Goal: Task Accomplishment & Management: Complete application form

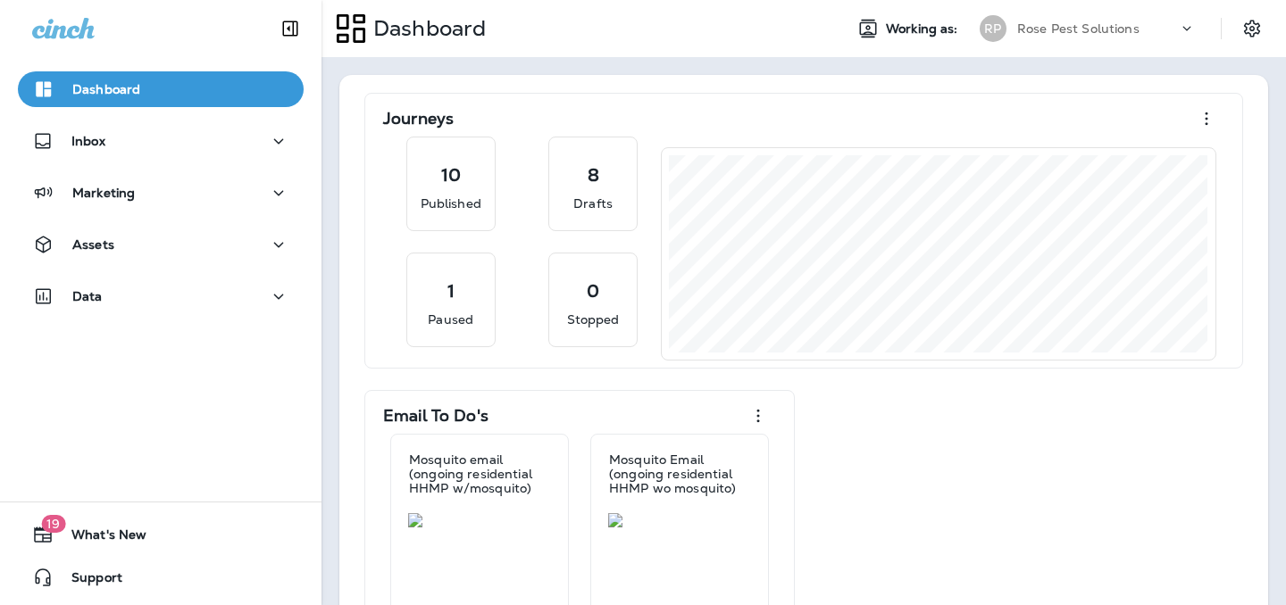
click at [1049, 31] on p "Rose Pest Solutions" at bounding box center [1078, 28] width 122 height 14
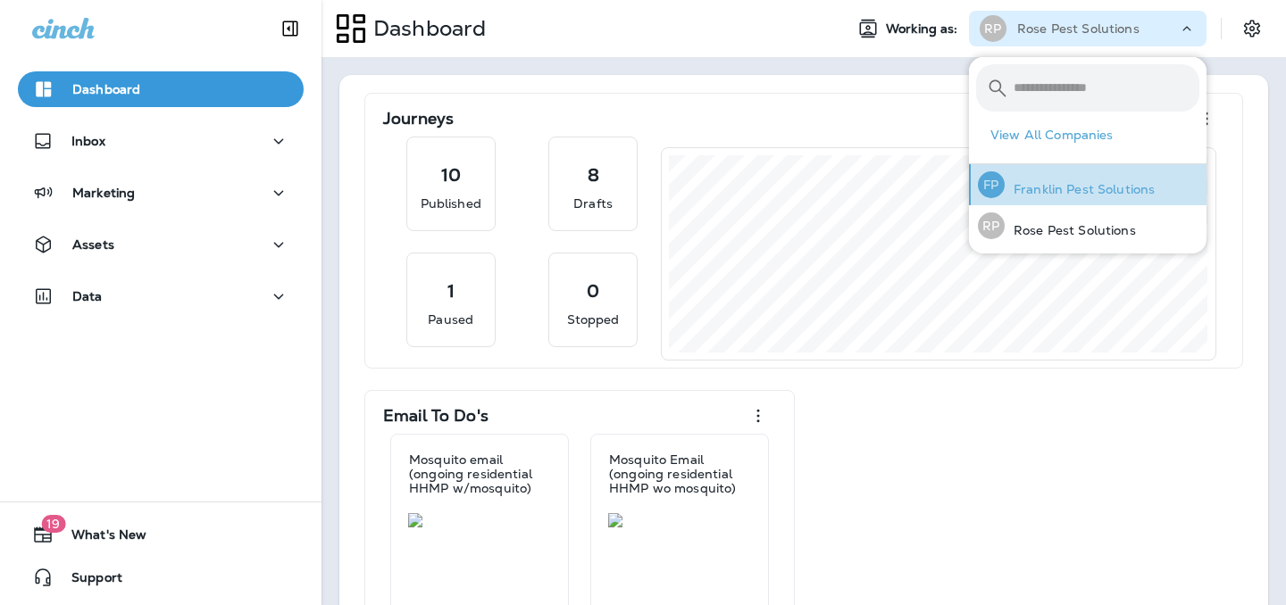
click at [1017, 196] on p "Franklin Pest Solutions" at bounding box center [1080, 189] width 150 height 14
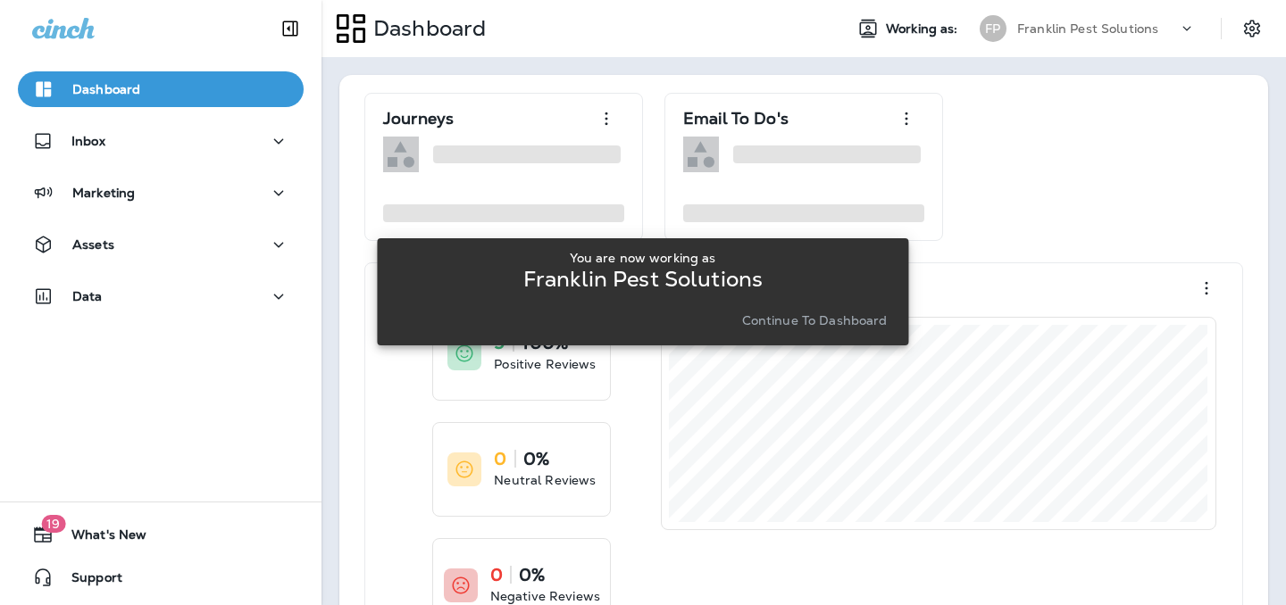
click at [814, 313] on p "Continue to Dashboard" at bounding box center [815, 320] width 146 height 14
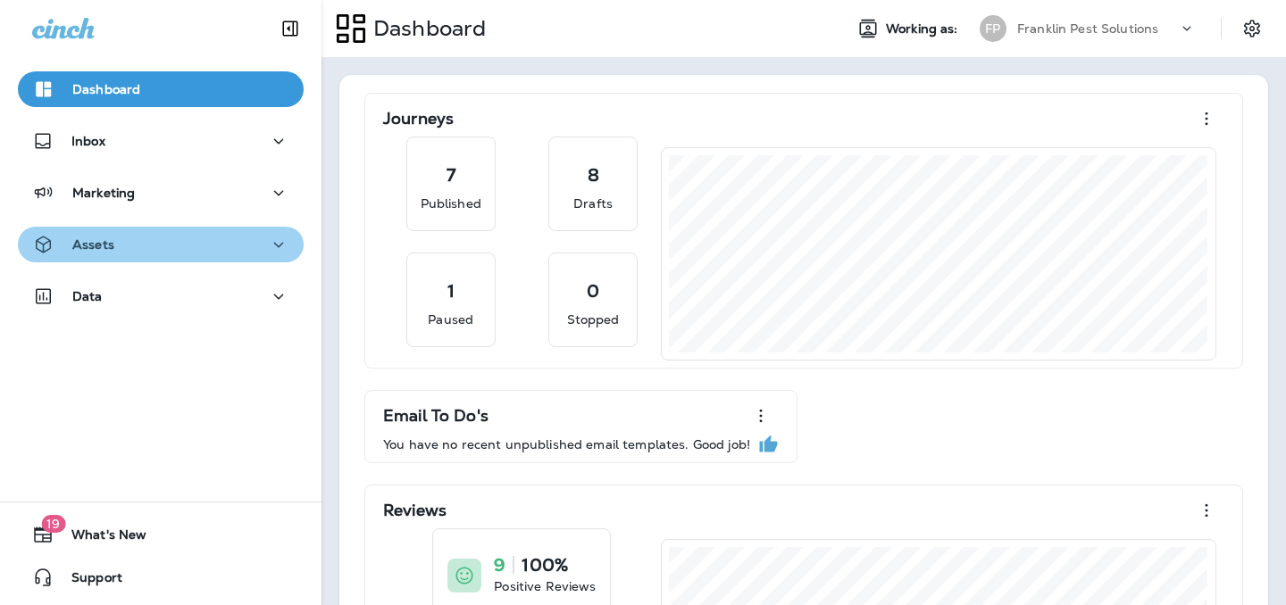
click at [63, 249] on div "Assets" at bounding box center [73, 245] width 82 height 22
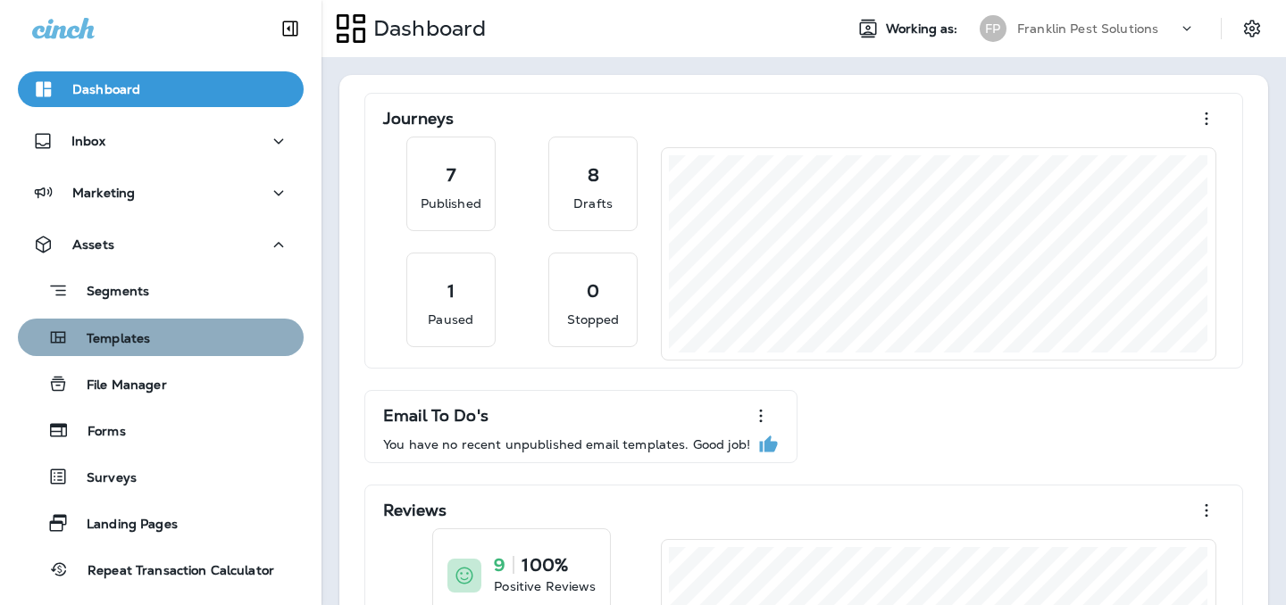
click at [102, 351] on button "Templates" at bounding box center [161, 338] width 286 height 38
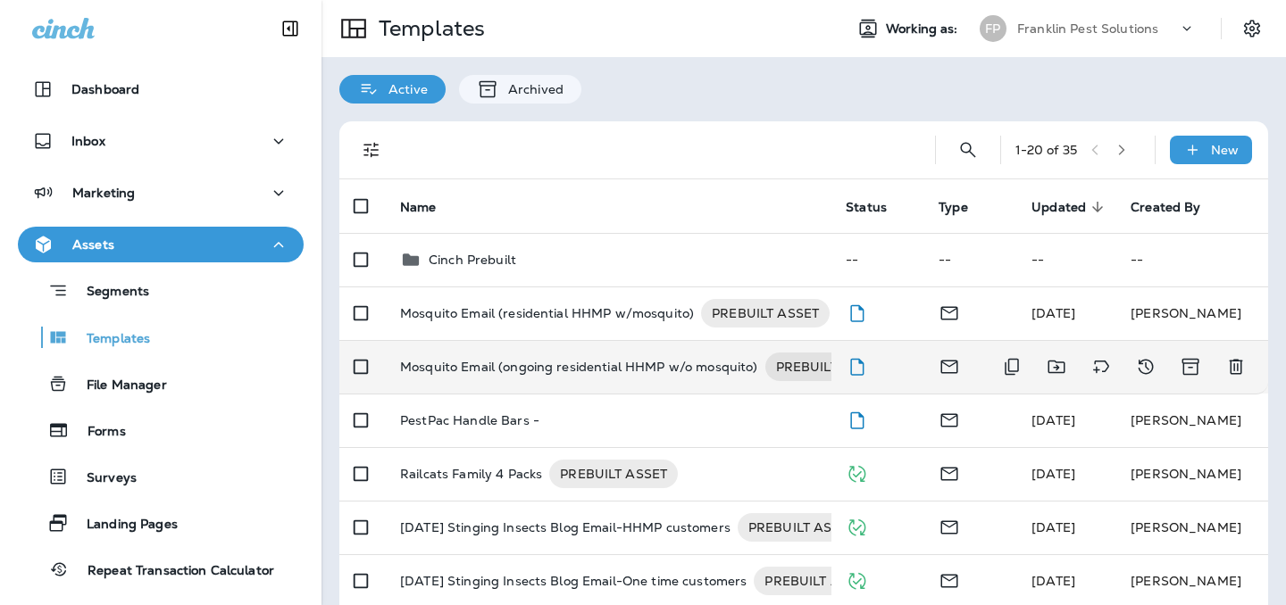
click at [586, 365] on p "Mosquito Email (ongoing residential HHMP w/o mosquito)" at bounding box center [579, 367] width 358 height 29
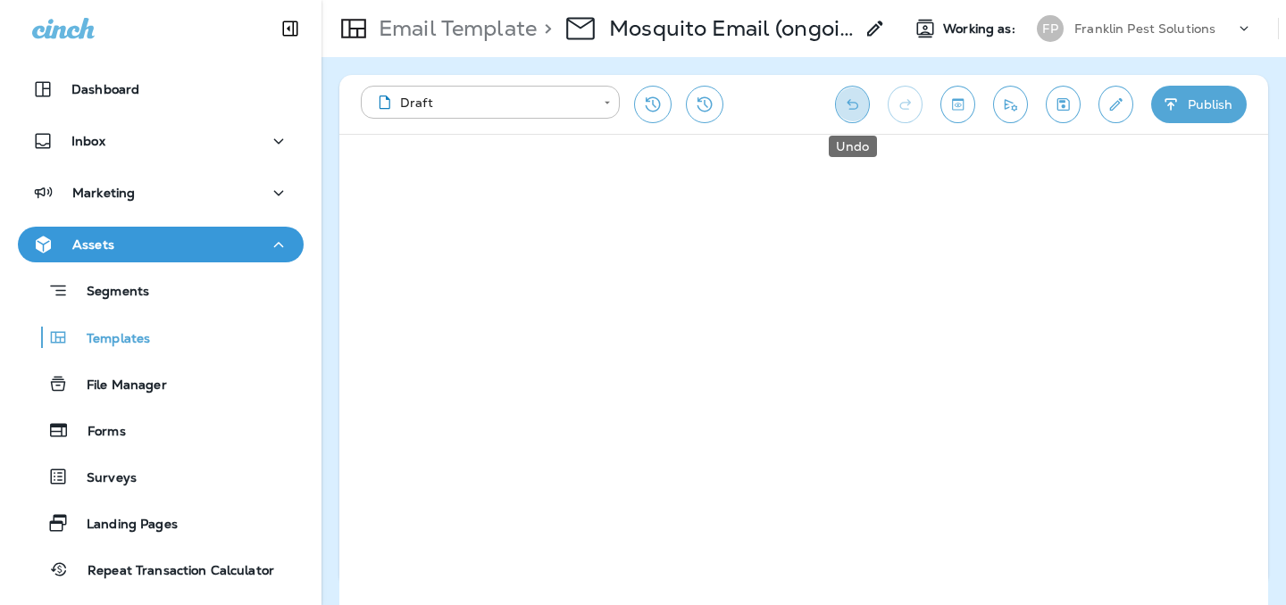
click at [850, 104] on icon "Undo" at bounding box center [852, 105] width 19 height 18
click at [850, 105] on icon "Undo" at bounding box center [852, 105] width 19 height 18
click at [1073, 106] on button "Save" at bounding box center [1063, 105] width 35 height 38
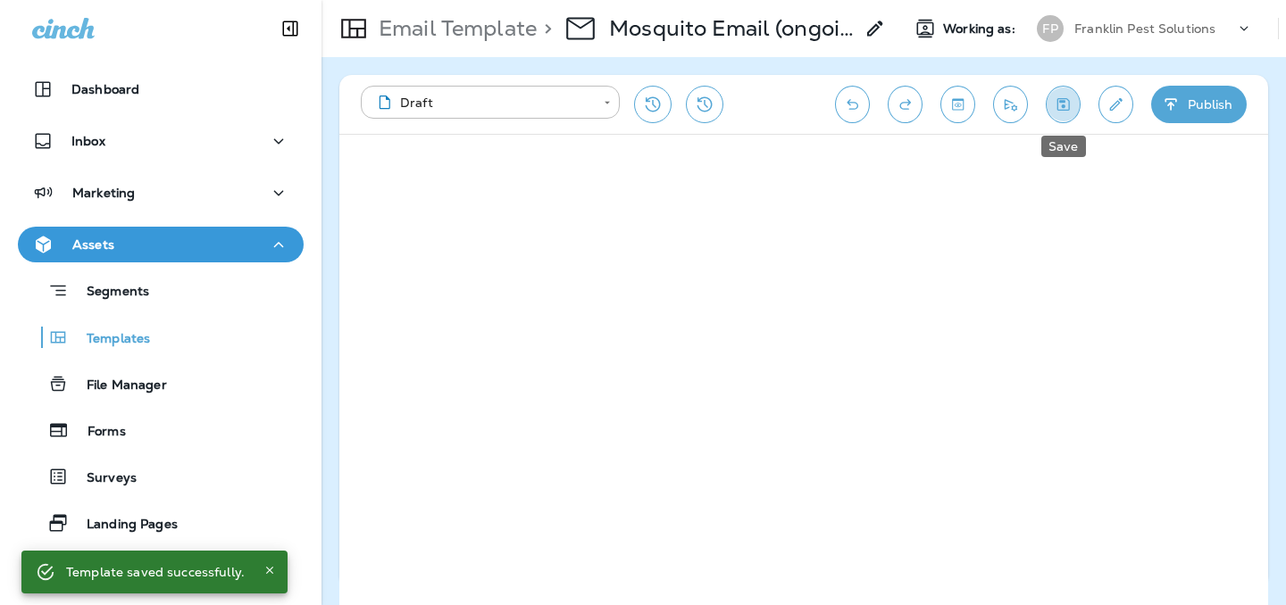
click at [1073, 106] on button "Save" at bounding box center [1063, 105] width 35 height 38
click at [508, 29] on p "Email Template" at bounding box center [453, 28] width 165 height 27
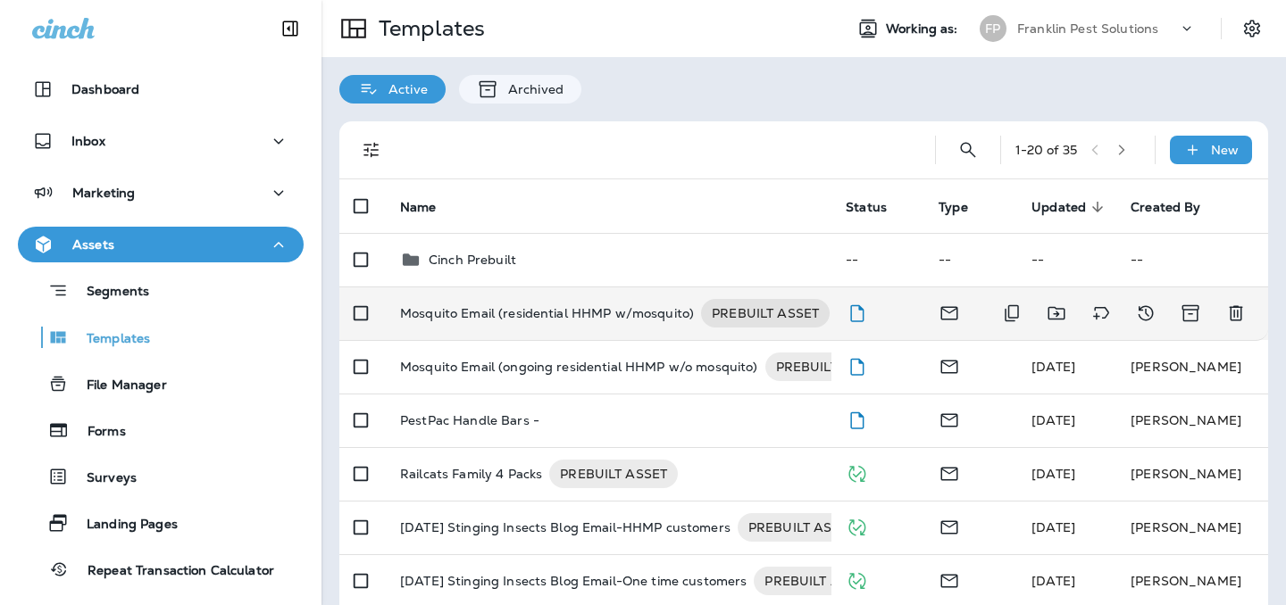
click at [486, 325] on p "Mosquito Email (residential HHMP w/mosquito)" at bounding box center [547, 313] width 294 height 29
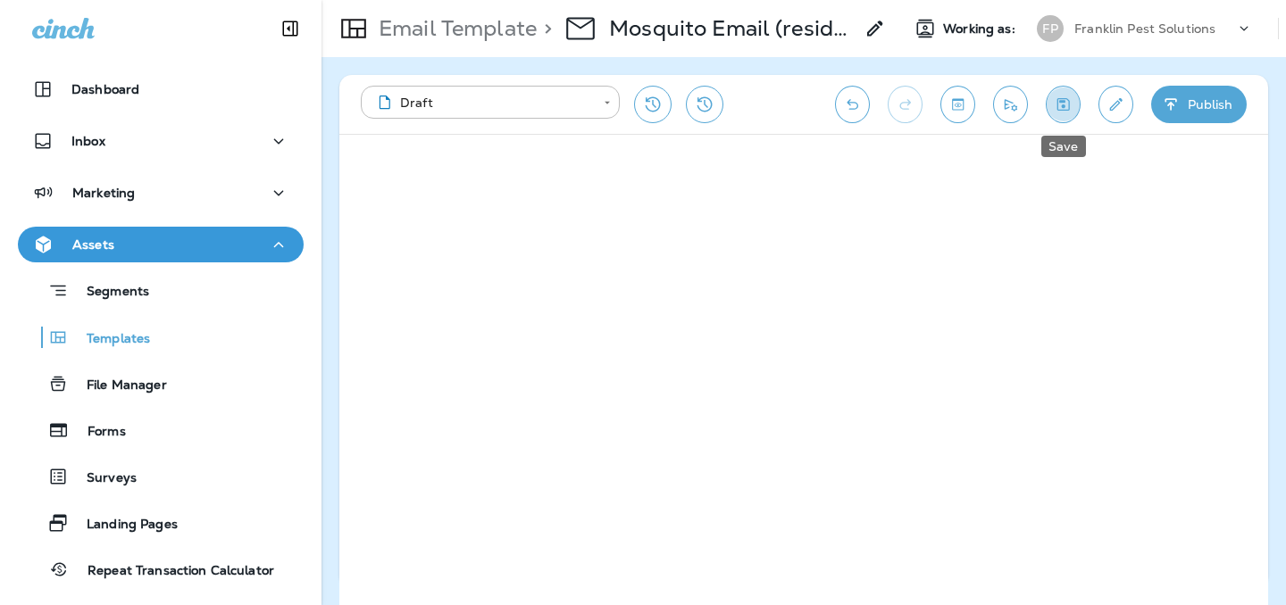
click at [1056, 104] on icon "Save" at bounding box center [1063, 105] width 19 height 18
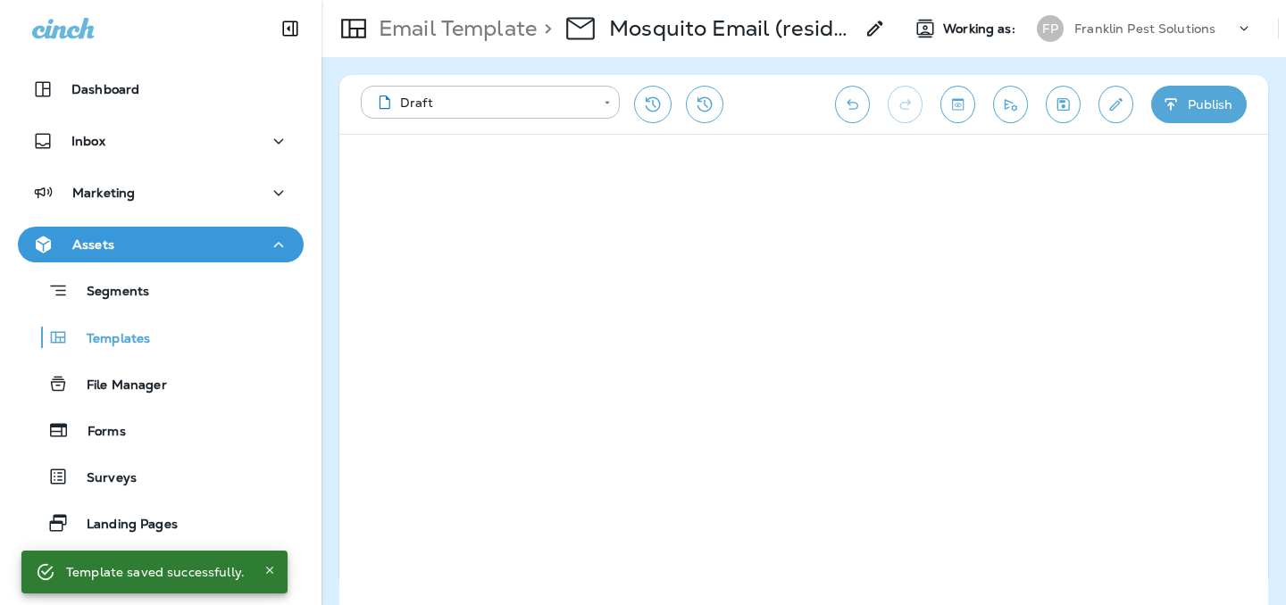
click at [798, 26] on p "Mosquito Email (residential HHMP w/mosquito)" at bounding box center [731, 28] width 245 height 27
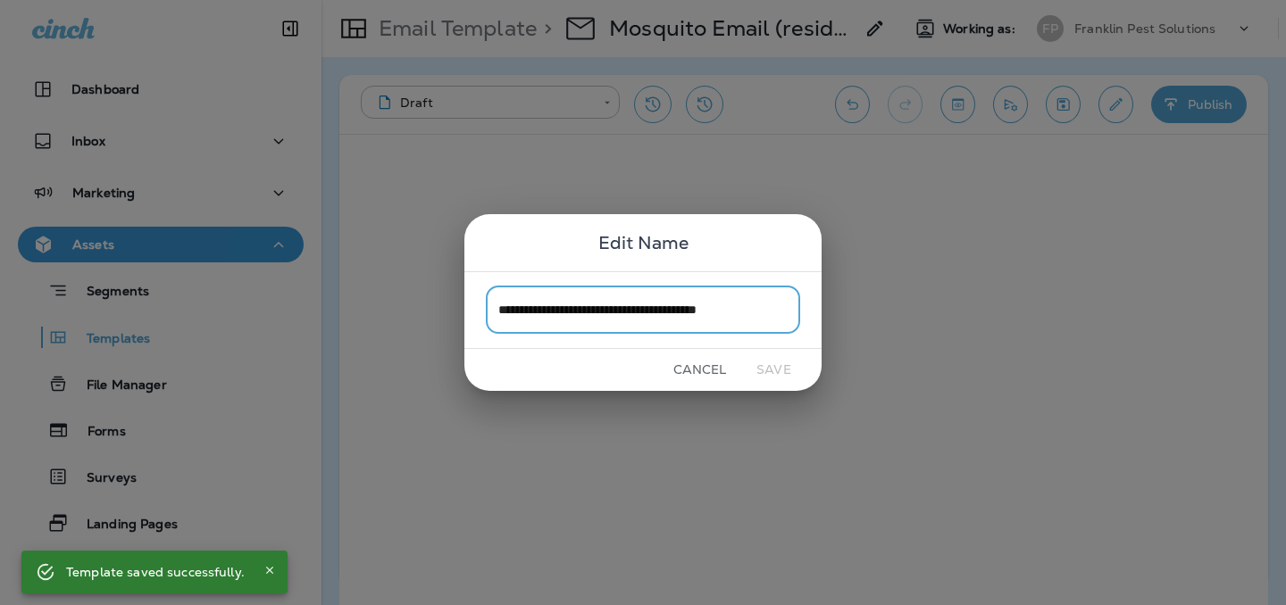
click at [709, 368] on button "Cancel" at bounding box center [699, 370] width 67 height 28
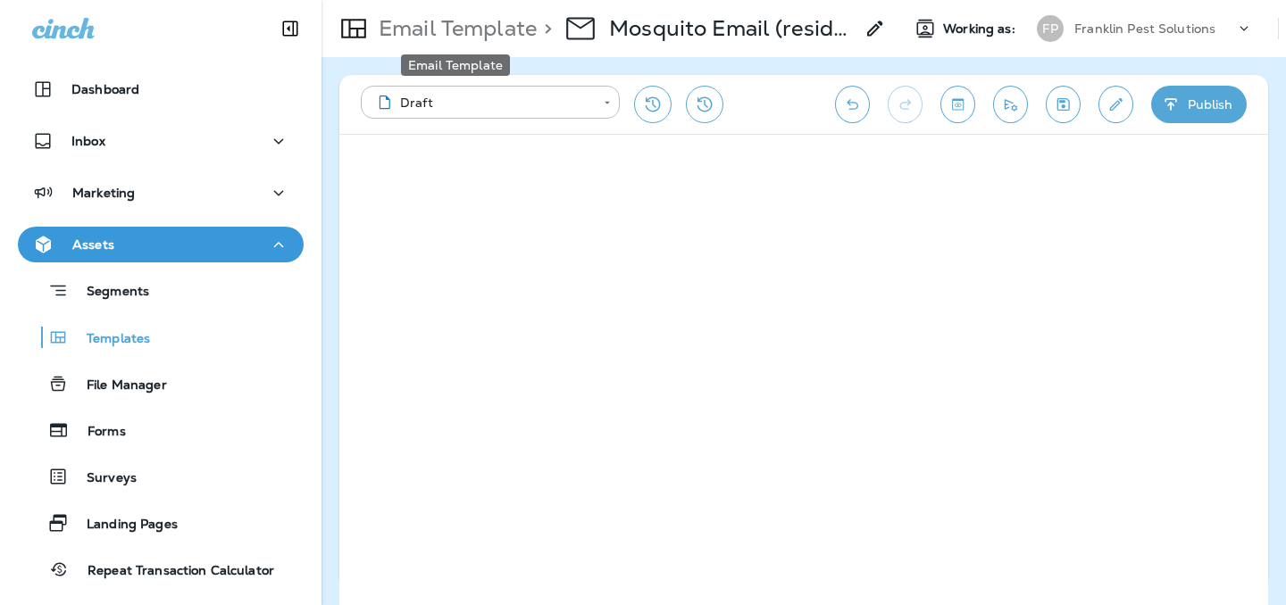
click at [505, 30] on p "Email Template" at bounding box center [453, 28] width 165 height 27
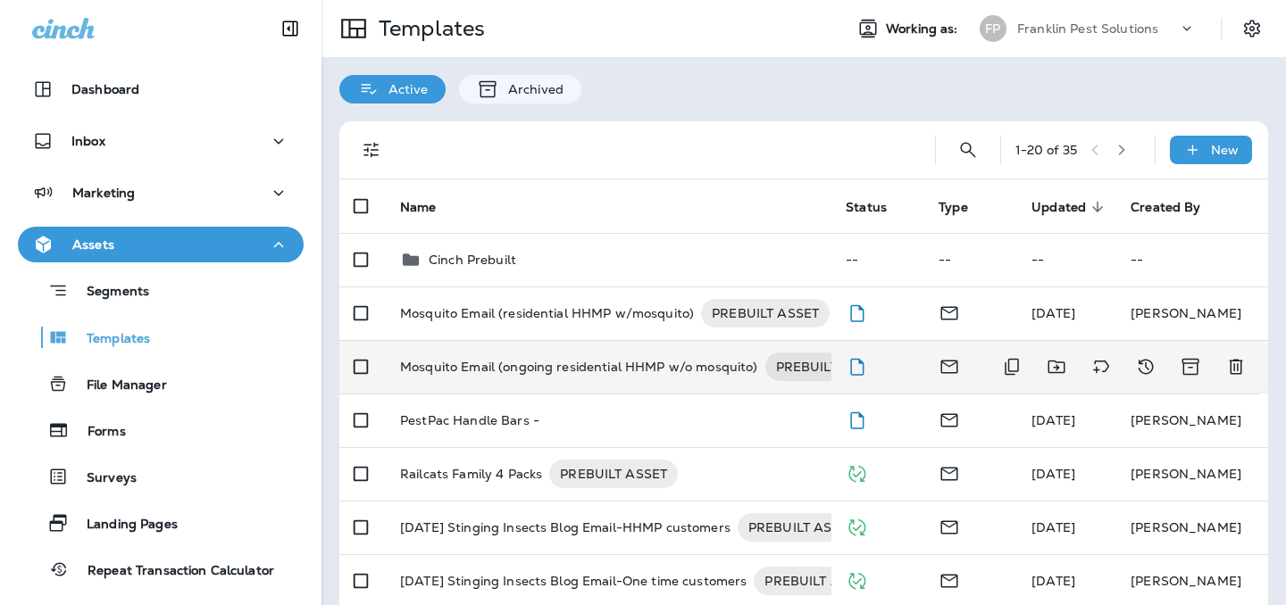
click at [538, 370] on p "Mosquito Email (ongoing residential HHMP w/o mosquito)" at bounding box center [579, 367] width 358 height 29
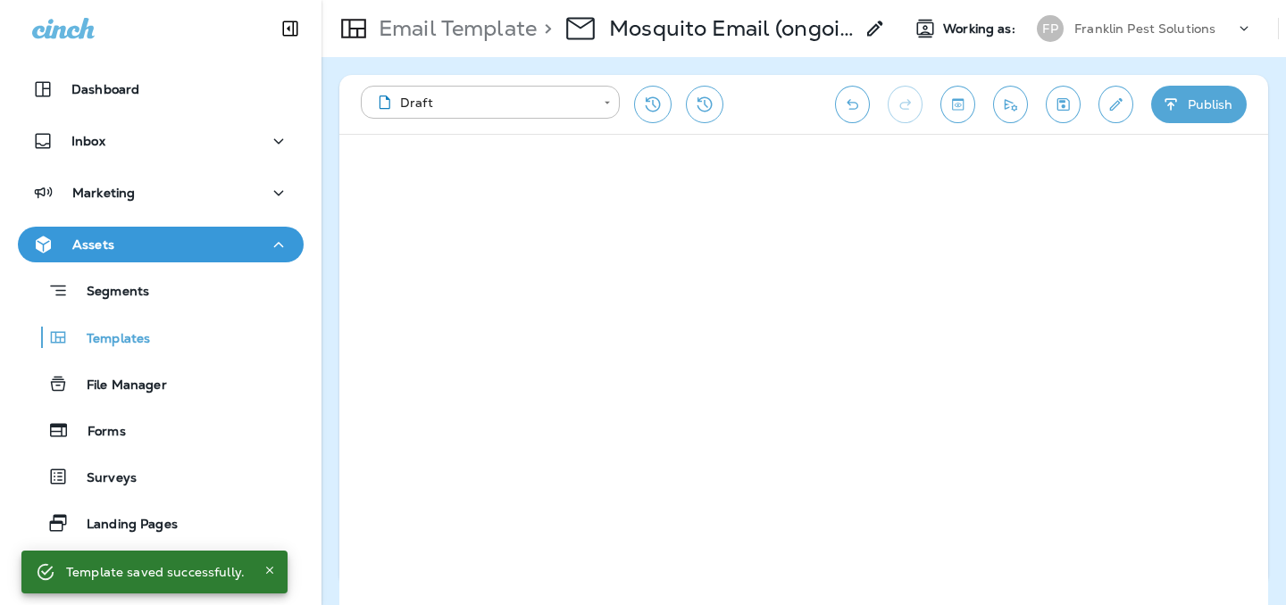
click at [1137, 22] on p "Franklin Pest Solutions" at bounding box center [1144, 28] width 141 height 14
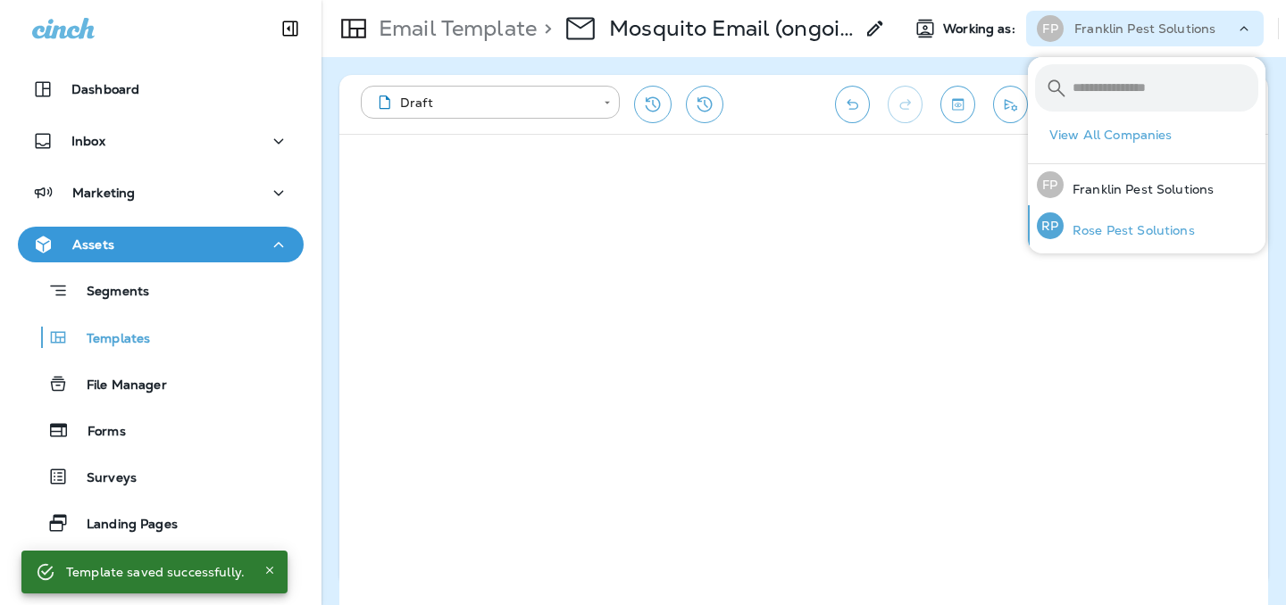
click at [1099, 221] on div "[PERSON_NAME] Pest Solutions" at bounding box center [1116, 225] width 172 height 41
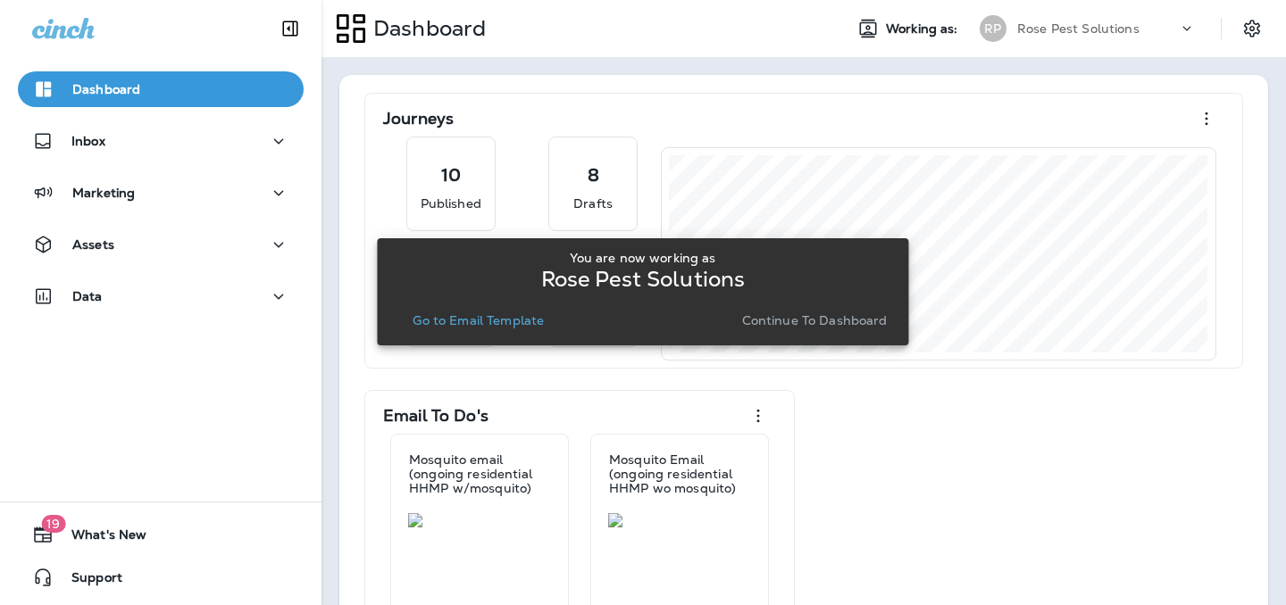
click at [538, 330] on button "Go to Email Template" at bounding box center [478, 320] width 146 height 25
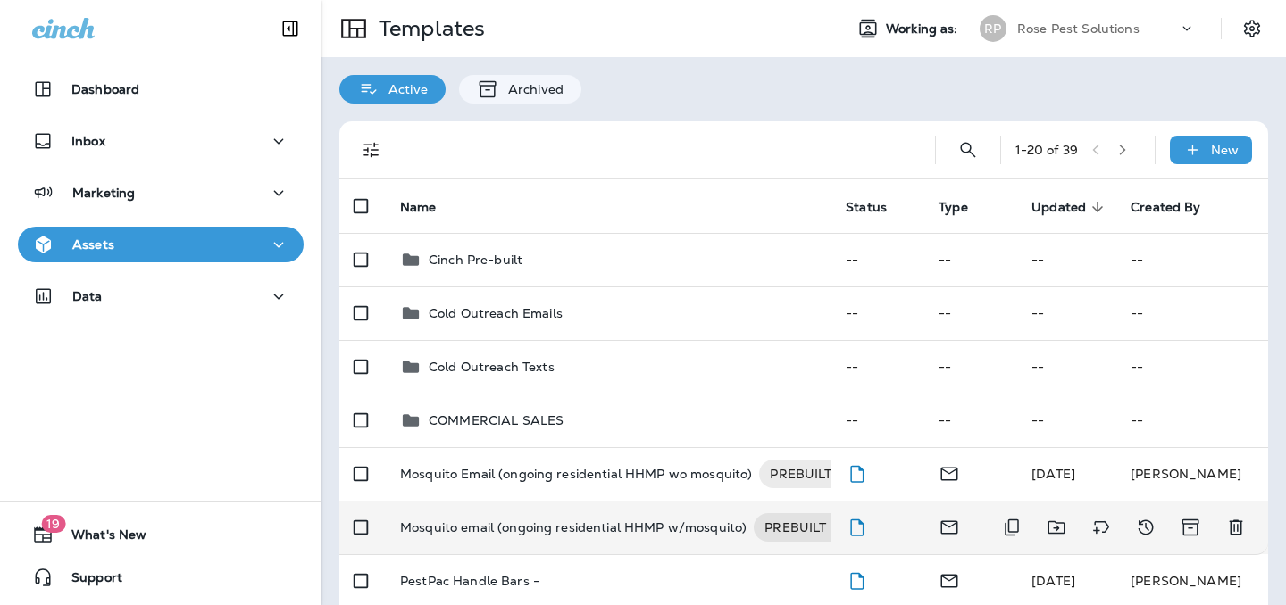
click at [511, 511] on td "Mosquito email (ongoing residential HHMP w/mosquito) PREBUILT ASSET" at bounding box center [609, 528] width 446 height 54
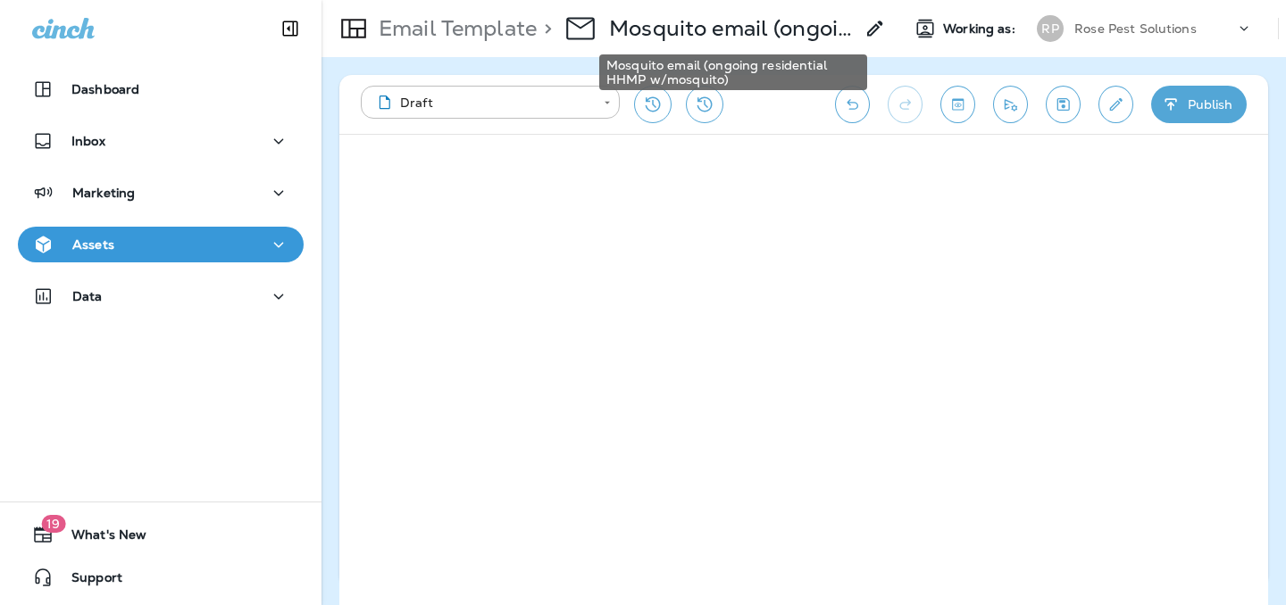
click at [797, 31] on p "Mosquito email (ongoing residential HHMP w/mosquito)" at bounding box center [731, 28] width 245 height 27
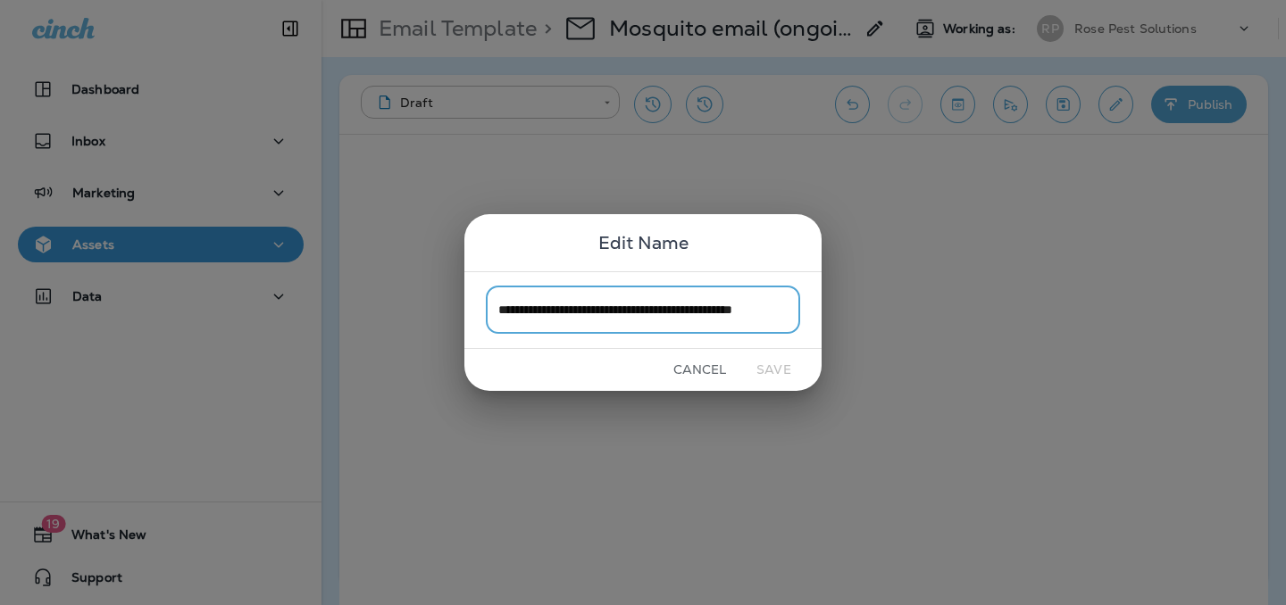
click at [467, 54] on div "**********" at bounding box center [643, 302] width 1286 height 605
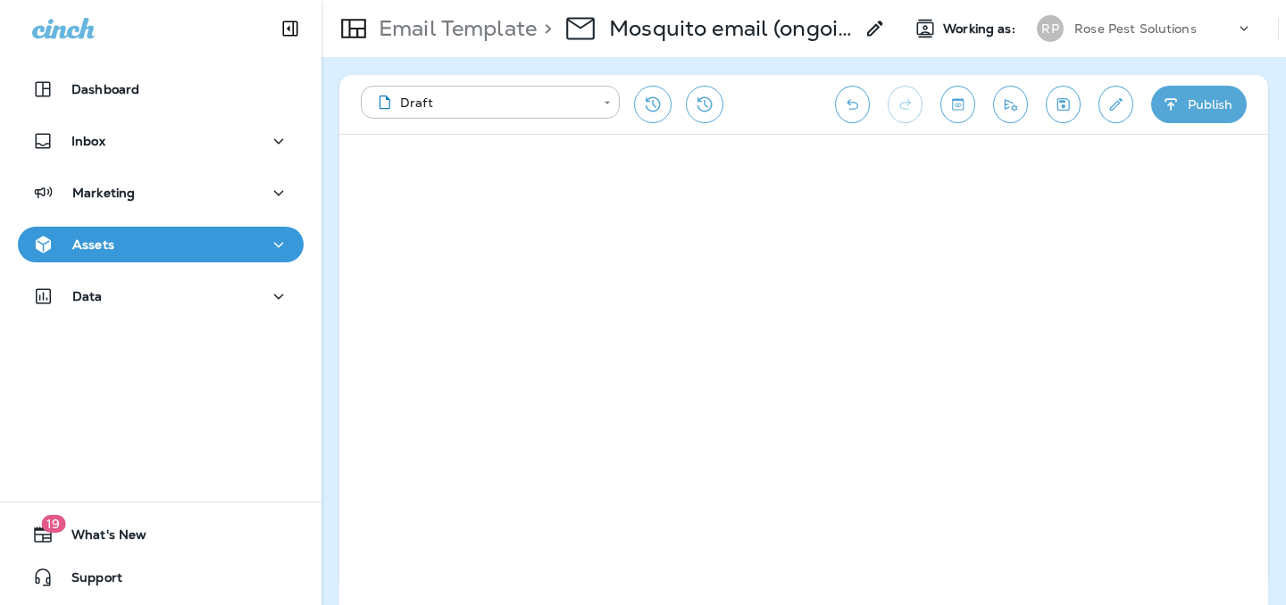
click at [465, 46] on div "Email Template > Mosquito email (ongoing residential HHMP w/mosquito)" at bounding box center [603, 29] width 564 height 50
click at [469, 35] on p "Email Template" at bounding box center [453, 28] width 165 height 27
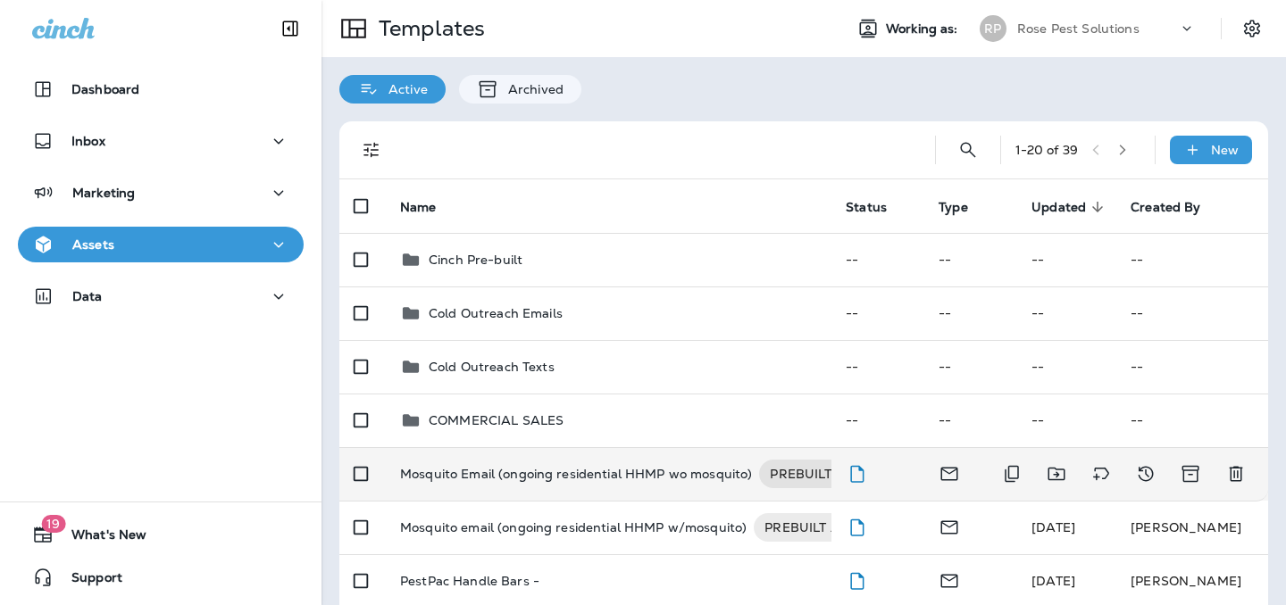
click at [505, 483] on p "Mosquito Email (ongoing residential HHMP wo mosquito)" at bounding box center [576, 474] width 352 height 29
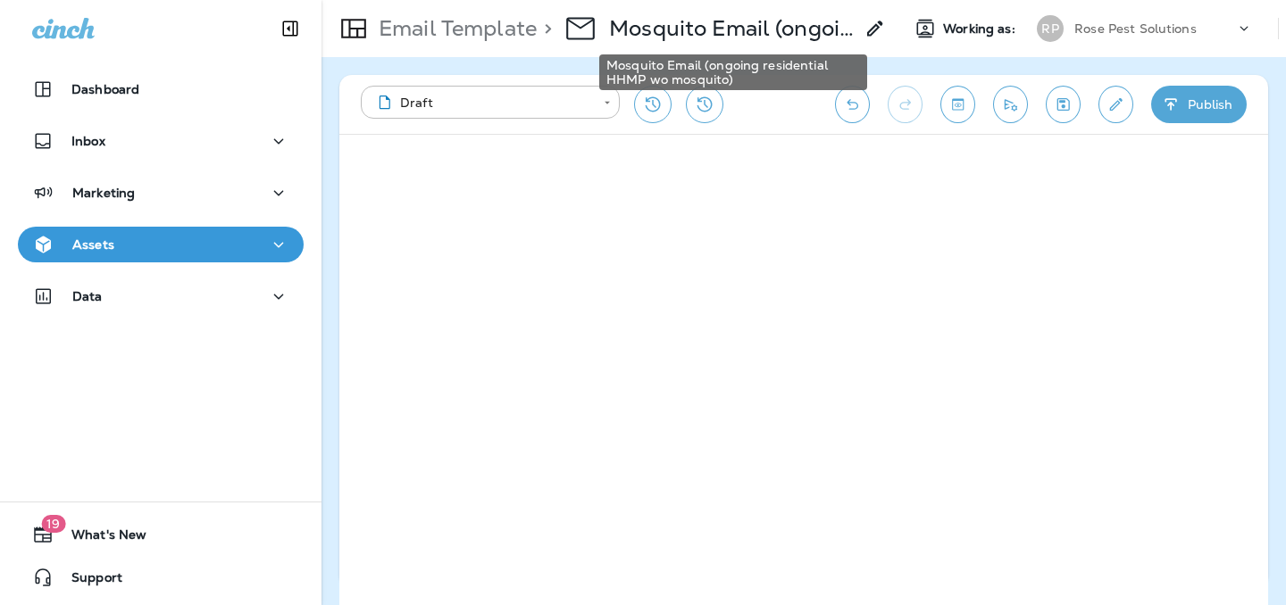
click at [789, 18] on p "Mosquito Email (ongoing residential HHMP wo mosquito)" at bounding box center [731, 28] width 245 height 27
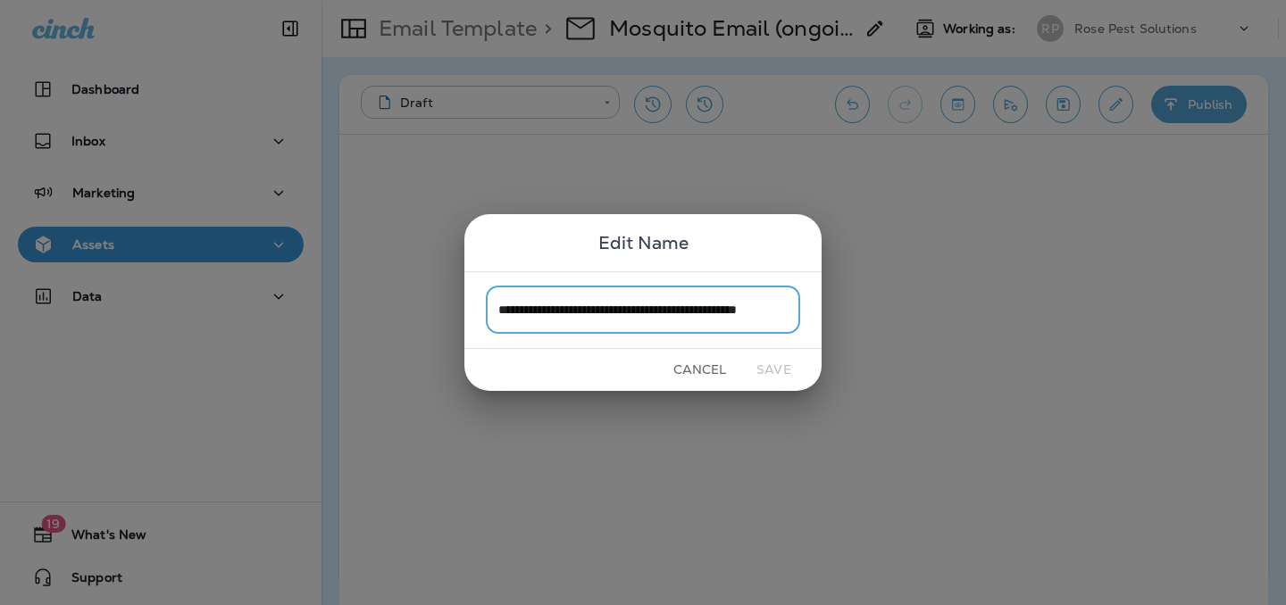
scroll to position [0, 59]
click at [702, 364] on button "Cancel" at bounding box center [699, 370] width 67 height 28
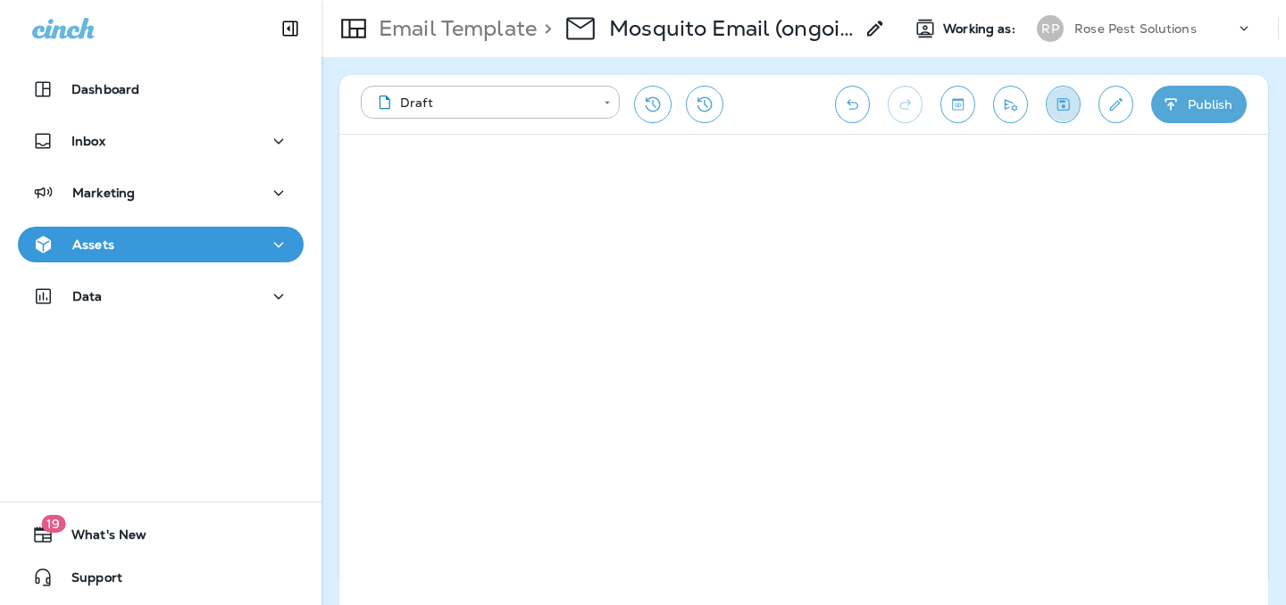
click at [1067, 101] on icon "Save" at bounding box center [1063, 105] width 19 height 18
click at [1113, 101] on icon "Edit details" at bounding box center [1115, 105] width 19 height 18
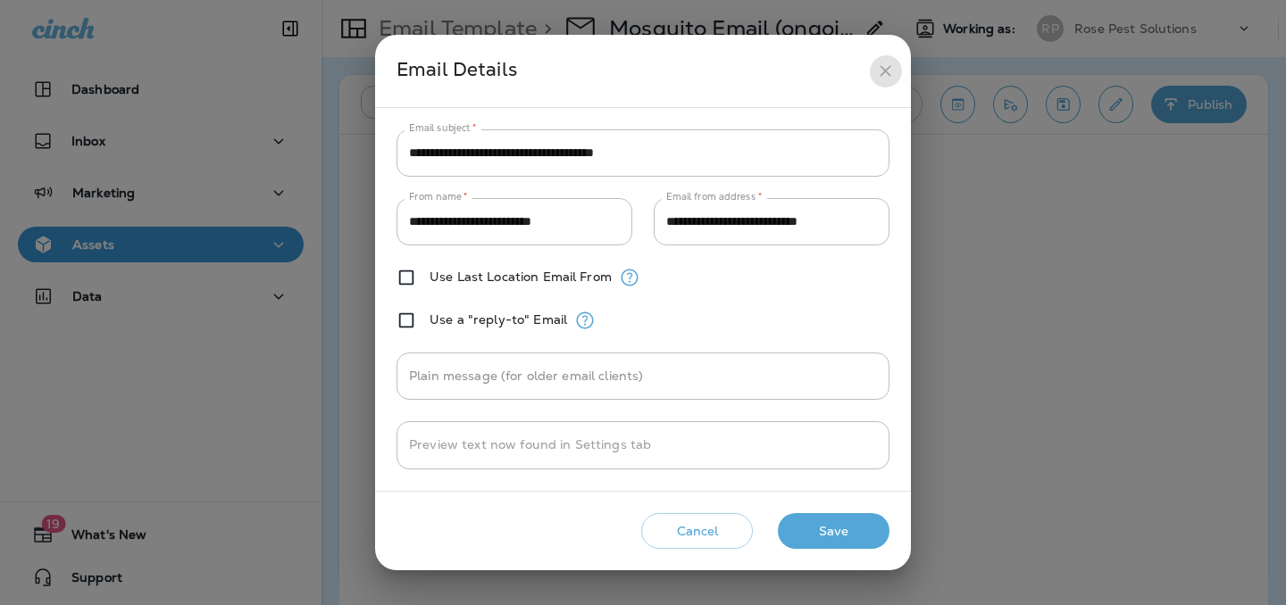
click at [881, 61] on button "close" at bounding box center [885, 70] width 33 height 33
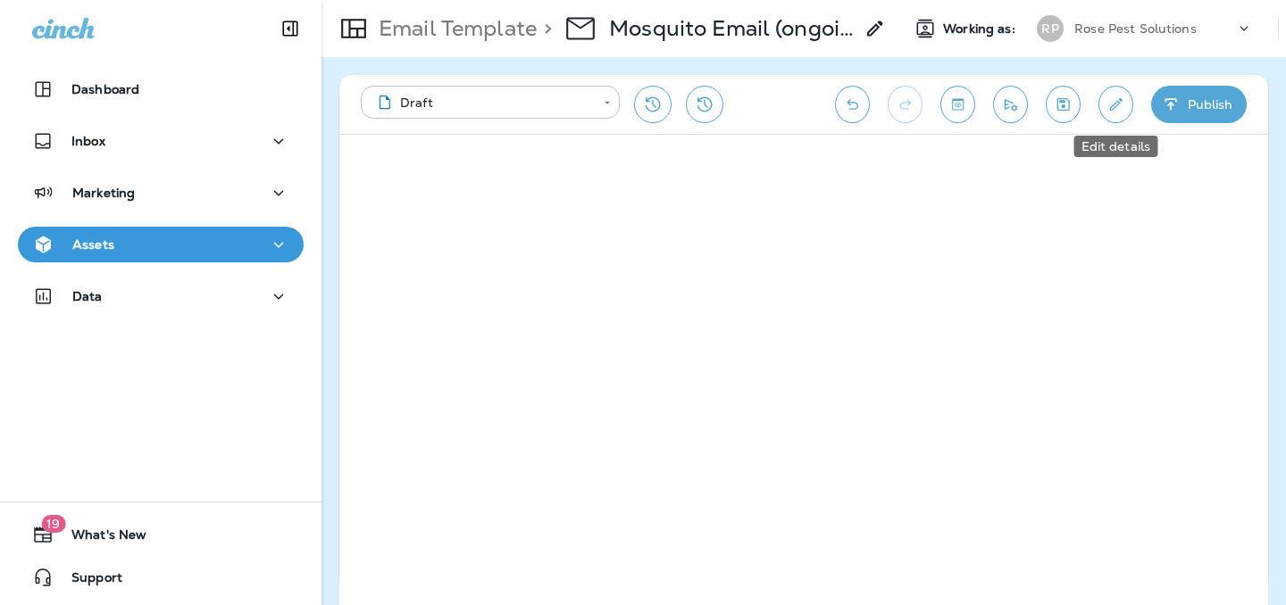
click at [1130, 98] on button "Edit details" at bounding box center [1115, 105] width 35 height 38
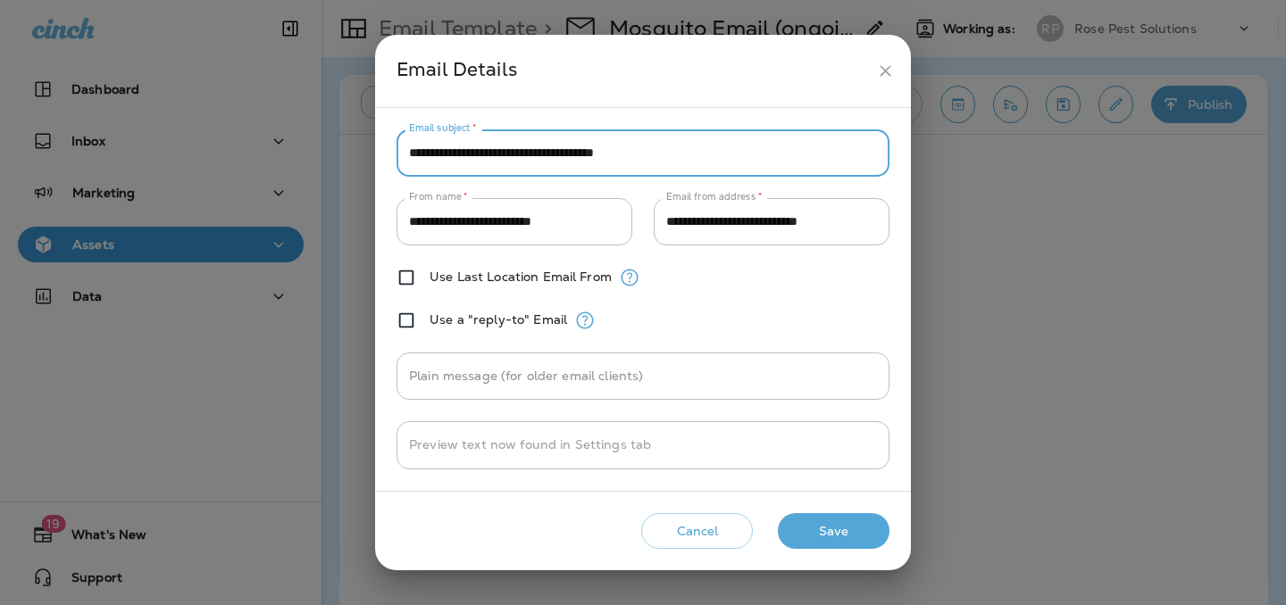
drag, startPoint x: 689, startPoint y: 156, endPoint x: 255, endPoint y: 149, distance: 435.0
click at [255, 150] on div "**********" at bounding box center [643, 302] width 1286 height 605
paste input "**********"
type input "**********"
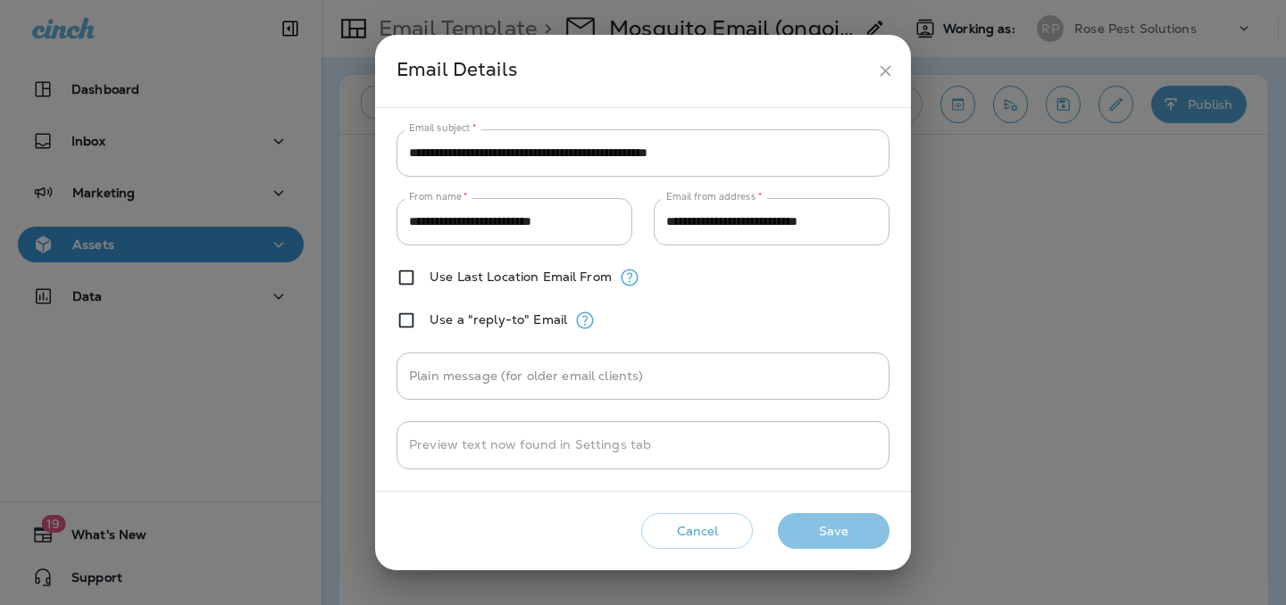
click at [803, 532] on button "Save" at bounding box center [834, 531] width 112 height 37
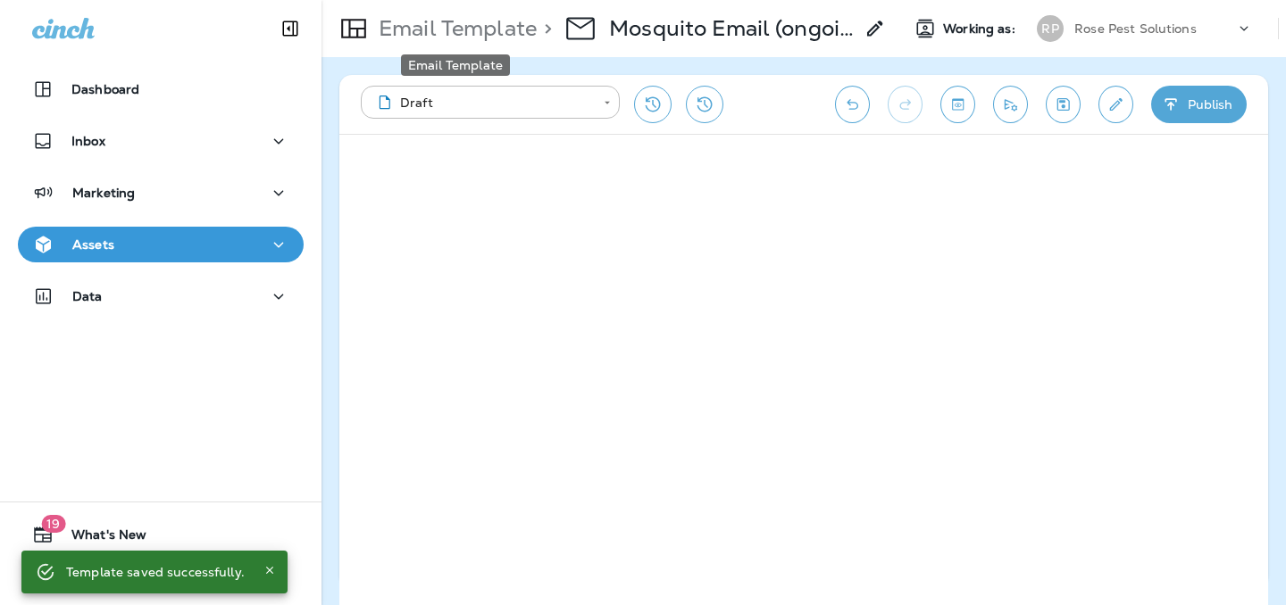
click at [481, 37] on p "Email Template" at bounding box center [453, 28] width 165 height 27
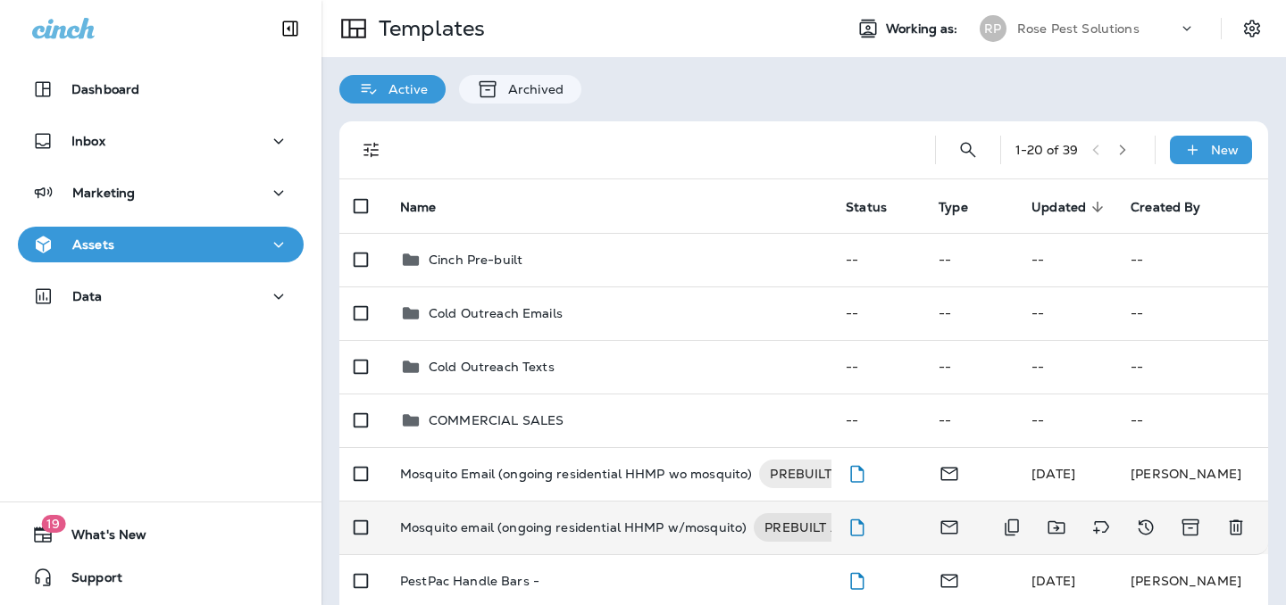
click at [520, 540] on p "Mosquito email (ongoing residential HHMP w/mosquito)" at bounding box center [573, 527] width 346 height 29
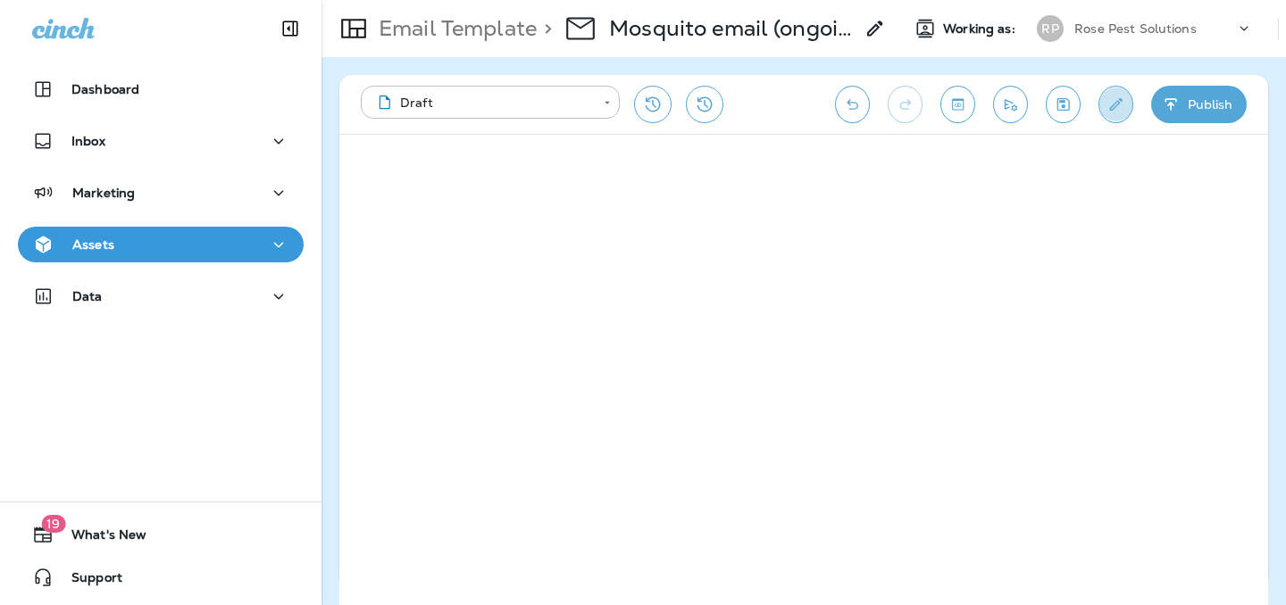
click at [1123, 96] on icon "Edit details" at bounding box center [1115, 105] width 19 height 18
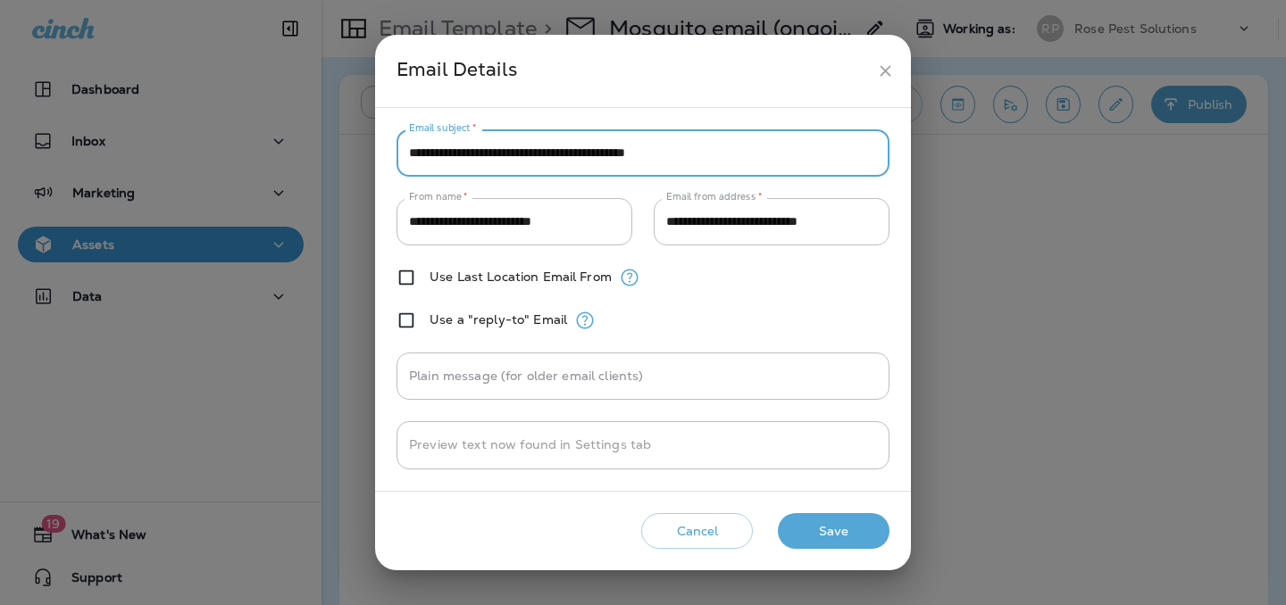
drag, startPoint x: 759, startPoint y: 150, endPoint x: 262, endPoint y: 154, distance: 497.4
click at [262, 155] on div "**********" at bounding box center [643, 302] width 1286 height 605
paste input "*****"
type input "**********"
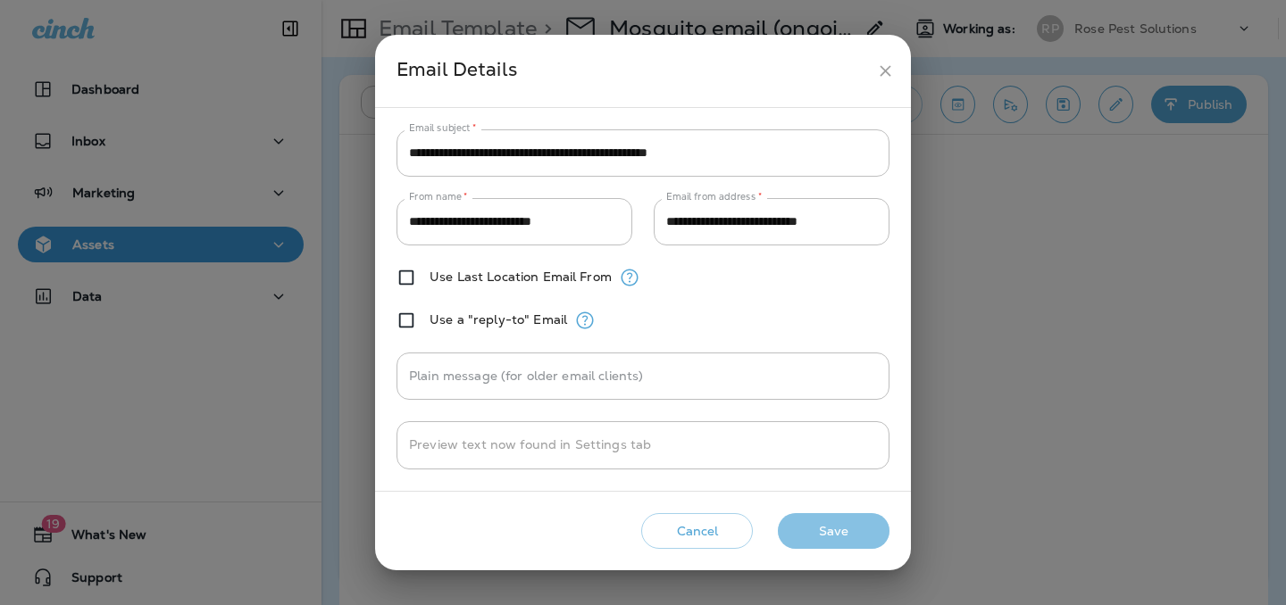
click at [846, 526] on button "Save" at bounding box center [834, 531] width 112 height 37
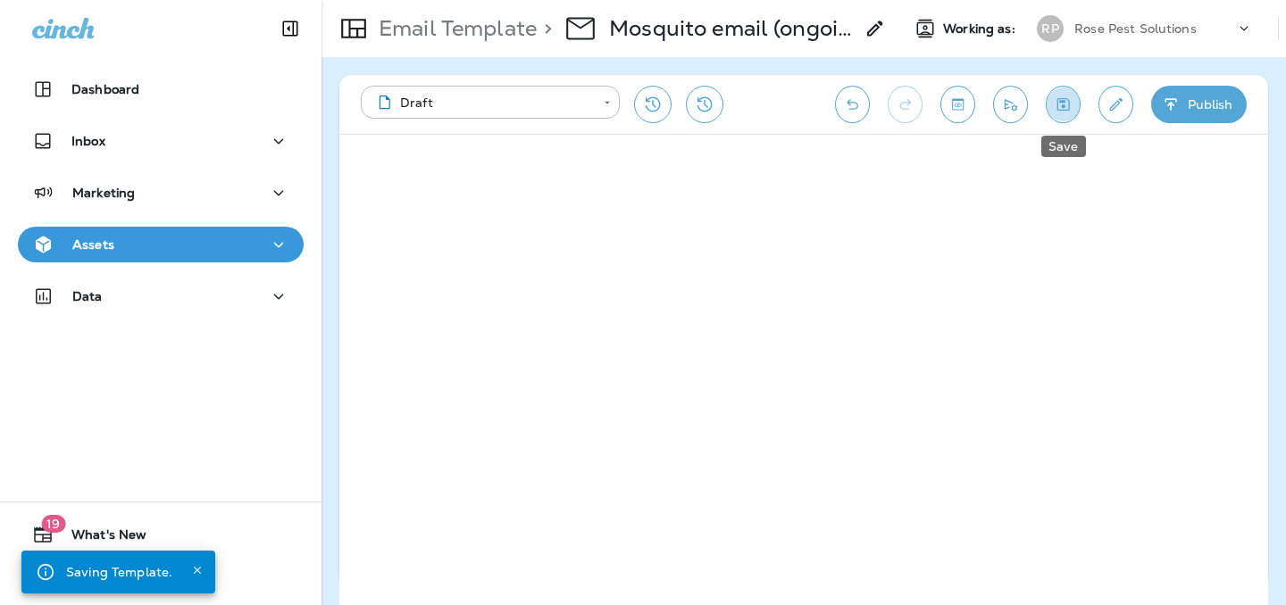
click at [1063, 104] on icon "Save" at bounding box center [1063, 105] width 19 height 18
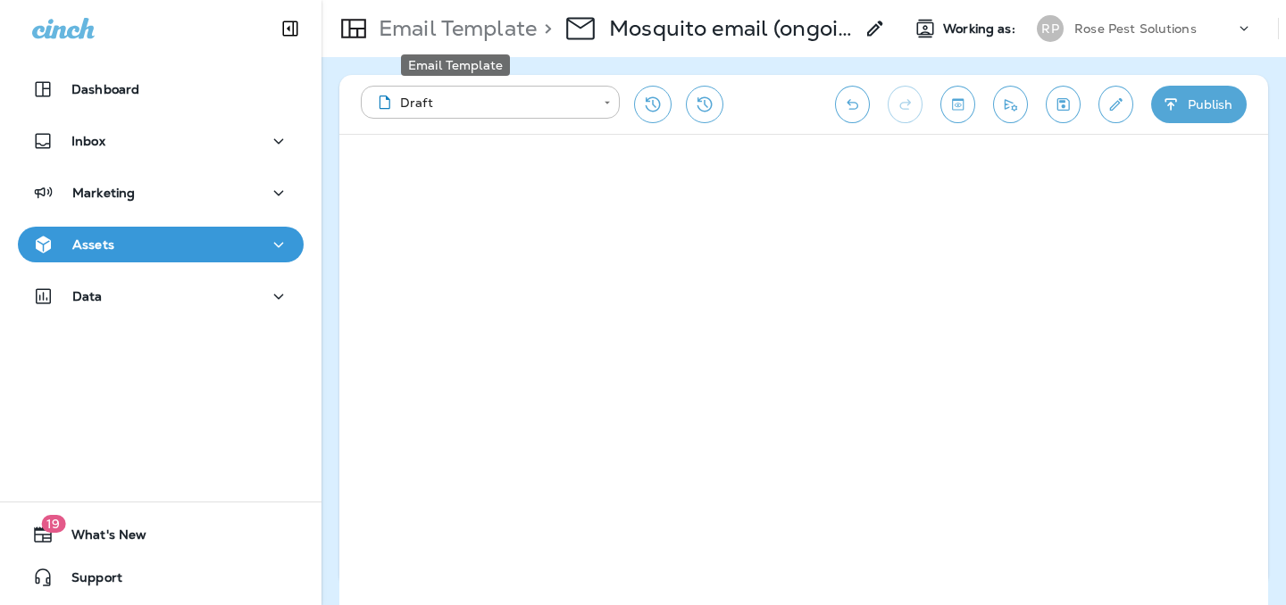
click at [459, 24] on p "Email Template" at bounding box center [453, 28] width 165 height 27
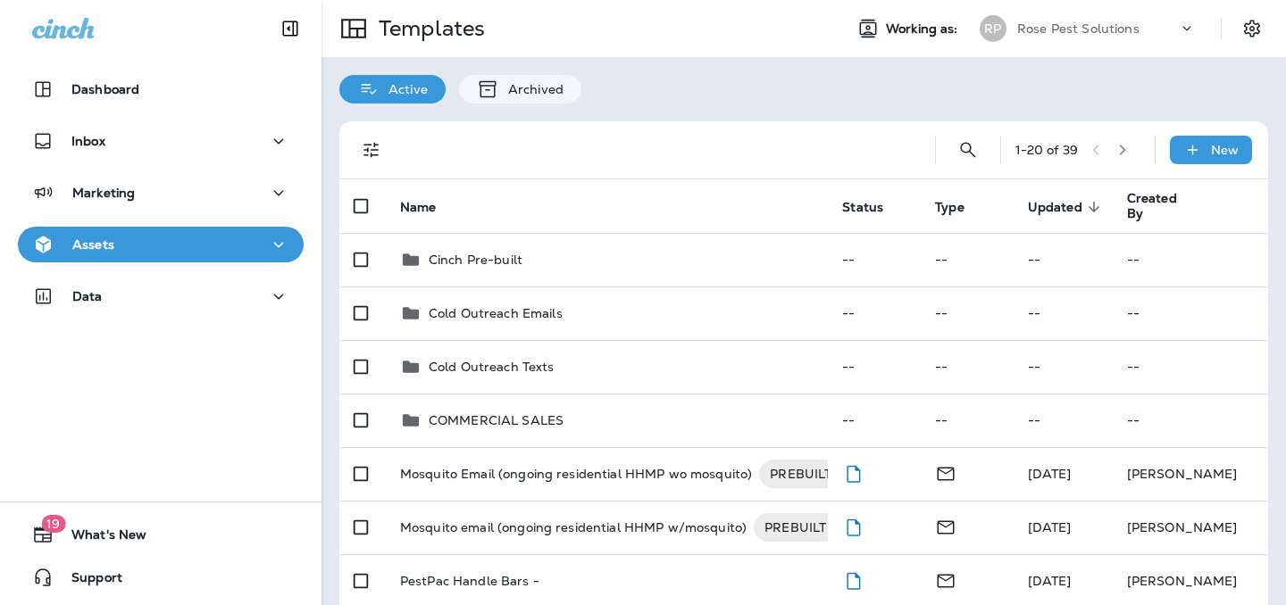
click at [1088, 34] on p "Rose Pest Solutions" at bounding box center [1078, 28] width 122 height 14
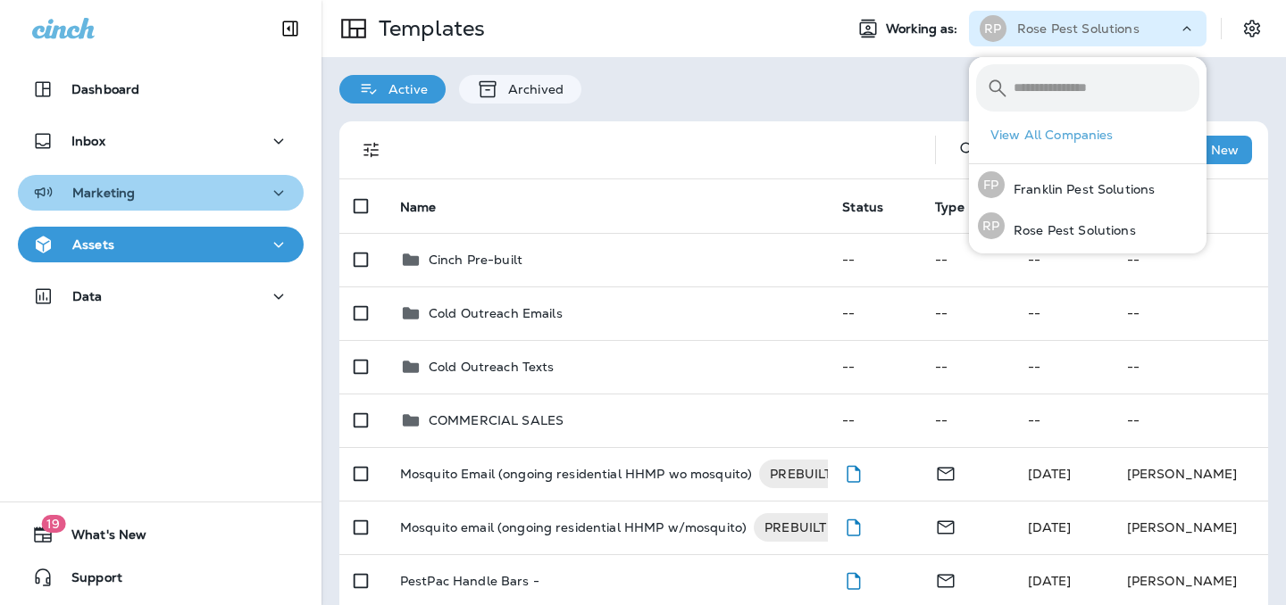
click at [175, 193] on div "Marketing" at bounding box center [160, 193] width 257 height 22
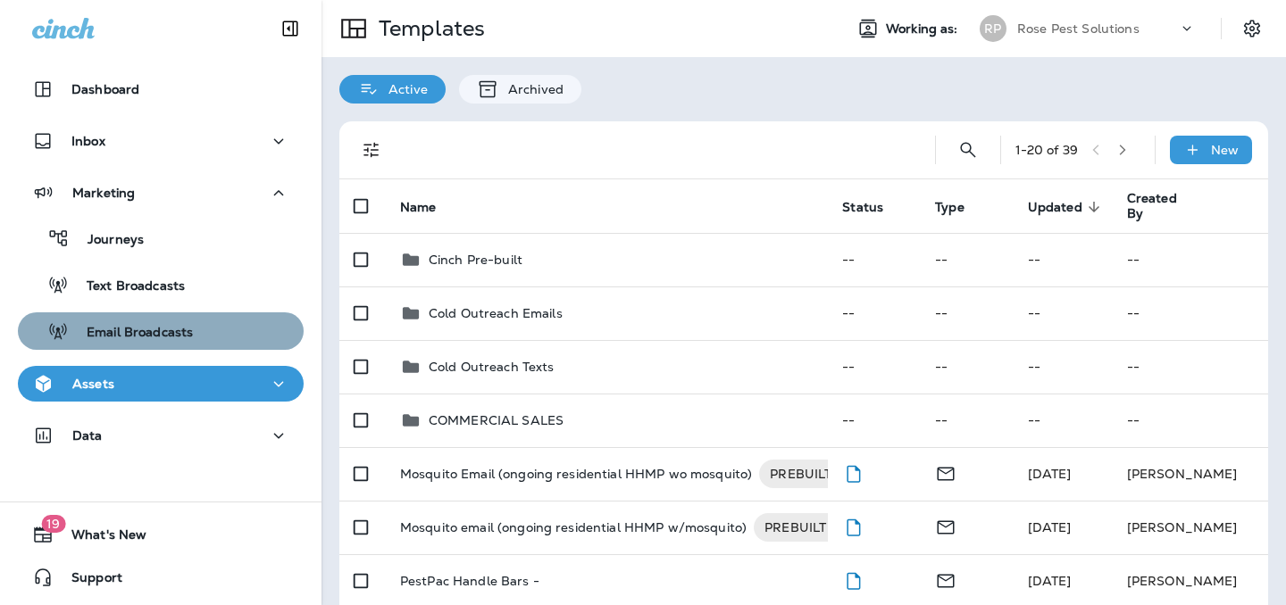
click at [138, 329] on p "Email Broadcasts" at bounding box center [131, 333] width 124 height 17
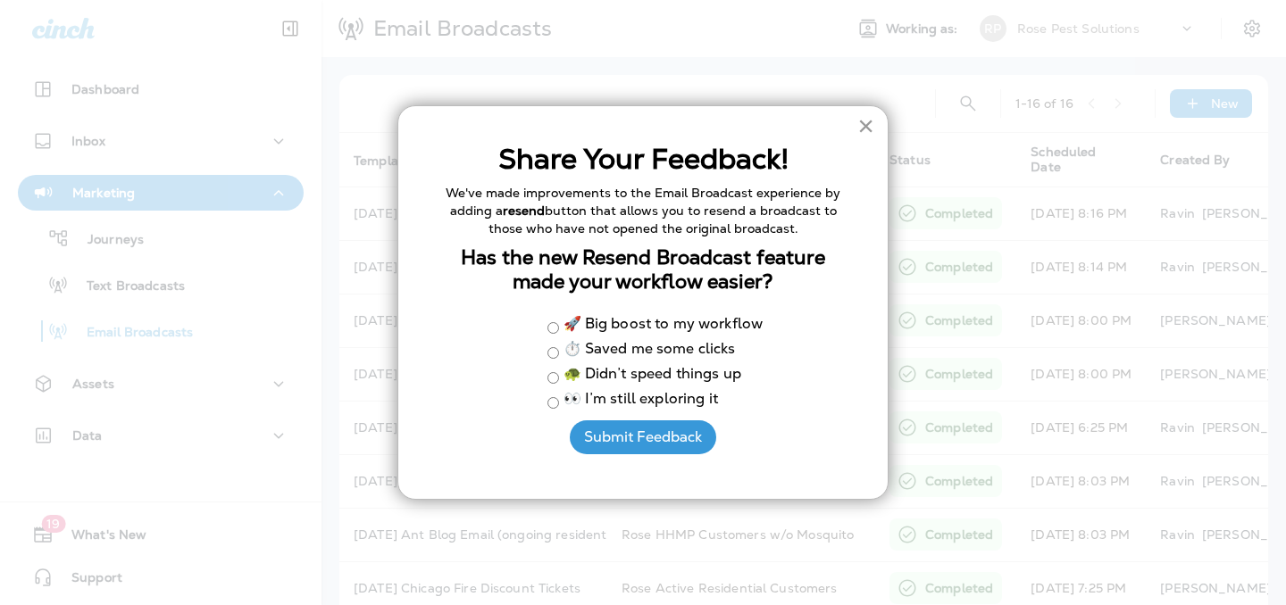
click at [861, 123] on button "×" at bounding box center [865, 126] width 17 height 29
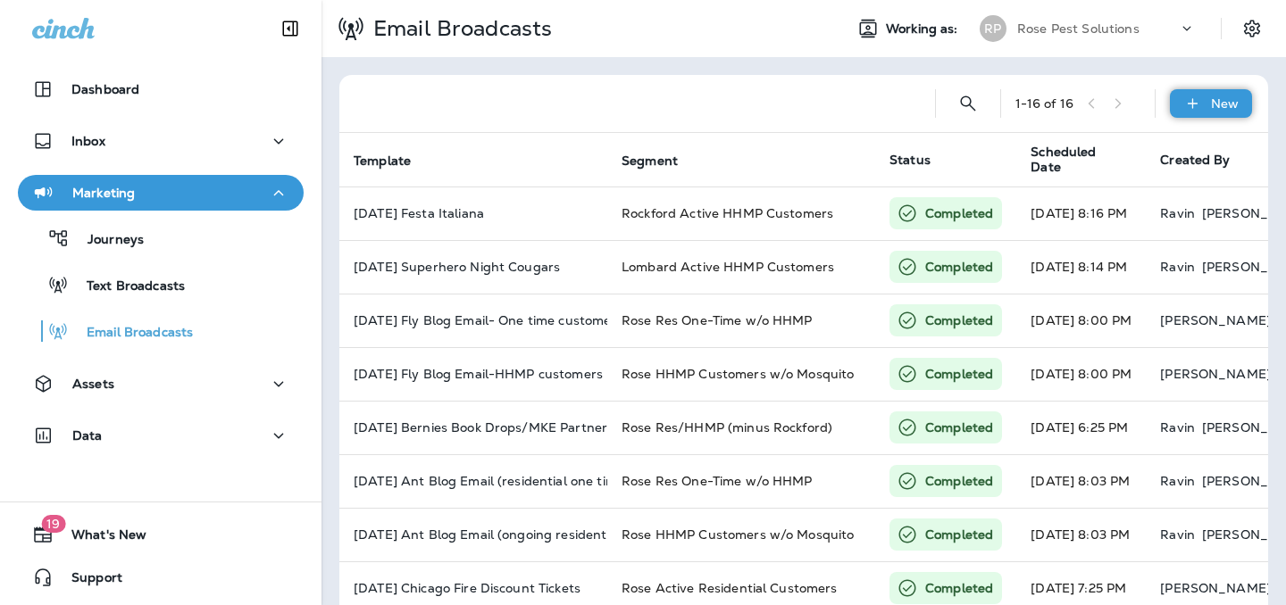
click at [1206, 95] on div "New" at bounding box center [1211, 103] width 82 height 29
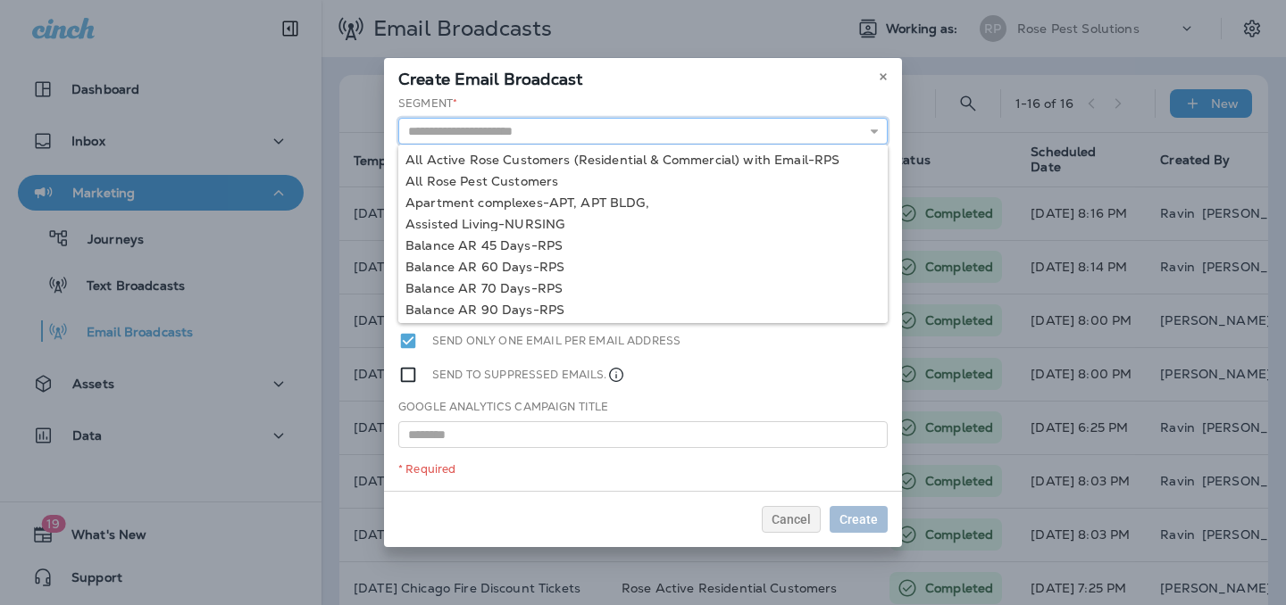
click at [636, 129] on input "text" at bounding box center [642, 131] width 489 height 27
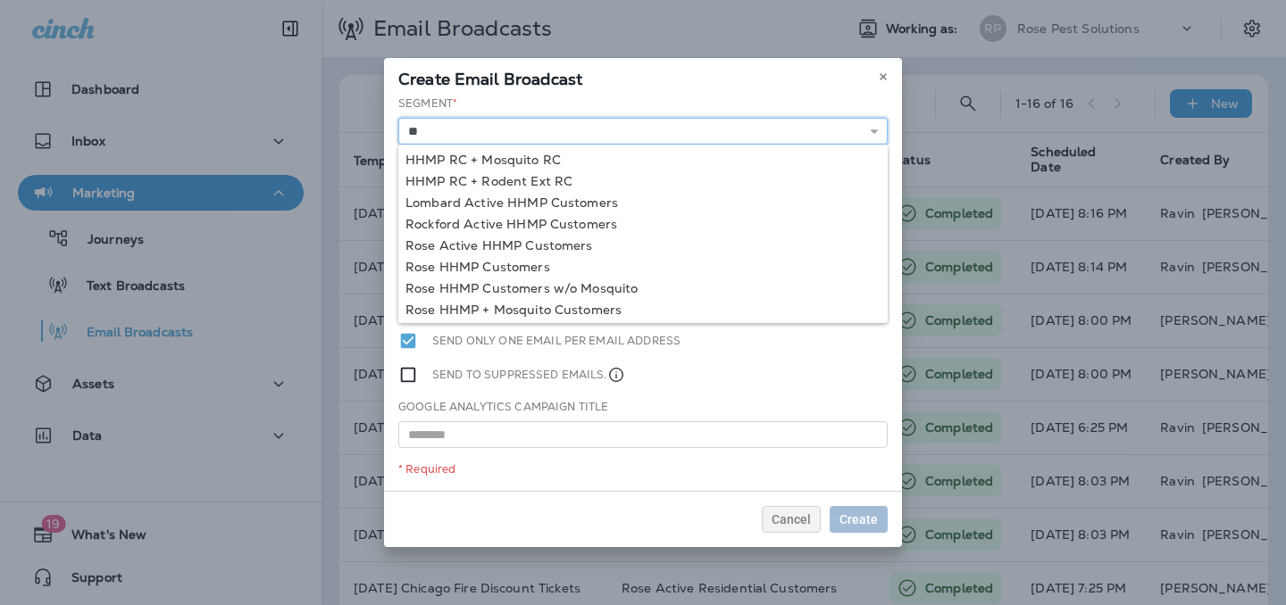
type input "*"
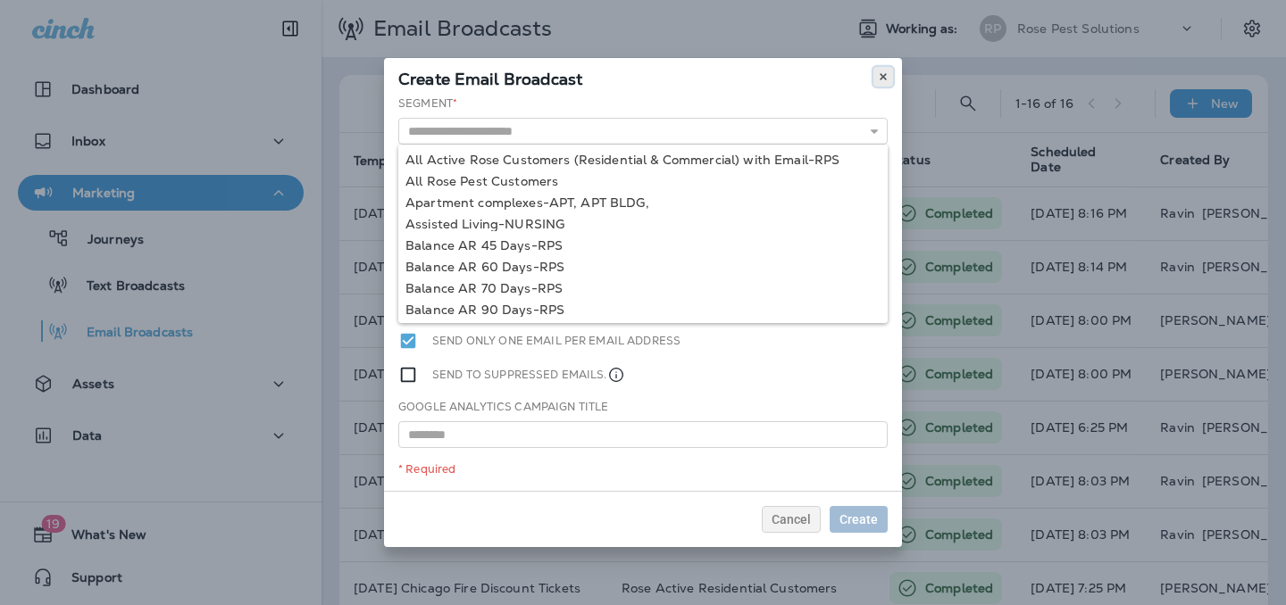
click at [888, 72] on icon at bounding box center [883, 76] width 11 height 11
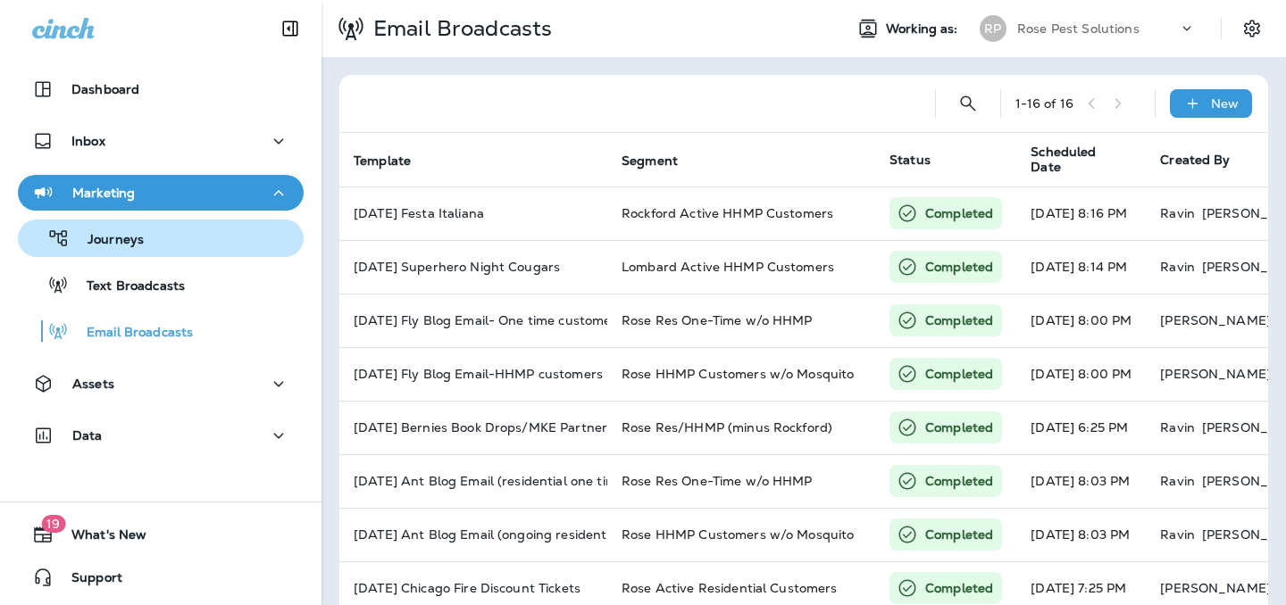
click at [142, 243] on div "Journeys" at bounding box center [160, 238] width 271 height 27
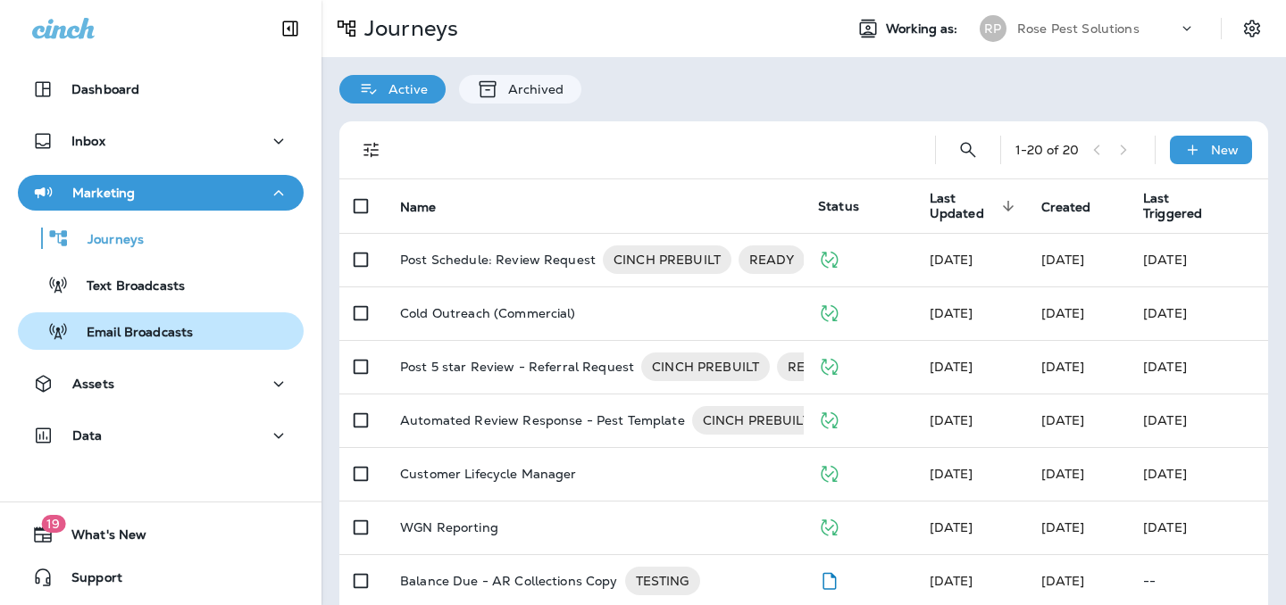
click at [125, 334] on p "Email Broadcasts" at bounding box center [131, 333] width 124 height 17
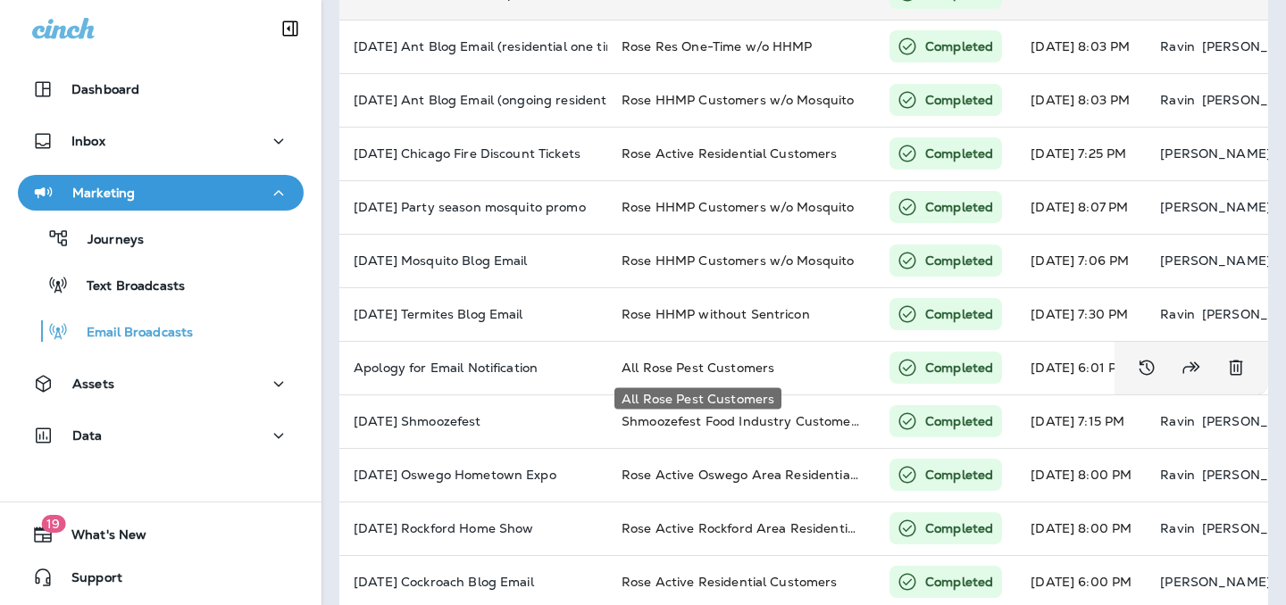
scroll to position [456, 0]
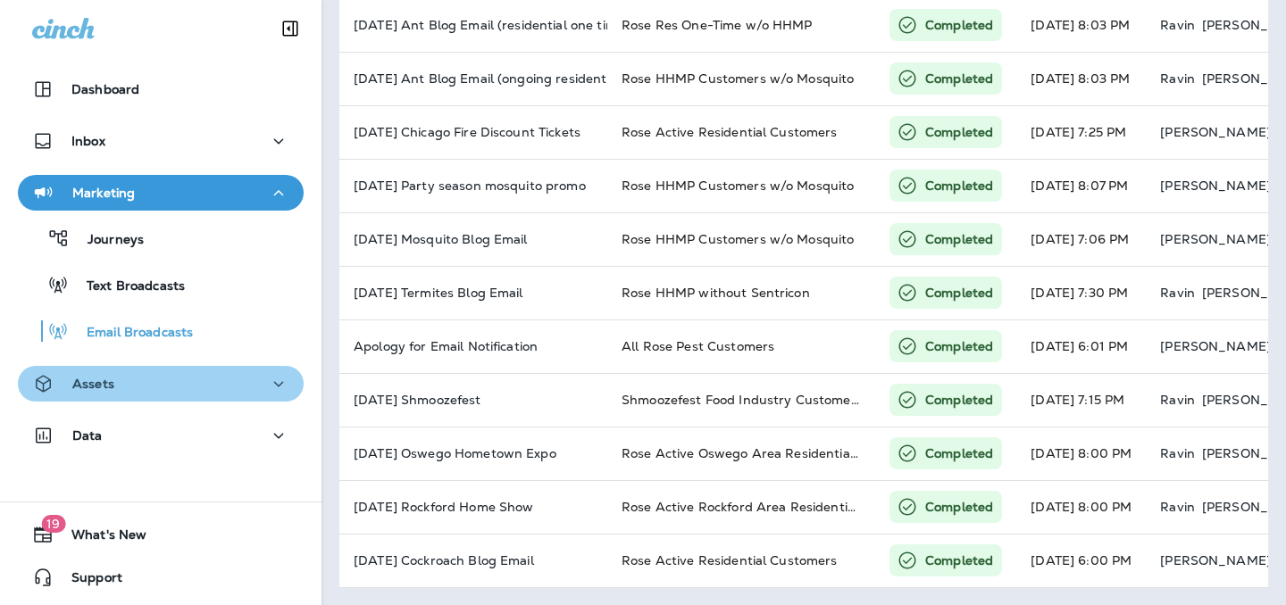
click at [125, 396] on button "Assets" at bounding box center [161, 384] width 286 height 36
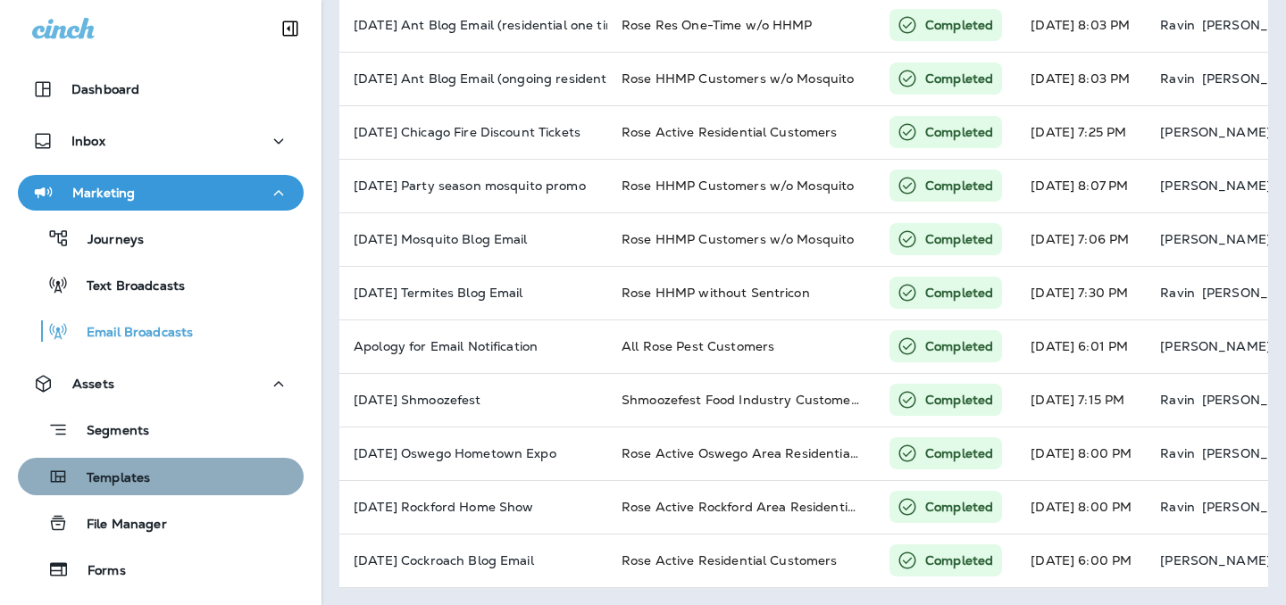
click at [125, 477] on p "Templates" at bounding box center [109, 479] width 81 height 17
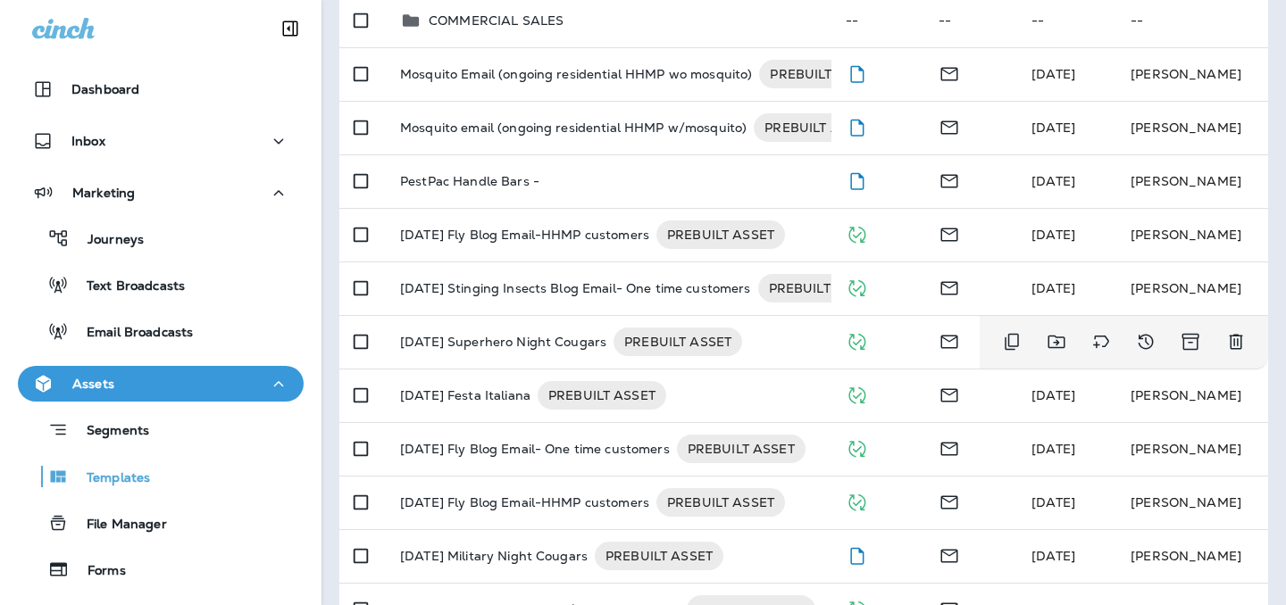
scroll to position [402, 0]
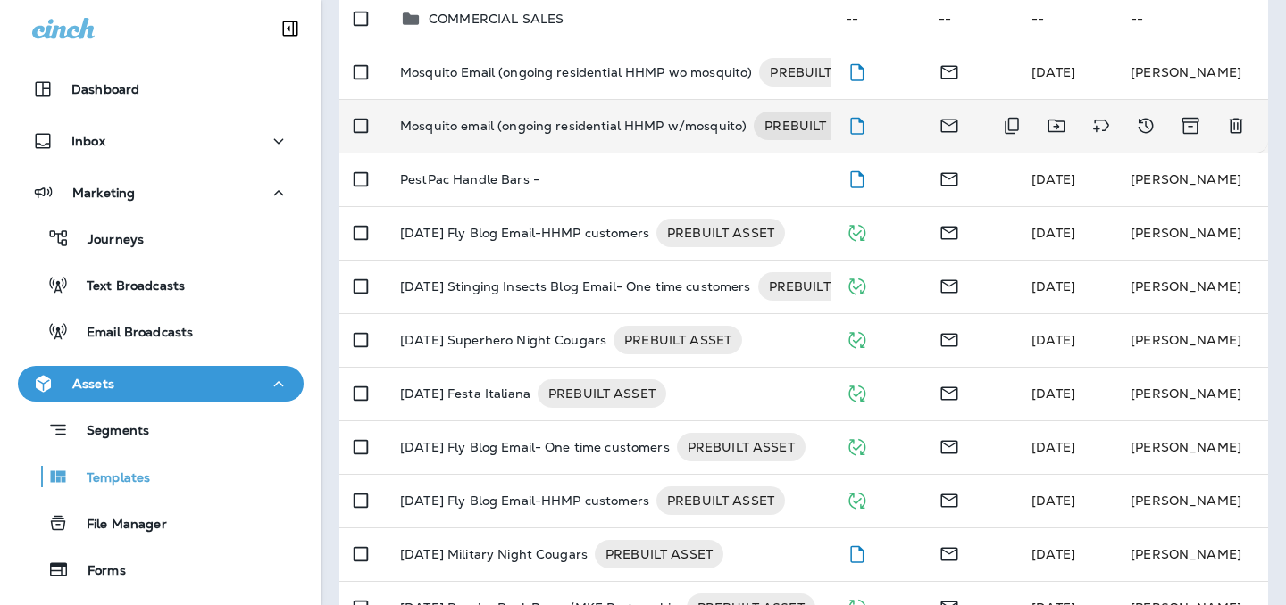
click at [560, 130] on p "Mosquito email (ongoing residential HHMP w/mosquito)" at bounding box center [573, 126] width 346 height 29
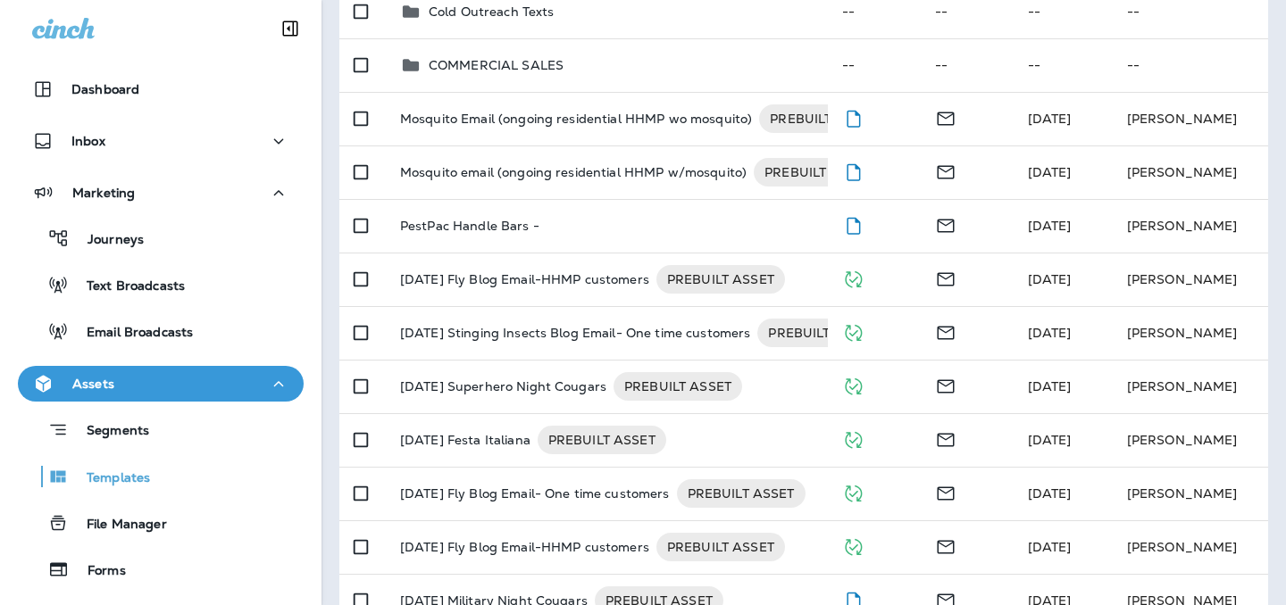
scroll to position [635, 0]
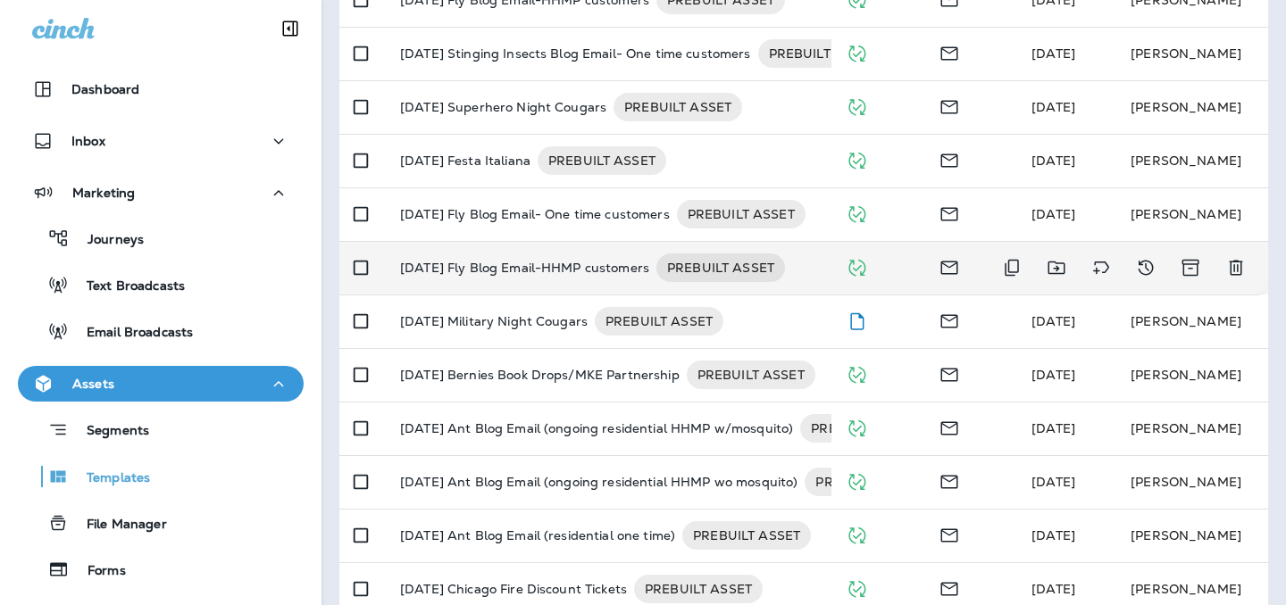
click at [605, 269] on p "[DATE] Fly Blog Email-HHMP customers" at bounding box center [524, 268] width 249 height 29
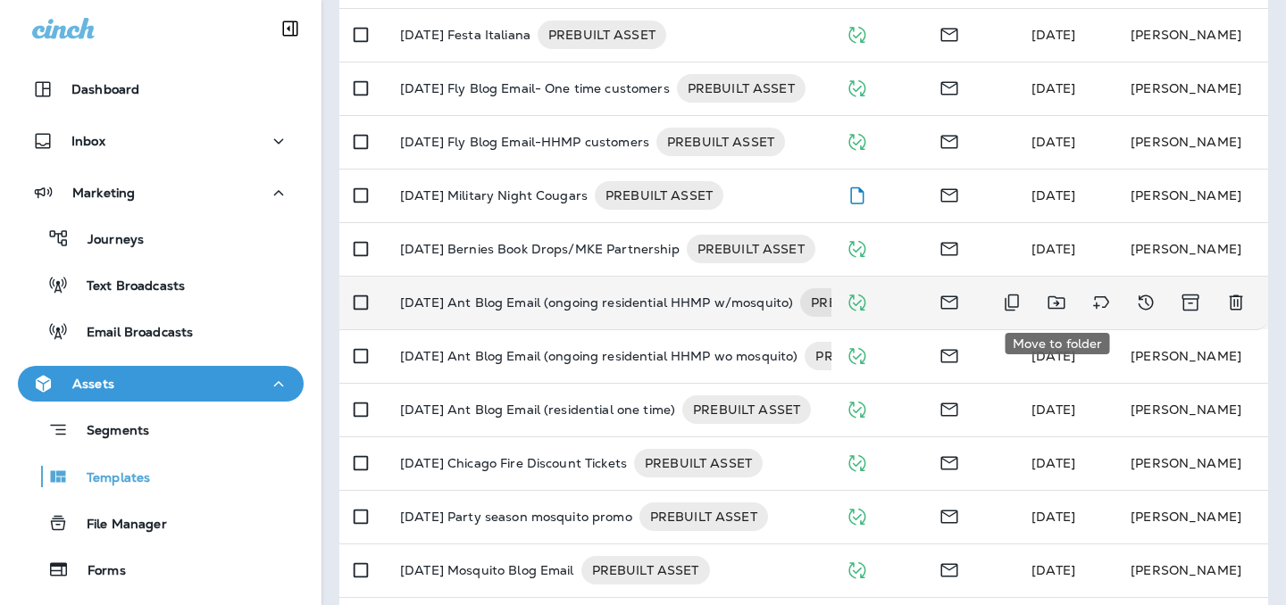
scroll to position [761, 0]
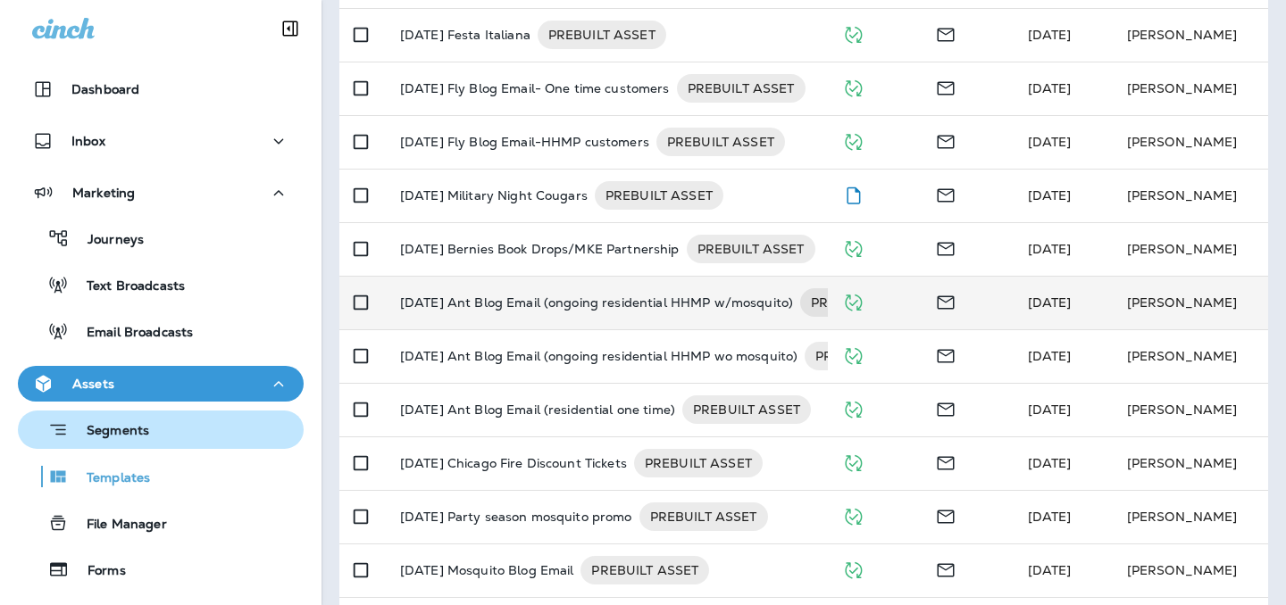
click at [151, 429] on div "Segments" at bounding box center [160, 430] width 271 height 28
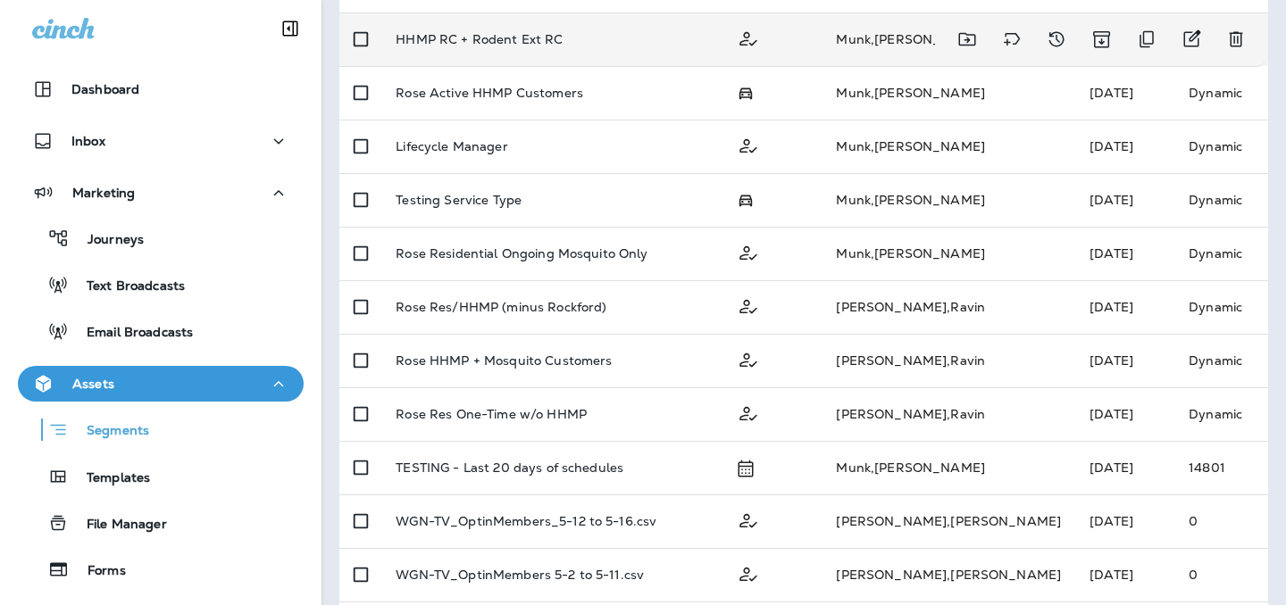
scroll to position [650, 0]
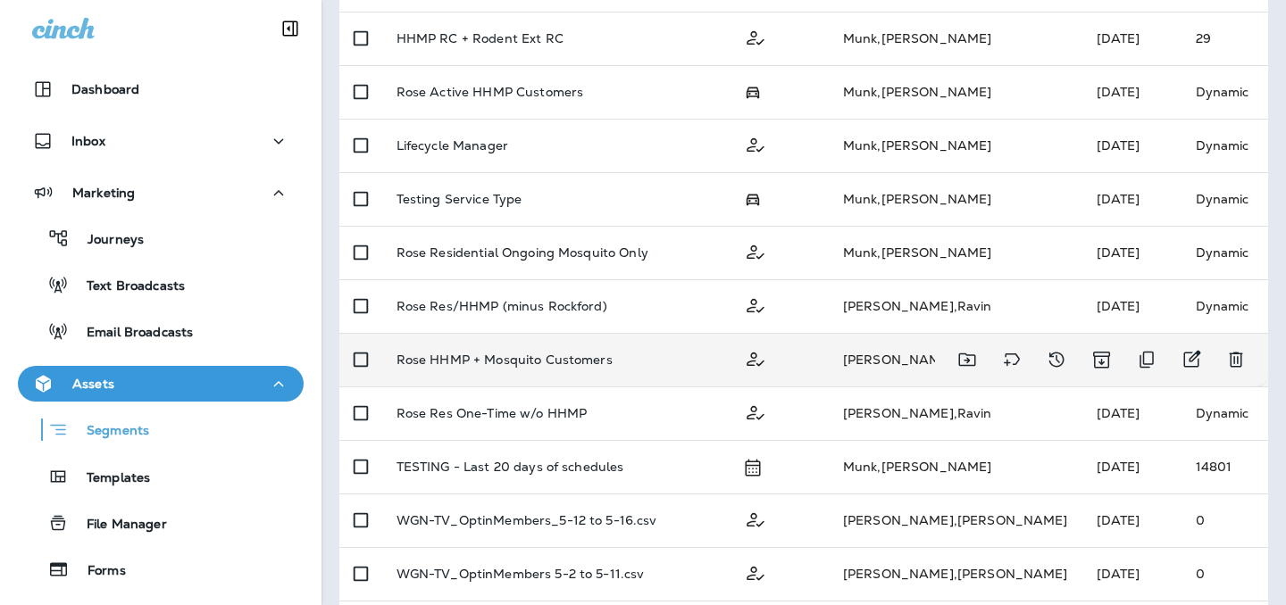
click at [572, 363] on p "Rose HHMP + Mosquito Customers" at bounding box center [504, 360] width 216 height 14
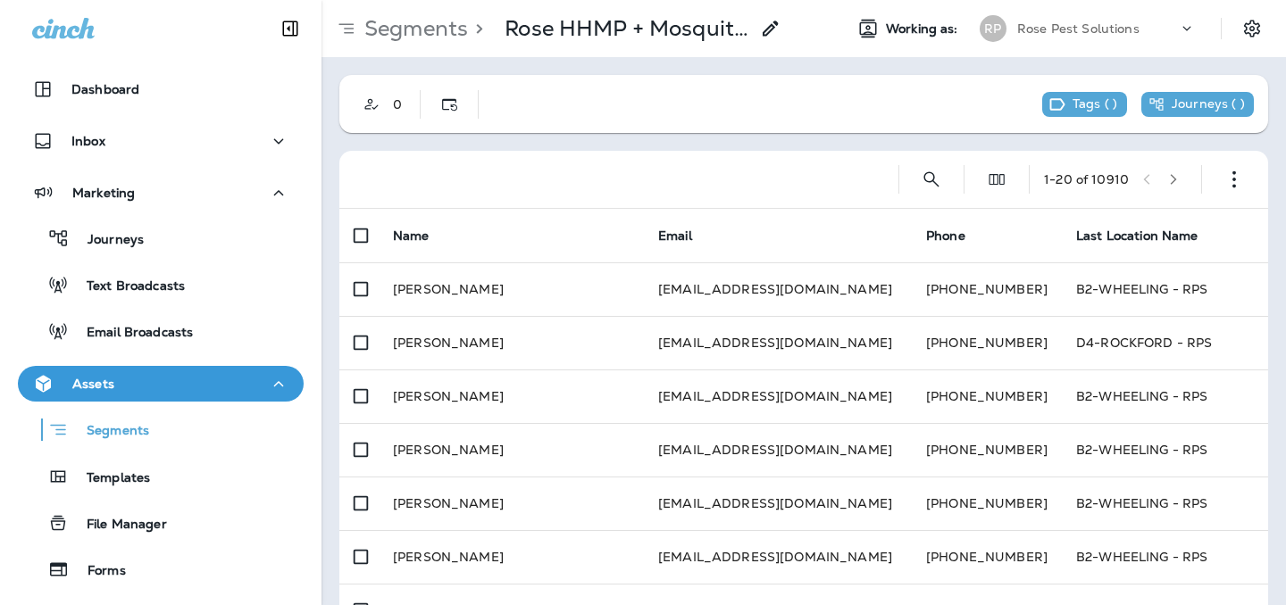
click at [778, 29] on icon at bounding box center [770, 28] width 21 height 21
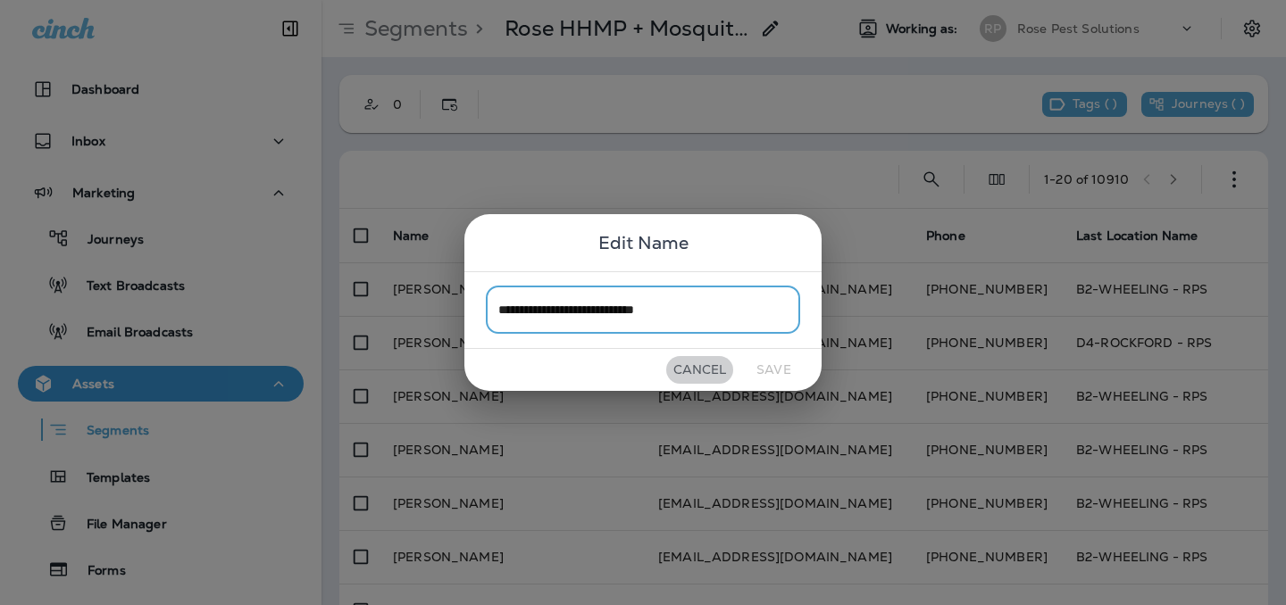
click at [720, 367] on button "Cancel" at bounding box center [699, 370] width 67 height 28
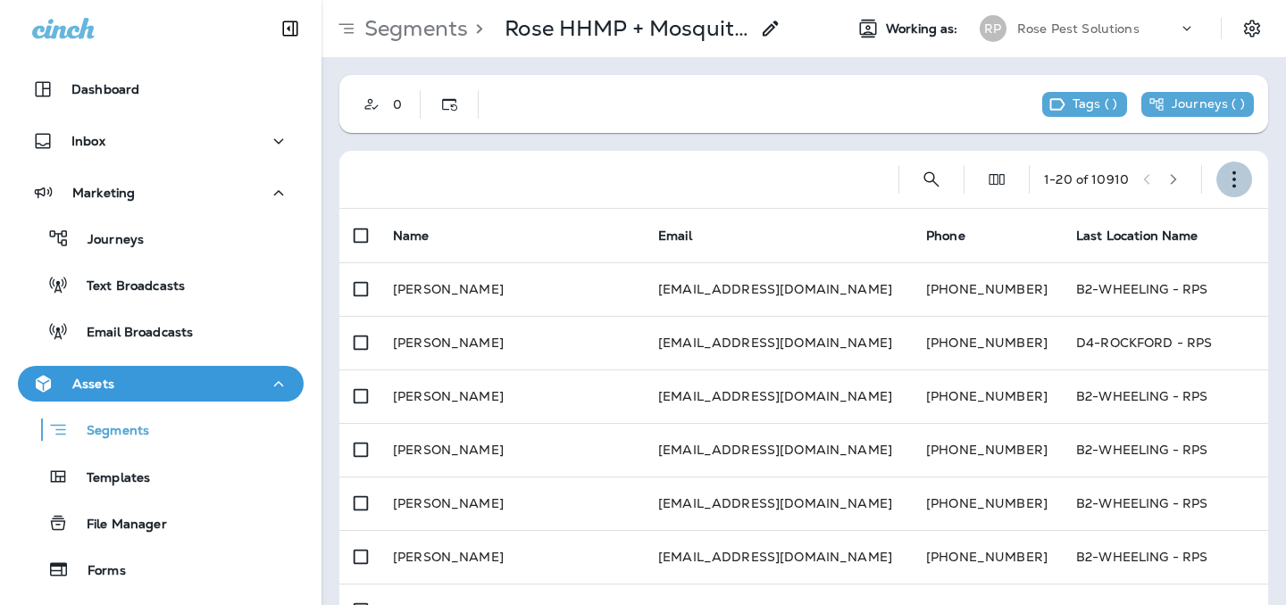
click at [1241, 184] on icon "button" at bounding box center [1234, 180] width 18 height 18
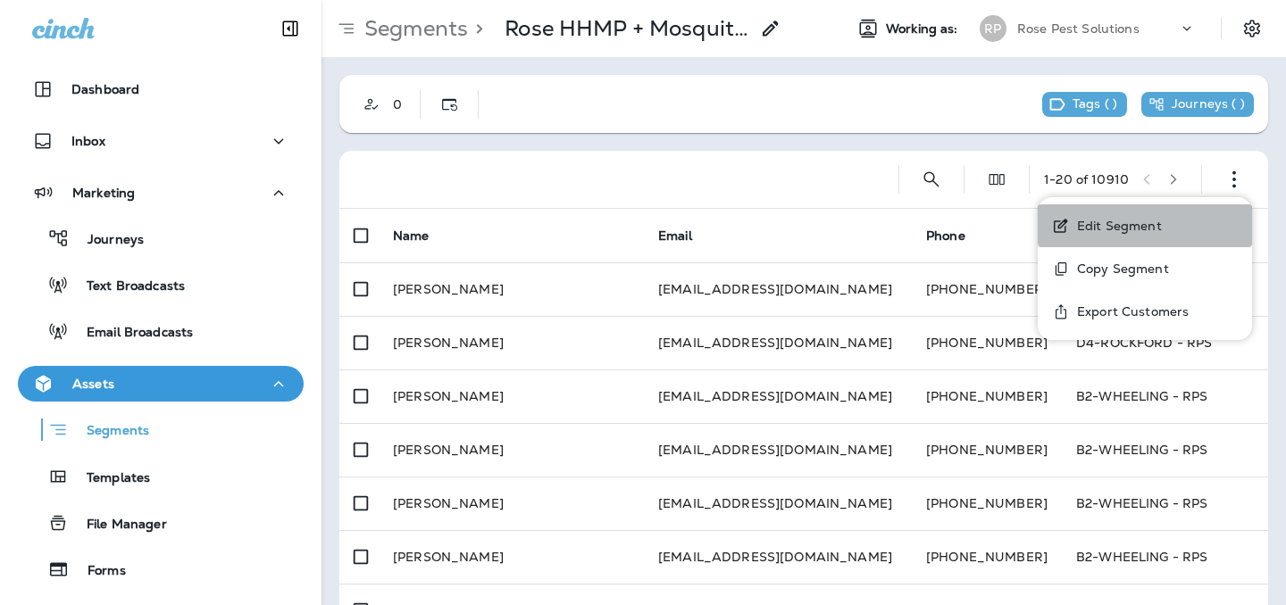
click at [1161, 217] on button "Edit Segment" at bounding box center [1145, 226] width 214 height 43
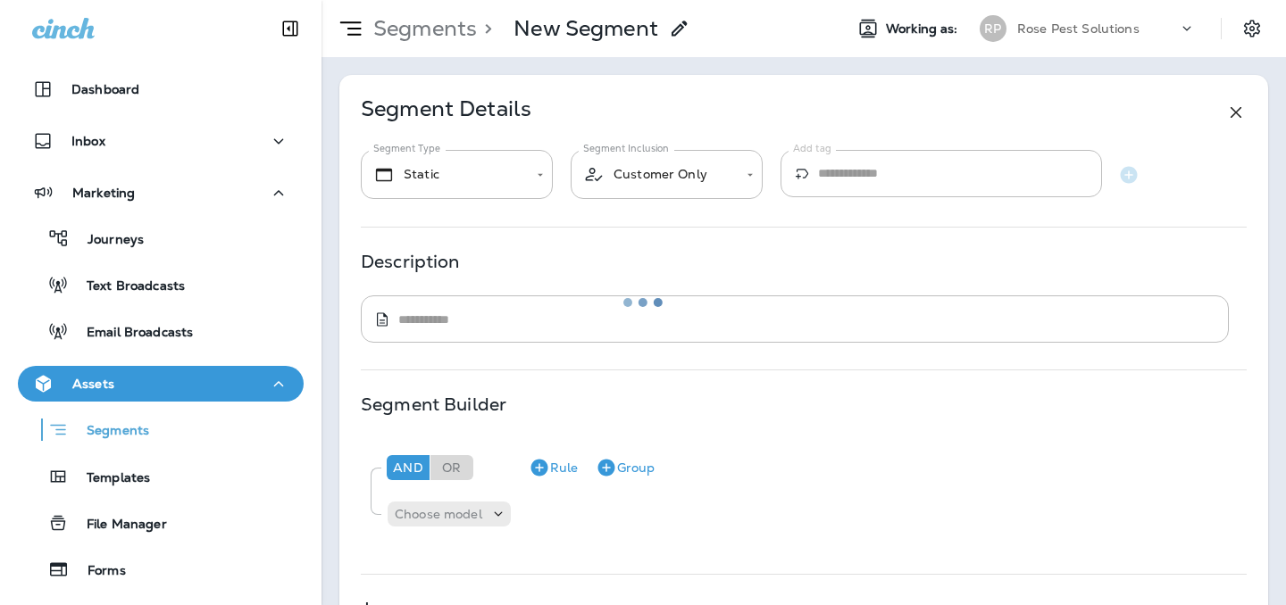
type input "*******"
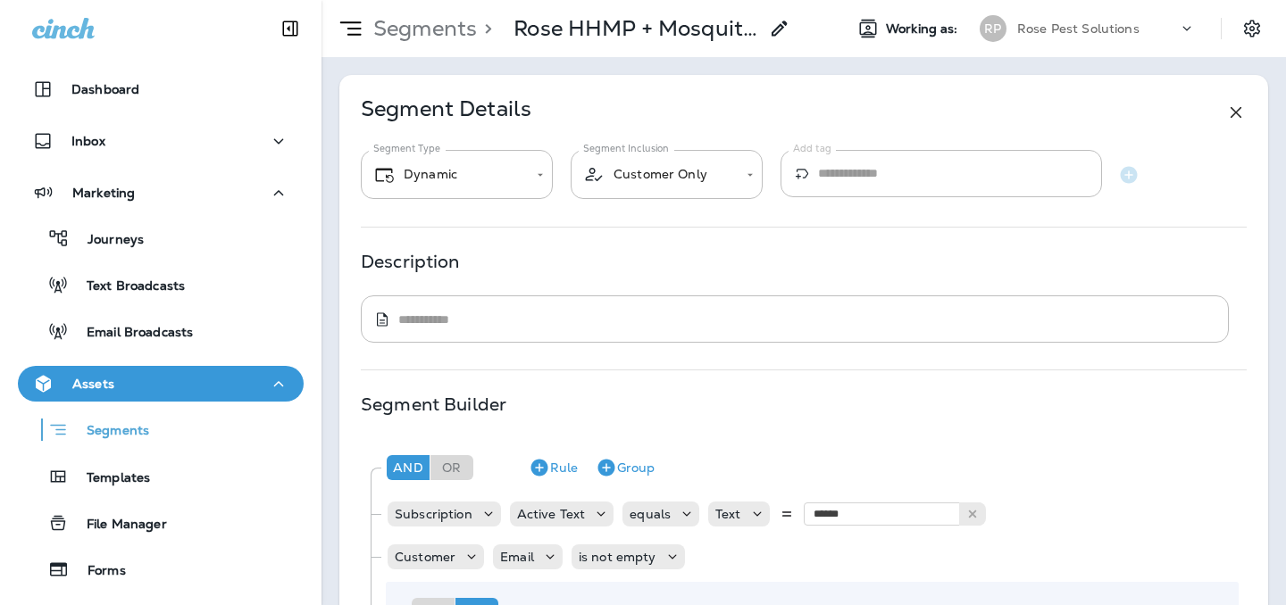
click at [780, 31] on use at bounding box center [779, 28] width 15 height 15
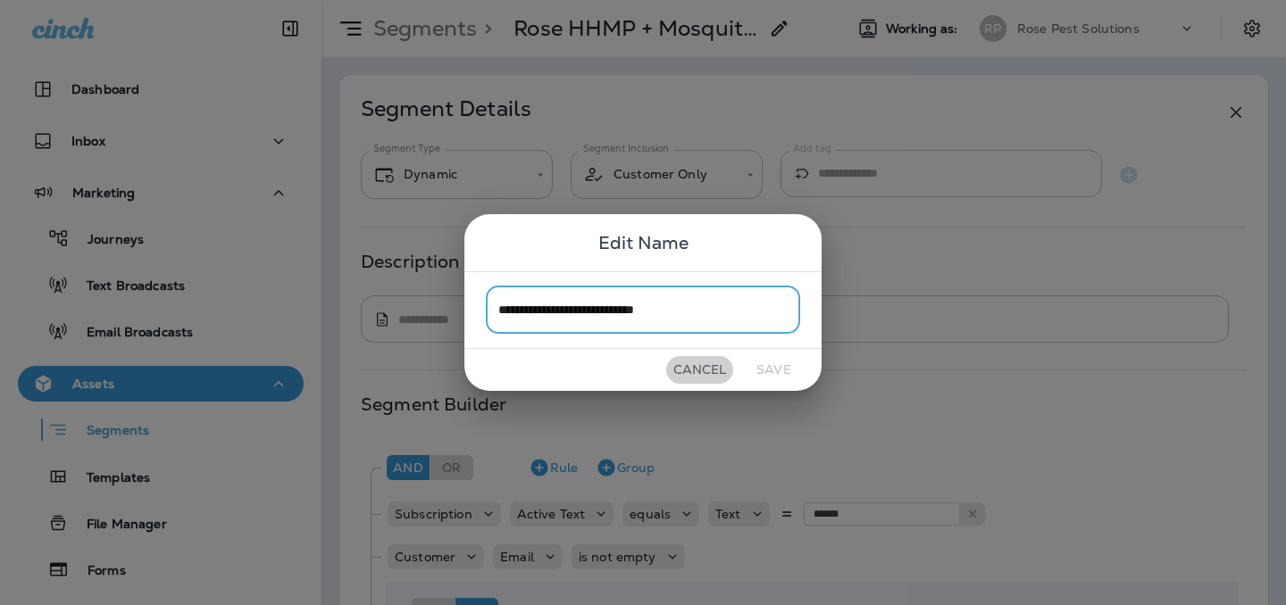
click at [714, 373] on button "Cancel" at bounding box center [699, 370] width 67 height 28
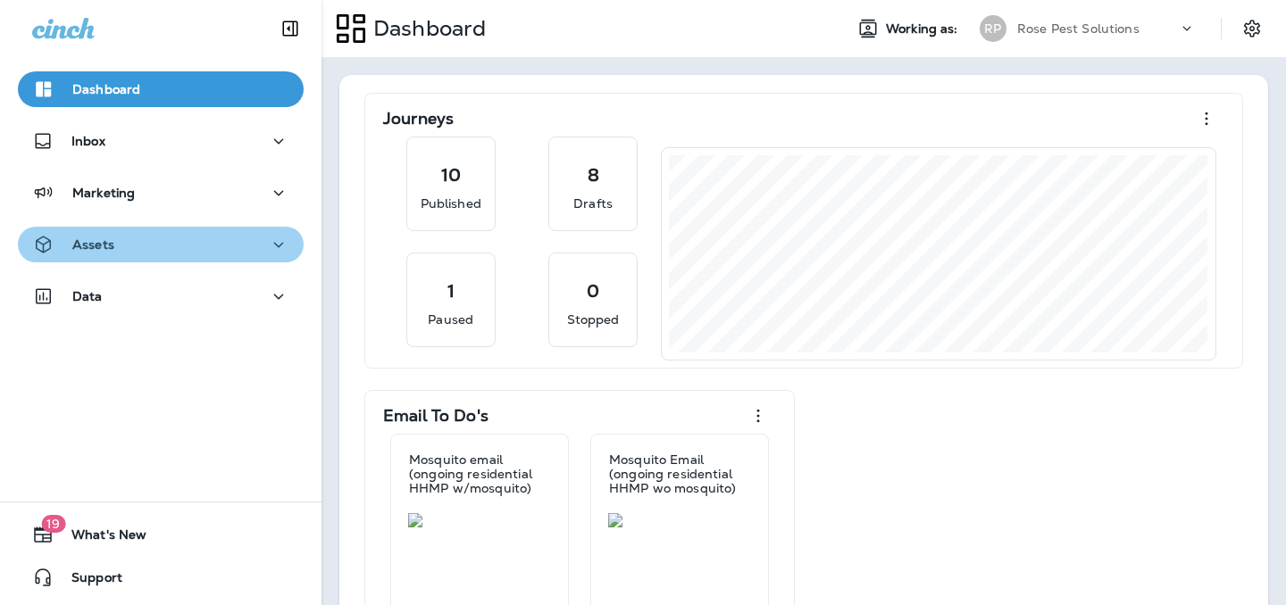
click at [167, 237] on div "Assets" at bounding box center [160, 245] width 257 height 22
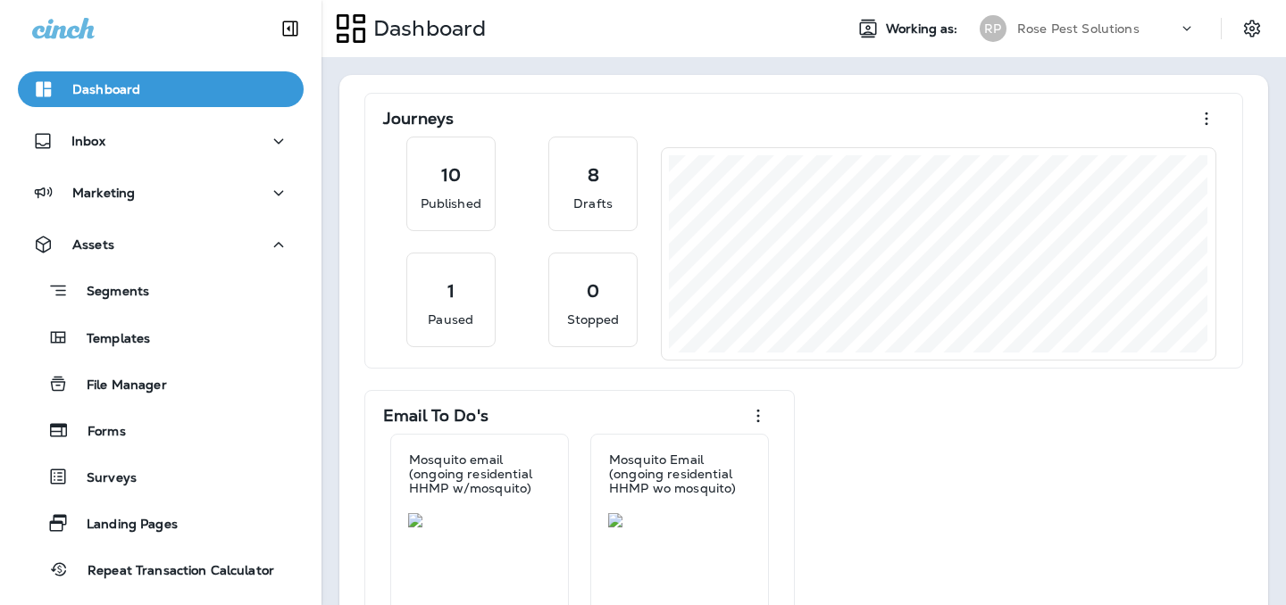
click at [1005, 29] on div "RP" at bounding box center [993, 28] width 27 height 27
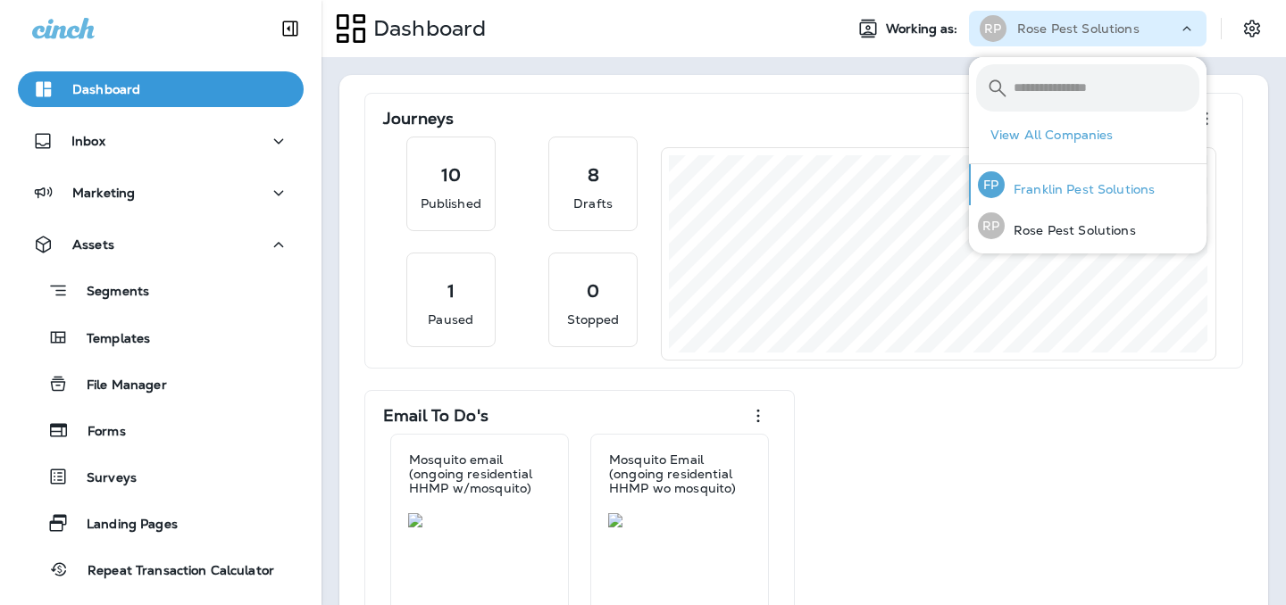
click at [1014, 192] on p "Franklin Pest Solutions" at bounding box center [1080, 189] width 150 height 14
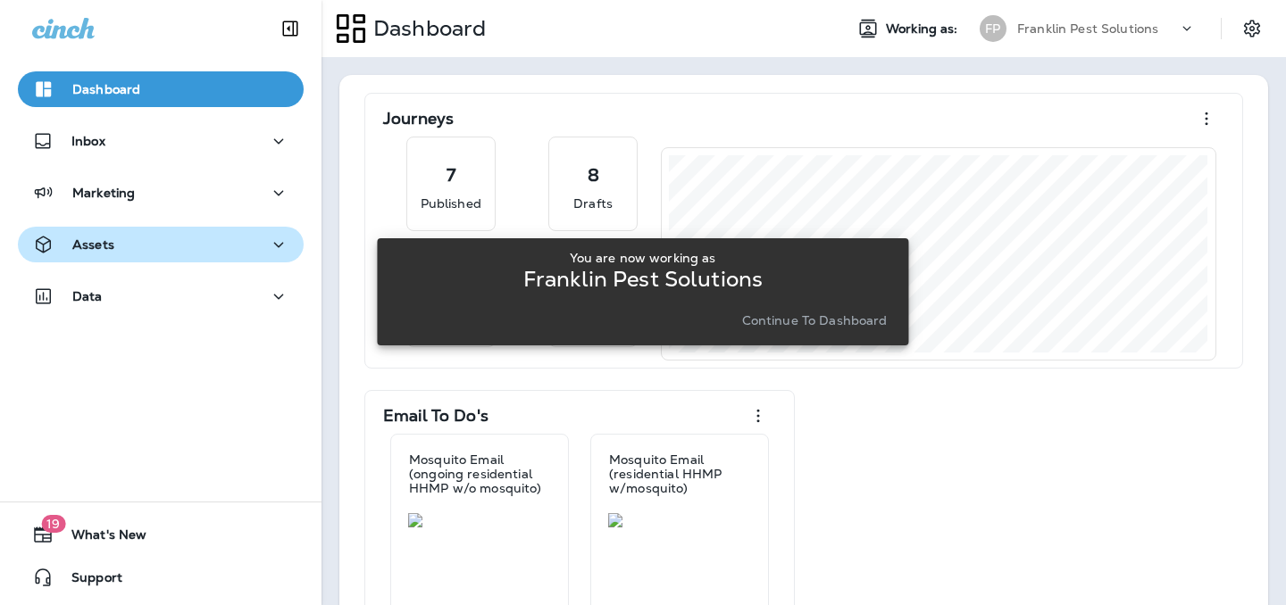
click at [107, 247] on p "Assets" at bounding box center [93, 245] width 42 height 14
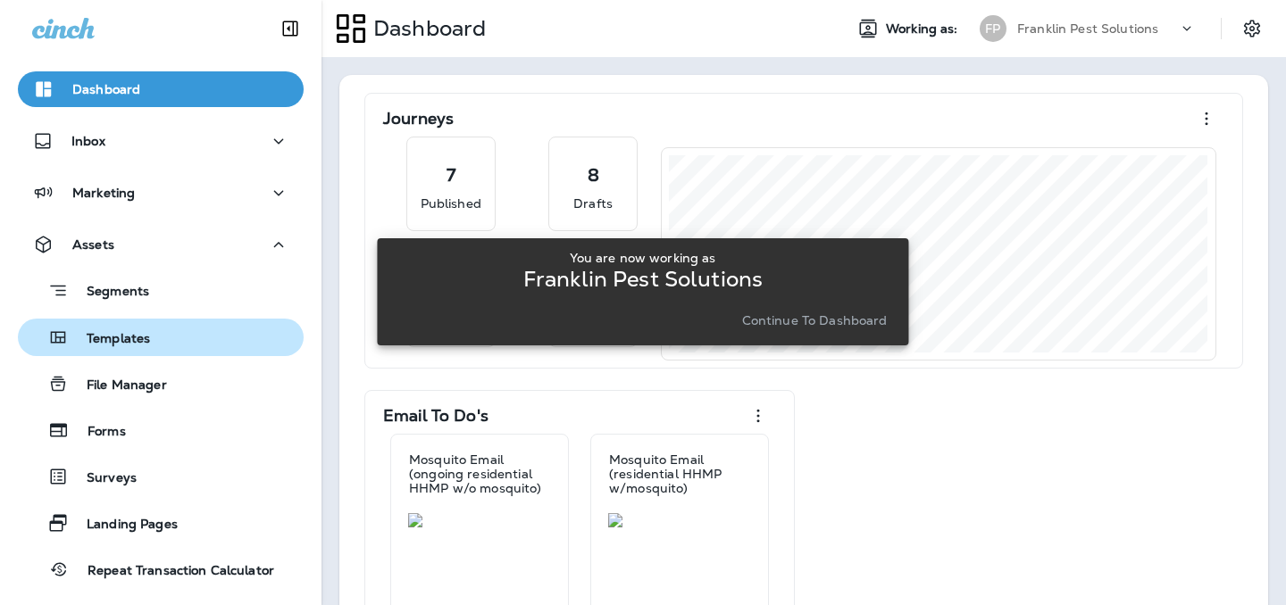
click at [129, 349] on div "Templates" at bounding box center [87, 337] width 125 height 27
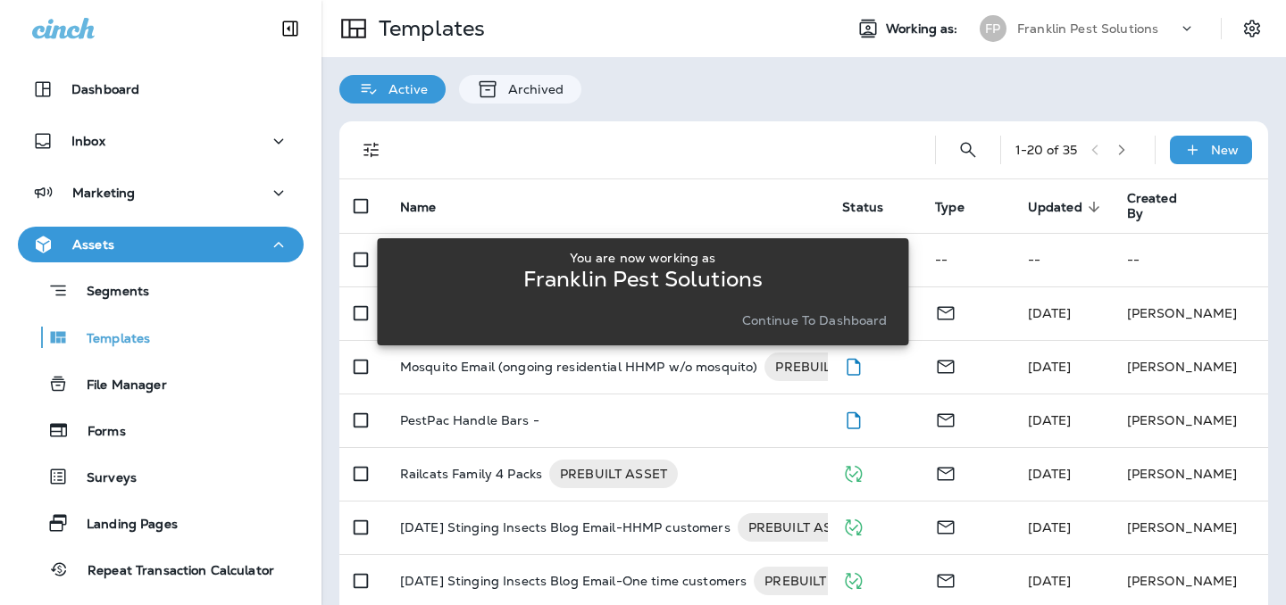
click at [765, 323] on p "Continue to Dashboard" at bounding box center [815, 320] width 146 height 14
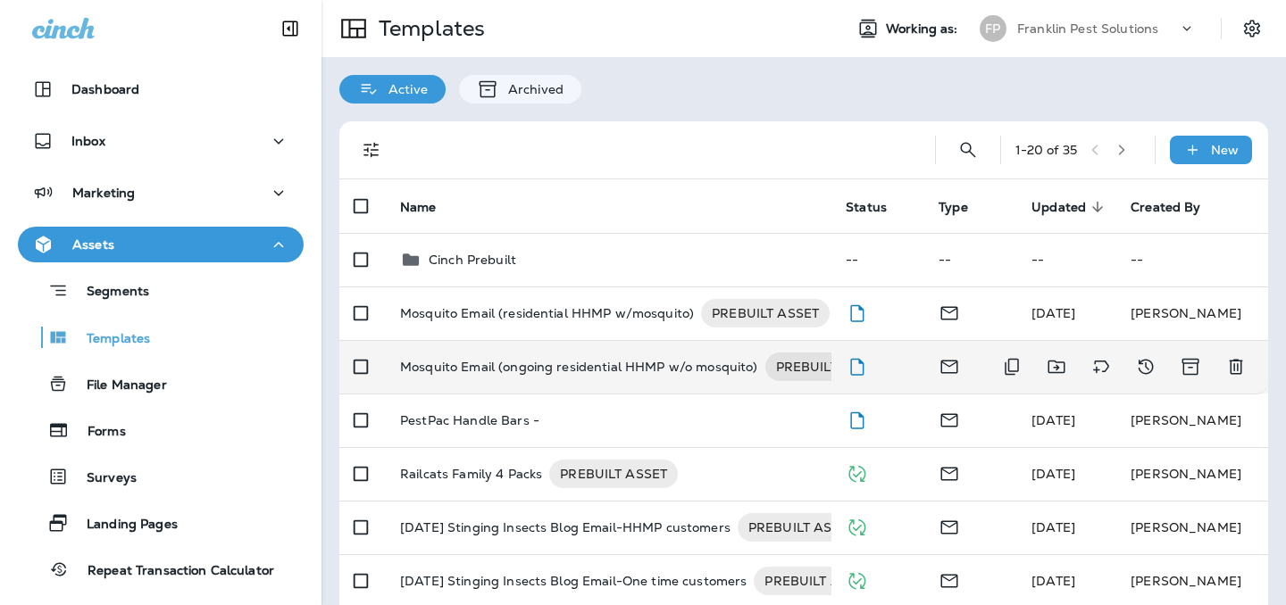
click at [622, 380] on p "Mosquito Email (ongoing residential HHMP w/o mosquito)" at bounding box center [579, 367] width 358 height 29
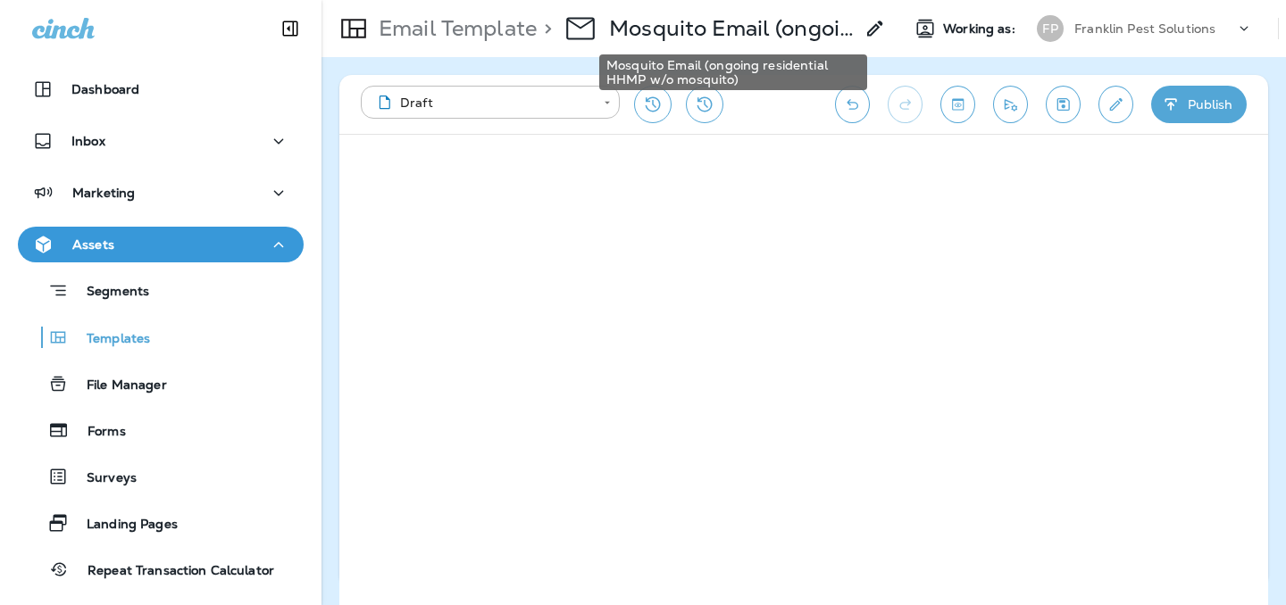
click at [764, 36] on p "Mosquito Email (ongoing residential HHMP w/o mosquito)" at bounding box center [731, 28] width 245 height 27
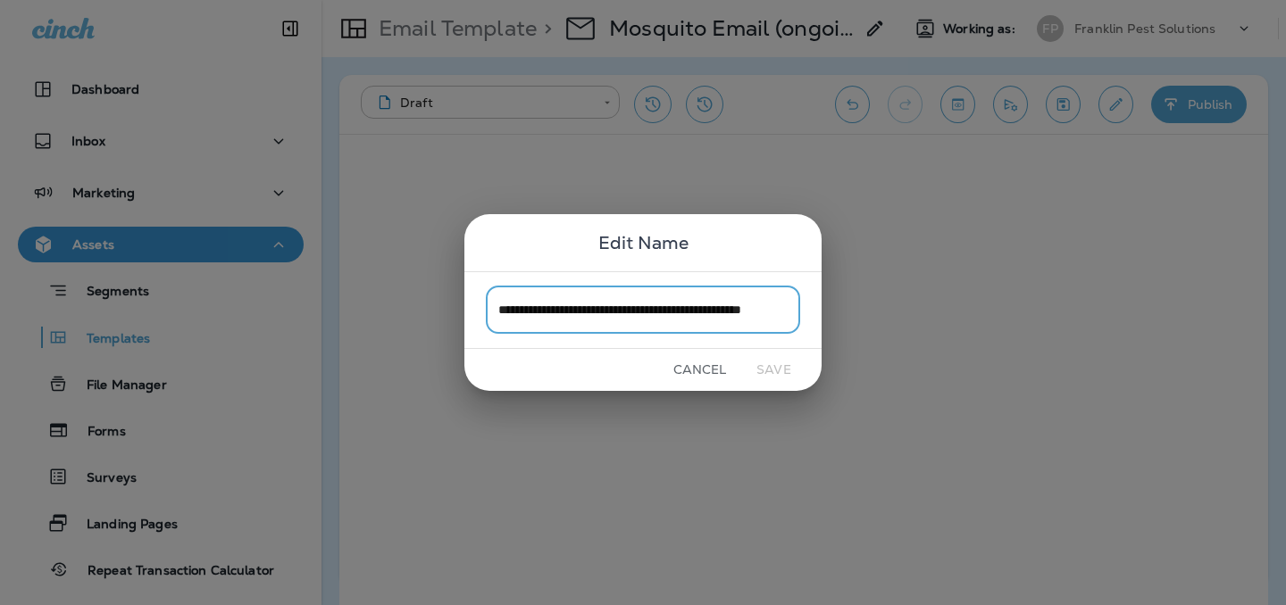
click at [754, 68] on div "**********" at bounding box center [643, 302] width 1286 height 605
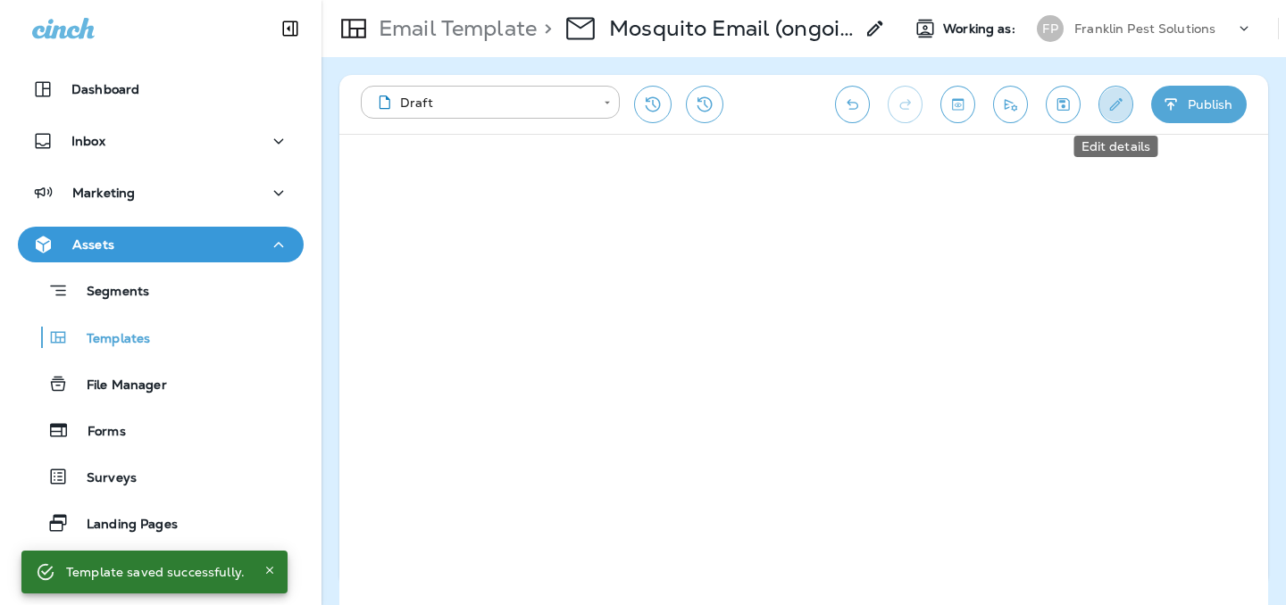
click at [1109, 94] on button "Edit details" at bounding box center [1115, 105] width 35 height 38
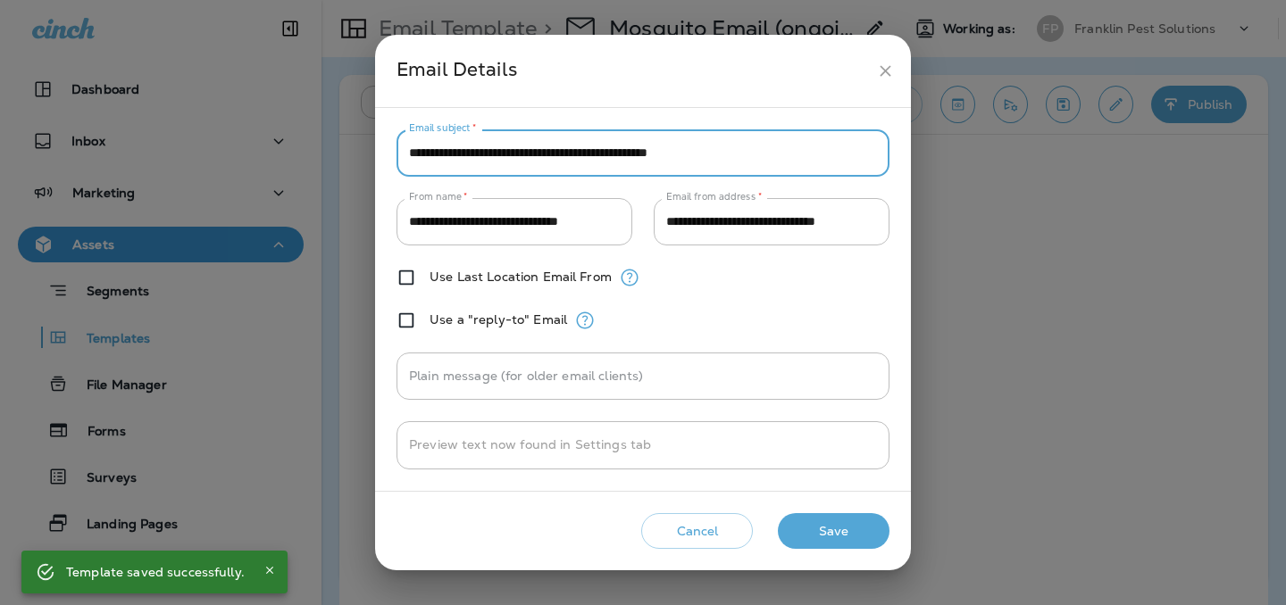
drag, startPoint x: 780, startPoint y: 161, endPoint x: 388, endPoint y: 156, distance: 392.1
click at [388, 157] on div "**********" at bounding box center [643, 299] width 536 height 383
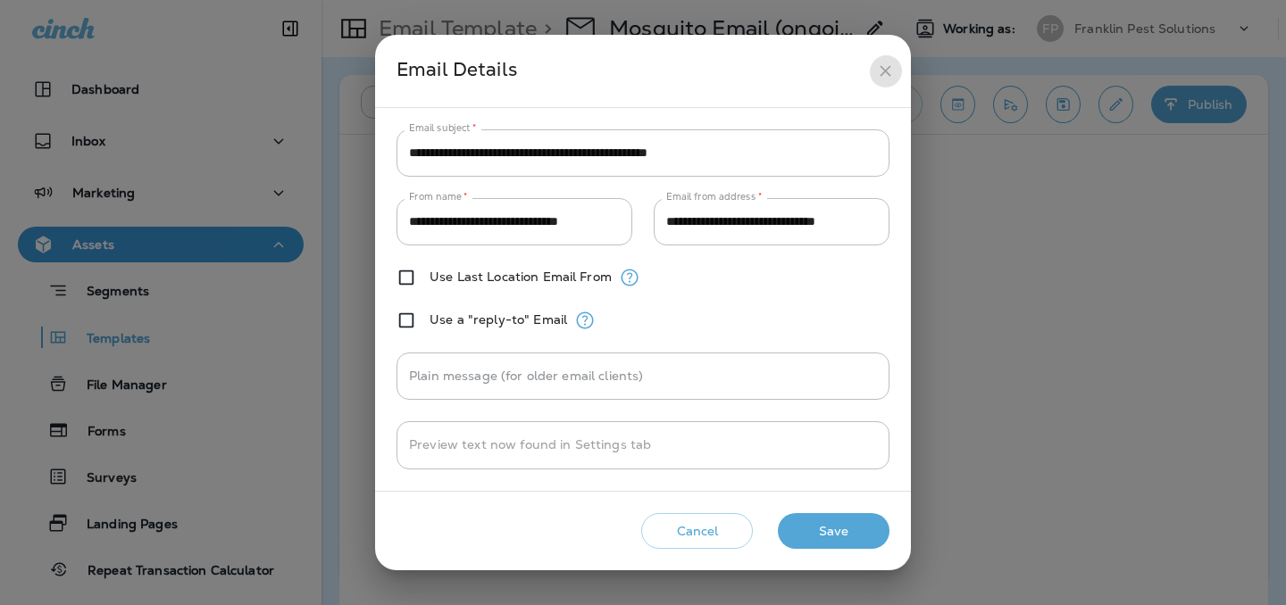
click at [884, 67] on icon "close" at bounding box center [885, 71] width 19 height 19
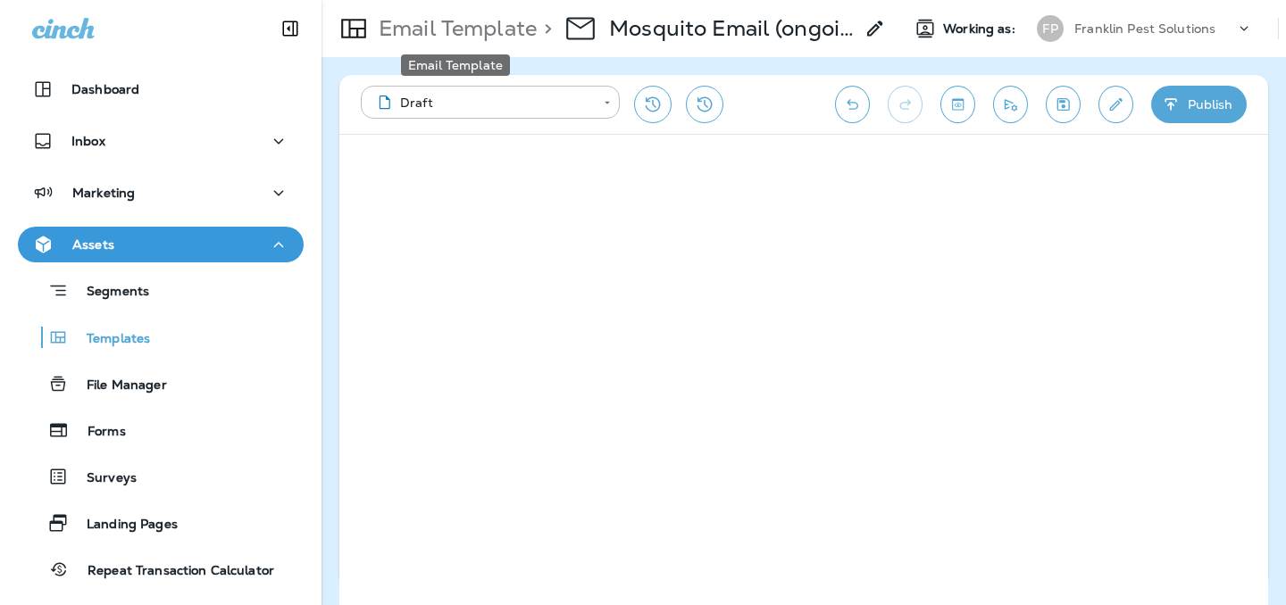
click at [522, 25] on p "Email Template" at bounding box center [453, 28] width 165 height 27
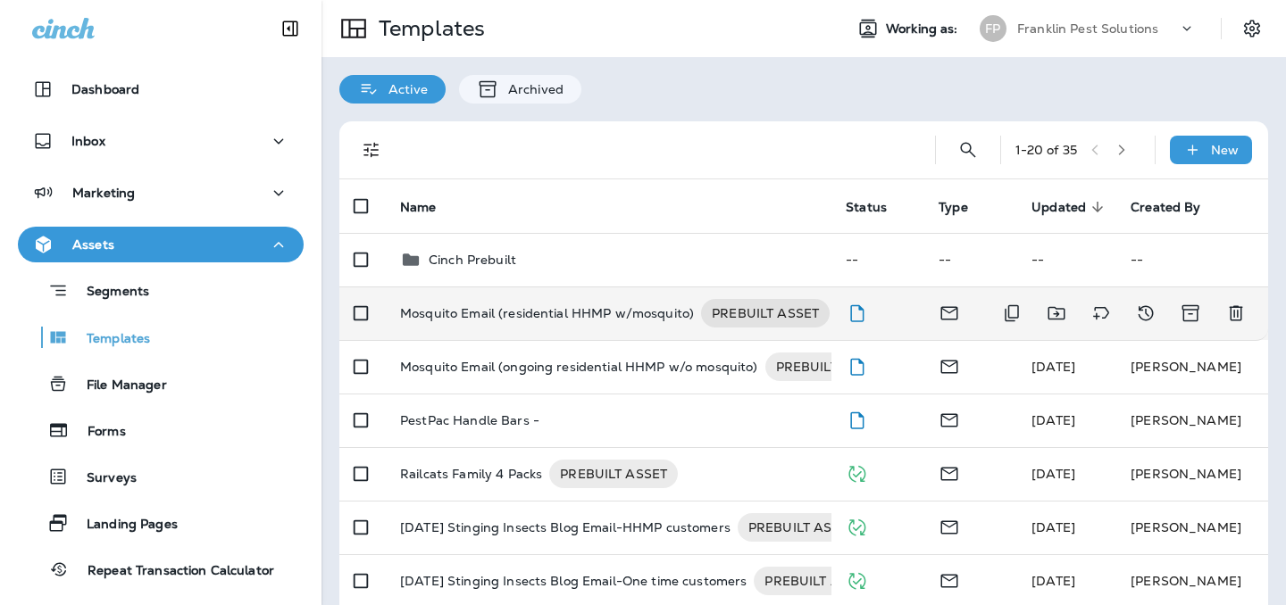
click at [547, 320] on p "Mosquito Email (residential HHMP w/mosquito)" at bounding box center [547, 313] width 294 height 29
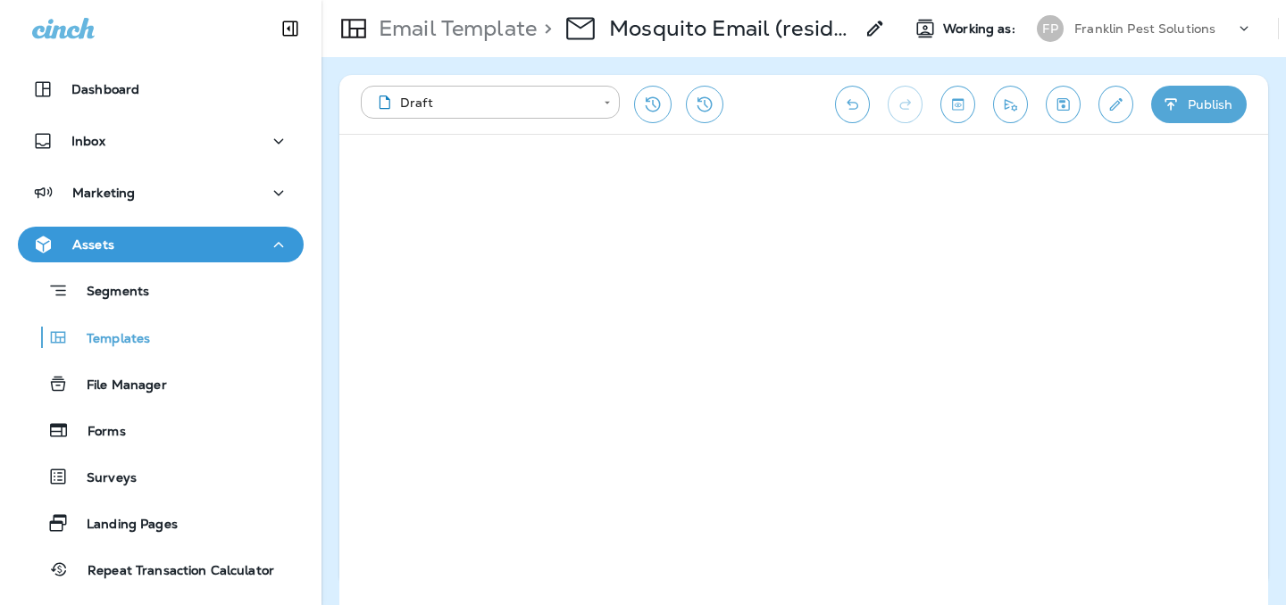
click at [832, 23] on p "Mosquito Email (residential HHMP w/mosquito)" at bounding box center [731, 28] width 245 height 27
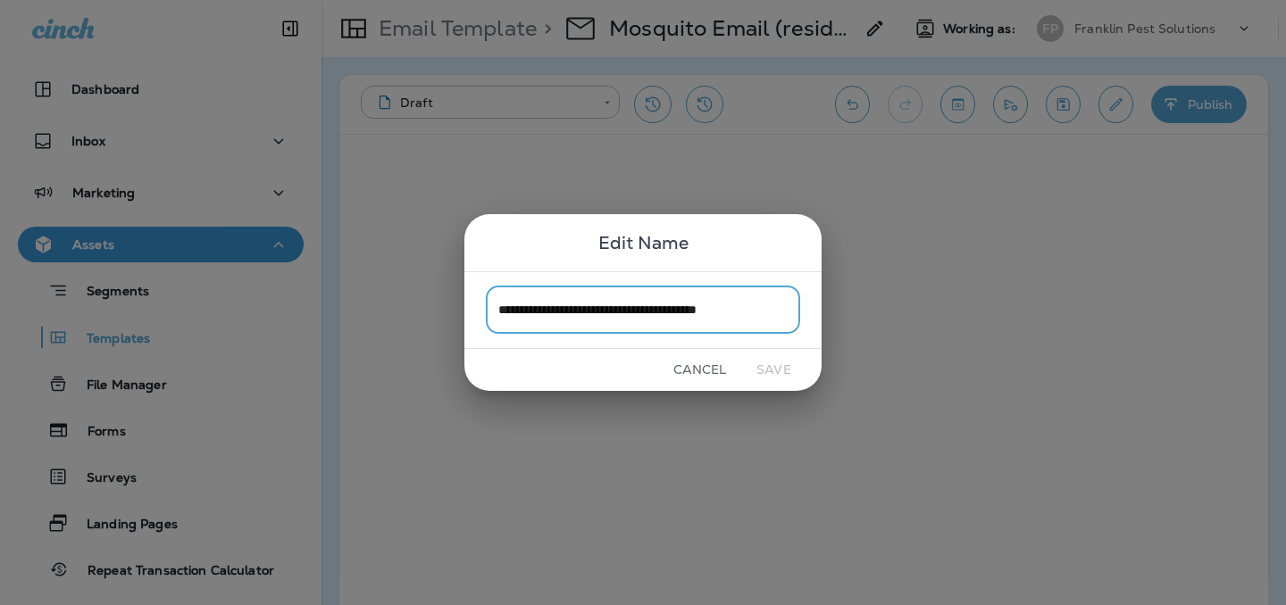
click at [603, 312] on input "**********" at bounding box center [643, 310] width 314 height 47
type input "**********"
click at [786, 371] on button "Save" at bounding box center [773, 370] width 67 height 28
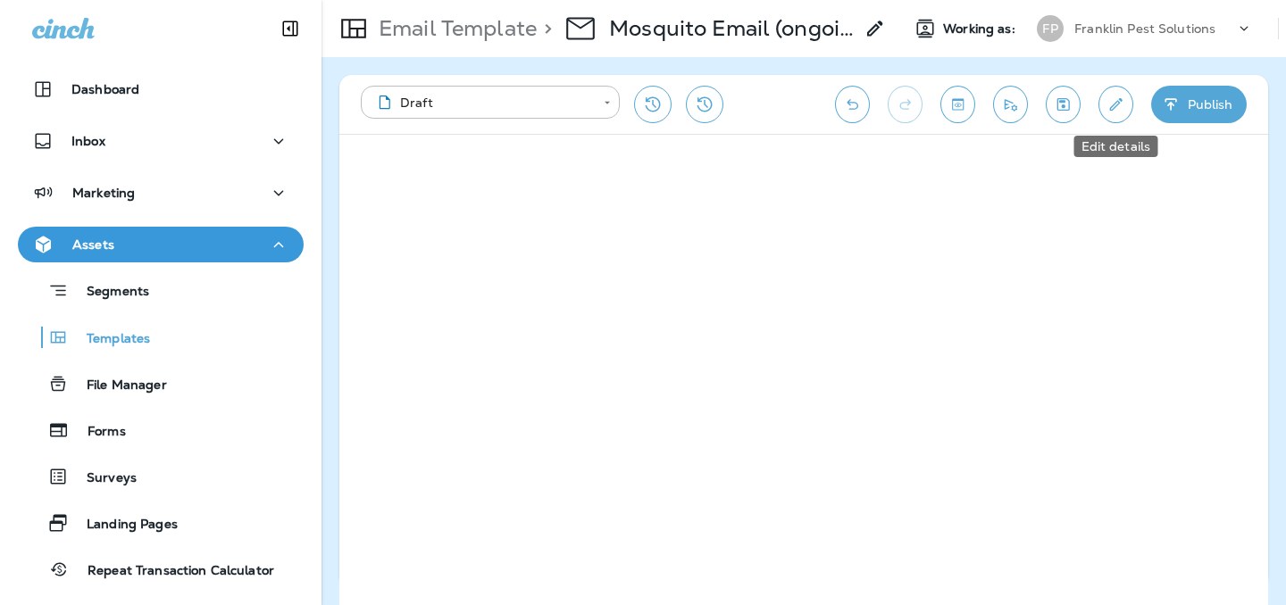
click at [1113, 102] on icon "Edit details" at bounding box center [1115, 105] width 19 height 18
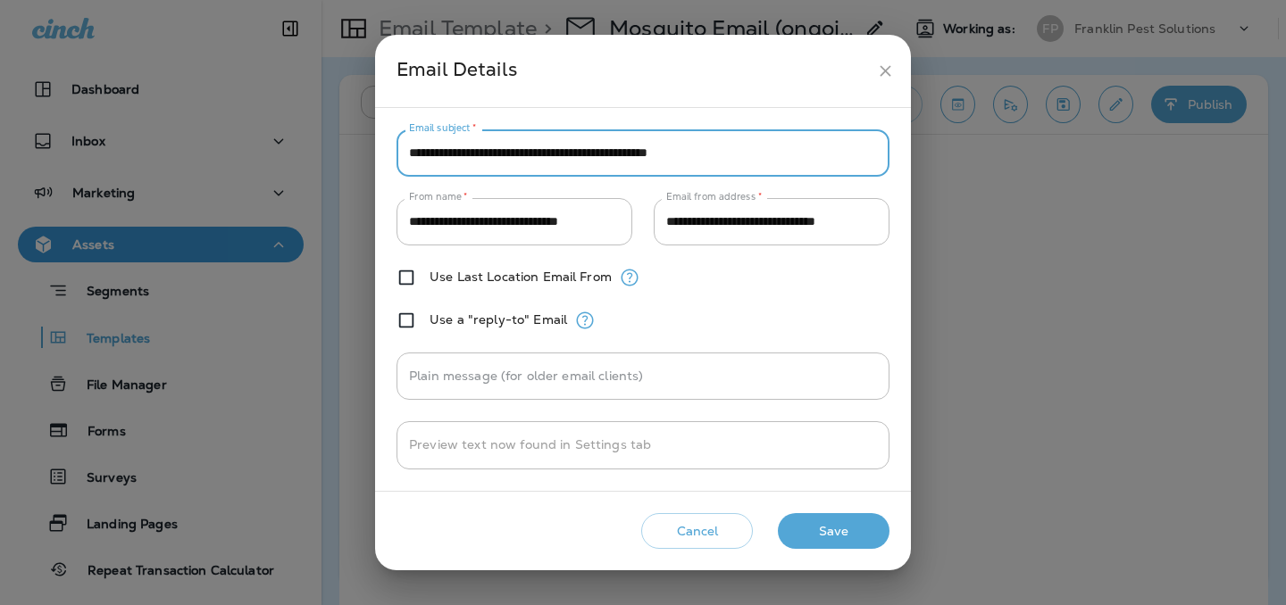
drag, startPoint x: 786, startPoint y: 155, endPoint x: 368, endPoint y: 153, distance: 417.9
click at [368, 153] on div "**********" at bounding box center [643, 302] width 1286 height 605
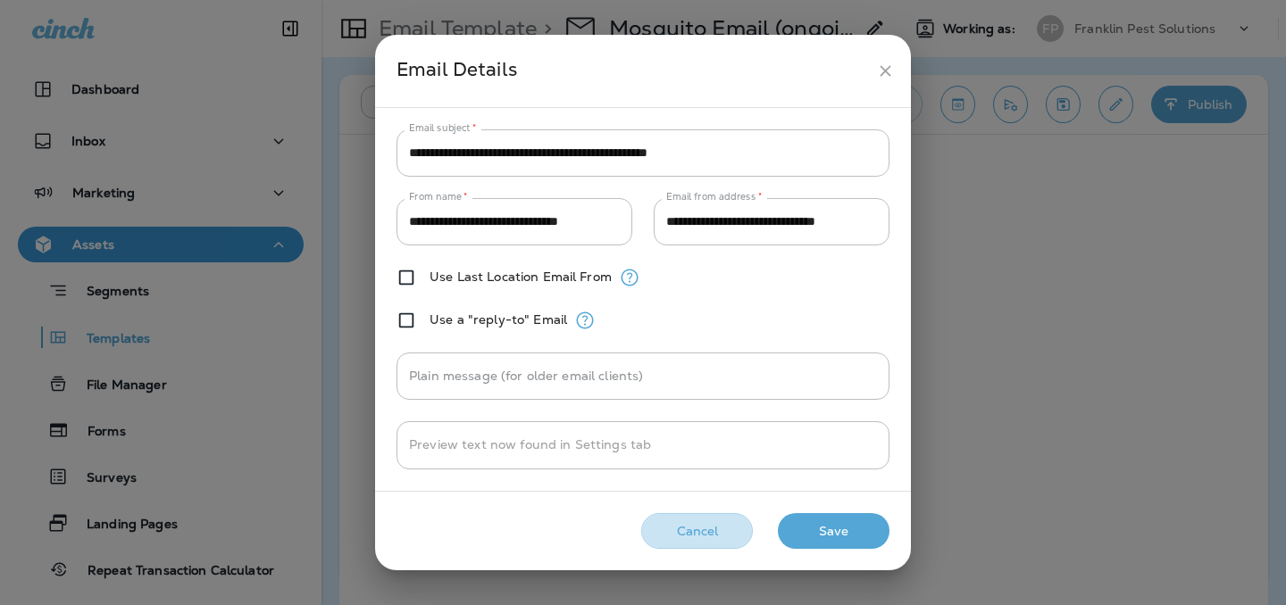
click at [725, 528] on button "Cancel" at bounding box center [697, 531] width 112 height 37
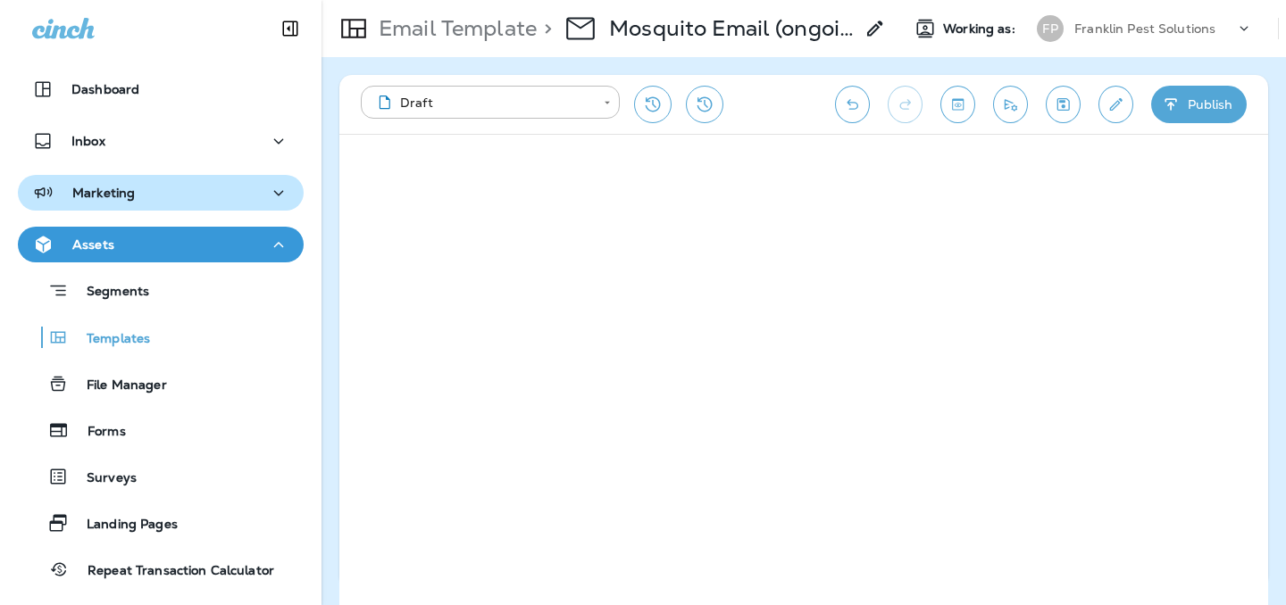
click at [107, 186] on p "Marketing" at bounding box center [103, 193] width 63 height 14
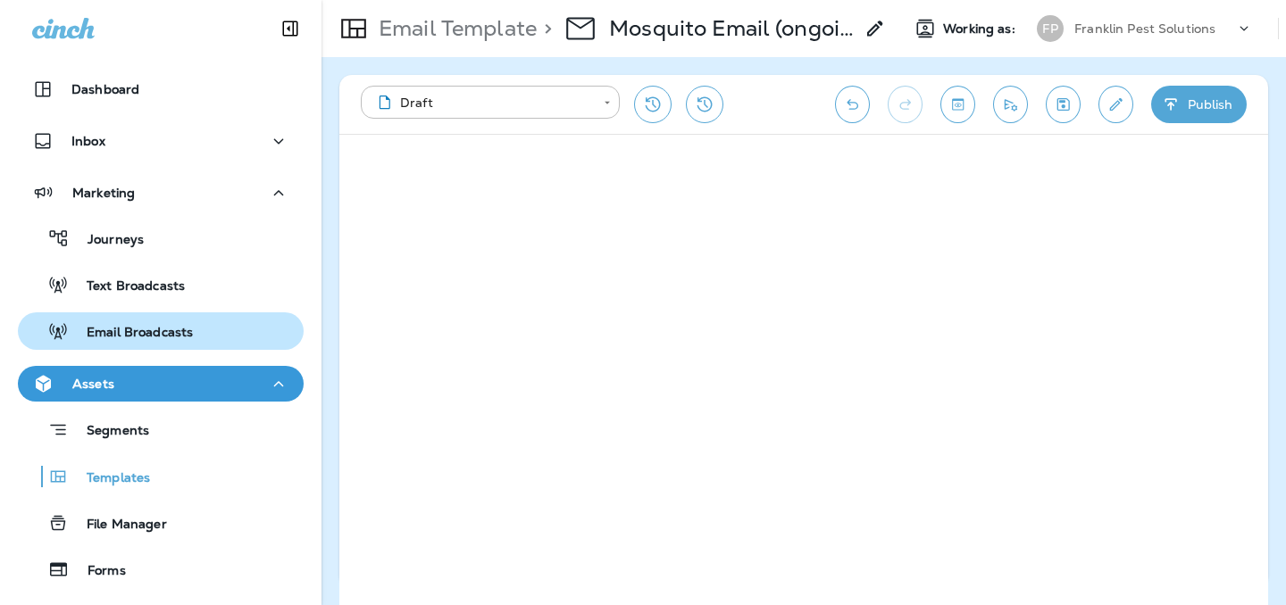
click at [115, 327] on p "Email Broadcasts" at bounding box center [131, 333] width 124 height 17
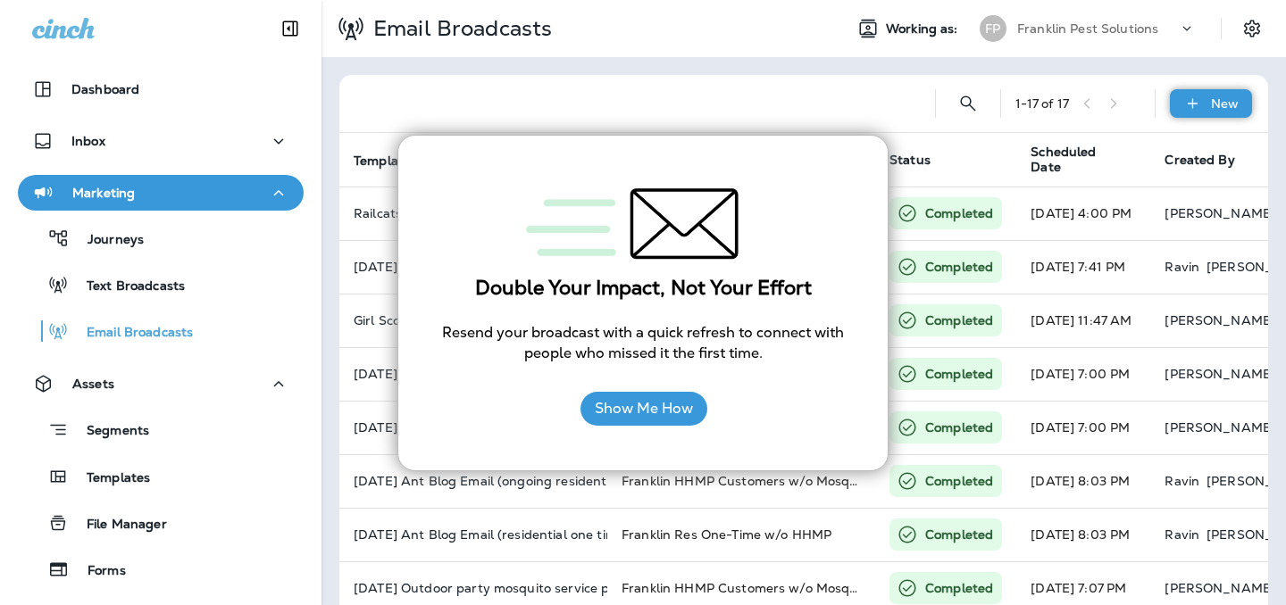
click at [1226, 106] on p "New" at bounding box center [1225, 103] width 28 height 14
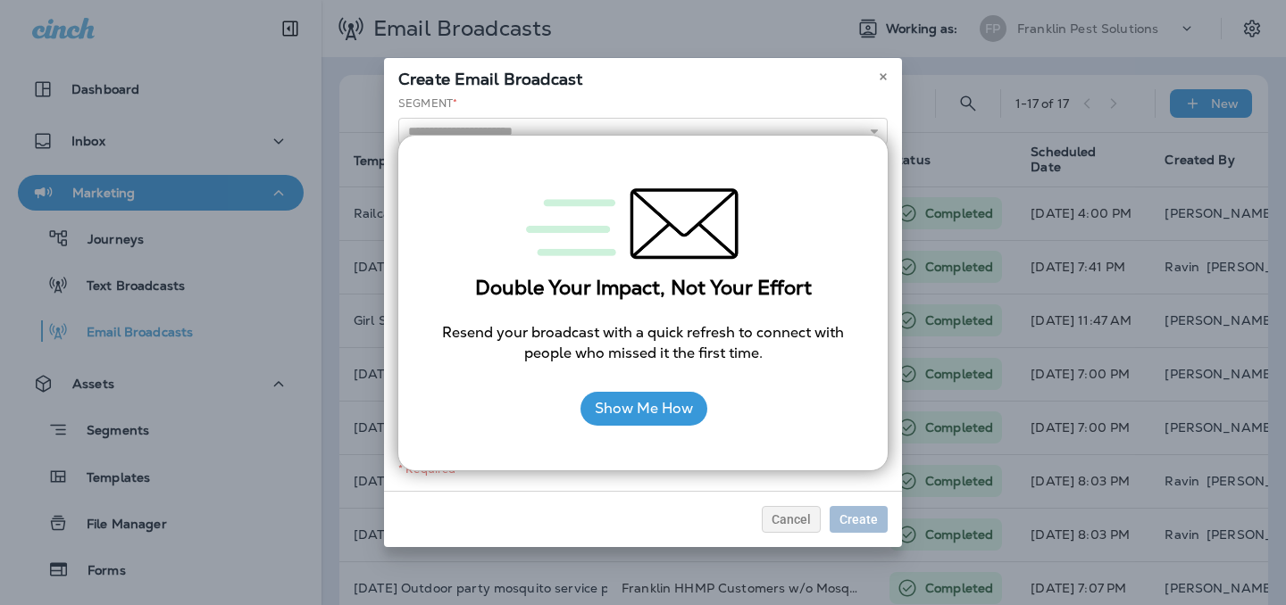
click at [831, 189] on div at bounding box center [643, 223] width 418 height 105
click at [827, 122] on input "text" at bounding box center [642, 131] width 489 height 27
click at [714, 488] on div "Segment * Active - Recurring Pest All Customers from 415 E Elm Street-FPS All F…" at bounding box center [643, 294] width 518 height 396
click at [750, 503] on div "Cancel Create" at bounding box center [643, 519] width 518 height 56
click at [676, 401] on button "Show Me How" at bounding box center [643, 409] width 127 height 34
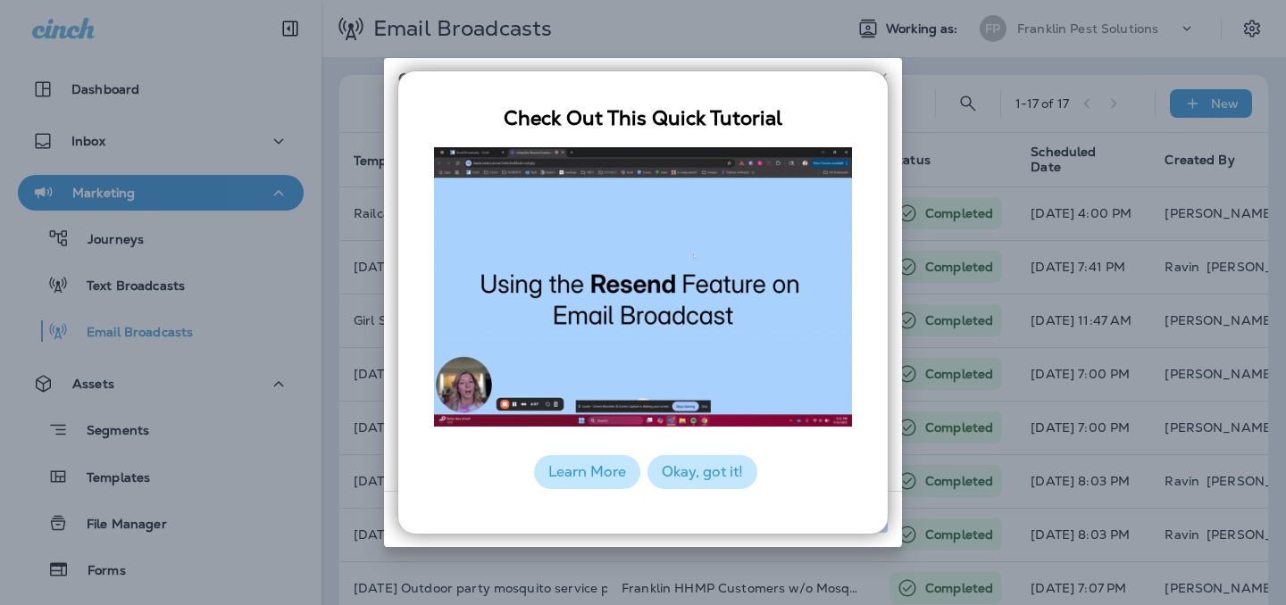
click at [713, 471] on button "Okay, got it!" at bounding box center [702, 472] width 110 height 34
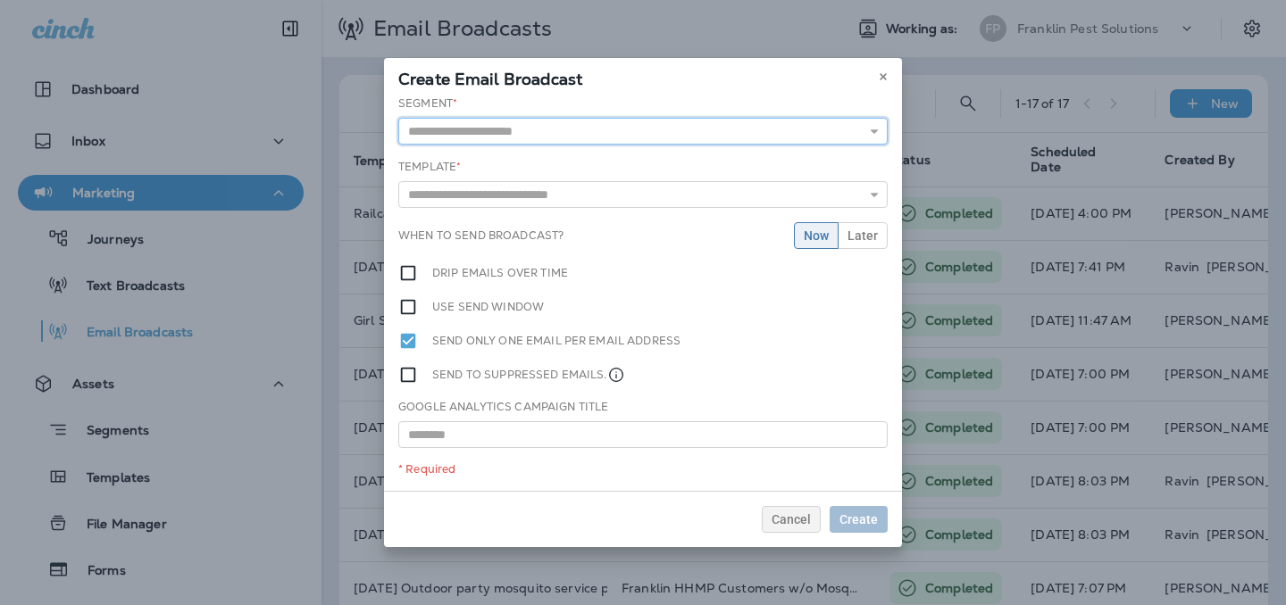
click at [574, 143] on input "text" at bounding box center [642, 131] width 489 height 27
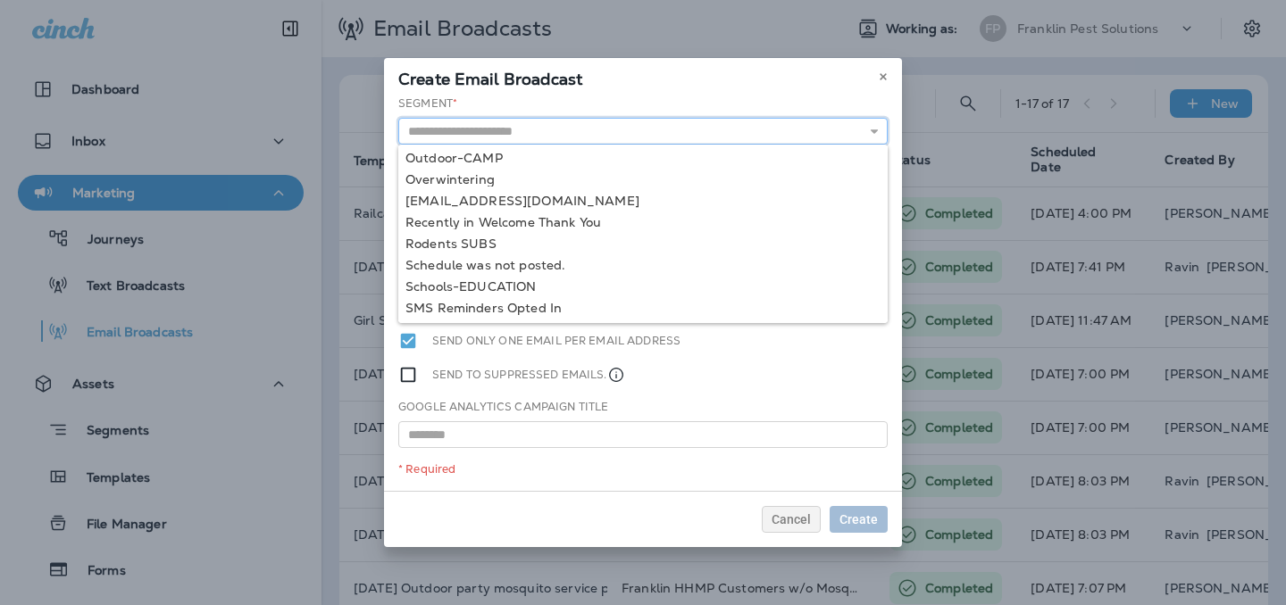
scroll to position [1314, 0]
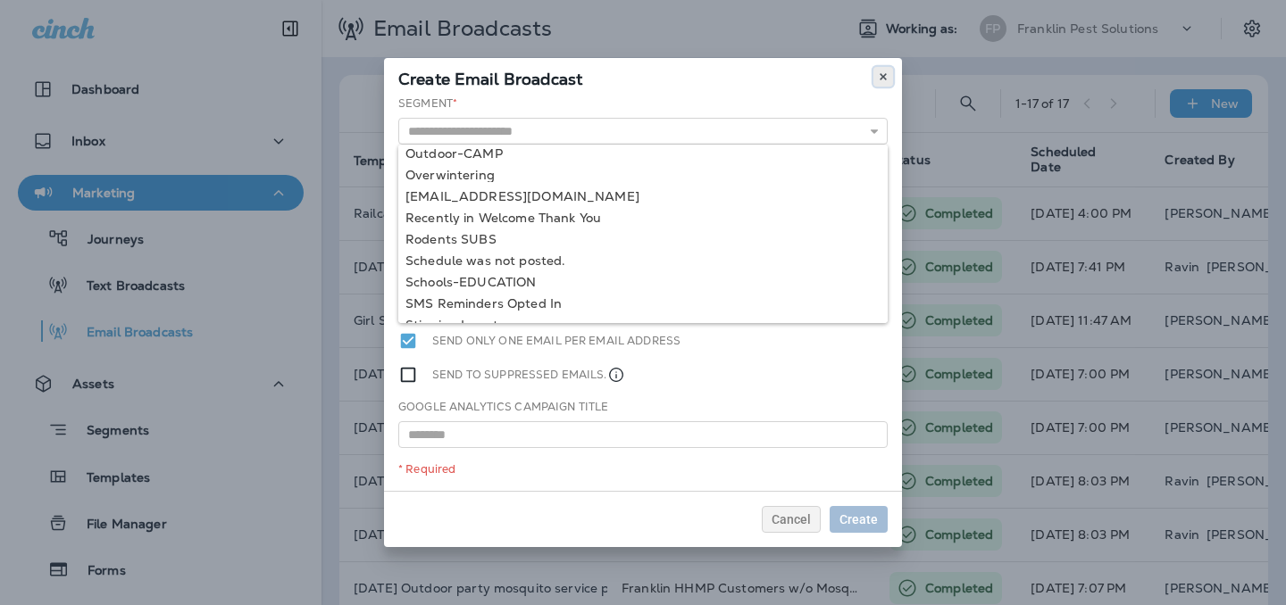
click at [882, 72] on icon at bounding box center [883, 76] width 11 height 11
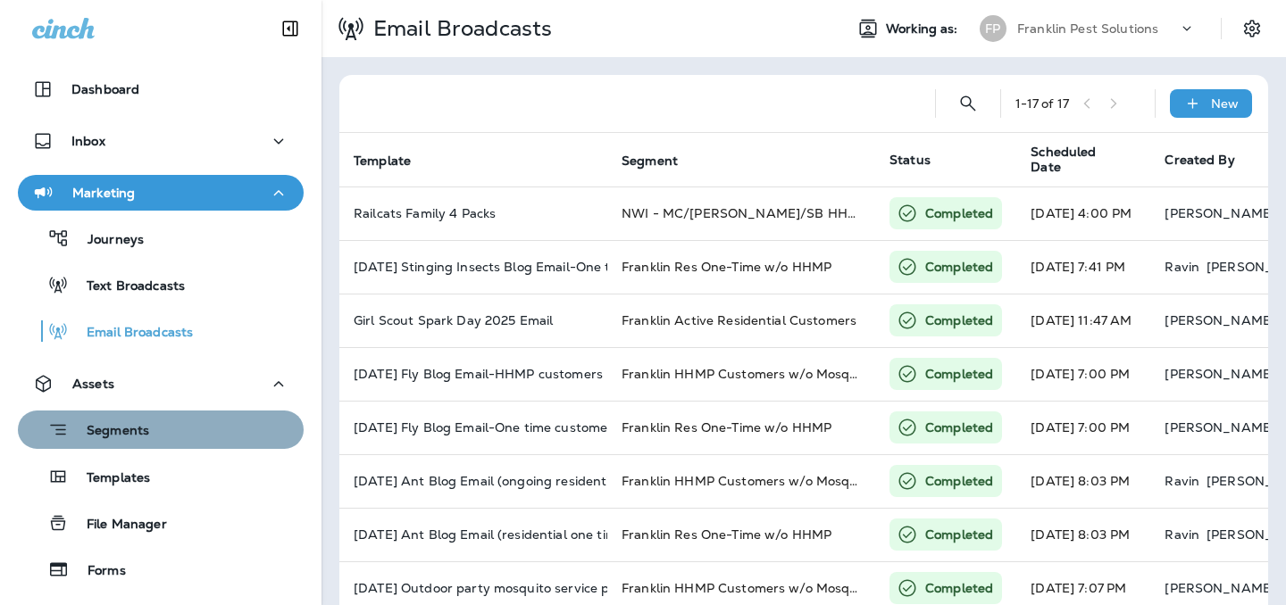
click at [154, 436] on div "Segments" at bounding box center [160, 430] width 271 height 28
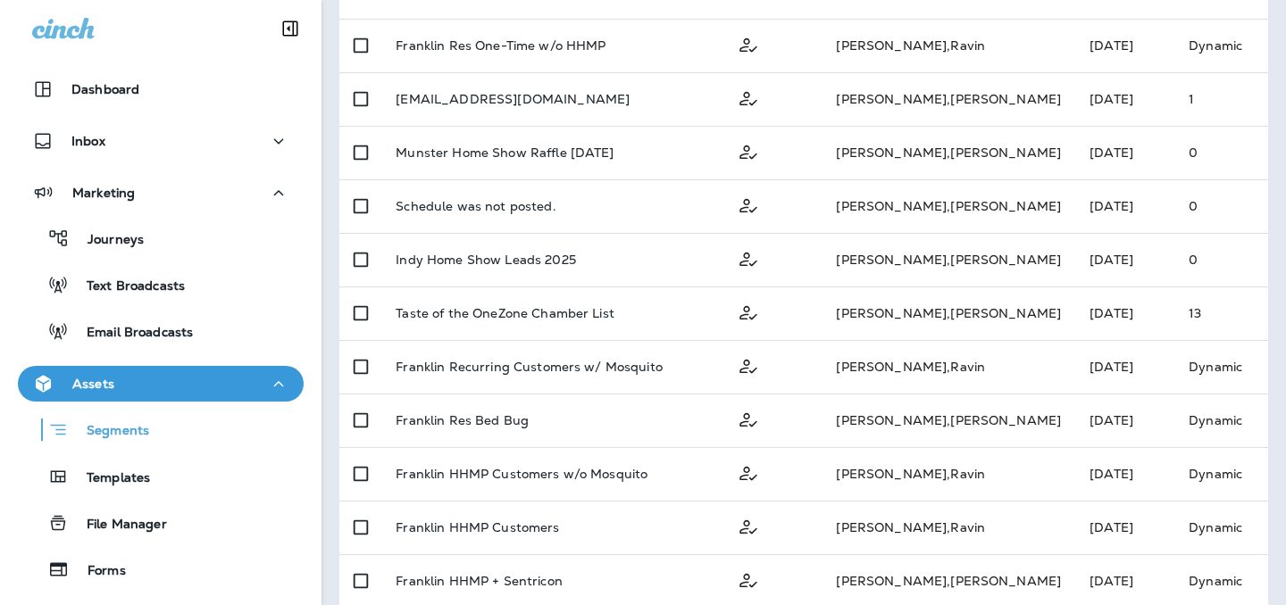
scroll to position [541, 0]
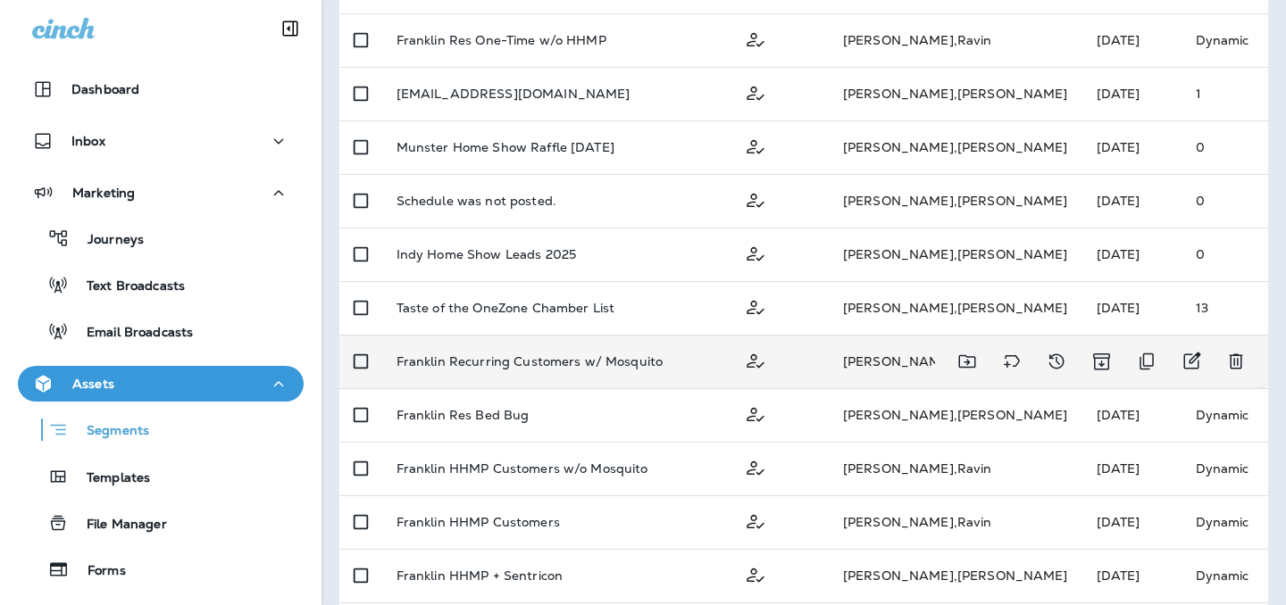
click at [510, 368] on p "Franklin Recurring Customers w/ Mosquito" at bounding box center [529, 362] width 267 height 14
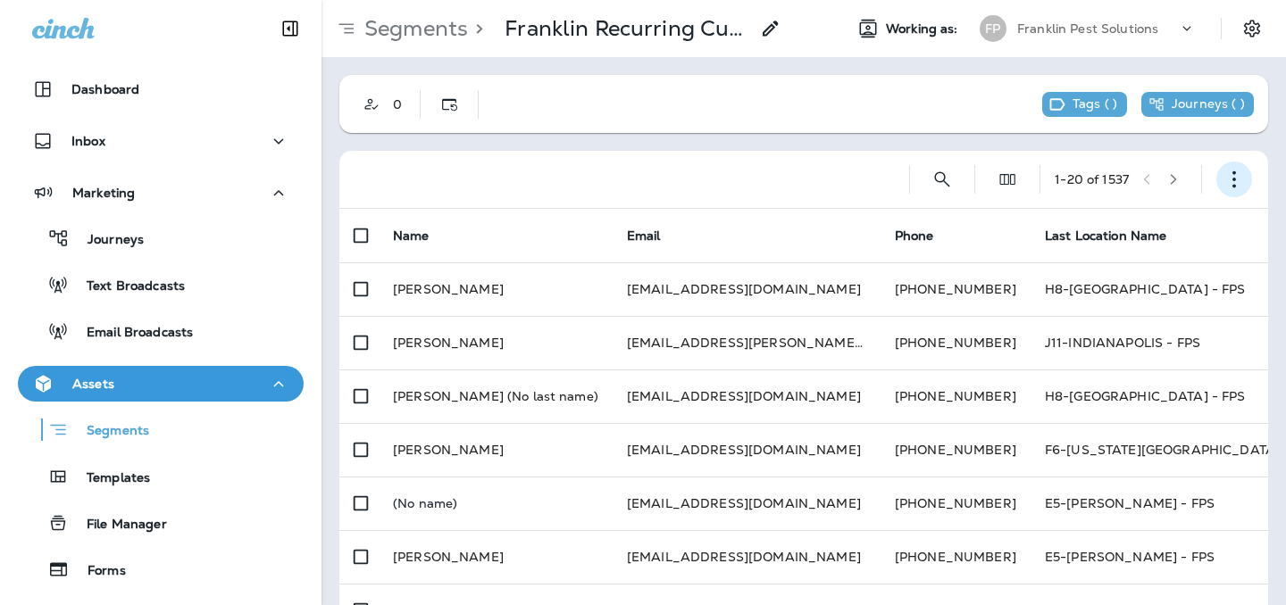
click at [1239, 187] on icon "button" at bounding box center [1234, 180] width 18 height 18
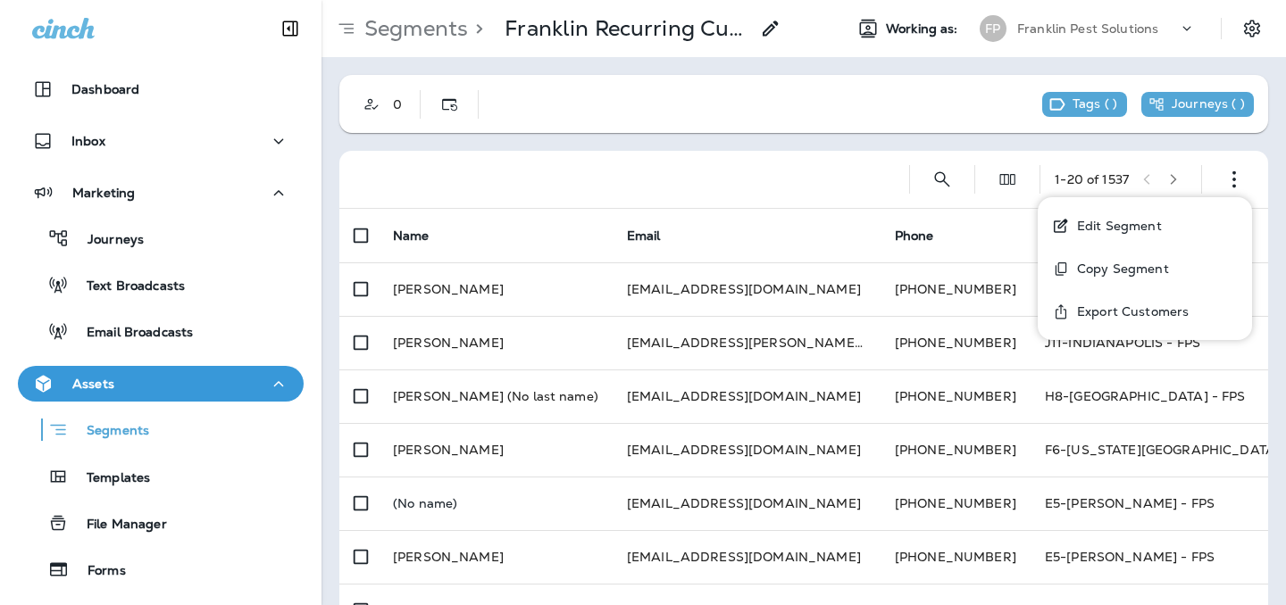
click at [1209, 225] on button "Edit Segment" at bounding box center [1145, 226] width 214 height 43
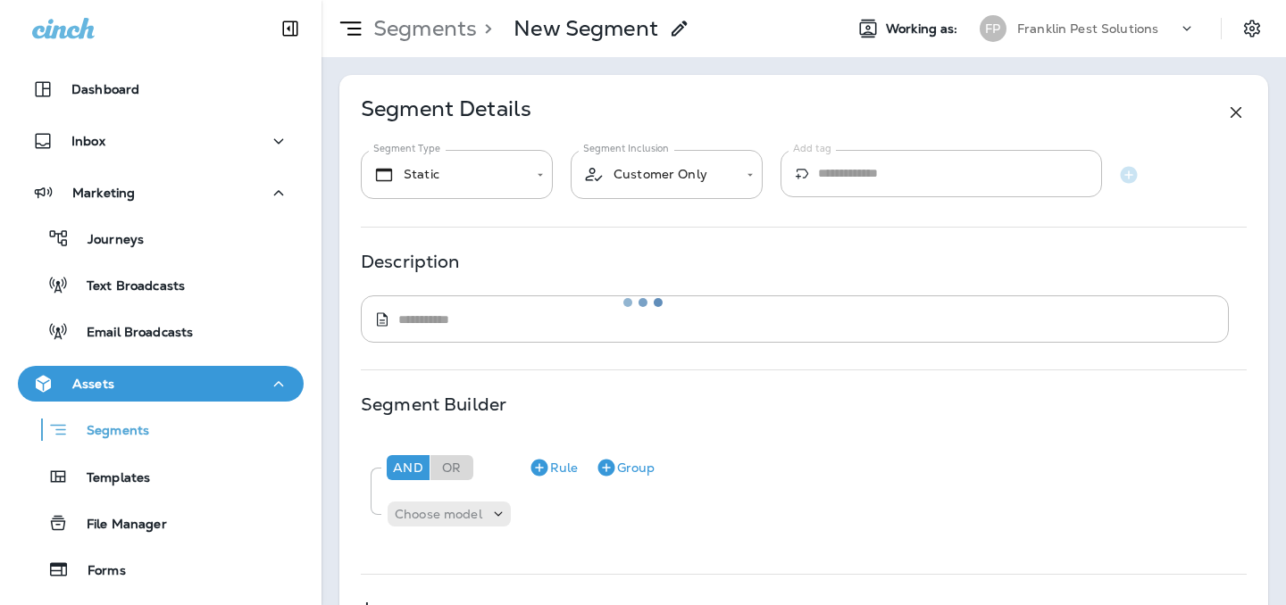
type input "*******"
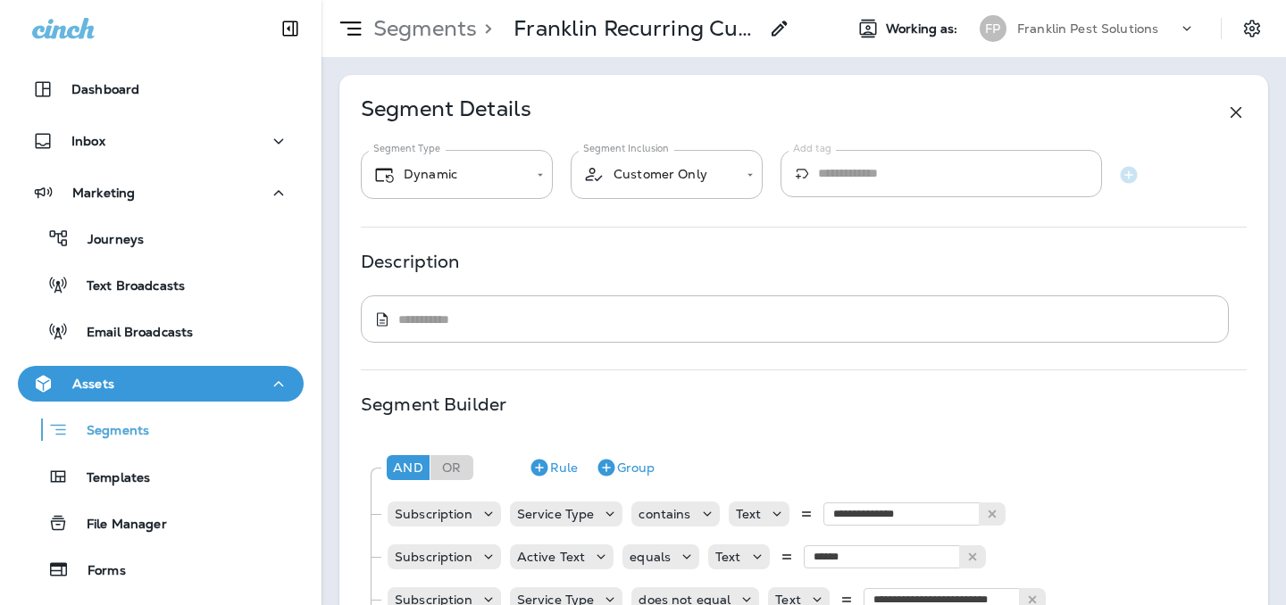
click at [779, 32] on use at bounding box center [779, 28] width 15 height 15
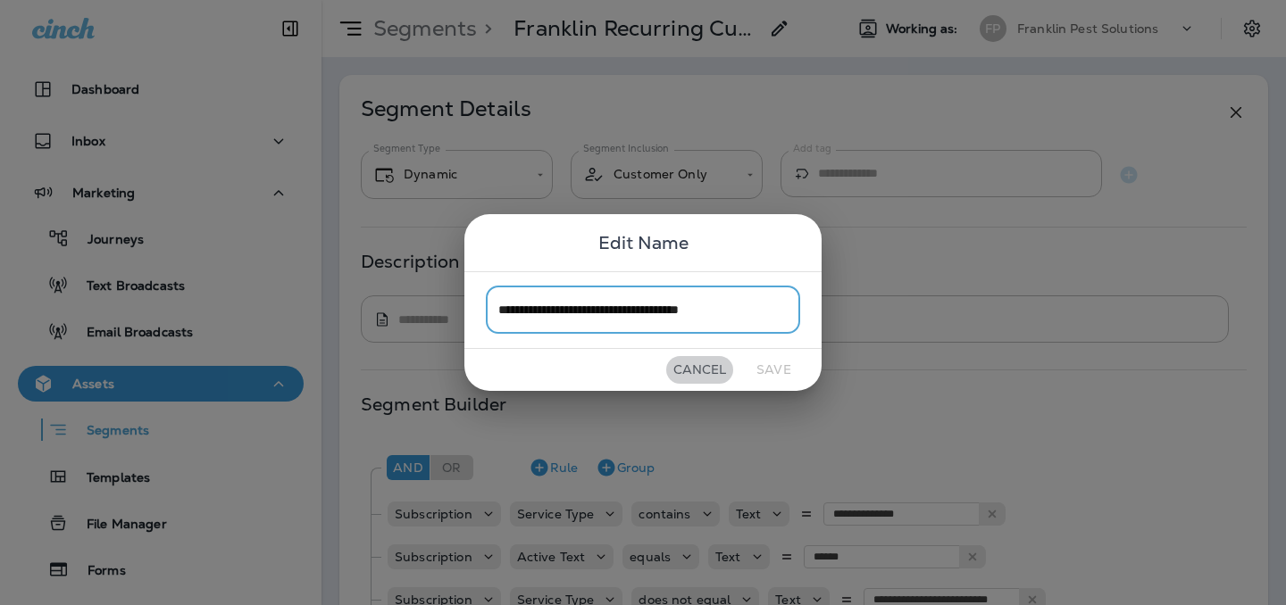
click at [705, 367] on button "Cancel" at bounding box center [699, 370] width 67 height 28
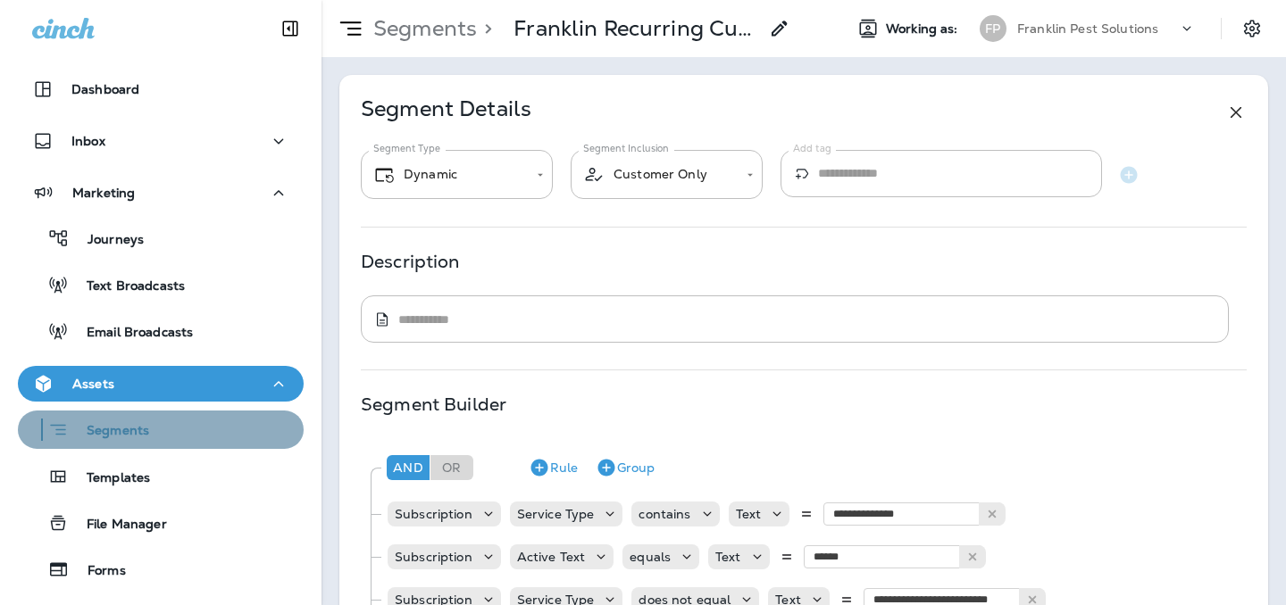
click at [125, 430] on p "Segments" at bounding box center [109, 432] width 80 height 18
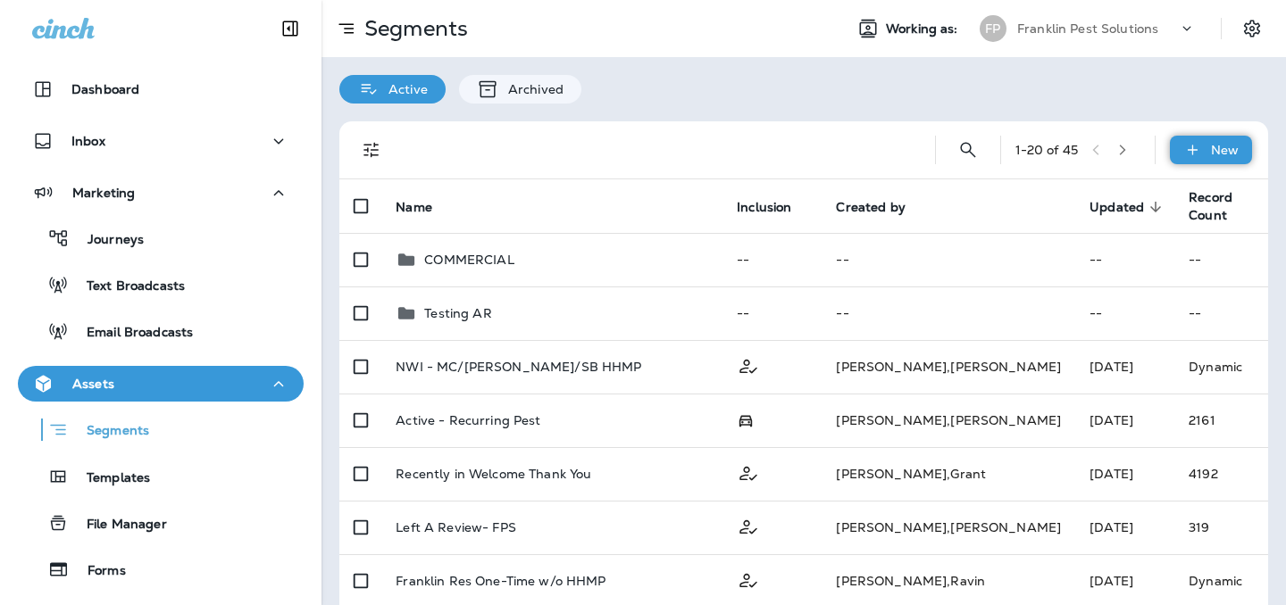
click at [1208, 159] on div "New" at bounding box center [1211, 150] width 82 height 29
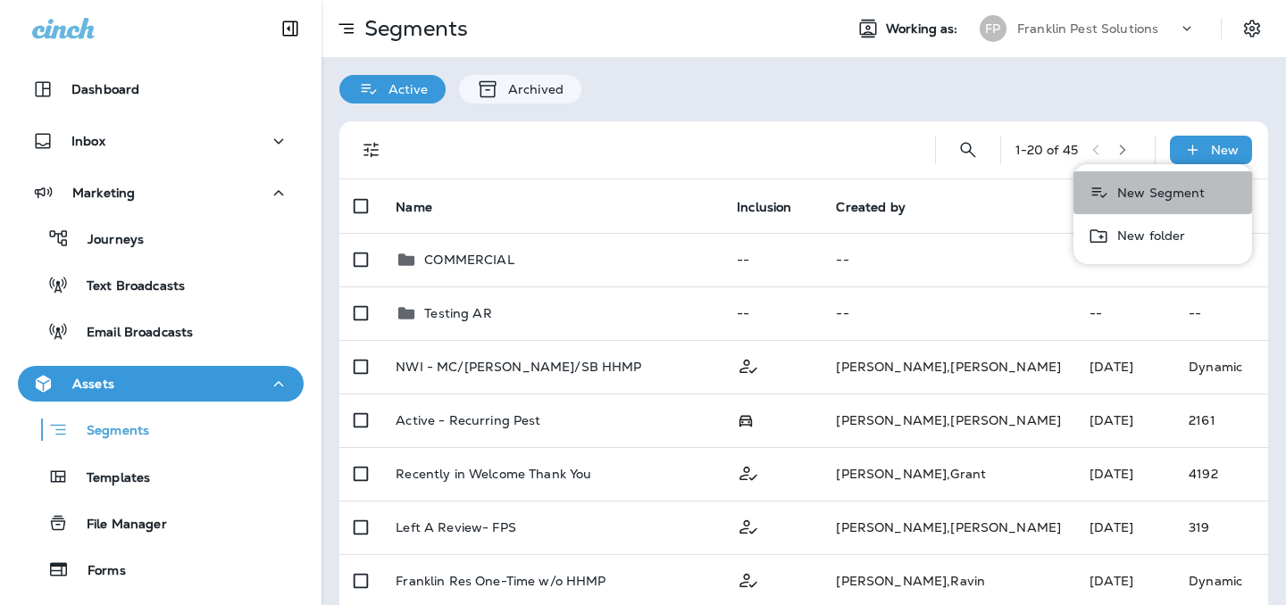
click at [1146, 201] on button "New Segment" at bounding box center [1162, 192] width 179 height 43
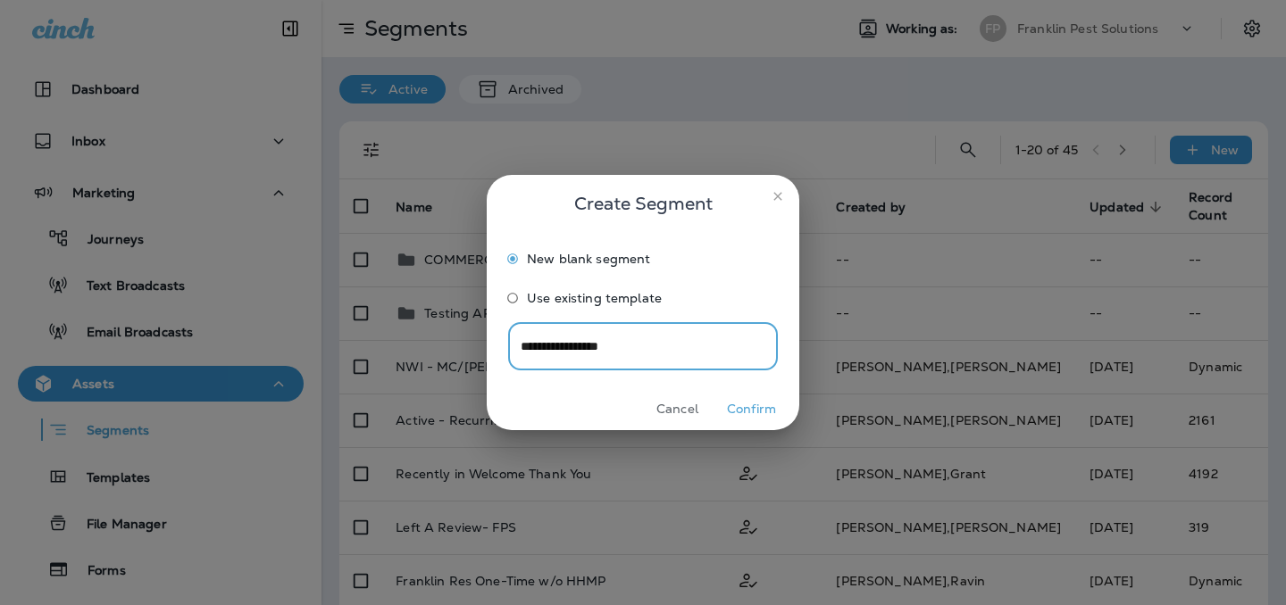
type input "**********"
click at [704, 402] on button "Cancel" at bounding box center [677, 410] width 67 height 28
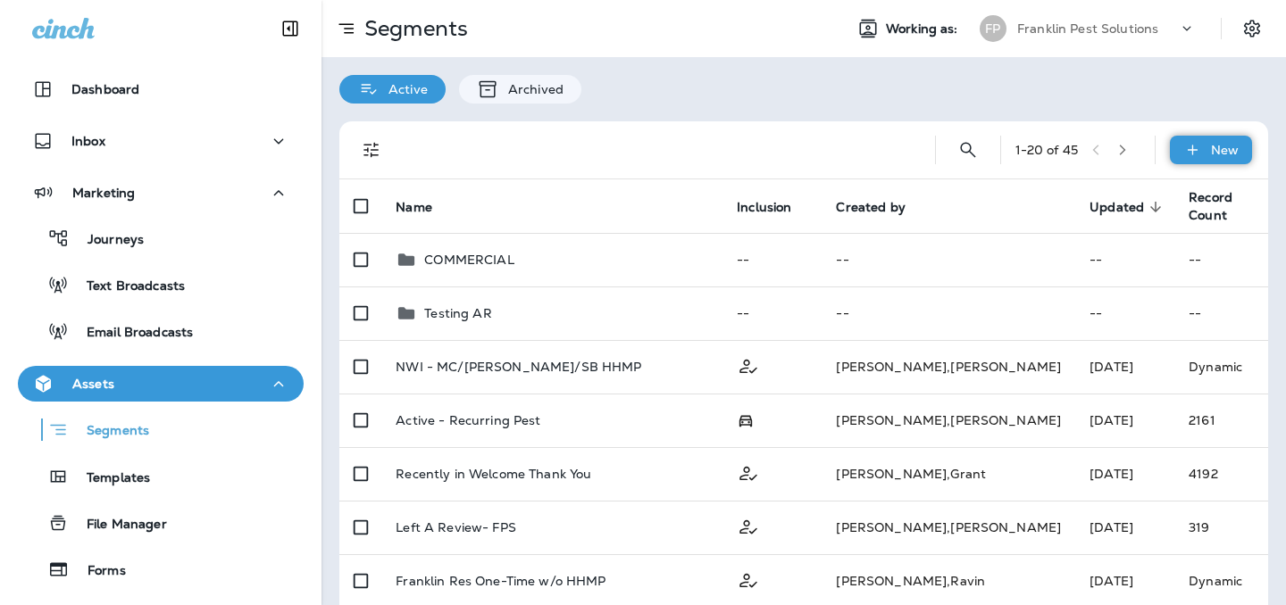
click at [1200, 142] on icon at bounding box center [1192, 150] width 19 height 18
click at [1101, 201] on icon "button" at bounding box center [1099, 192] width 22 height 21
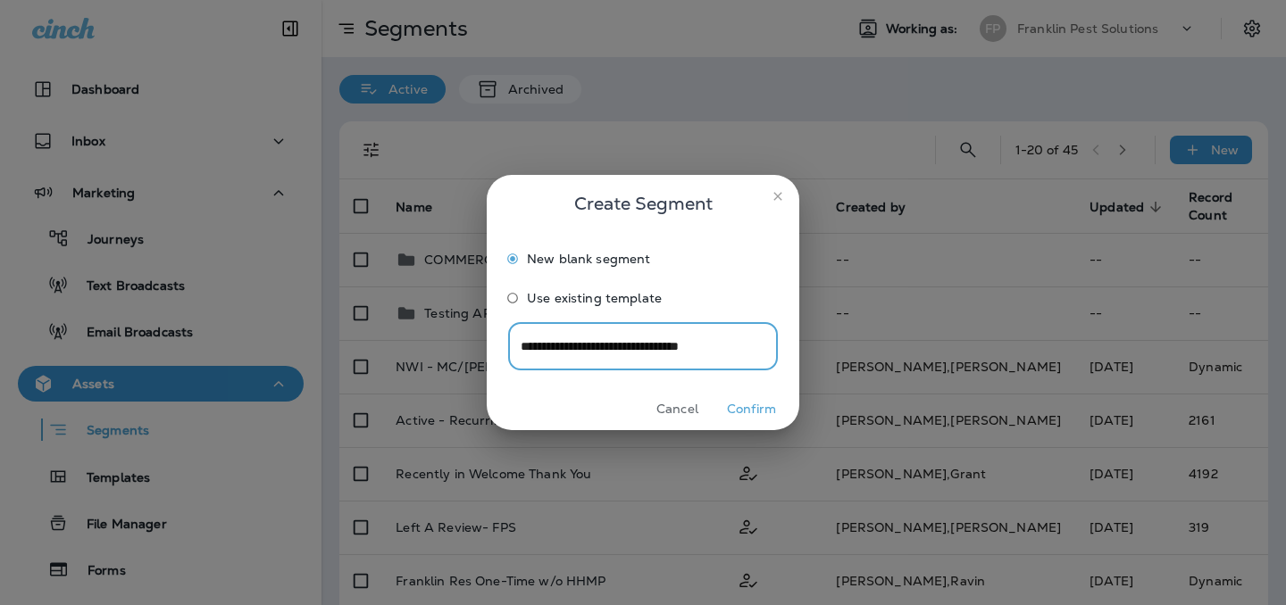
type input "**********"
click at [756, 411] on button "Confirm" at bounding box center [751, 410] width 67 height 28
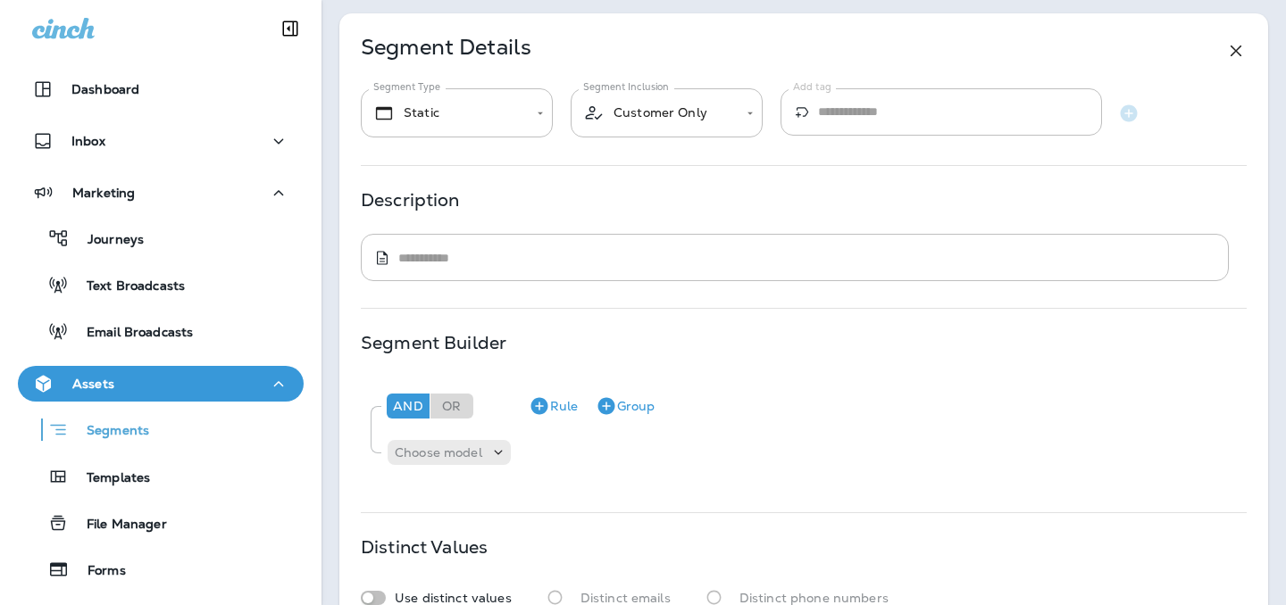
scroll to position [188, 0]
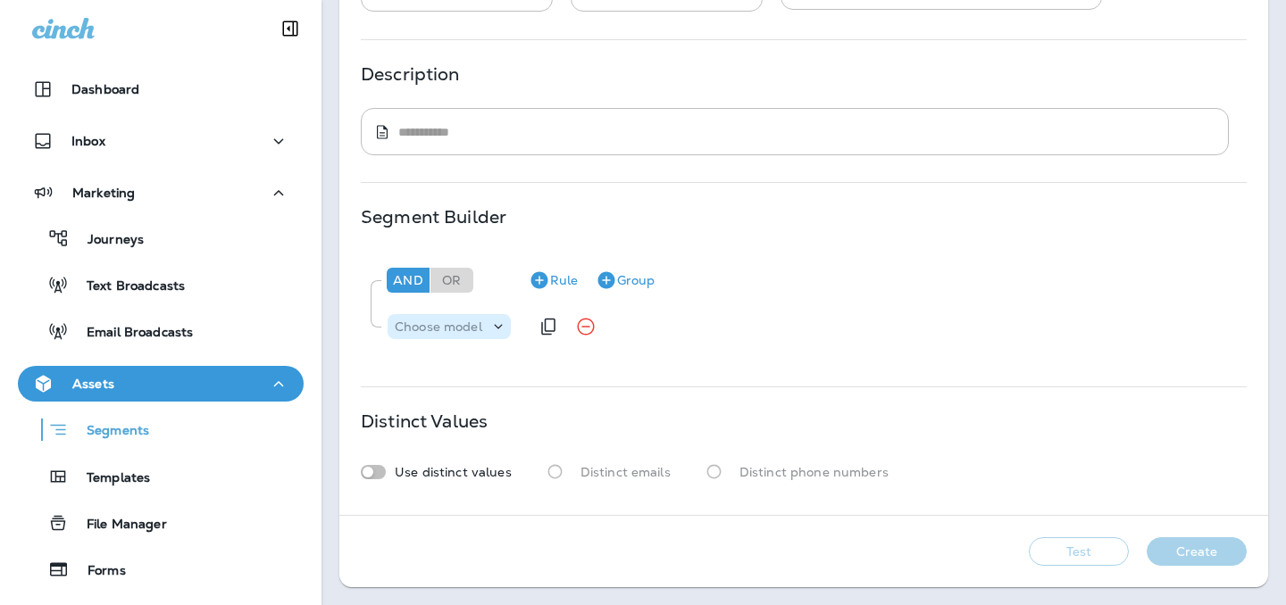
click at [457, 322] on p "Choose model" at bounding box center [439, 327] width 88 height 14
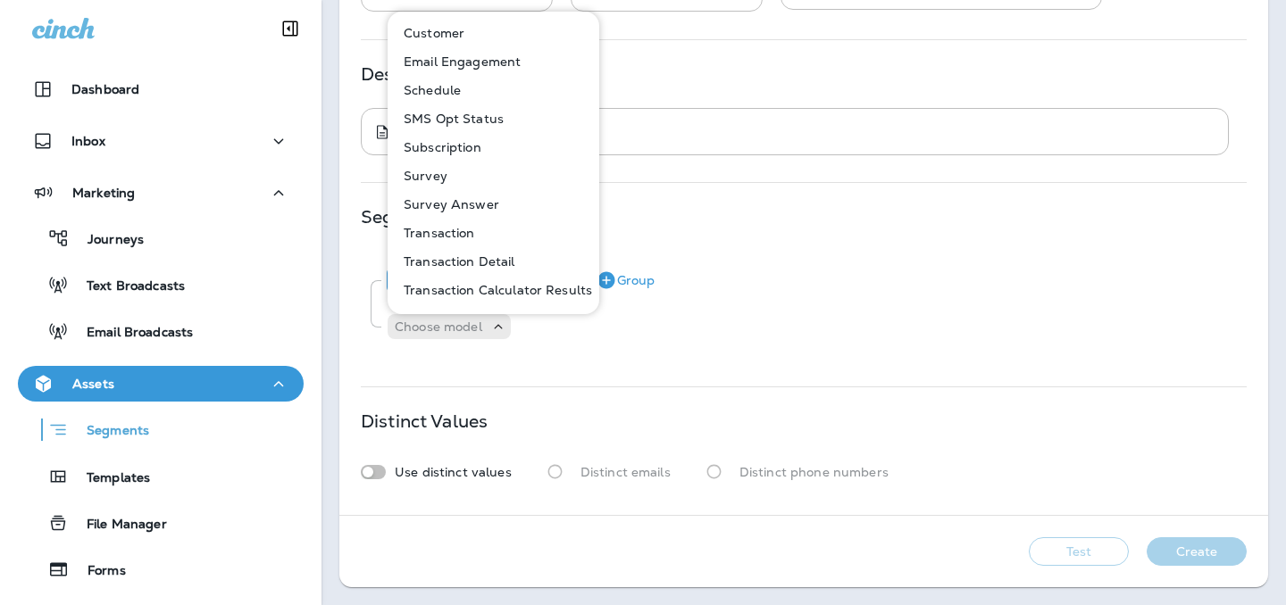
click at [452, 147] on p "Subscription" at bounding box center [438, 147] width 85 height 14
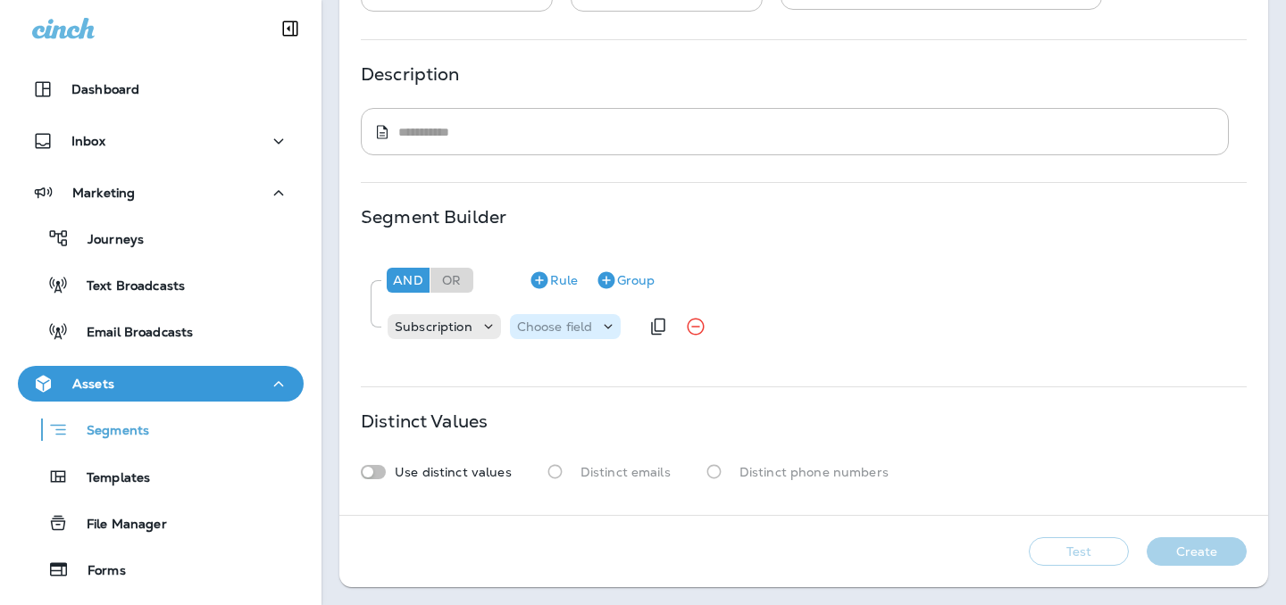
click at [535, 321] on p "Choose field" at bounding box center [555, 327] width 76 height 14
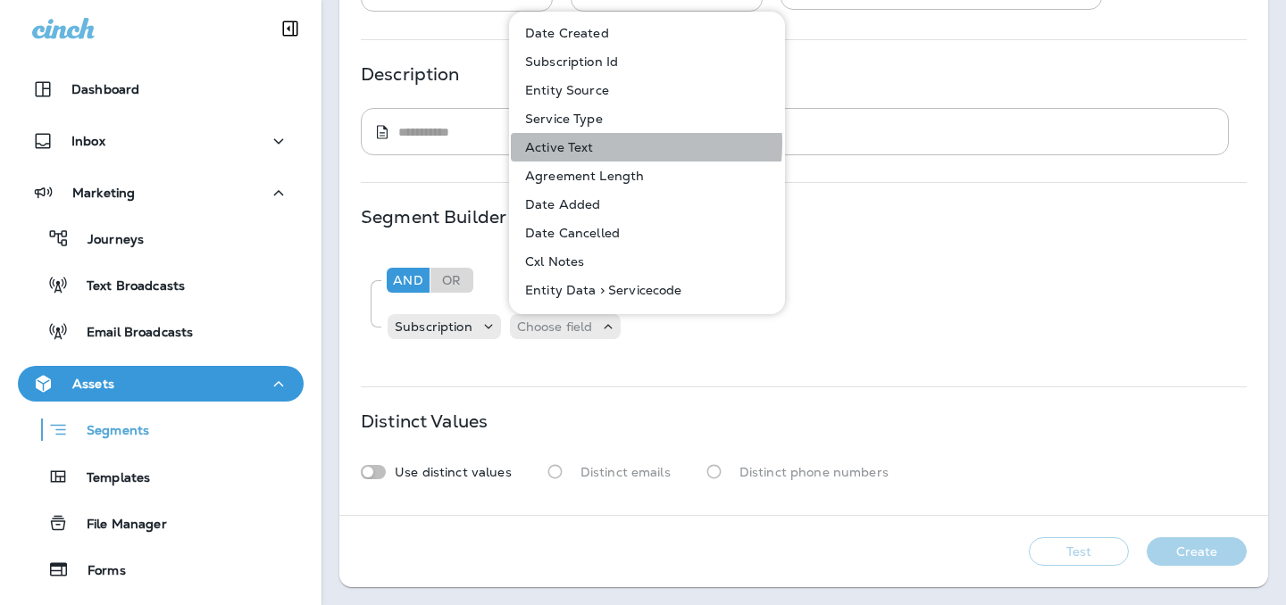
click at [595, 143] on button "Active Text" at bounding box center [648, 147] width 274 height 29
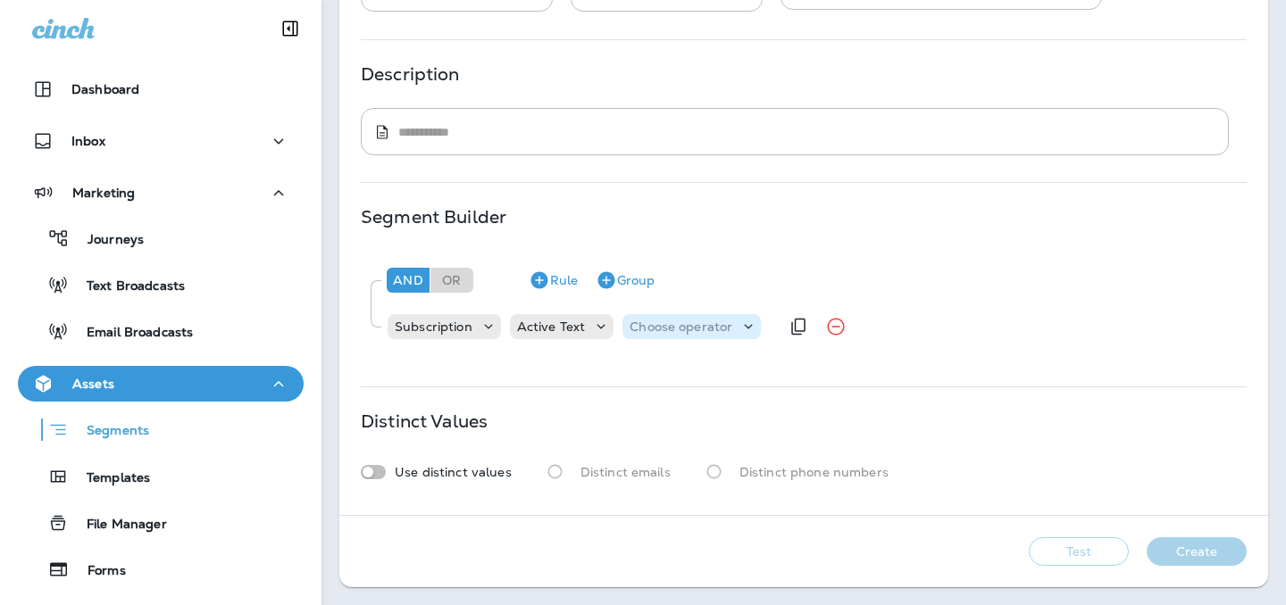
click at [724, 318] on div "Choose operator" at bounding box center [691, 327] width 138 height 18
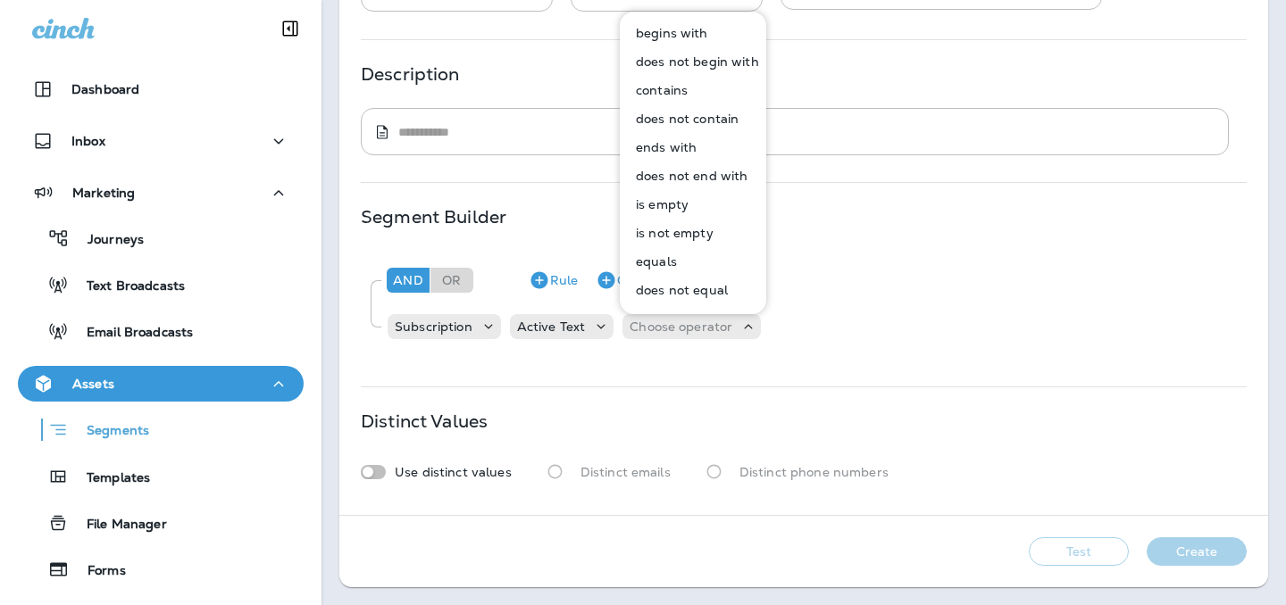
click at [679, 258] on button "equals" at bounding box center [694, 261] width 145 height 29
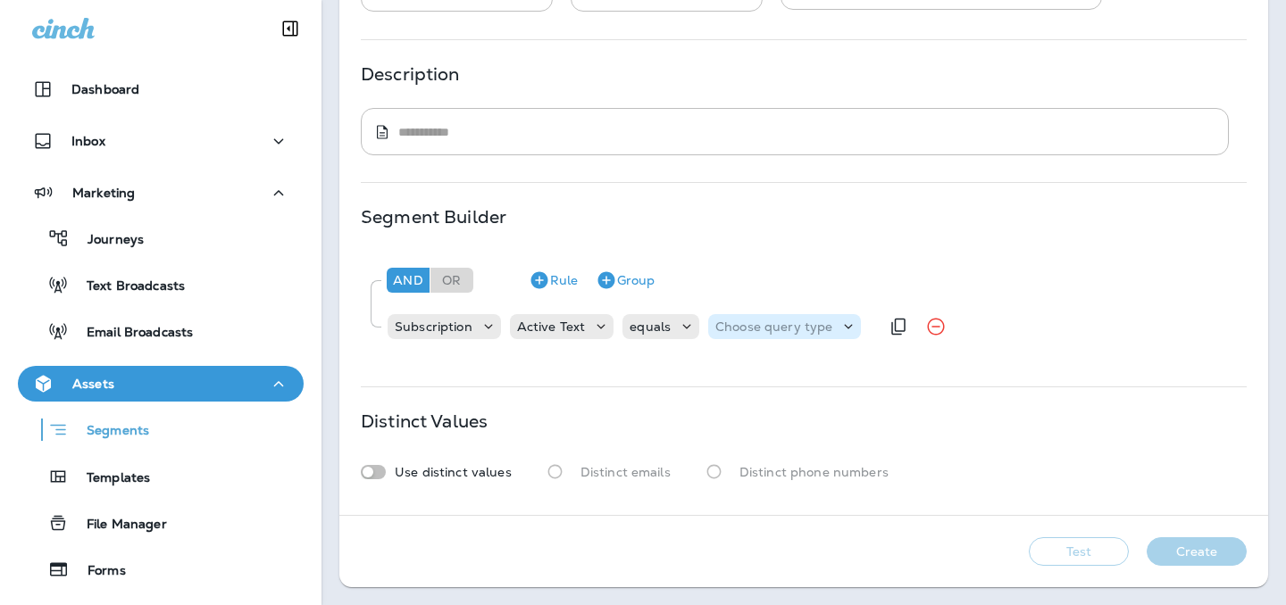
click at [733, 324] on p "Choose query type" at bounding box center [773, 327] width 117 height 14
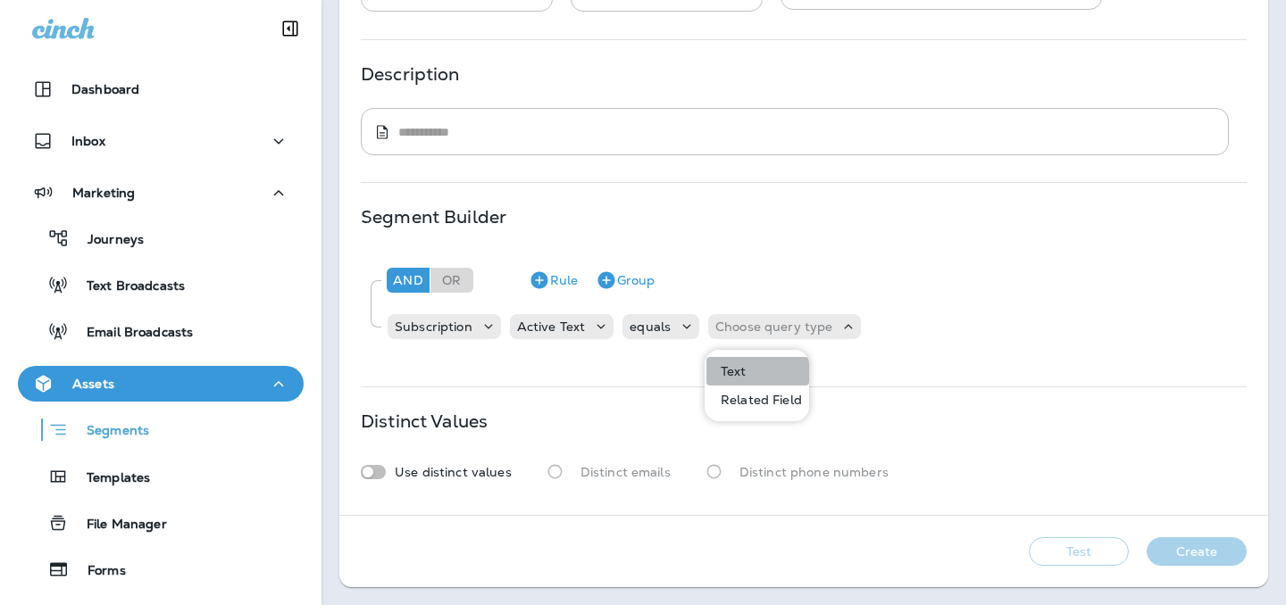
click at [735, 367] on p "Text" at bounding box center [730, 371] width 33 height 14
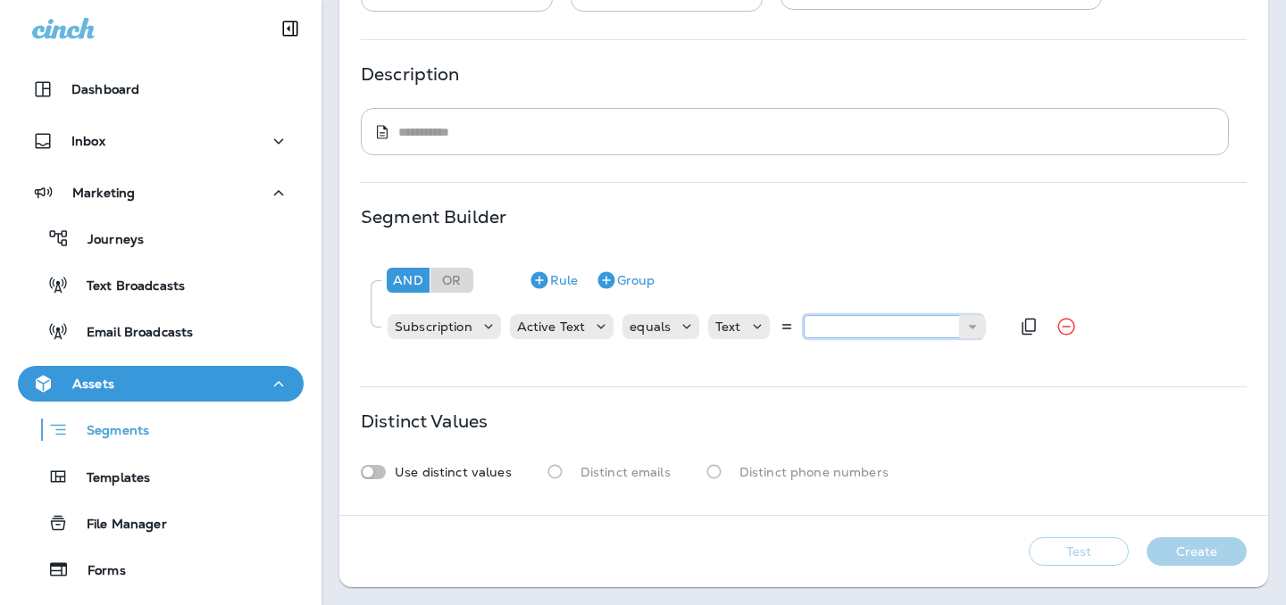
click at [889, 321] on input "text" at bounding box center [893, 326] width 179 height 23
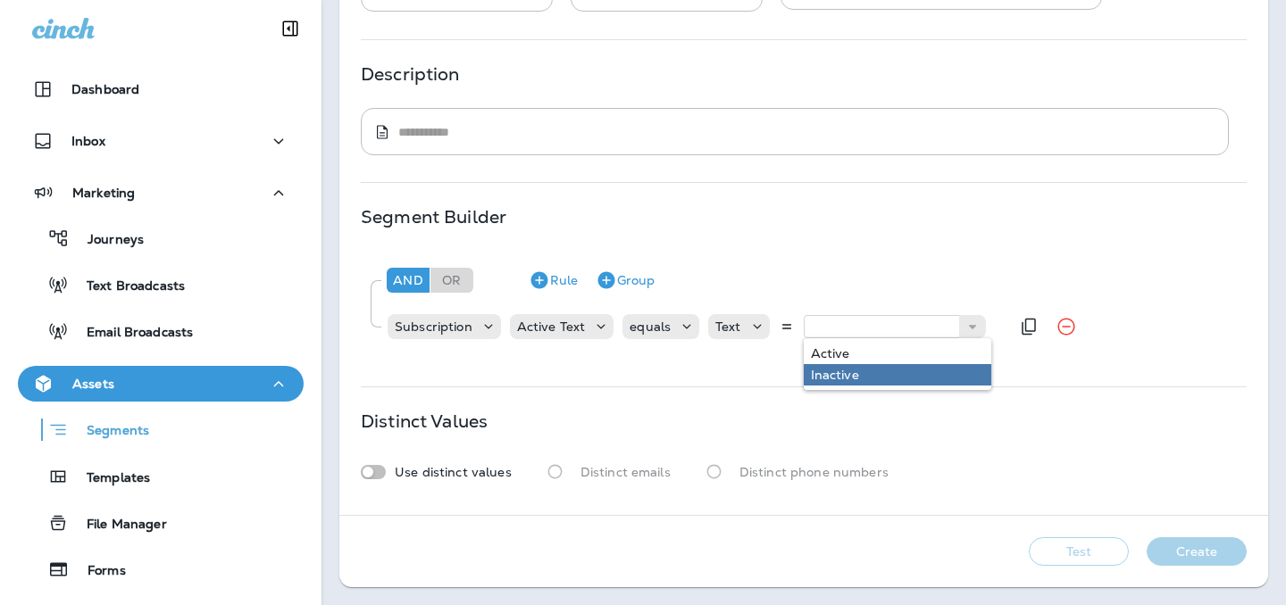
type input "******"
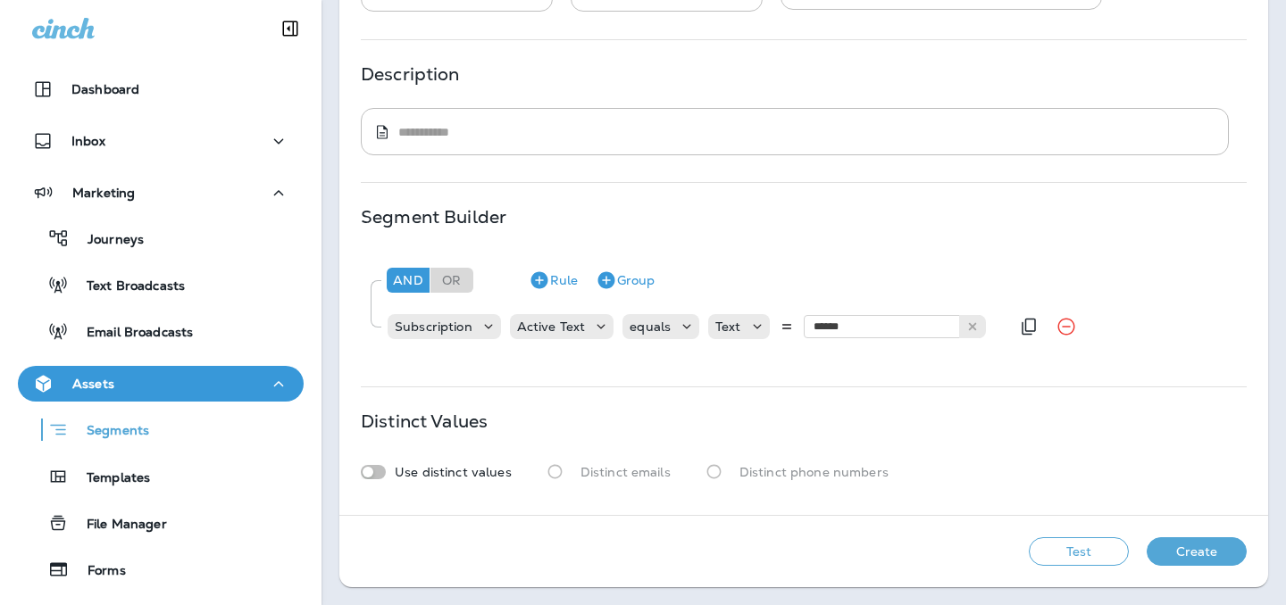
click at [879, 354] on div "And Or Rule Group Subscription Active Text equals Text ****** Active Inactive" at bounding box center [804, 305] width 886 height 109
click at [555, 284] on button "Rule" at bounding box center [553, 280] width 63 height 29
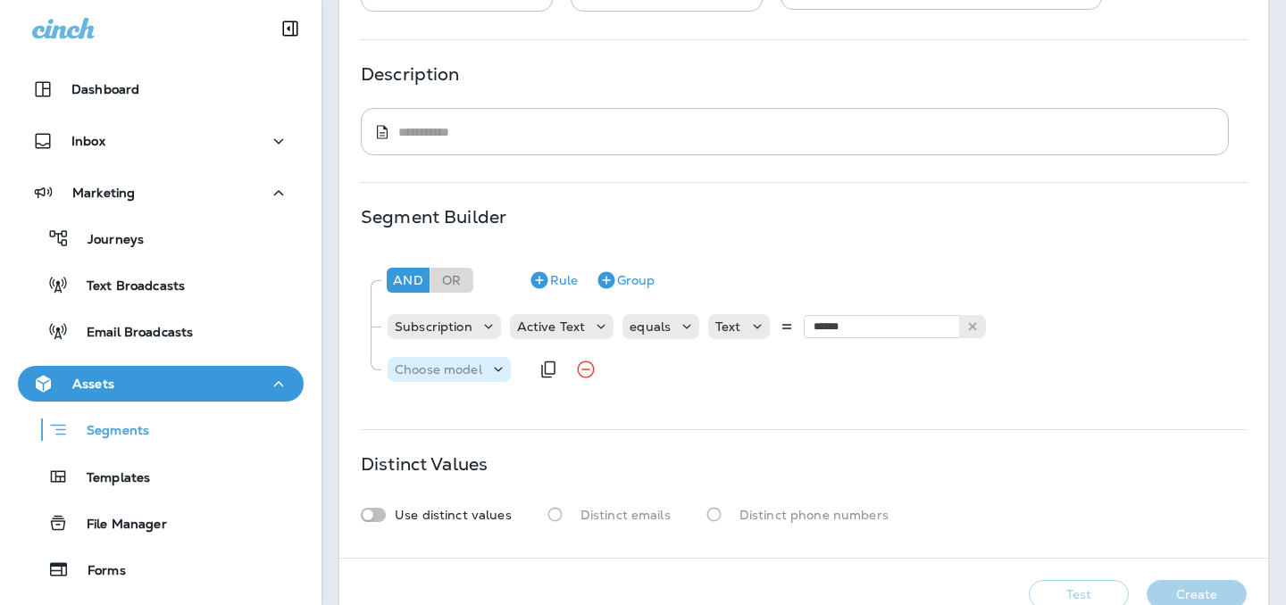
click at [426, 375] on p "Choose model" at bounding box center [439, 370] width 88 height 14
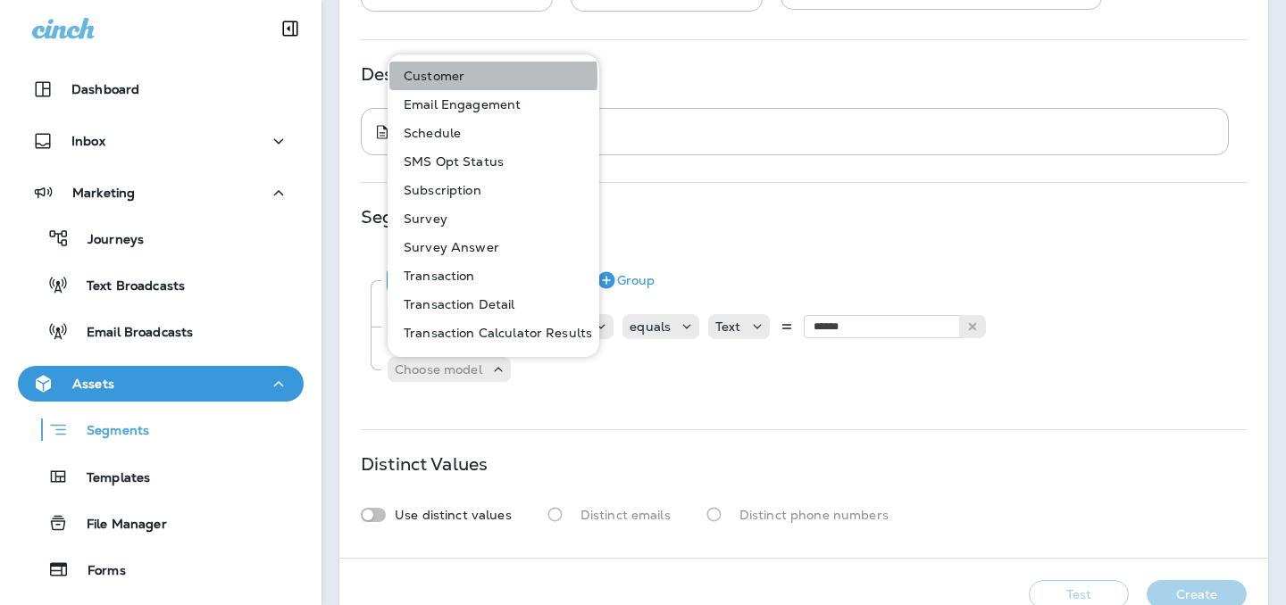
click at [446, 78] on p "Customer" at bounding box center [430, 76] width 68 height 14
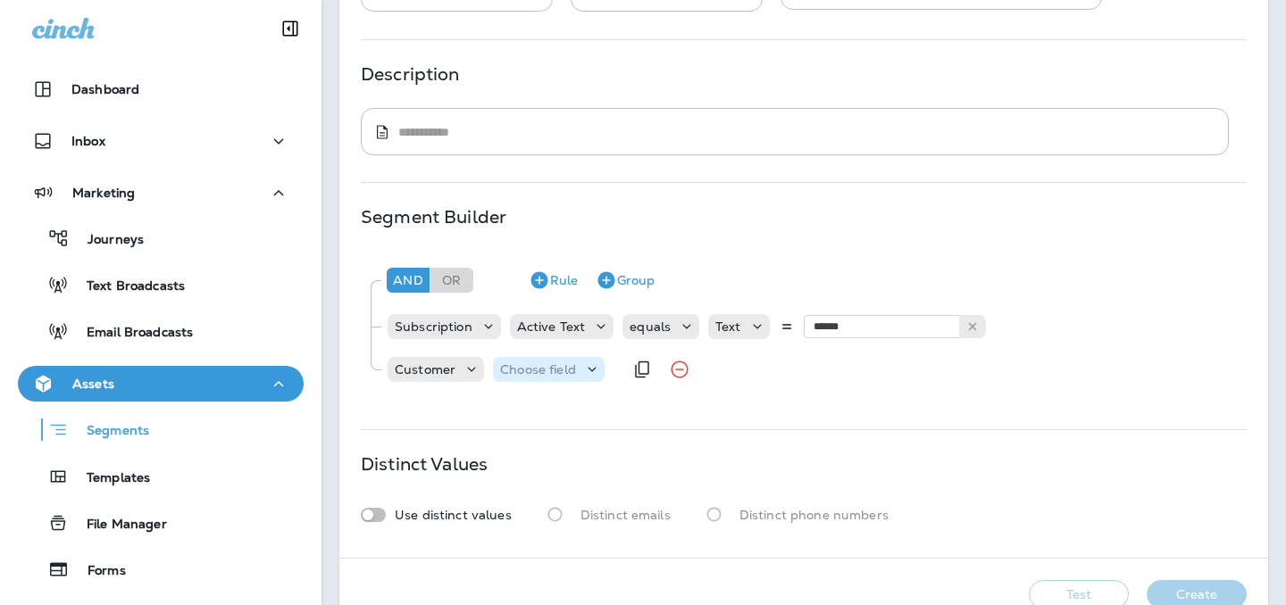
click at [532, 374] on p "Choose field" at bounding box center [538, 370] width 76 height 14
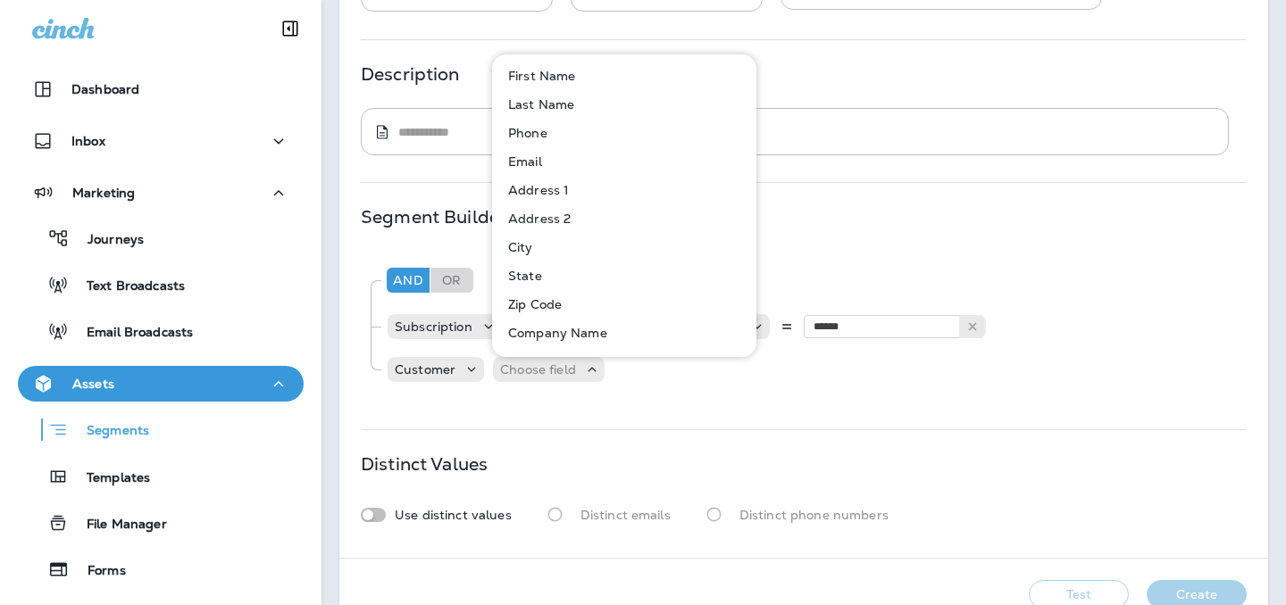
click at [547, 161] on button "Email" at bounding box center [625, 161] width 263 height 29
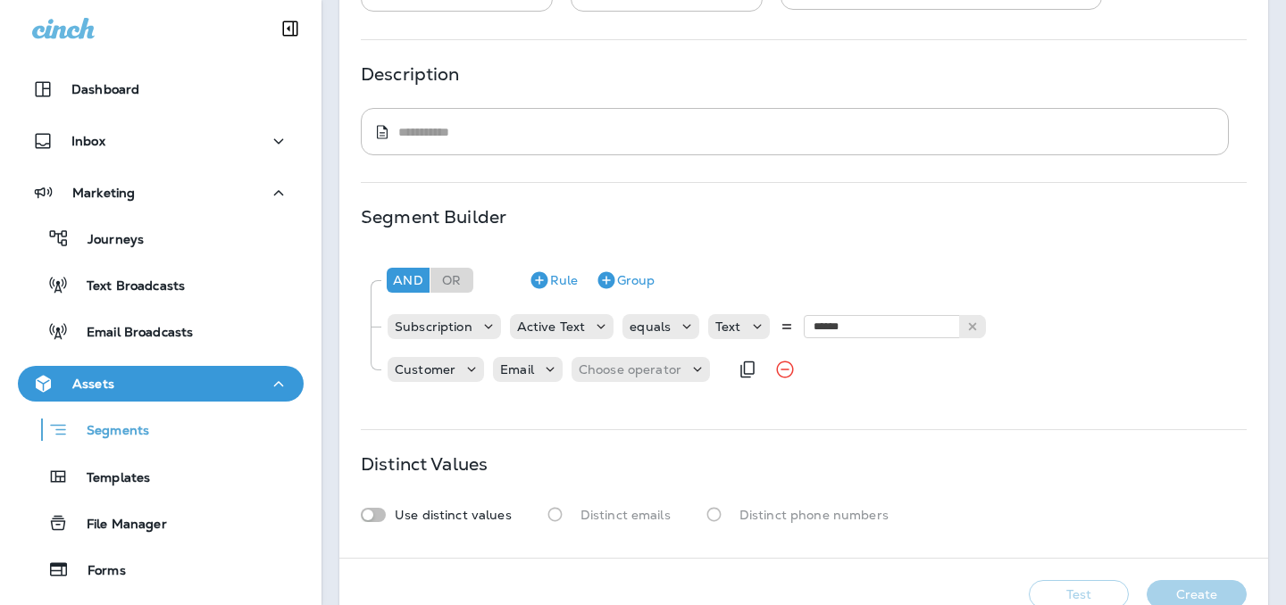
click at [628, 385] on div "Customer Email Choose operator" at bounding box center [557, 370] width 342 height 36
click at [632, 372] on p "Choose operator" at bounding box center [630, 370] width 103 height 14
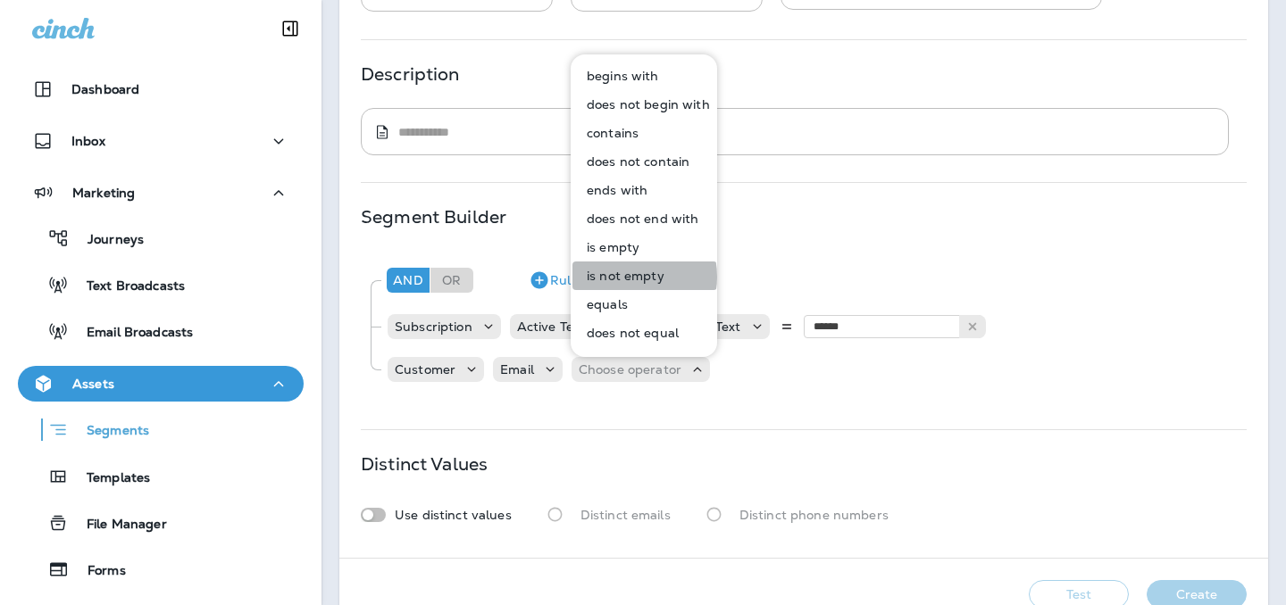
click at [625, 277] on p "is not empty" at bounding box center [622, 276] width 85 height 14
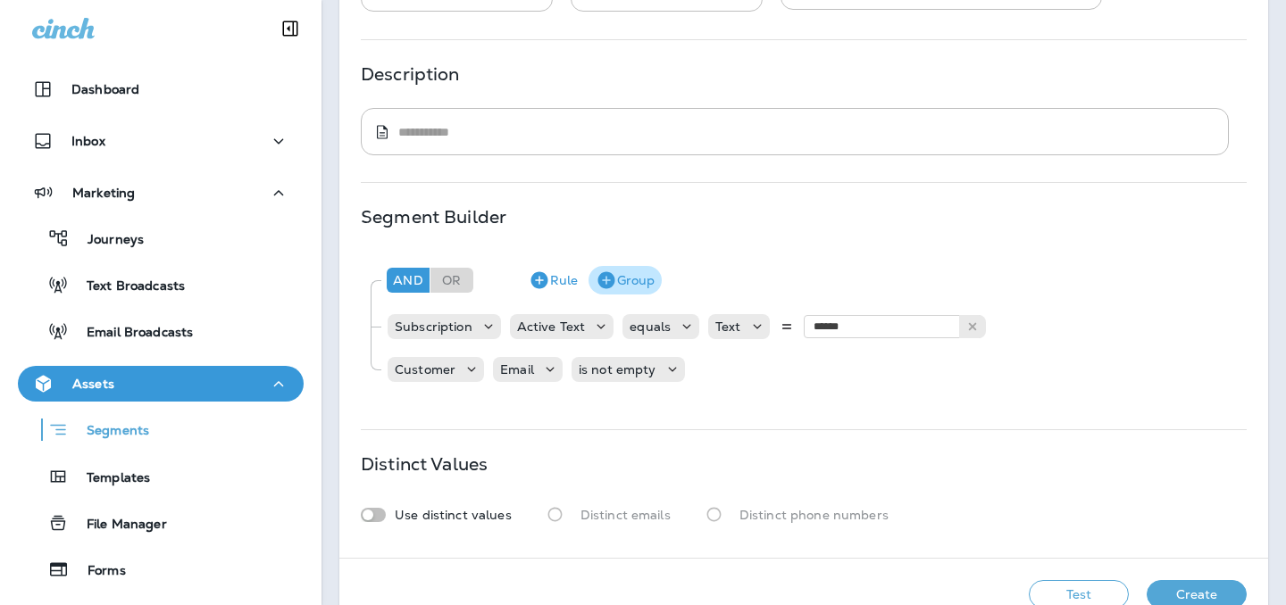
click at [625, 288] on button "Group" at bounding box center [624, 280] width 73 height 29
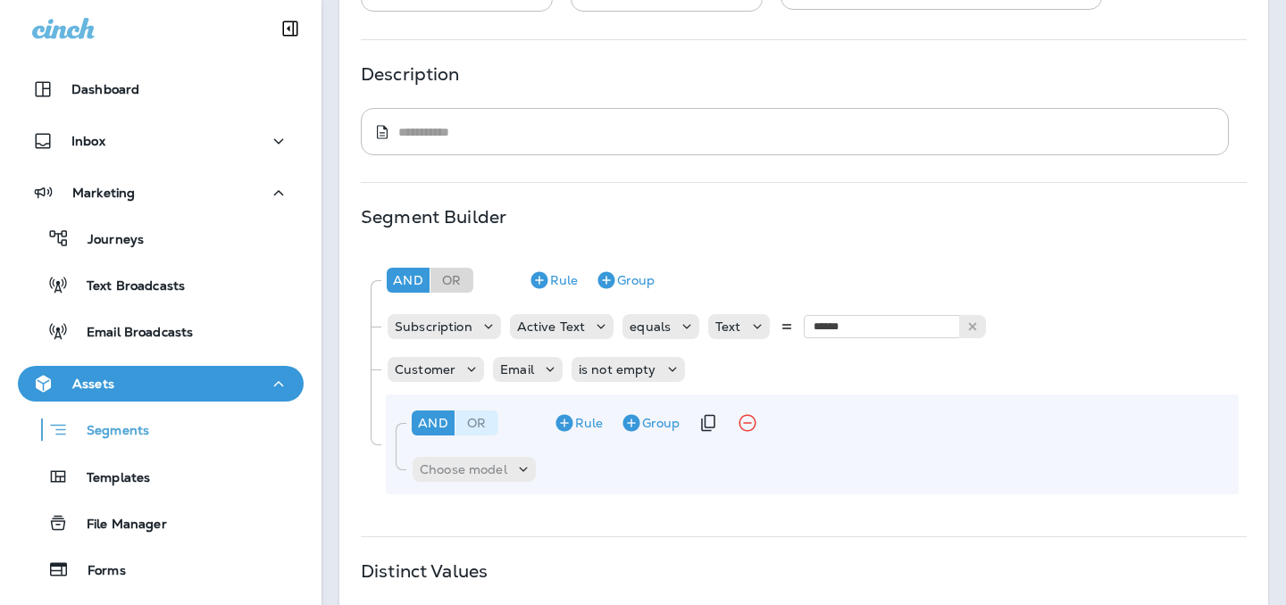
click at [478, 430] on div "Or" at bounding box center [476, 423] width 43 height 25
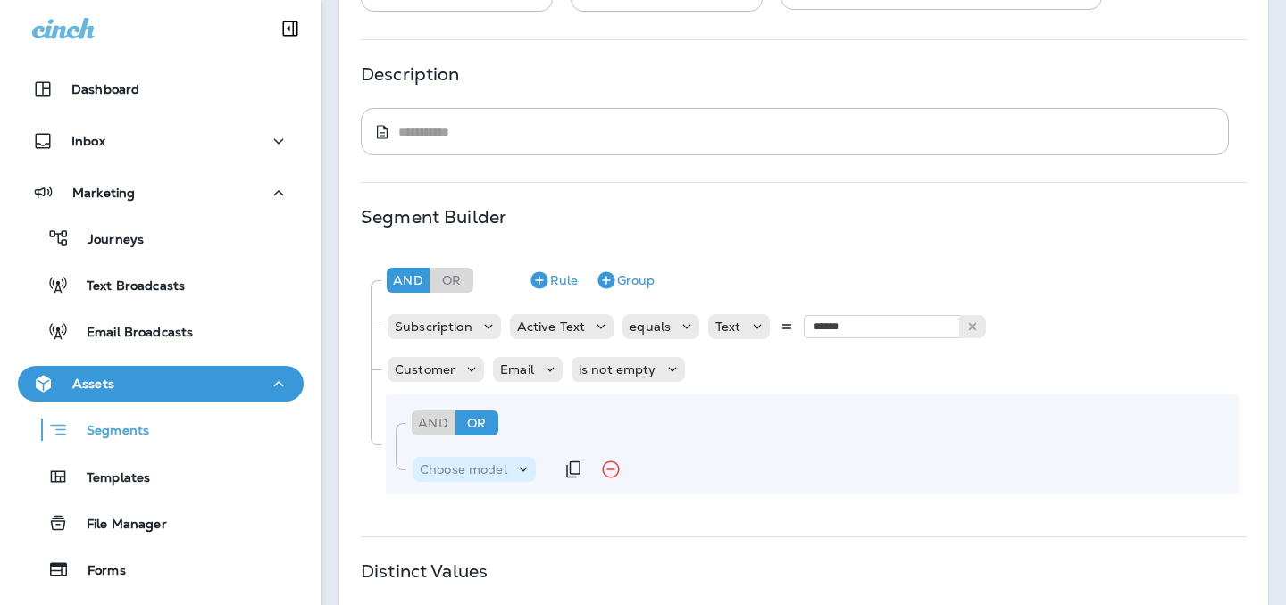
click at [483, 468] on p "Choose model" at bounding box center [464, 470] width 88 height 14
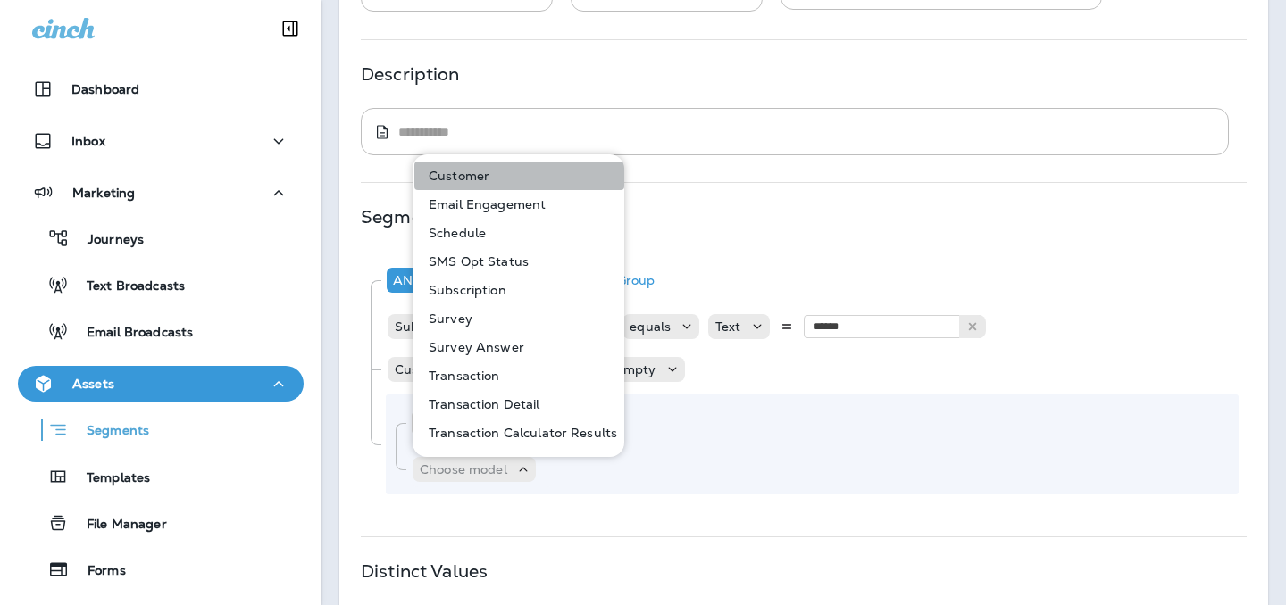
click at [525, 181] on button "Customer" at bounding box center [519, 176] width 210 height 29
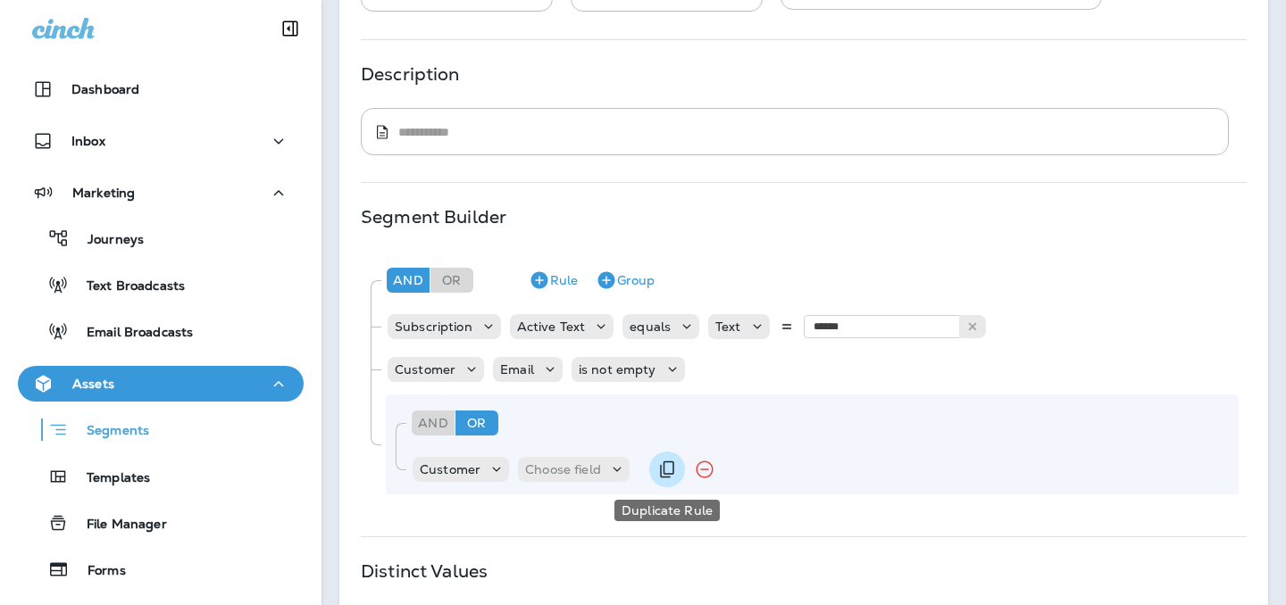
click at [672, 466] on icon "Duplicate Rule" at bounding box center [666, 469] width 21 height 21
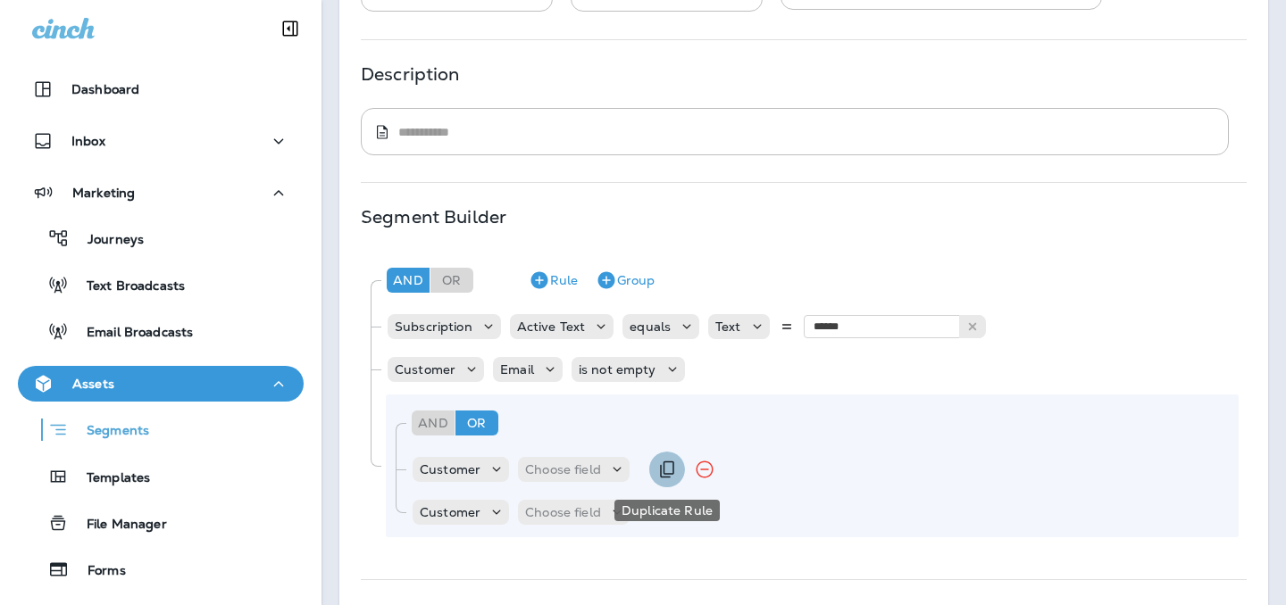
click at [672, 470] on icon "Duplicate Rule" at bounding box center [667, 470] width 14 height 17
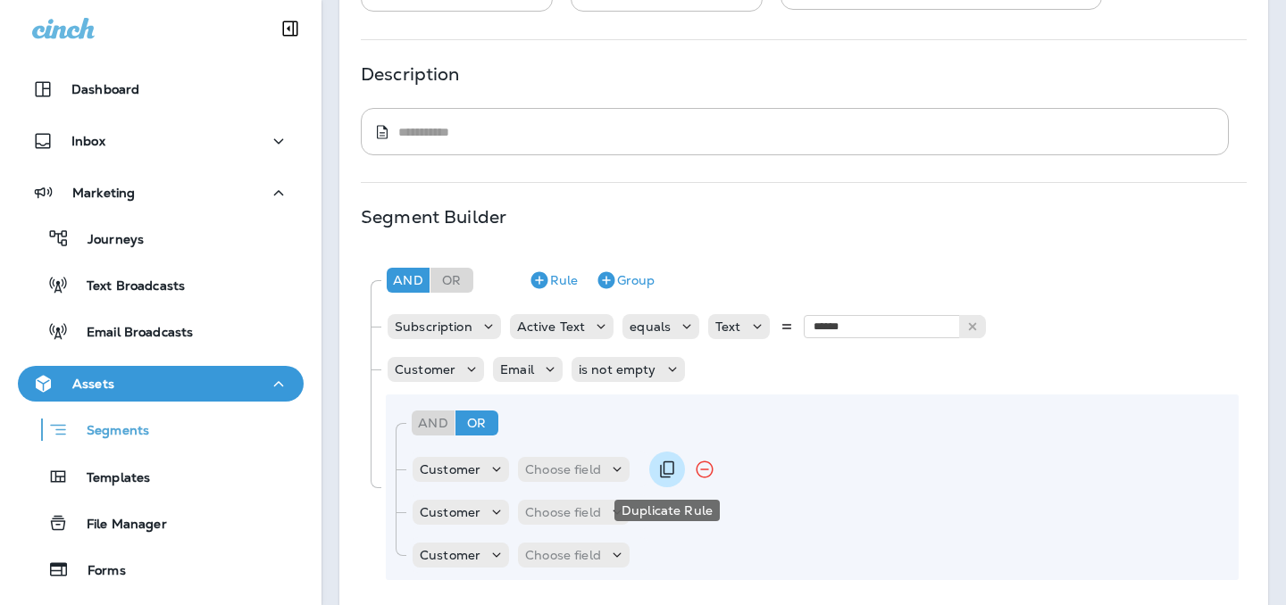
click at [672, 470] on icon "Duplicate Rule" at bounding box center [667, 470] width 14 height 17
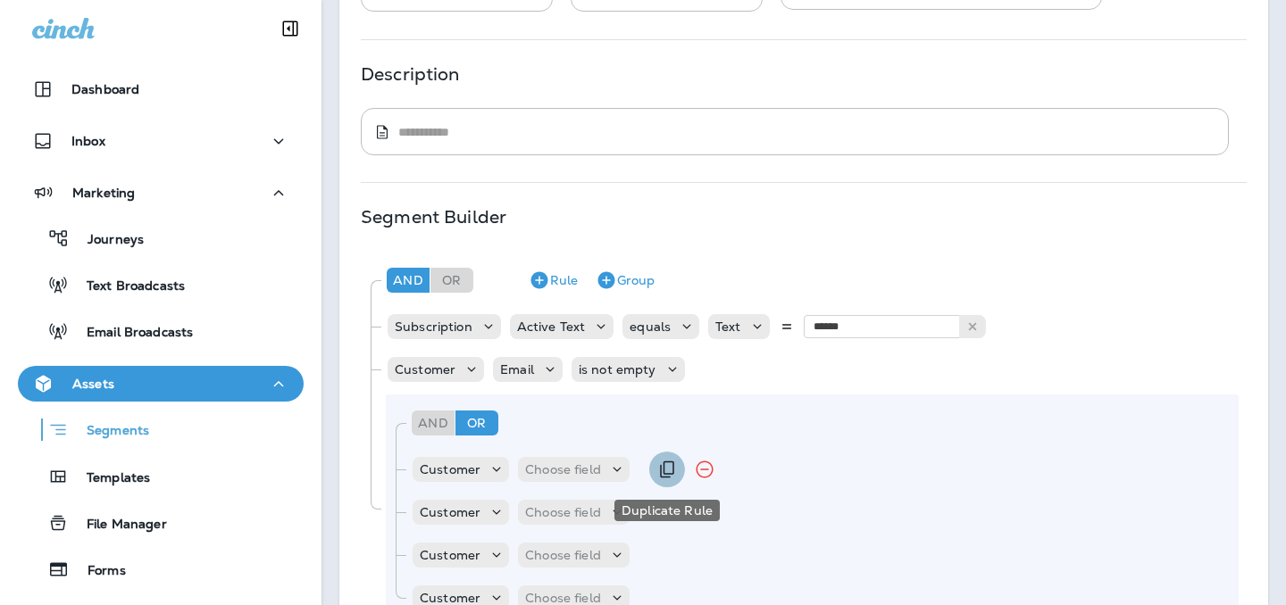
click at [672, 470] on icon "Duplicate Rule" at bounding box center [667, 470] width 14 height 17
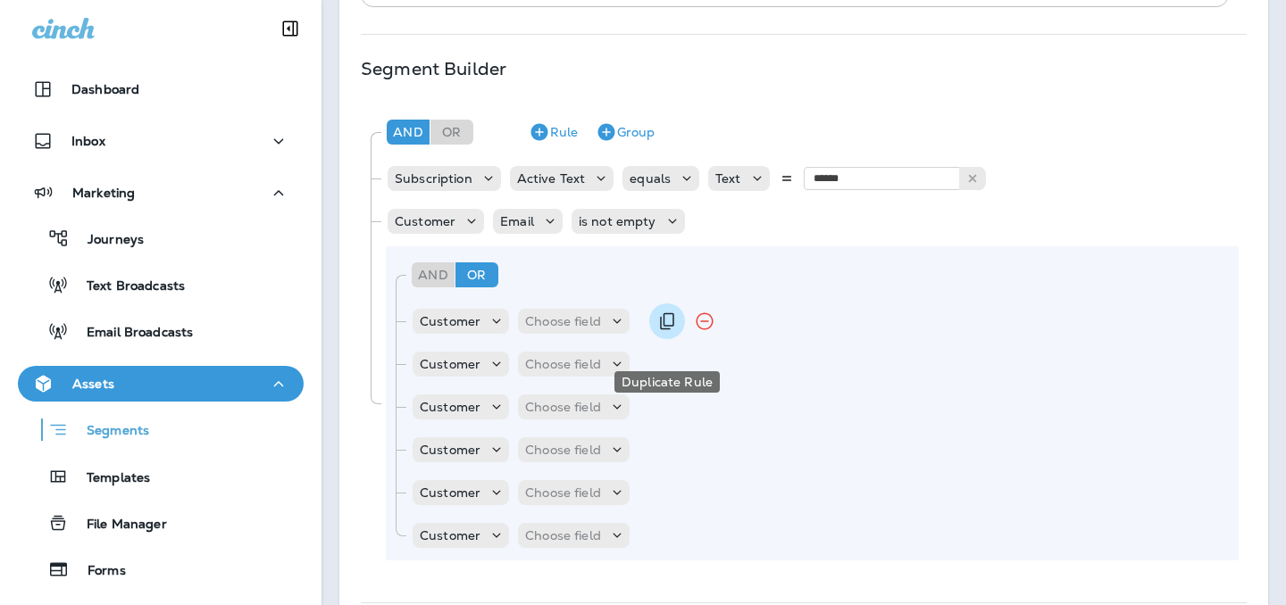
scroll to position [348, 0]
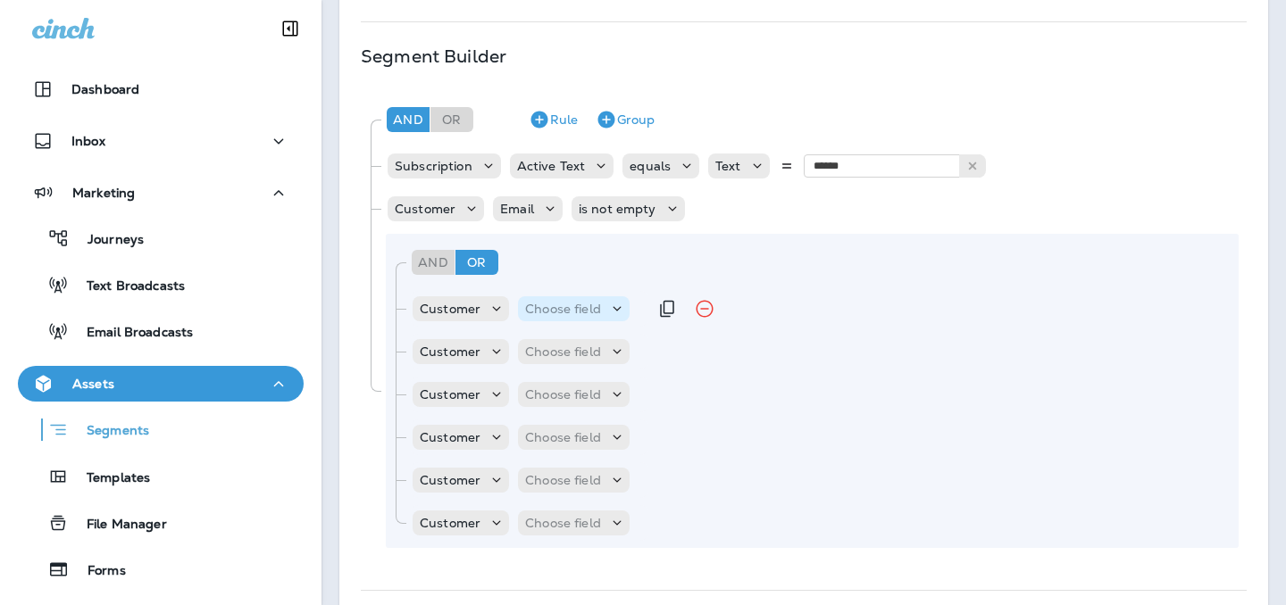
click at [573, 311] on p "Choose field" at bounding box center [563, 309] width 76 height 14
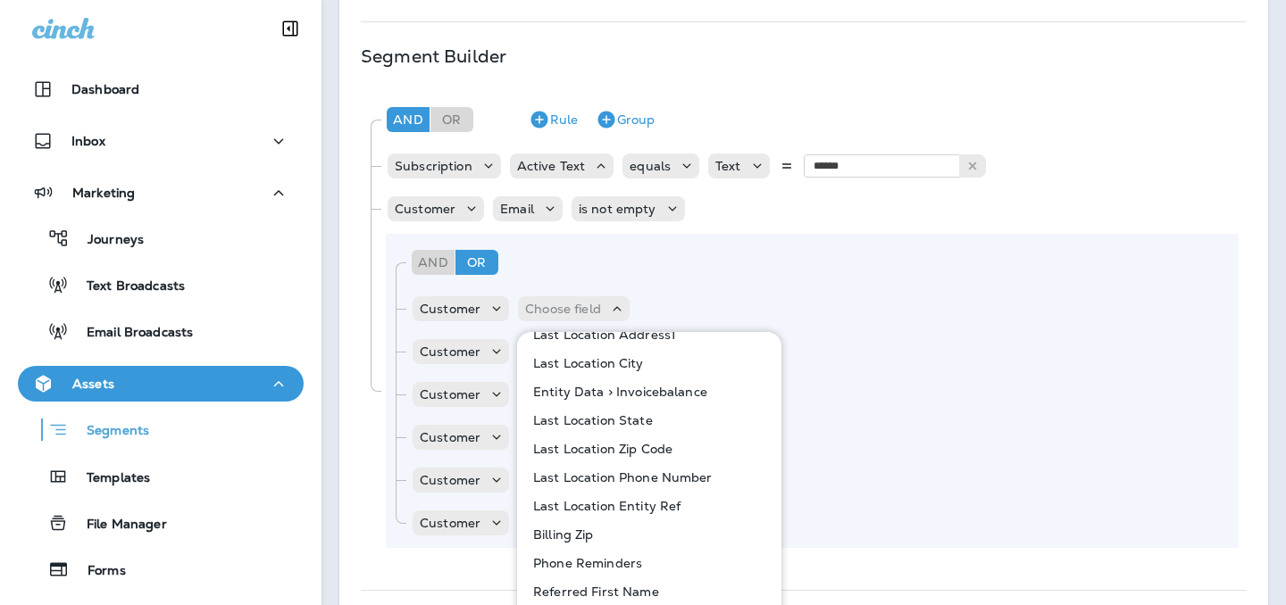
scroll to position [492, 0]
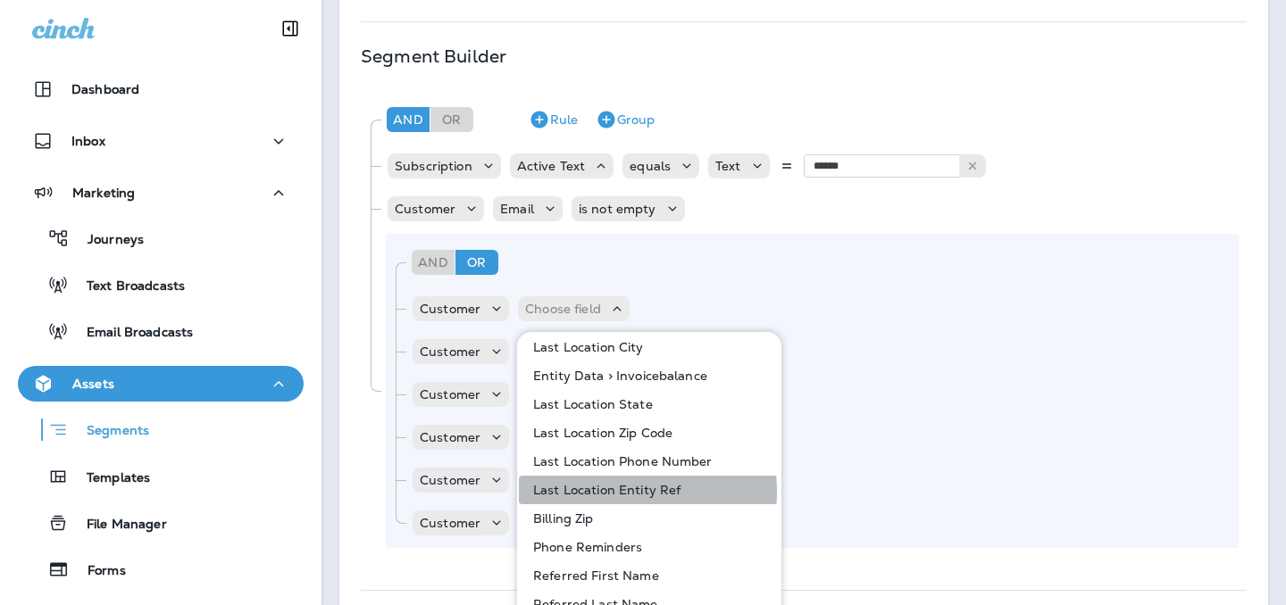
click at [609, 491] on p "Last Location Entity Ref" at bounding box center [603, 490] width 154 height 14
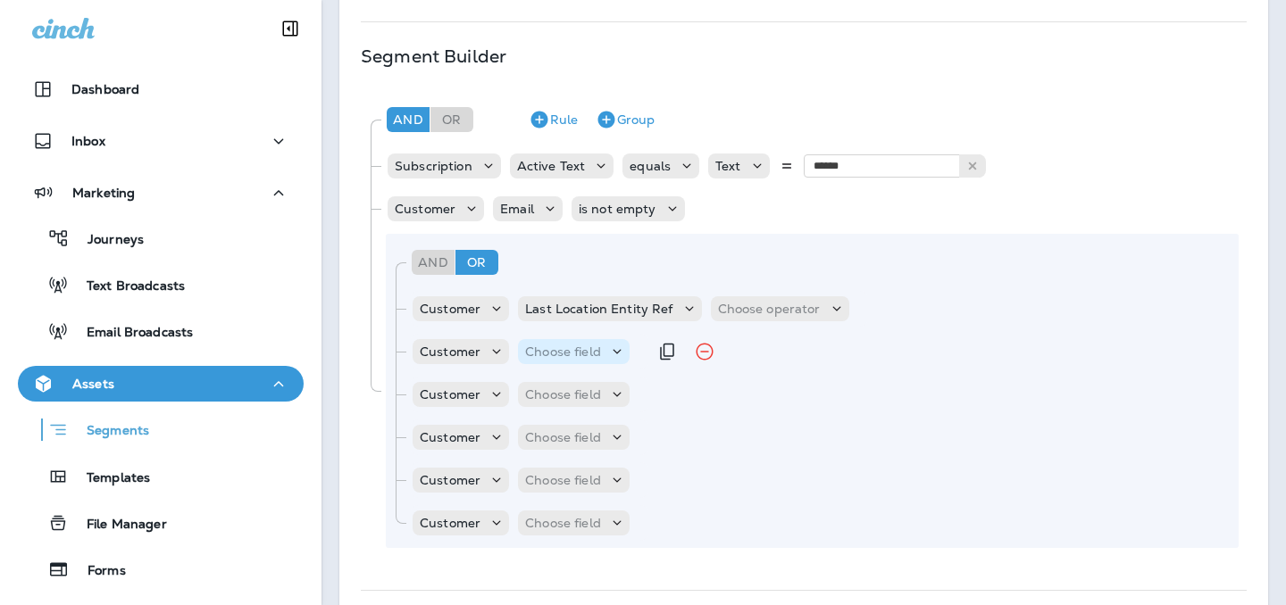
click at [613, 353] on icon at bounding box center [617, 352] width 18 height 18
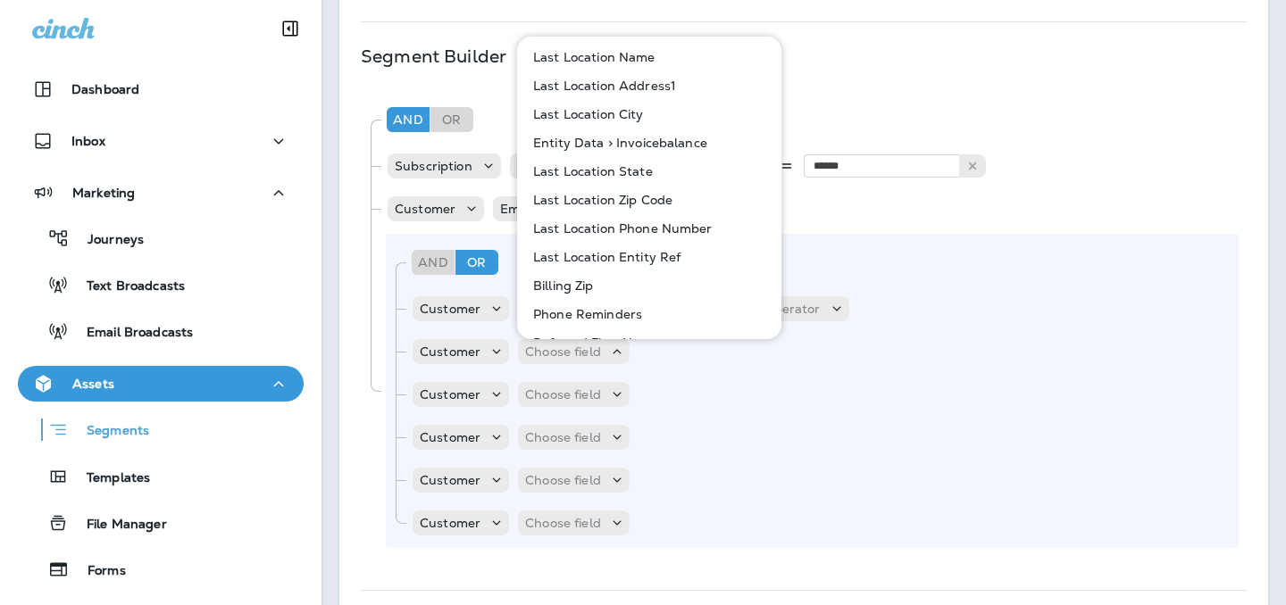
scroll to position [471, 0]
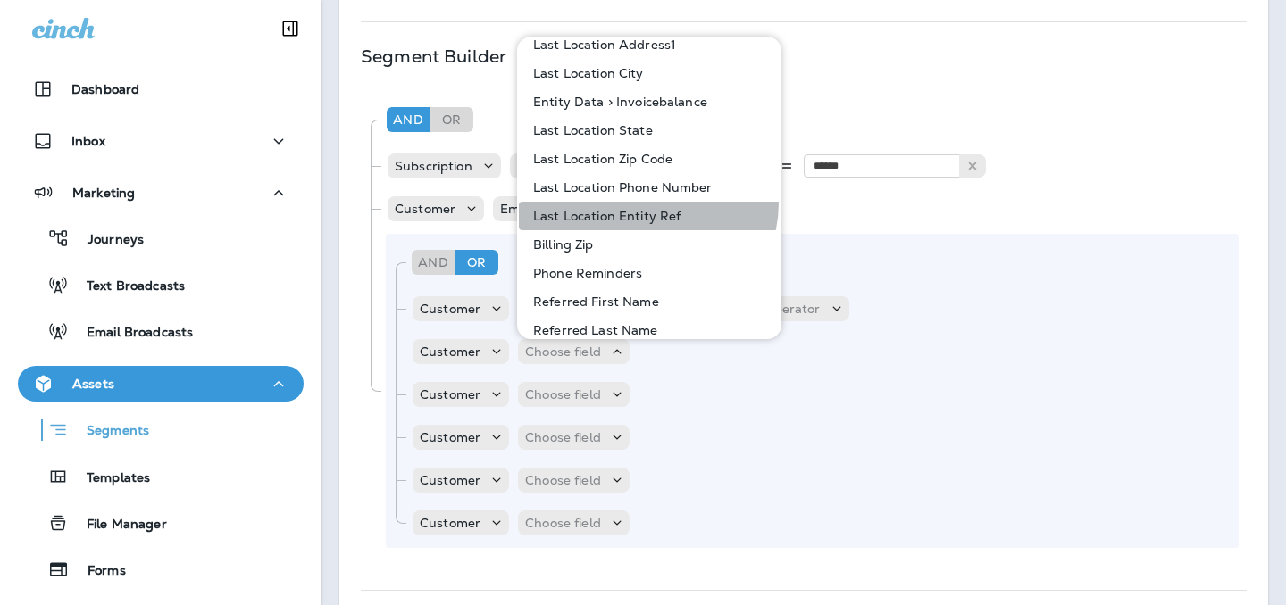
click at [647, 203] on button "Last Location Entity Ref" at bounding box center [650, 216] width 263 height 29
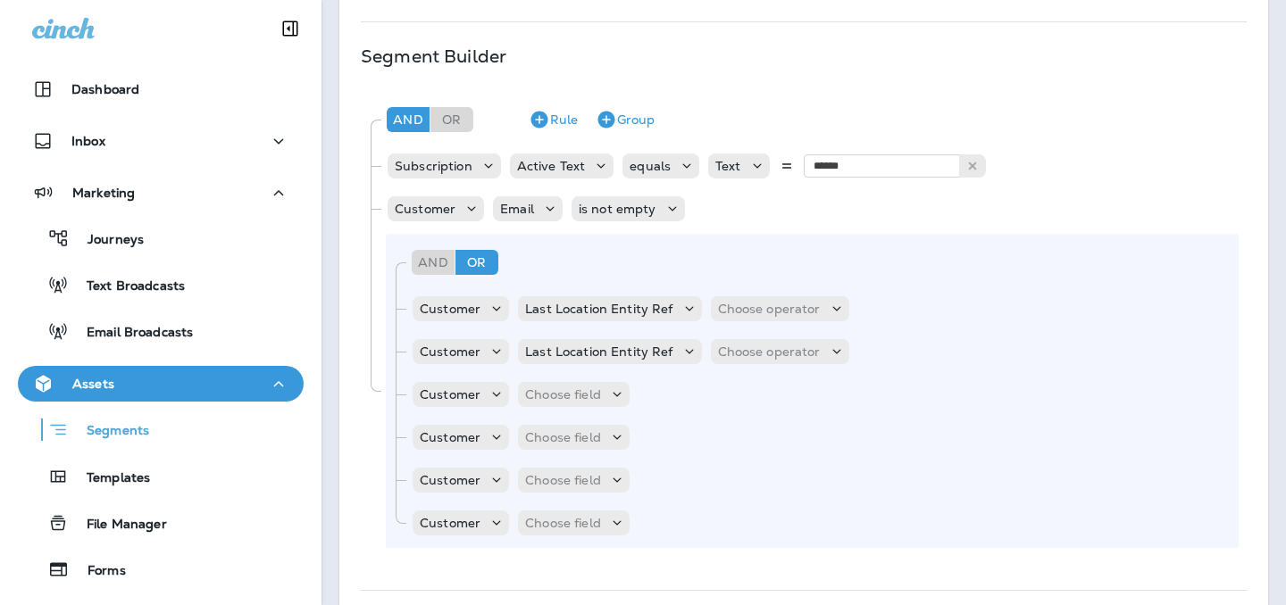
click at [590, 376] on div "And Or Rule Group Customer Last Location Entity Ref Choose operator Customer La…" at bounding box center [812, 391] width 853 height 314
click at [591, 388] on p "Choose field" at bounding box center [563, 395] width 76 height 14
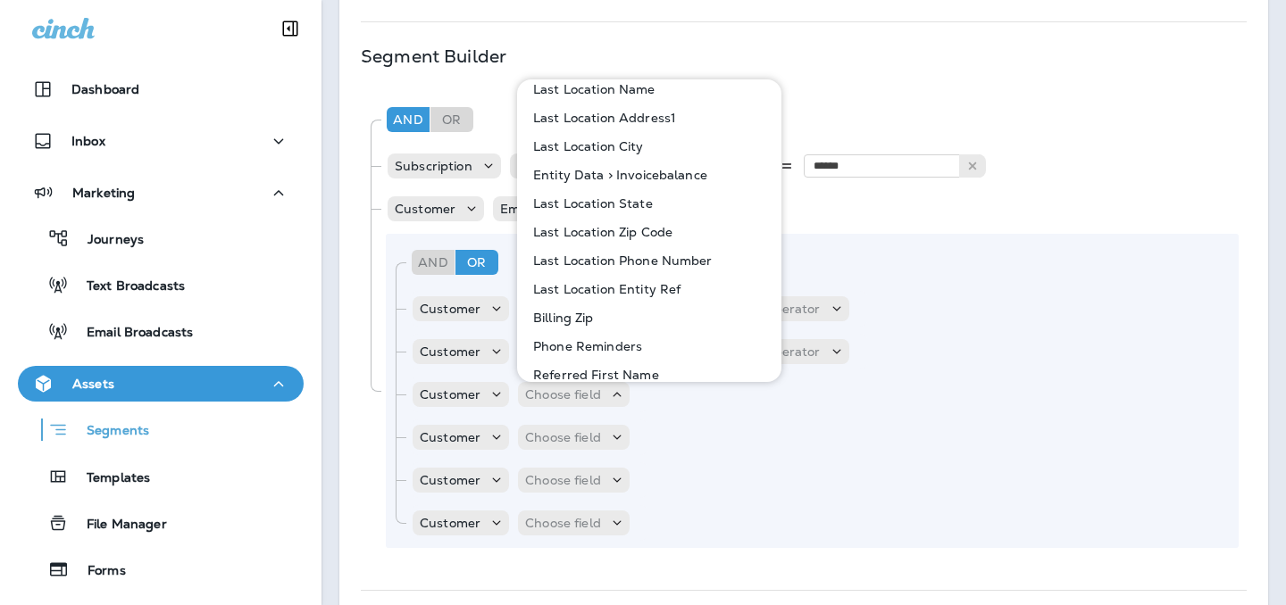
scroll to position [563, 0]
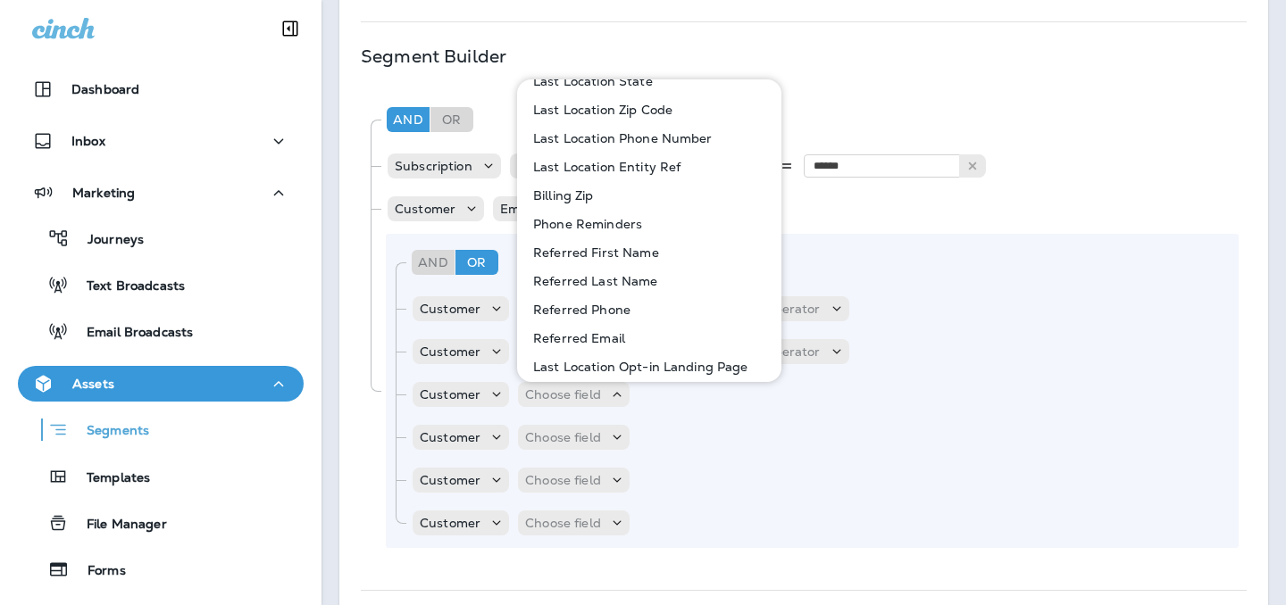
click at [638, 164] on p "Last Location Entity Ref" at bounding box center [603, 167] width 154 height 14
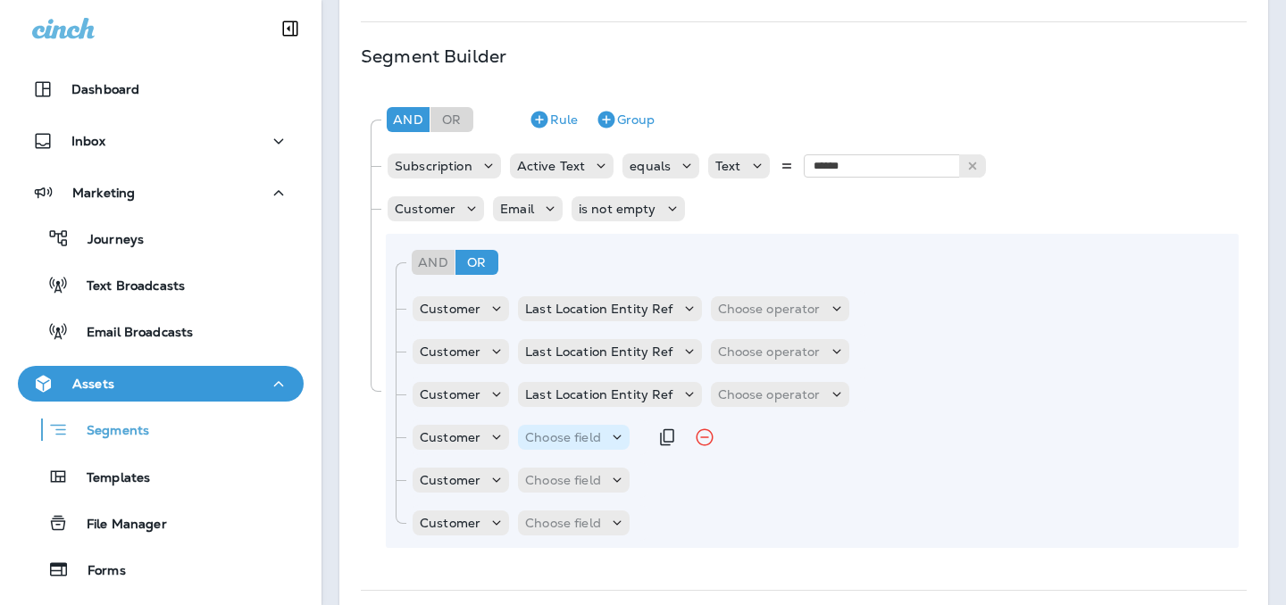
click at [616, 433] on icon at bounding box center [617, 438] width 18 height 18
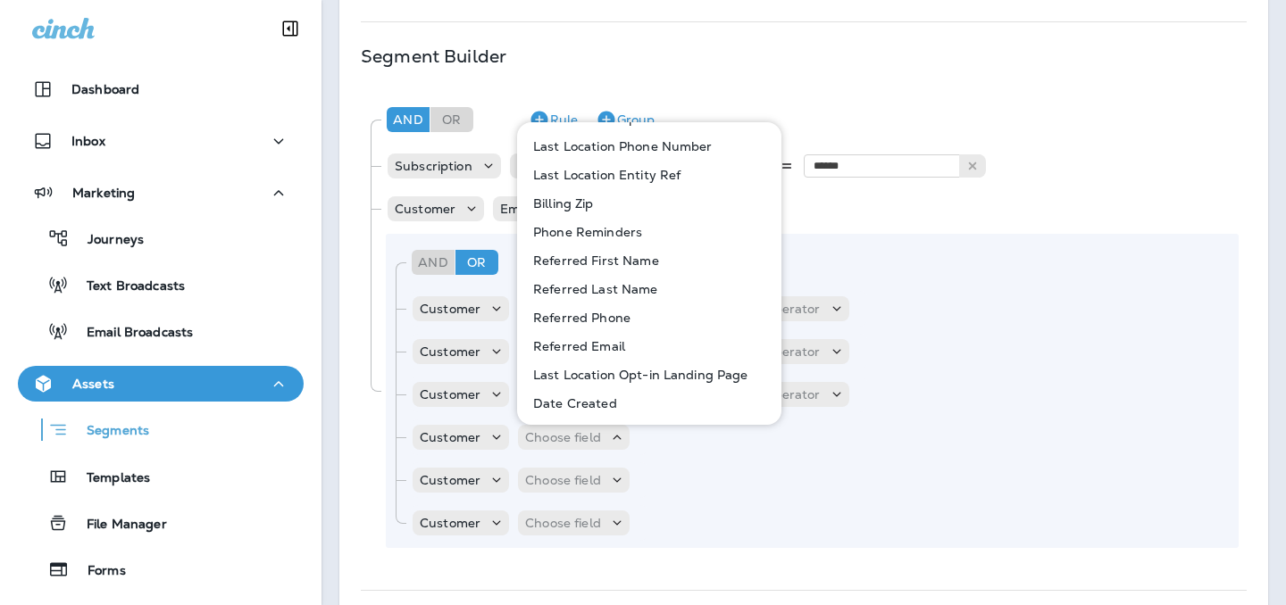
scroll to position [591, 0]
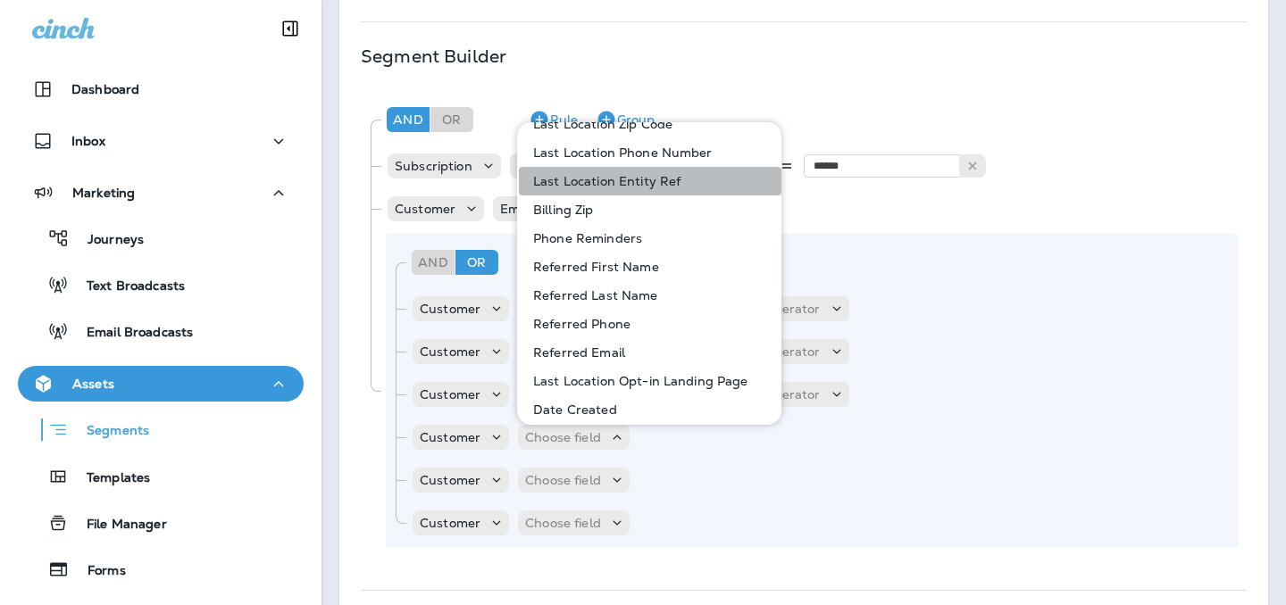
click at [654, 186] on p "Last Location Entity Ref" at bounding box center [603, 181] width 154 height 14
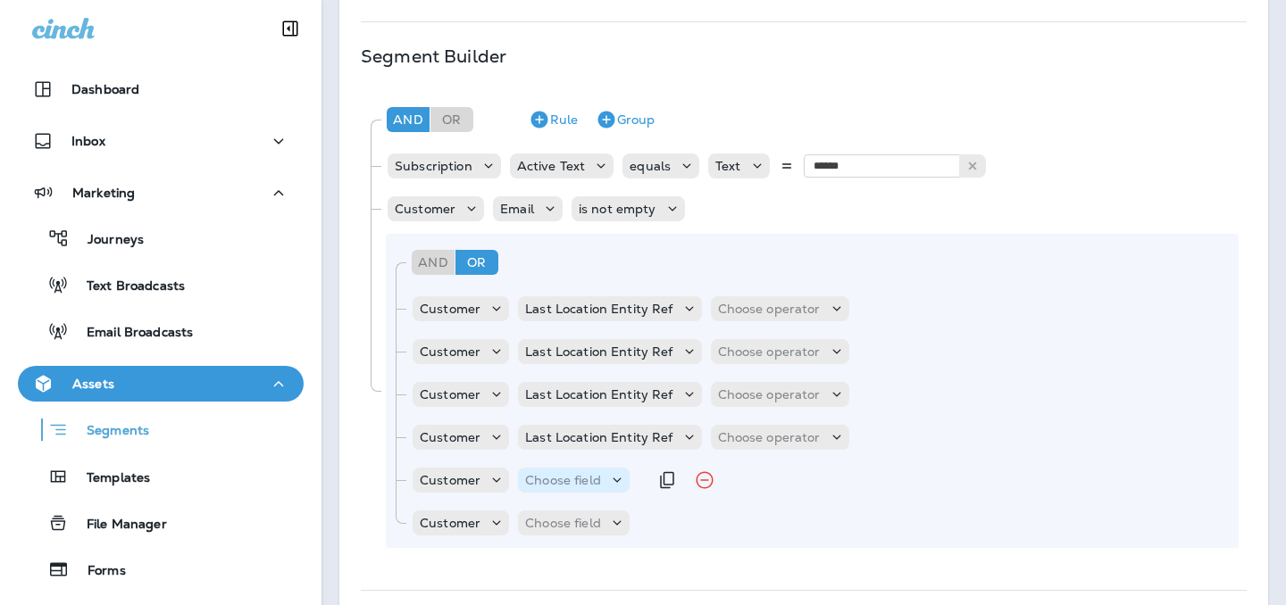
click at [621, 468] on div "Choose field" at bounding box center [574, 480] width 112 height 25
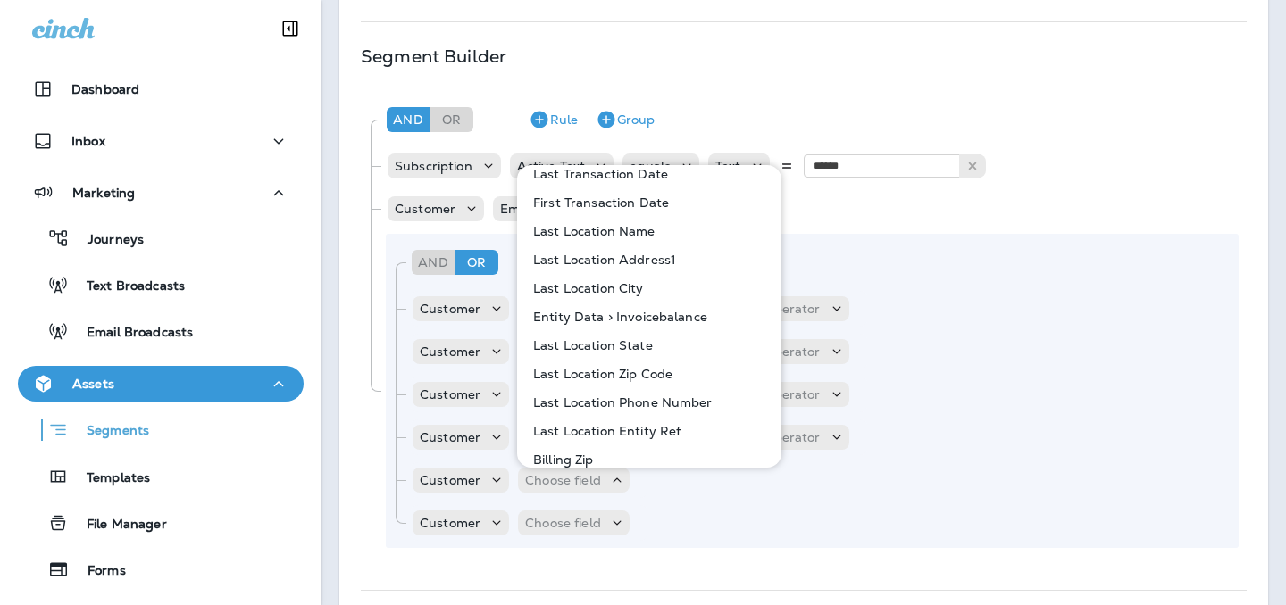
scroll to position [450, 0]
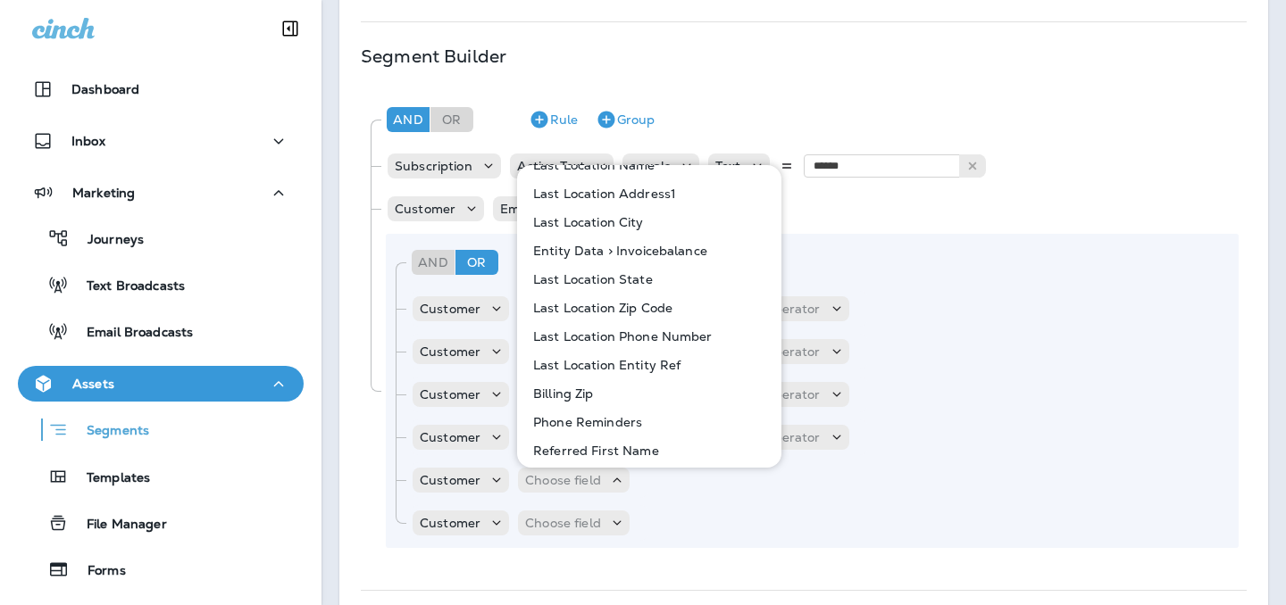
click at [652, 369] on p "Last Location Entity Ref" at bounding box center [603, 365] width 154 height 14
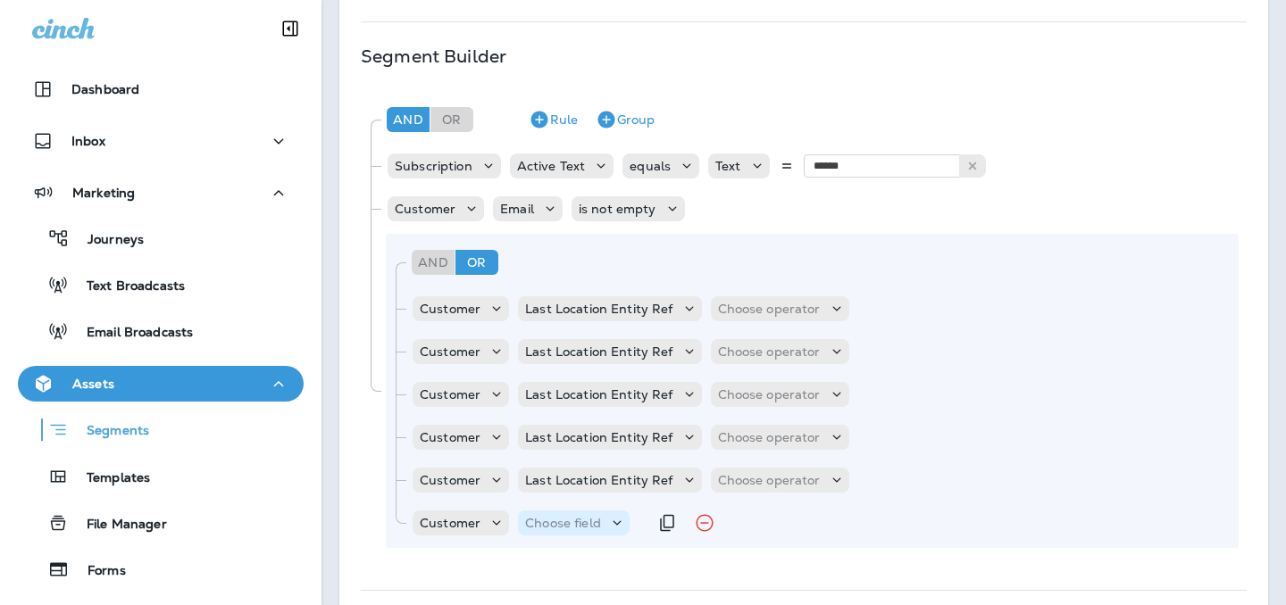
click at [618, 530] on icon at bounding box center [617, 523] width 18 height 18
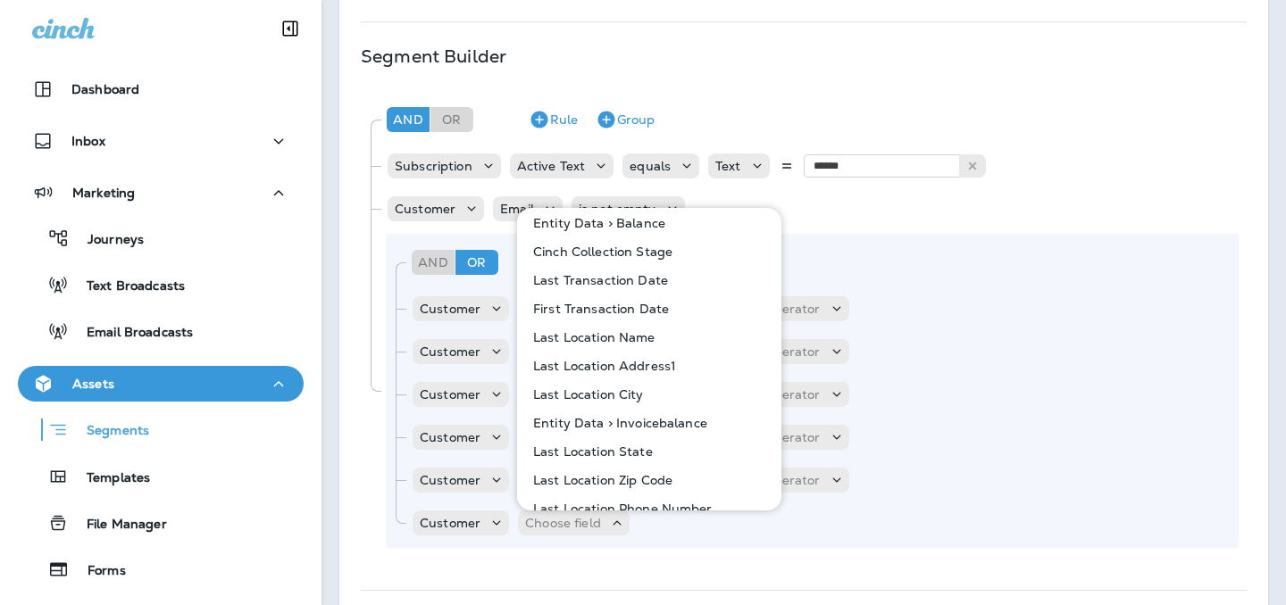
scroll to position [349, 0]
click at [656, 505] on p "Last Location Entity Ref" at bounding box center [603, 509] width 154 height 14
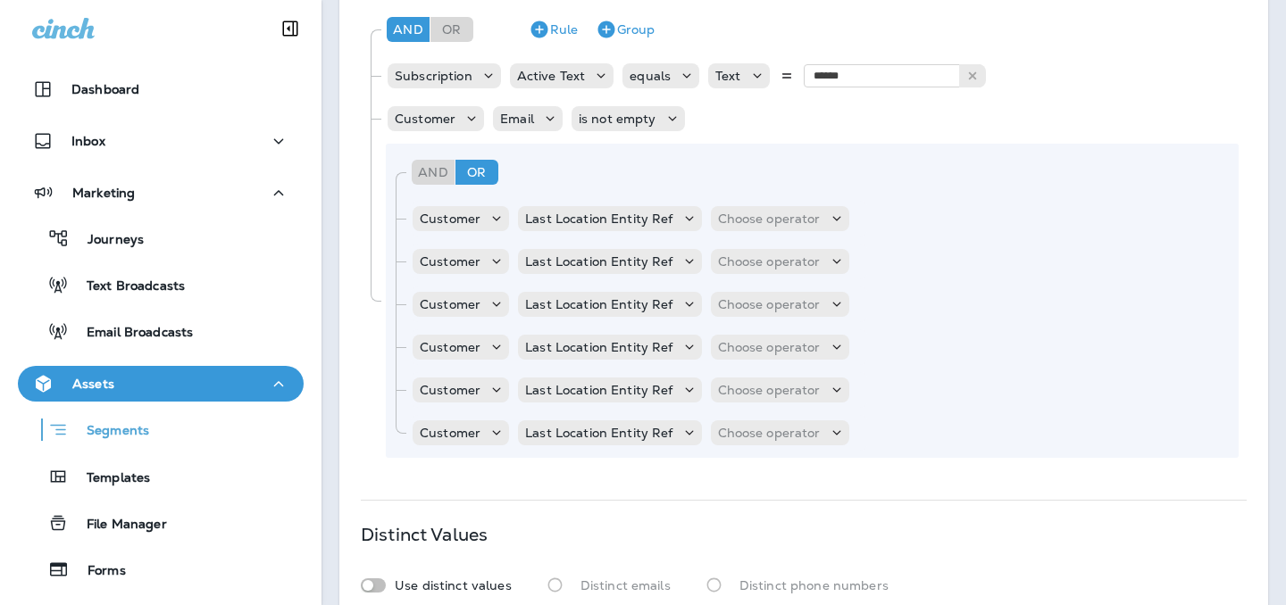
scroll to position [442, 0]
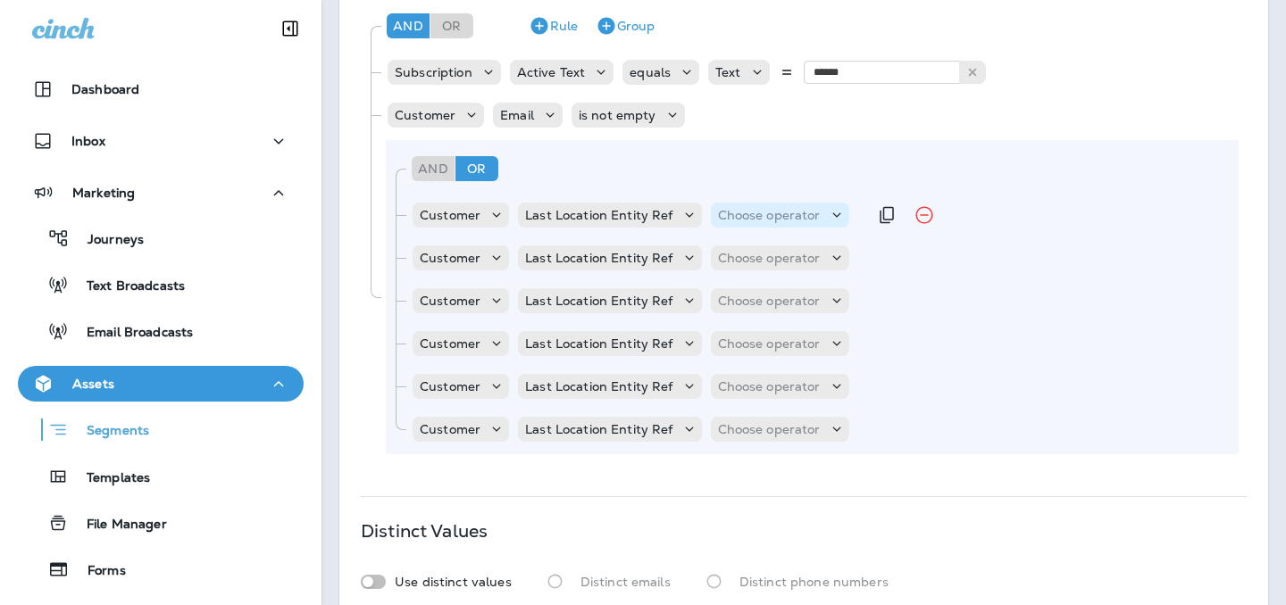
click at [795, 208] on p "Choose operator" at bounding box center [769, 215] width 103 height 14
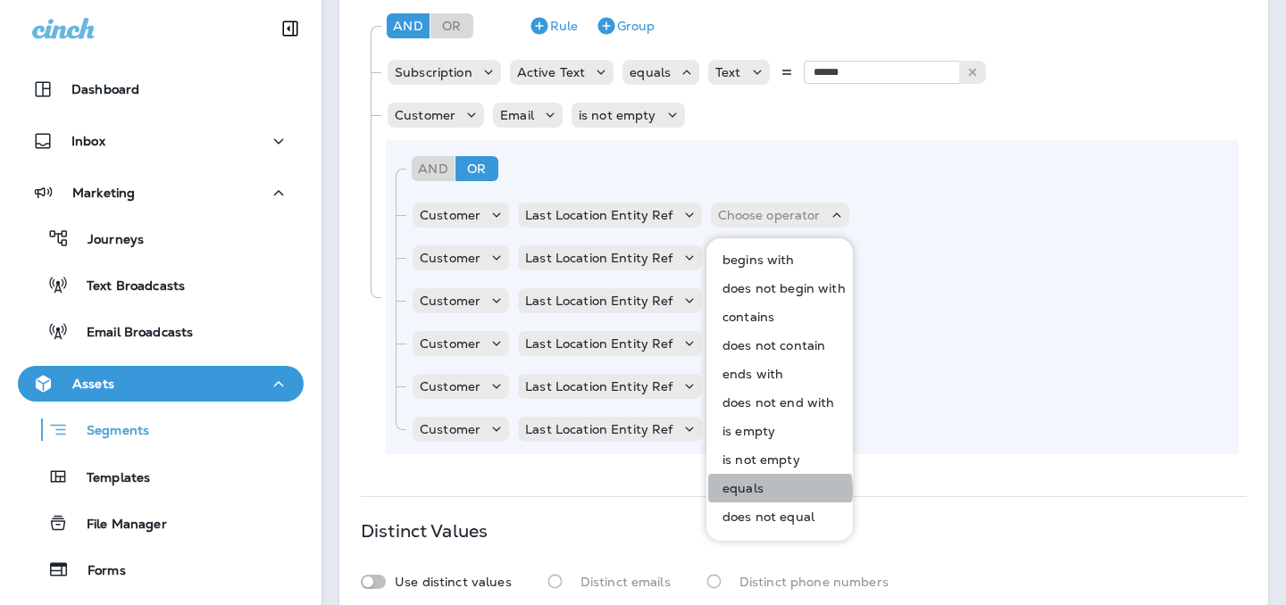
click at [764, 490] on button "equals" at bounding box center [780, 488] width 145 height 29
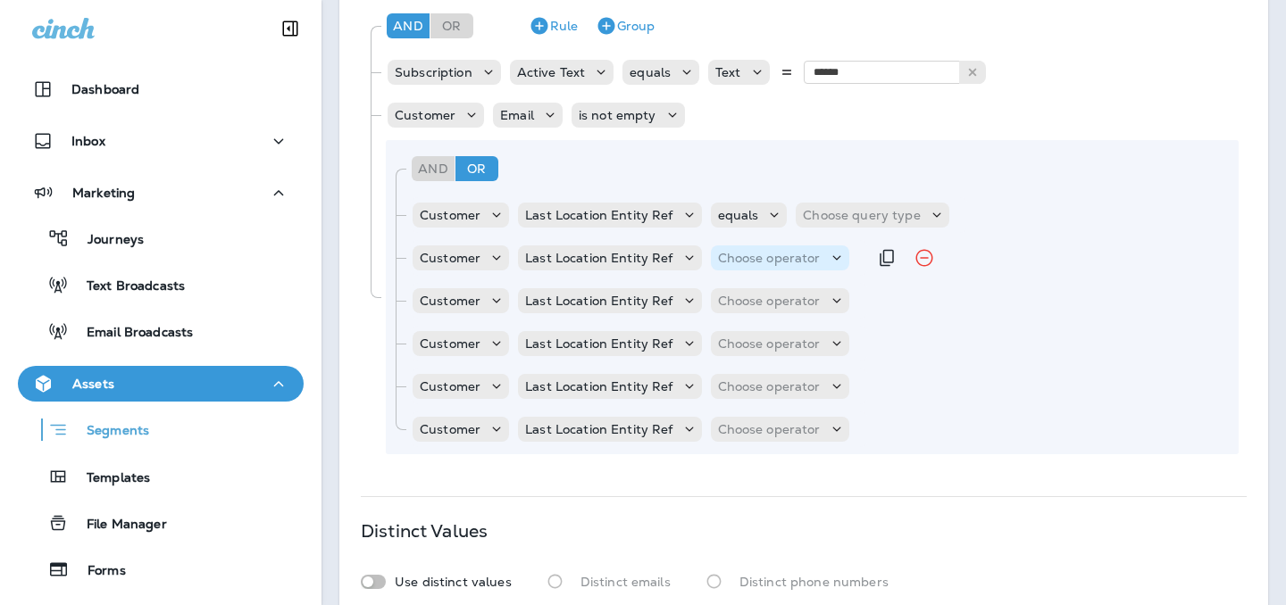
click at [784, 252] on p "Choose operator" at bounding box center [769, 258] width 103 height 14
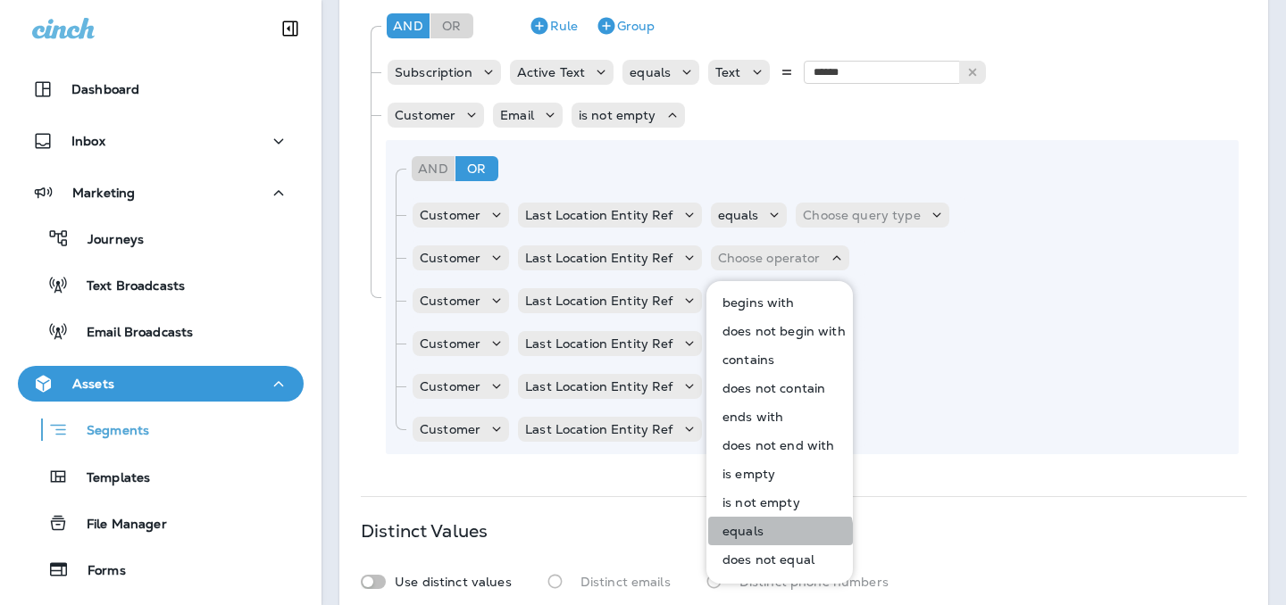
click at [774, 536] on button "equals" at bounding box center [780, 531] width 145 height 29
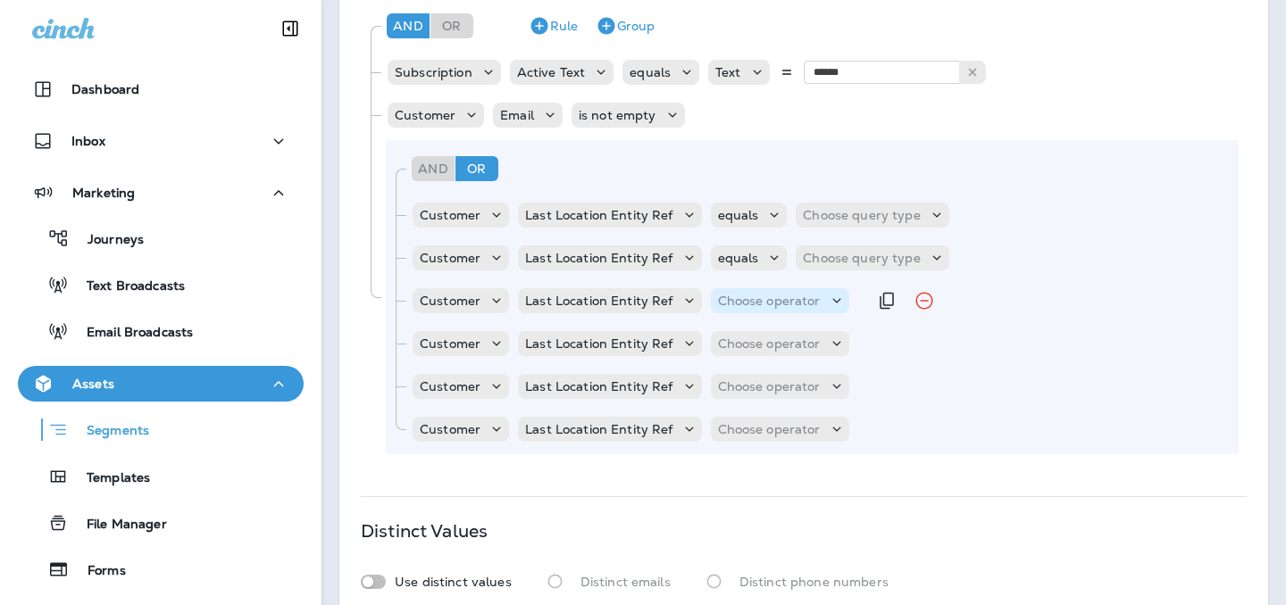
click at [772, 309] on div "Choose operator" at bounding box center [780, 301] width 138 height 18
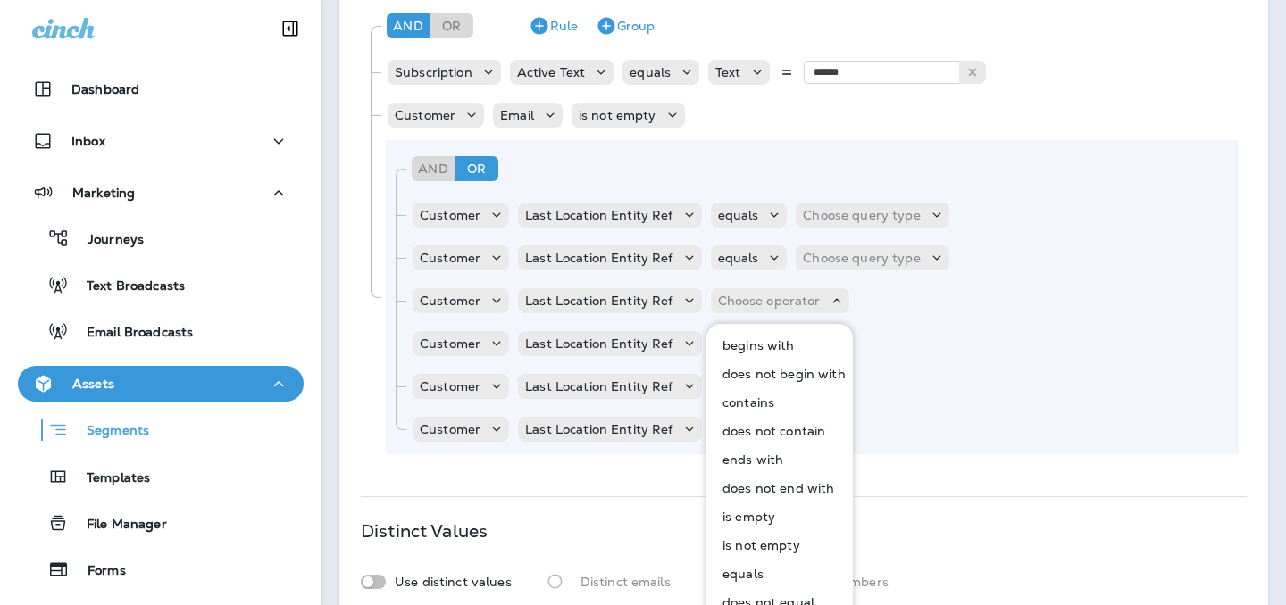
click at [766, 565] on button "equals" at bounding box center [780, 574] width 145 height 29
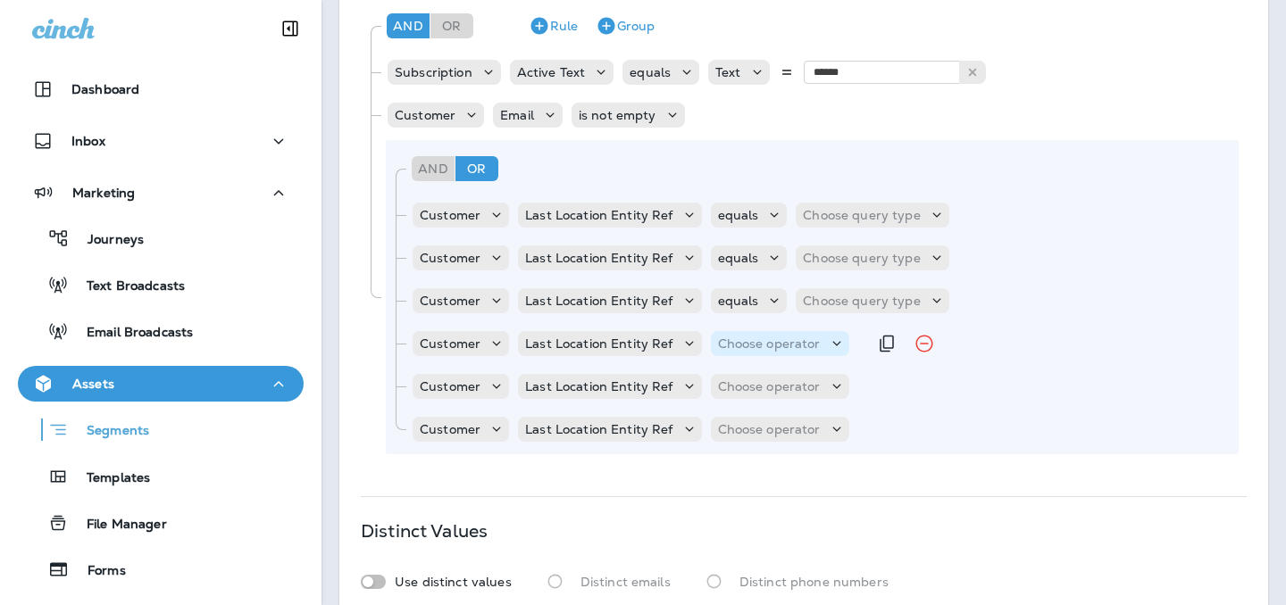
click at [761, 353] on div "Choose operator" at bounding box center [780, 344] width 138 height 18
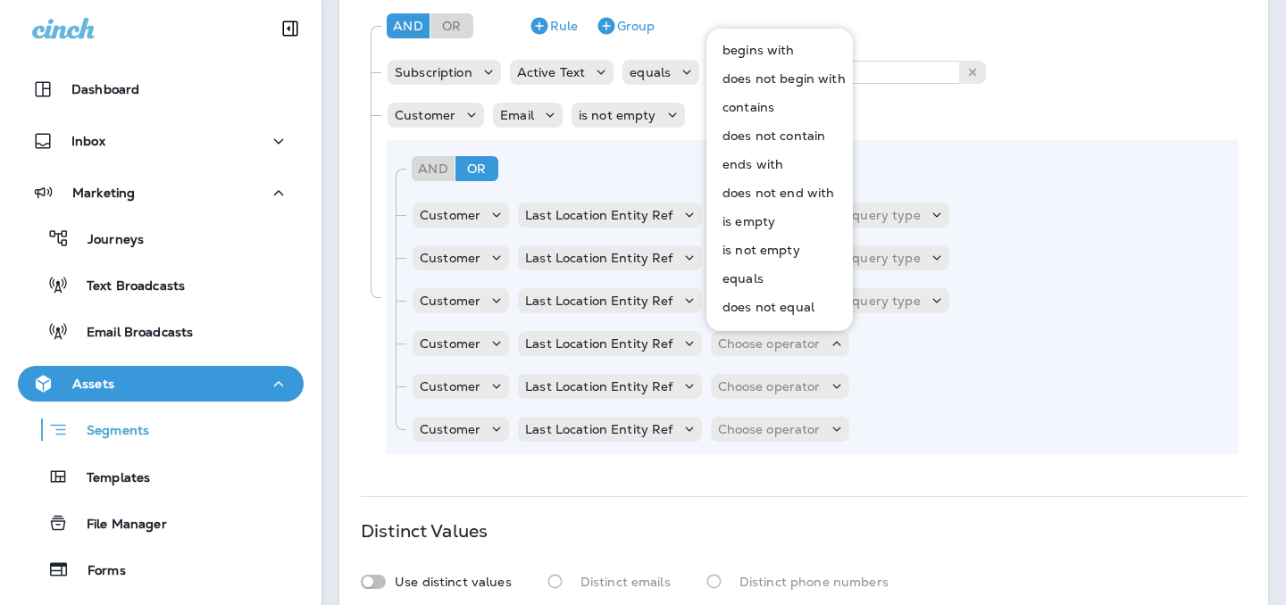
click at [745, 284] on p "equals" at bounding box center [739, 278] width 48 height 14
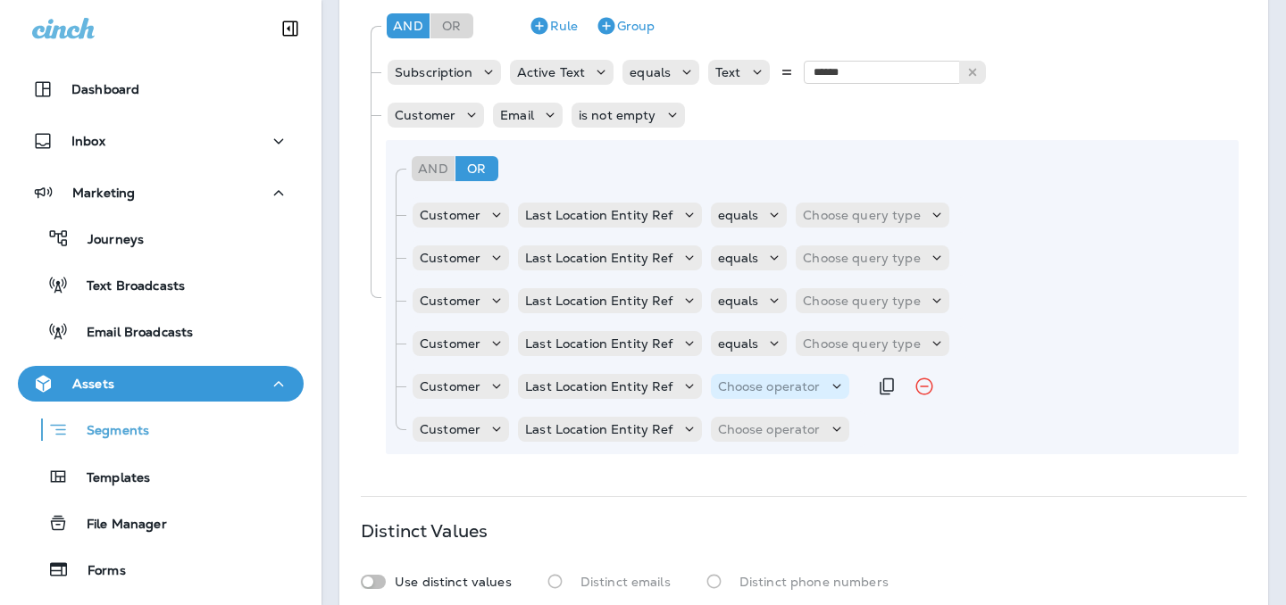
click at [746, 389] on p "Choose operator" at bounding box center [769, 387] width 103 height 14
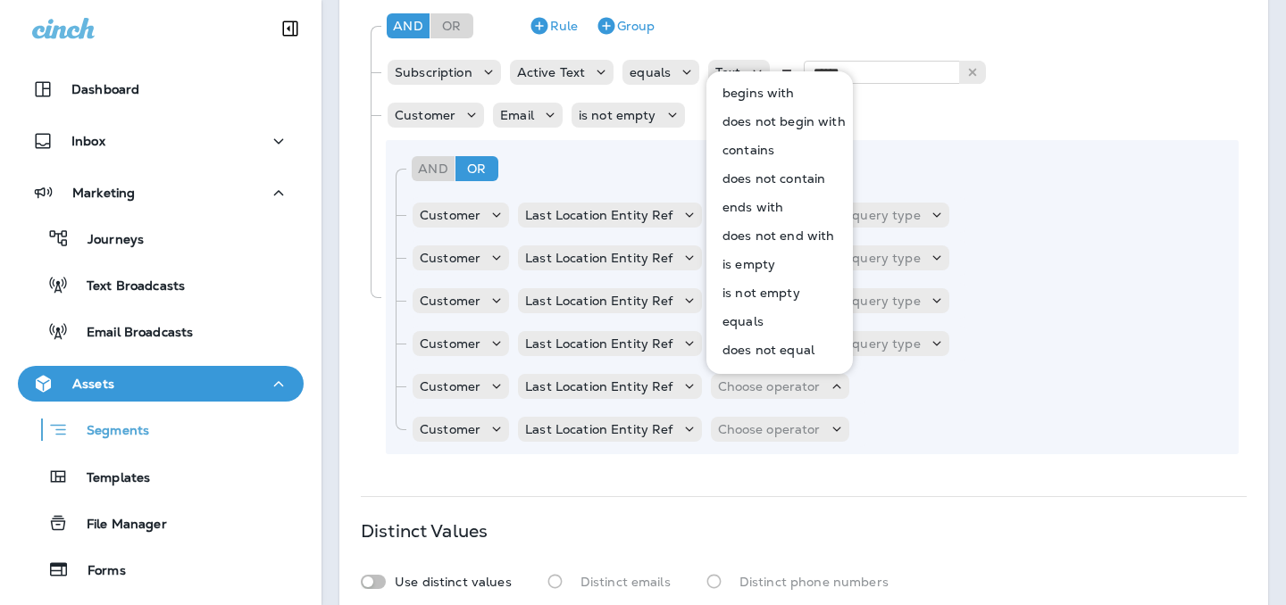
click at [733, 323] on p "equals" at bounding box center [739, 321] width 48 height 14
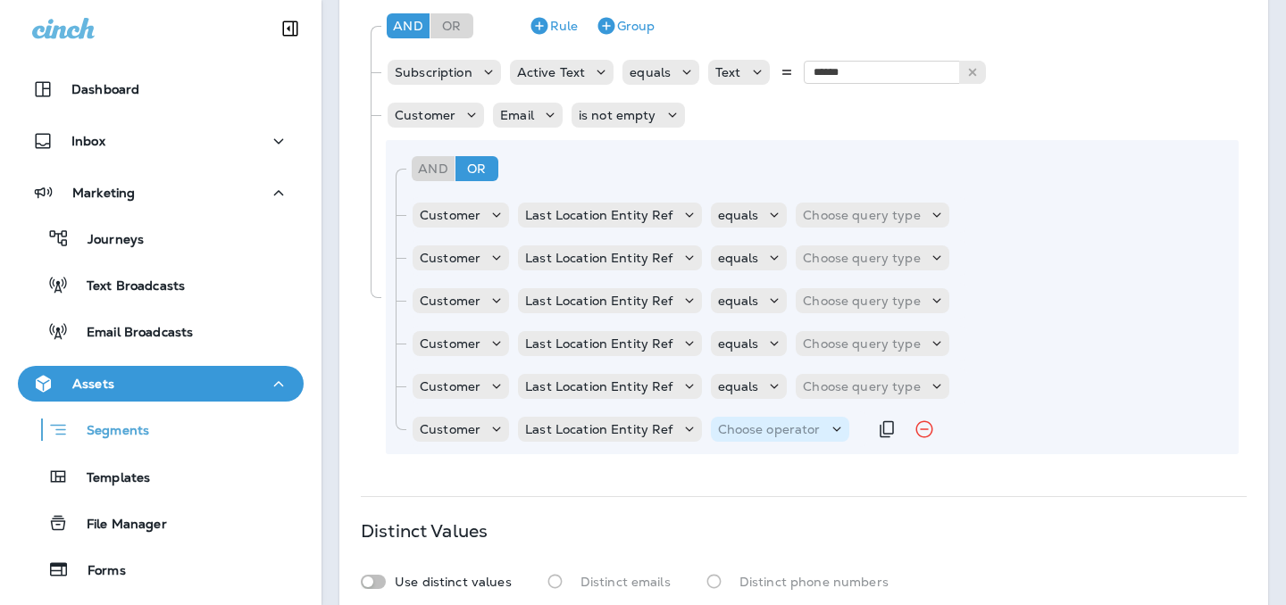
click at [735, 418] on div "Choose operator" at bounding box center [780, 429] width 138 height 25
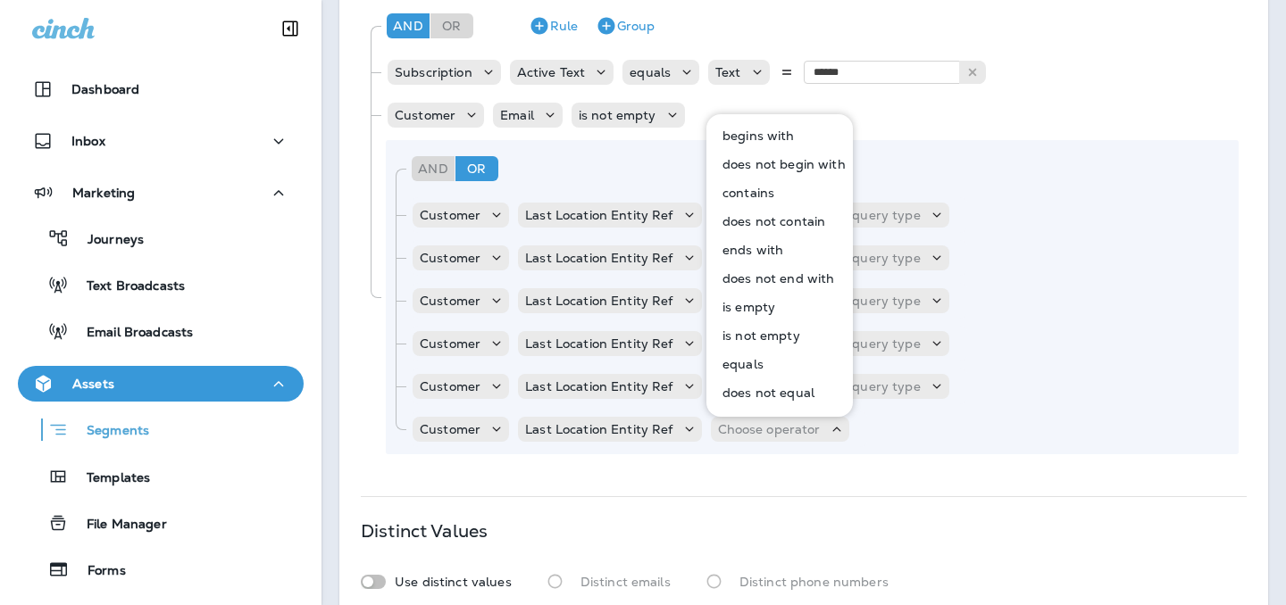
click at [734, 360] on p "equals" at bounding box center [739, 364] width 48 height 14
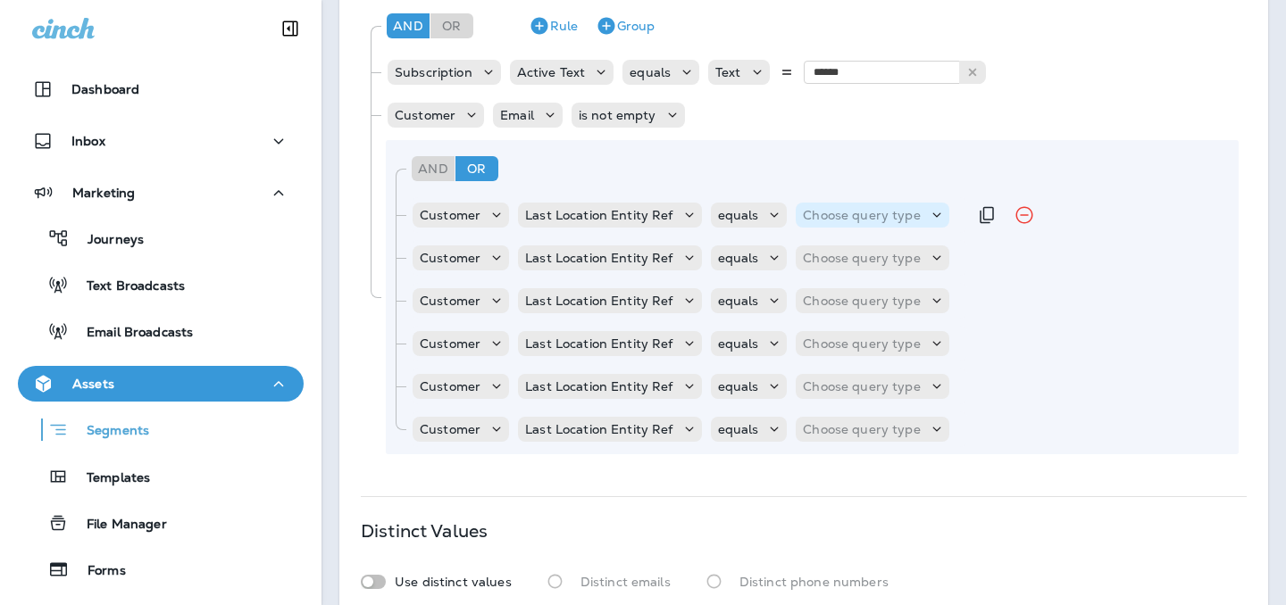
click at [857, 212] on p "Choose query type" at bounding box center [861, 215] width 117 height 14
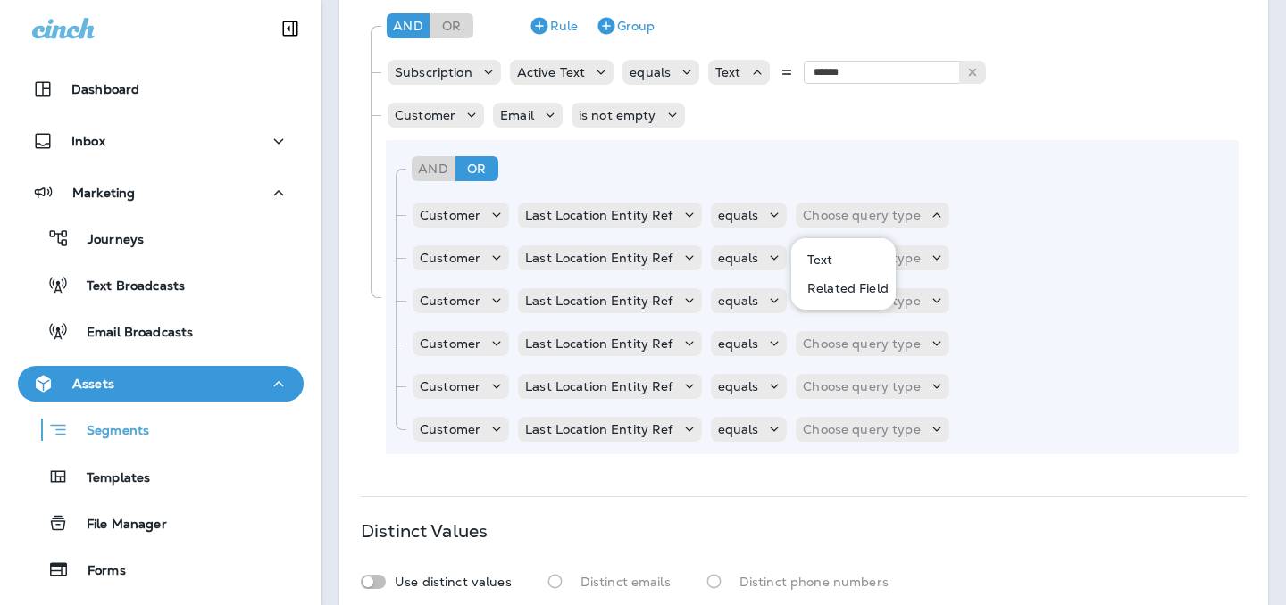
click at [853, 249] on button "Text" at bounding box center [844, 260] width 103 height 29
click at [853, 271] on div "Customer Last Location Entity Ref equals Choose query type" at bounding box center [689, 258] width 556 height 36
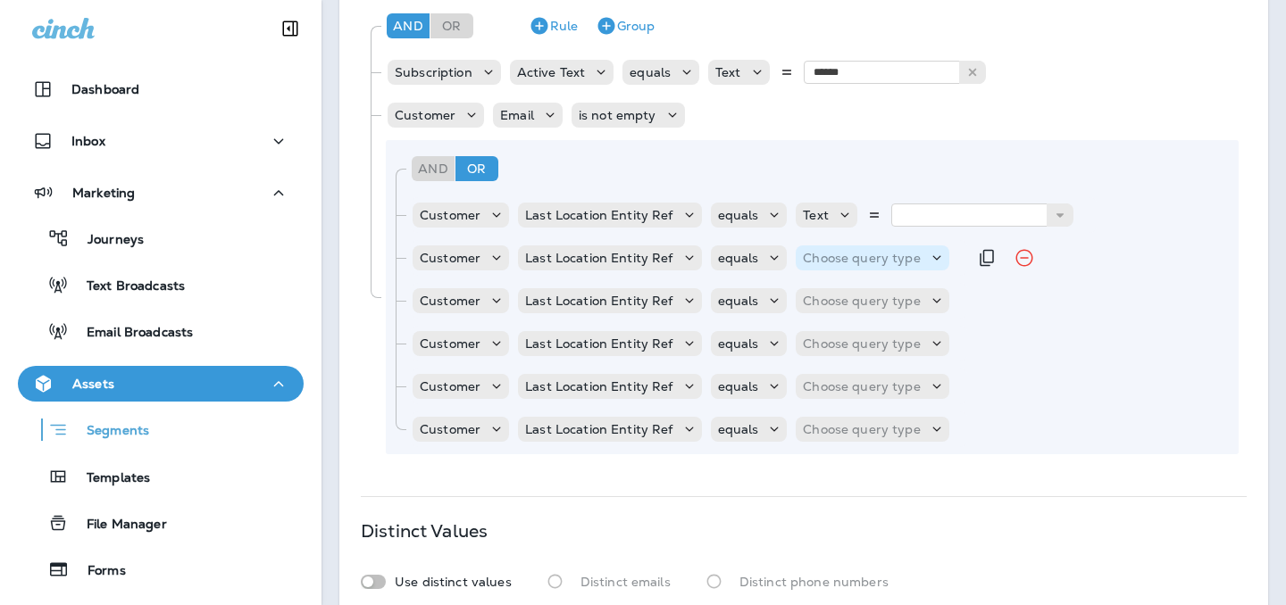
click at [853, 267] on div "Choose query type" at bounding box center [872, 258] width 153 height 25
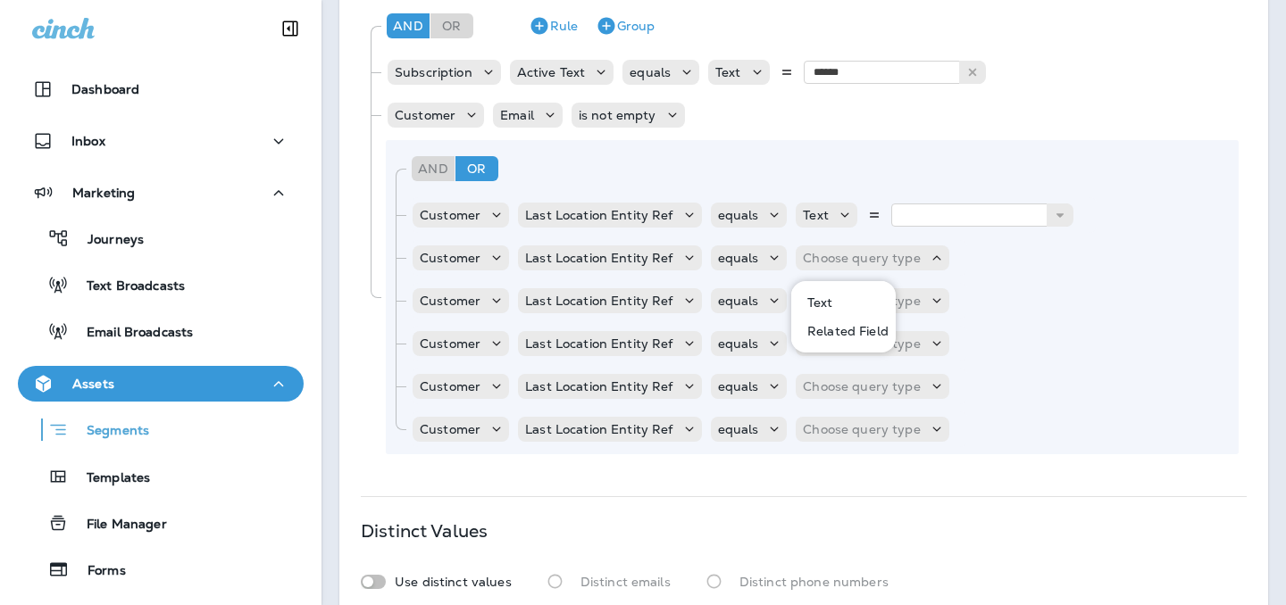
click at [852, 295] on button "Text" at bounding box center [844, 302] width 103 height 29
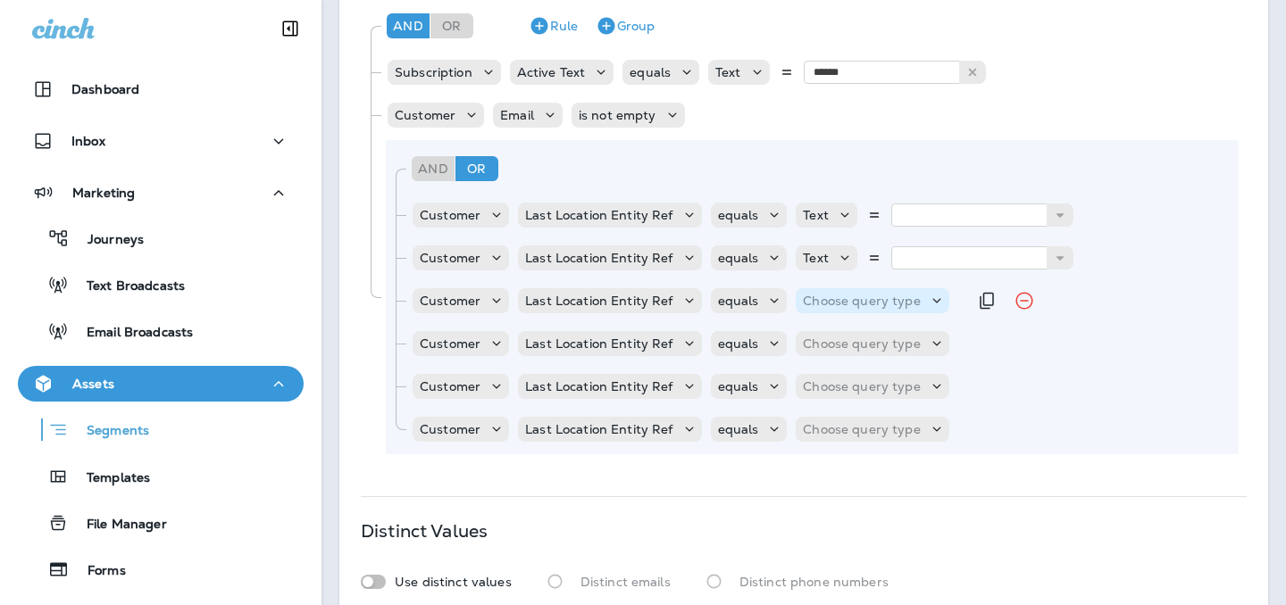
click at [852, 306] on p "Choose query type" at bounding box center [861, 301] width 117 height 14
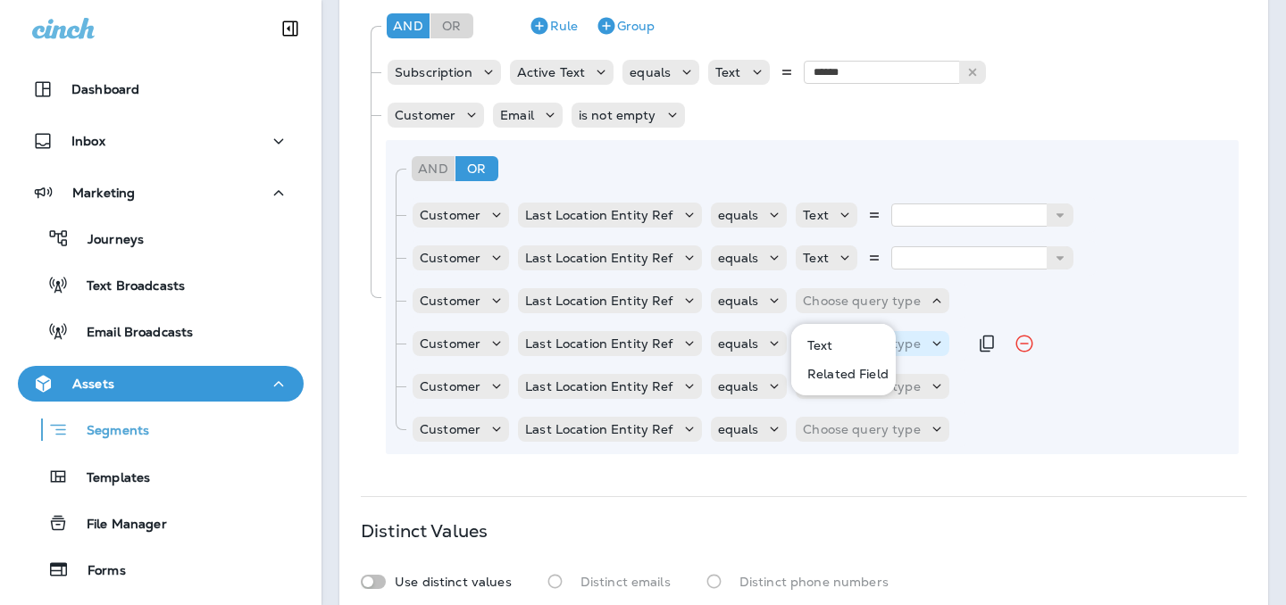
click at [848, 337] on button "Text" at bounding box center [844, 345] width 103 height 29
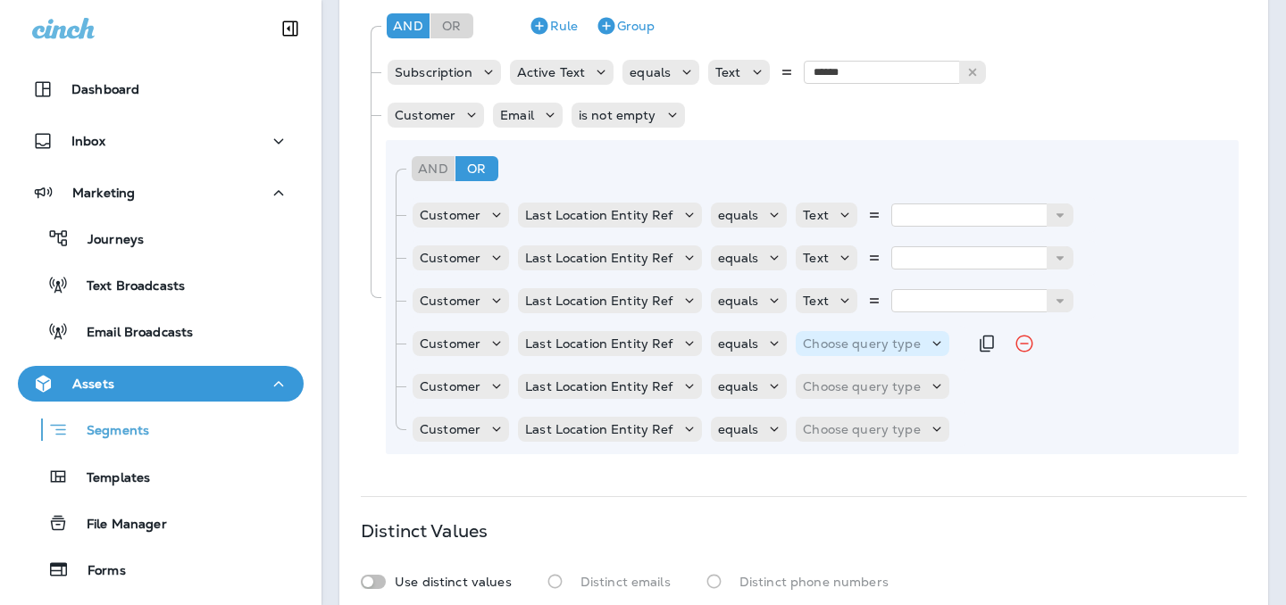
click at [847, 354] on div "Choose query type" at bounding box center [872, 343] width 153 height 25
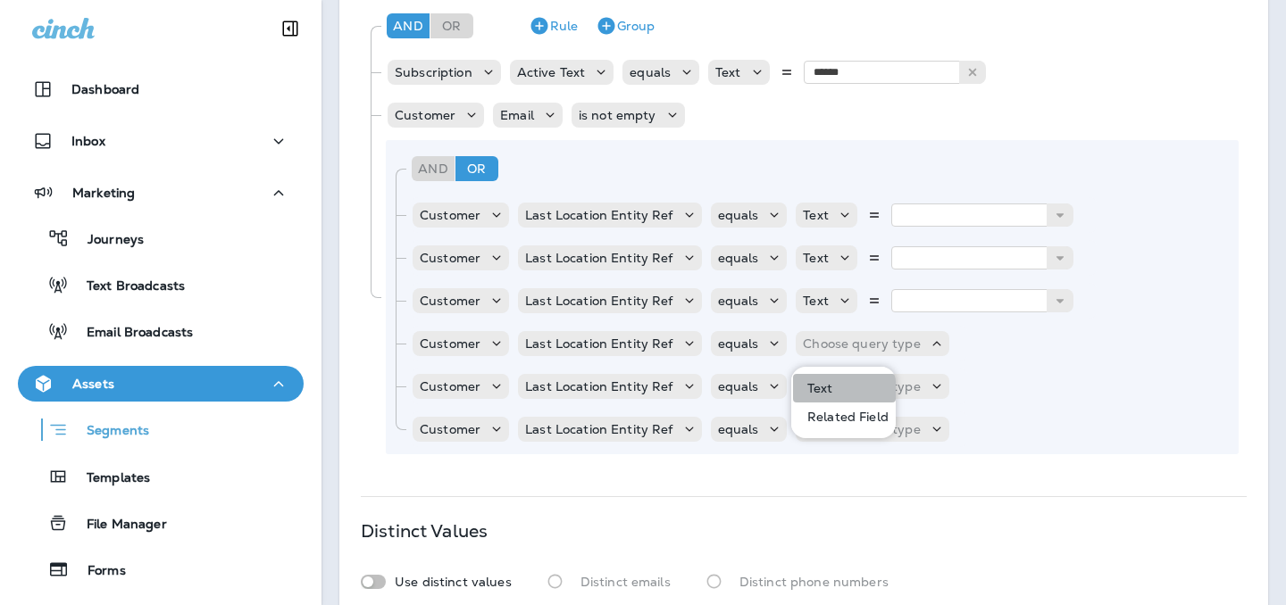
click at [847, 386] on button "Text" at bounding box center [844, 388] width 103 height 29
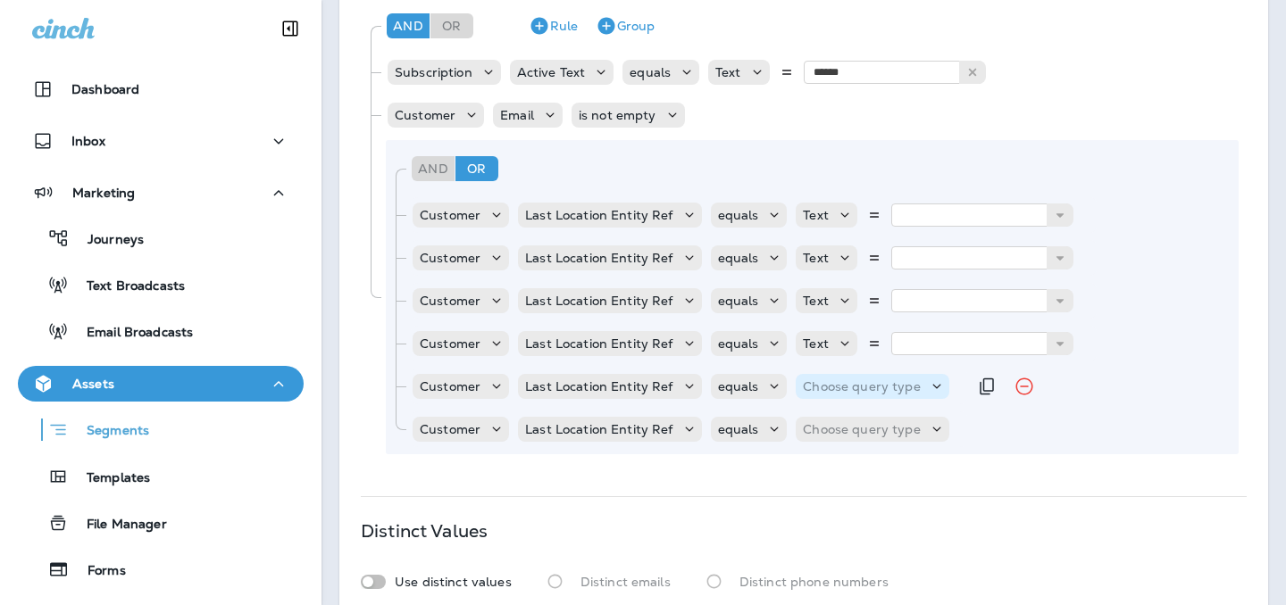
click at [847, 398] on div "Choose query type" at bounding box center [872, 386] width 153 height 25
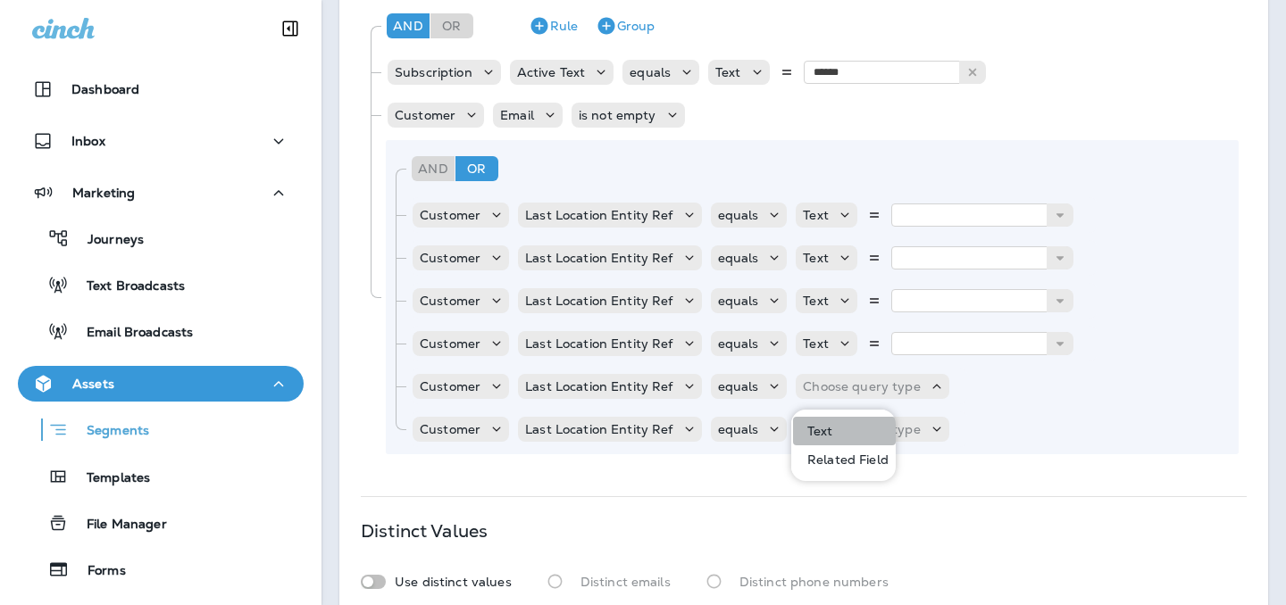
click at [841, 426] on button "Text" at bounding box center [844, 431] width 103 height 29
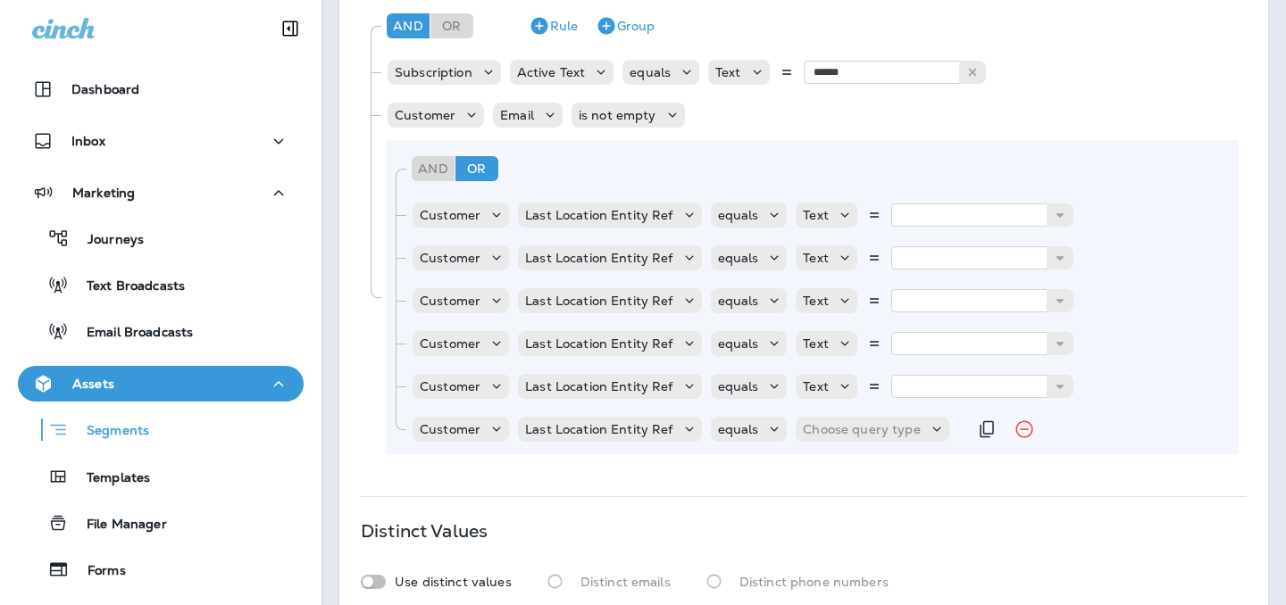
click at [841, 444] on div "Customer Last Location Entity Ref equals Choose query type" at bounding box center [689, 430] width 556 height 36
click at [841, 434] on p "Choose query type" at bounding box center [861, 429] width 117 height 14
click at [836, 476] on button "Text" at bounding box center [844, 474] width 103 height 29
click at [929, 217] on input "text" at bounding box center [980, 215] width 179 height 23
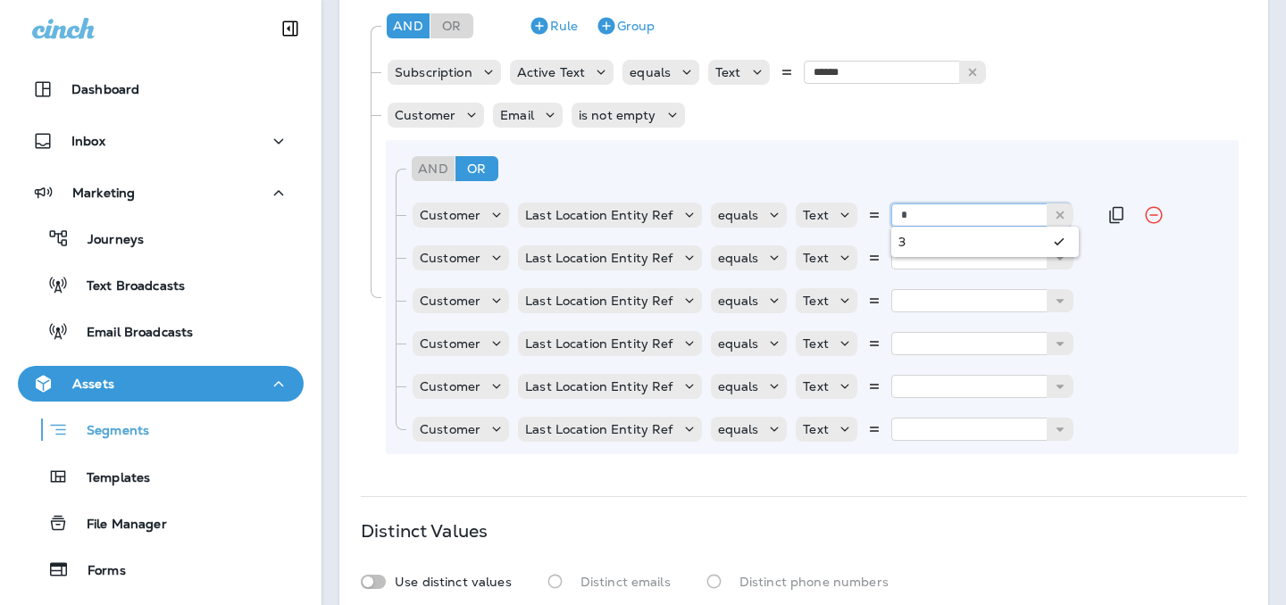
type input "*"
click at [924, 244] on div "And Or Rule Group Customer Last Location Entity Ref equals Text * 3 Customer La…" at bounding box center [812, 297] width 853 height 314
click at [924, 250] on input "text" at bounding box center [980, 257] width 179 height 23
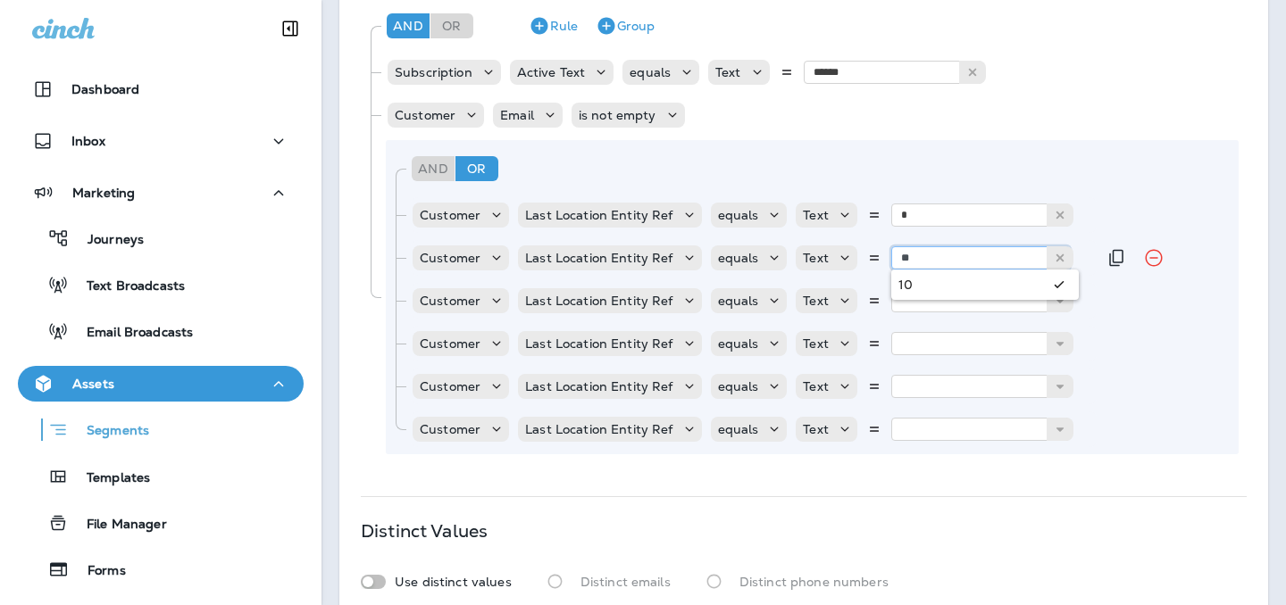
type input "**"
click at [960, 285] on div "And Or Rule Group Customer Last Location Entity Ref equals Text * 3 Customer La…" at bounding box center [812, 297] width 853 height 314
click at [958, 304] on input "text" at bounding box center [980, 300] width 179 height 23
type input "**"
click at [903, 332] on div "And Or Rule Group Customer Last Location Entity Ref equals Text * 3 Customer La…" at bounding box center [812, 297] width 853 height 314
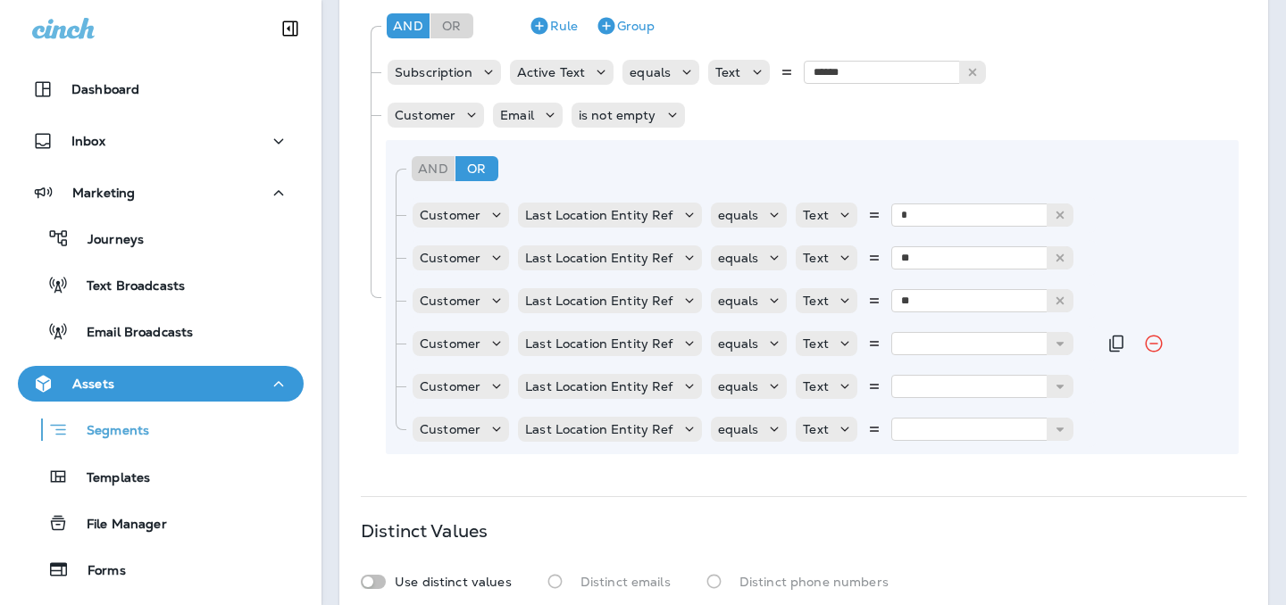
click at [903, 361] on div "Customer Last Location Entity Ref equals Text" at bounding box center [754, 344] width 686 height 36
click at [907, 332] on input "text" at bounding box center [980, 343] width 179 height 23
type input "*"
click at [908, 369] on div "And Or Rule Group Customer Last Location Entity Ref equals Text * 3 Customer La…" at bounding box center [812, 297] width 853 height 314
click at [910, 394] on input "text" at bounding box center [980, 386] width 179 height 23
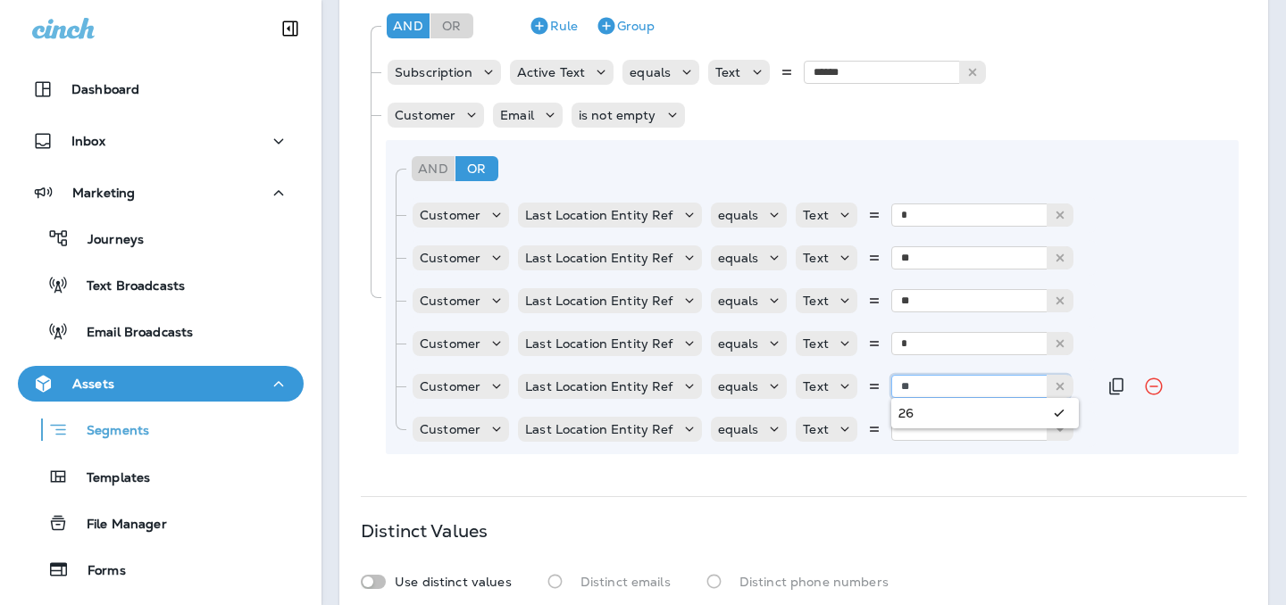
type input "**"
click at [972, 419] on div "And Or Rule Group Customer Last Location Entity Ref equals Text * 3 Customer La…" at bounding box center [812, 297] width 853 height 314
click at [970, 432] on input "text" at bounding box center [980, 429] width 179 height 23
type input "**"
click at [992, 462] on div "And Or Rule Group Subscription Active Text equals Text ****** Active Inactive C…" at bounding box center [804, 232] width 886 height 473
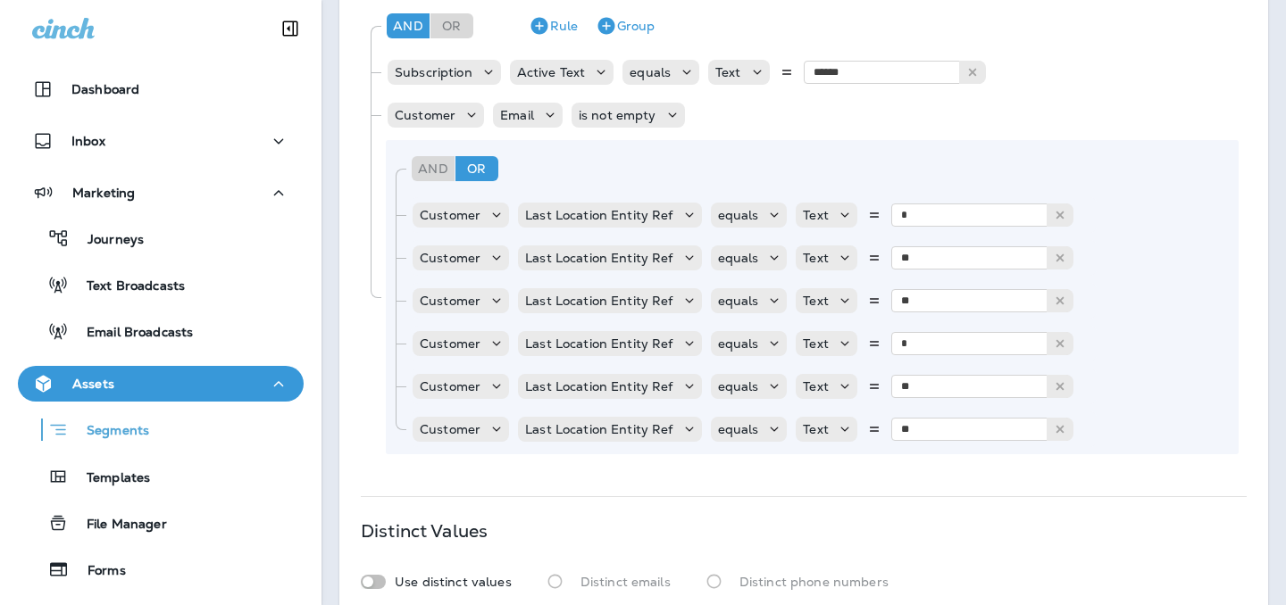
click at [1030, 488] on div "**********" at bounding box center [803, 129] width 929 height 992
click at [625, 27] on button "Group" at bounding box center [624, 26] width 73 height 29
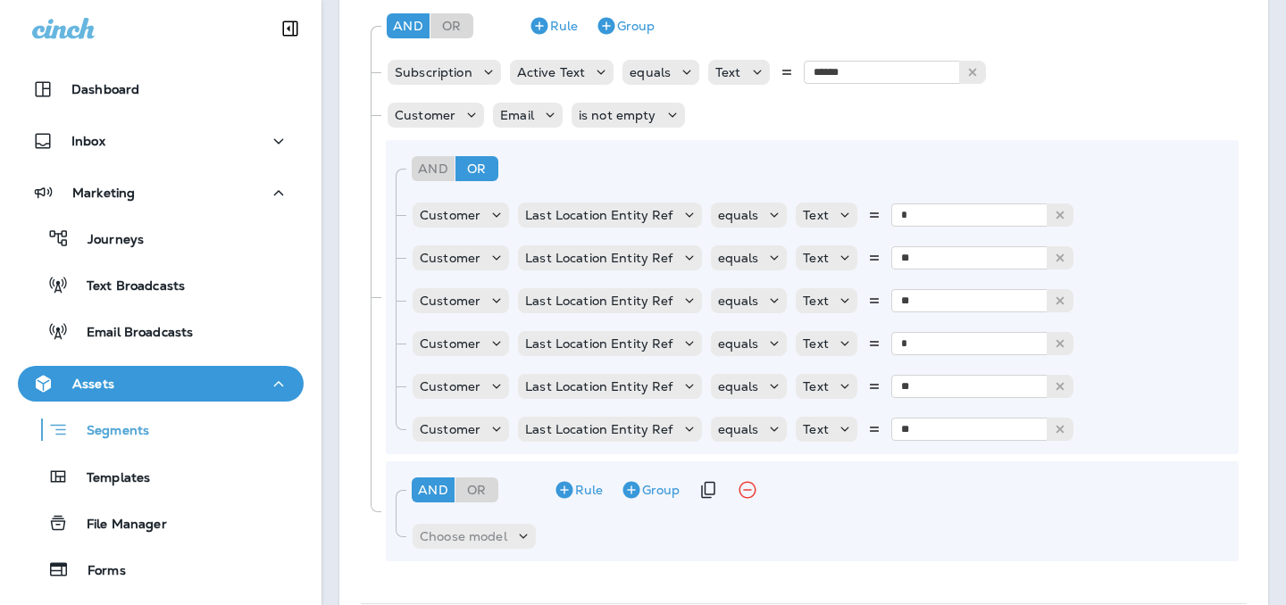
click at [499, 489] on div "Rule Group" at bounding box center [631, 494] width 267 height 36
click at [489, 489] on div "Or" at bounding box center [476, 490] width 43 height 25
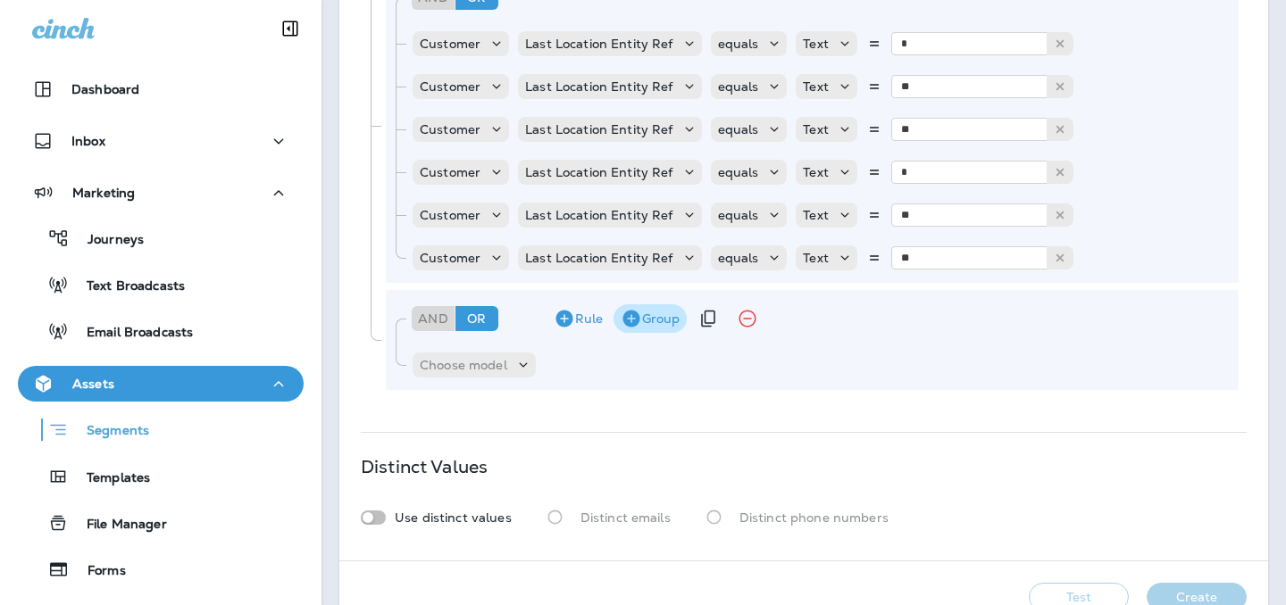
scroll to position [616, 0]
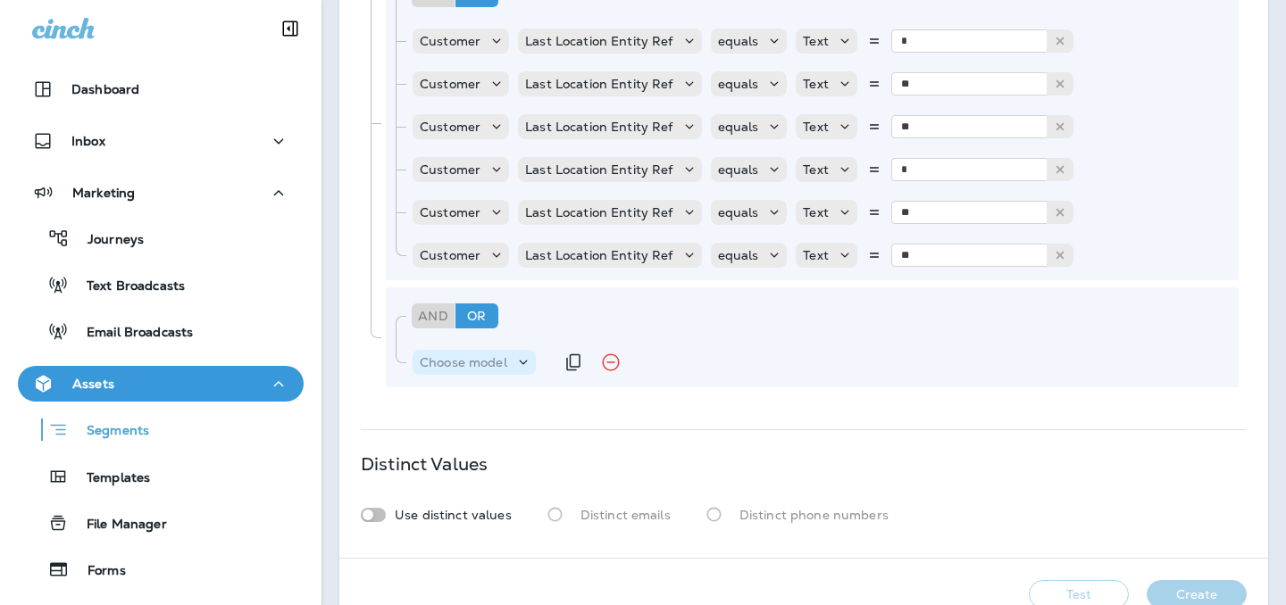
click at [462, 369] on p "Choose model" at bounding box center [464, 362] width 88 height 14
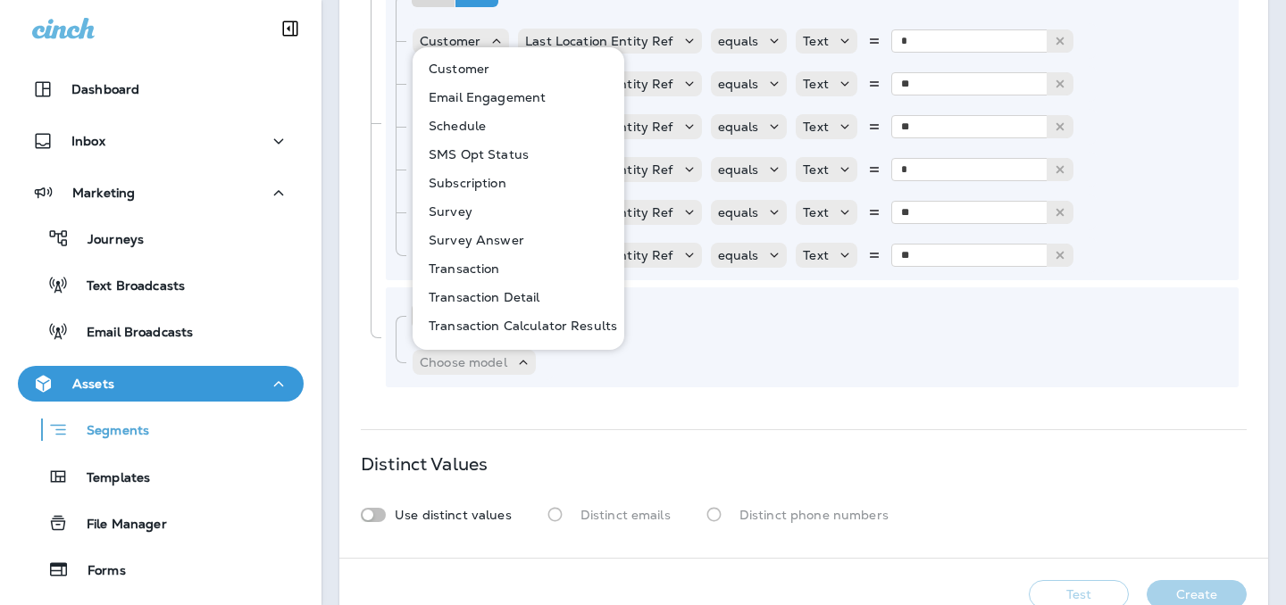
click at [497, 73] on button "Customer" at bounding box center [519, 68] width 210 height 29
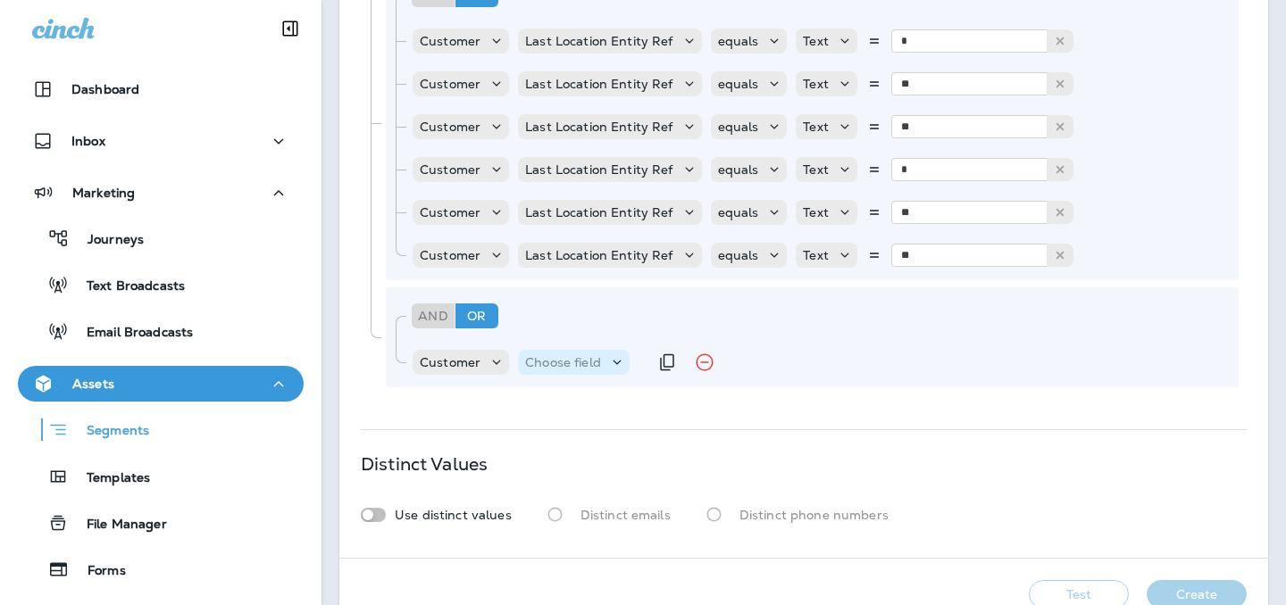
click at [573, 368] on p "Choose field" at bounding box center [563, 362] width 76 height 14
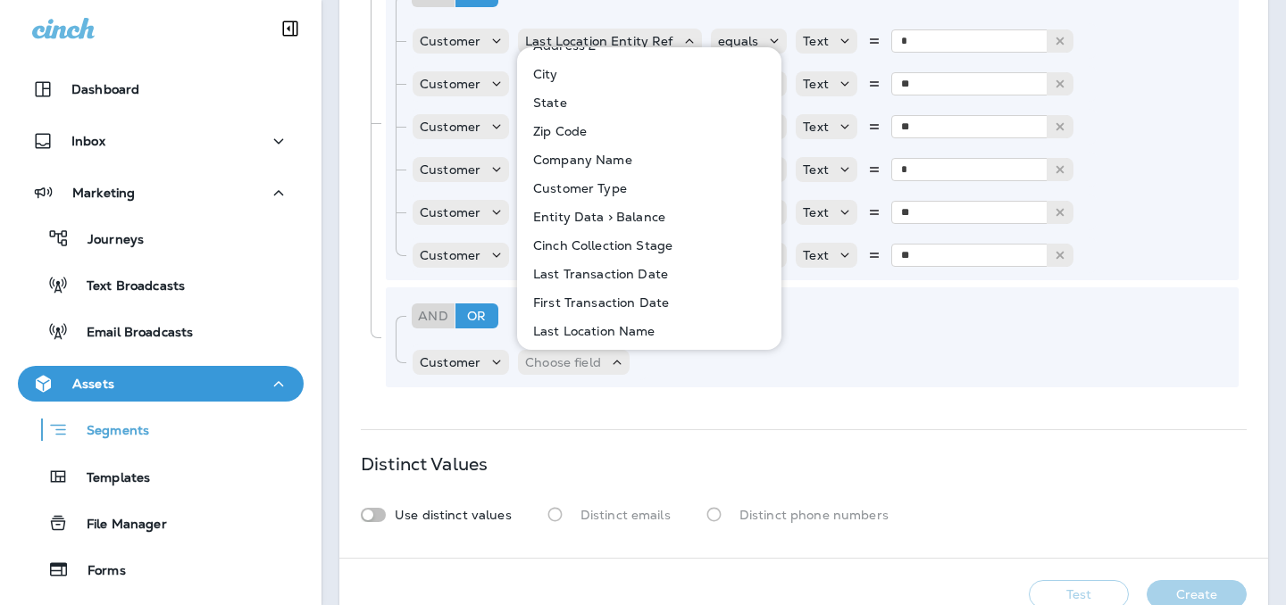
scroll to position [170, 0]
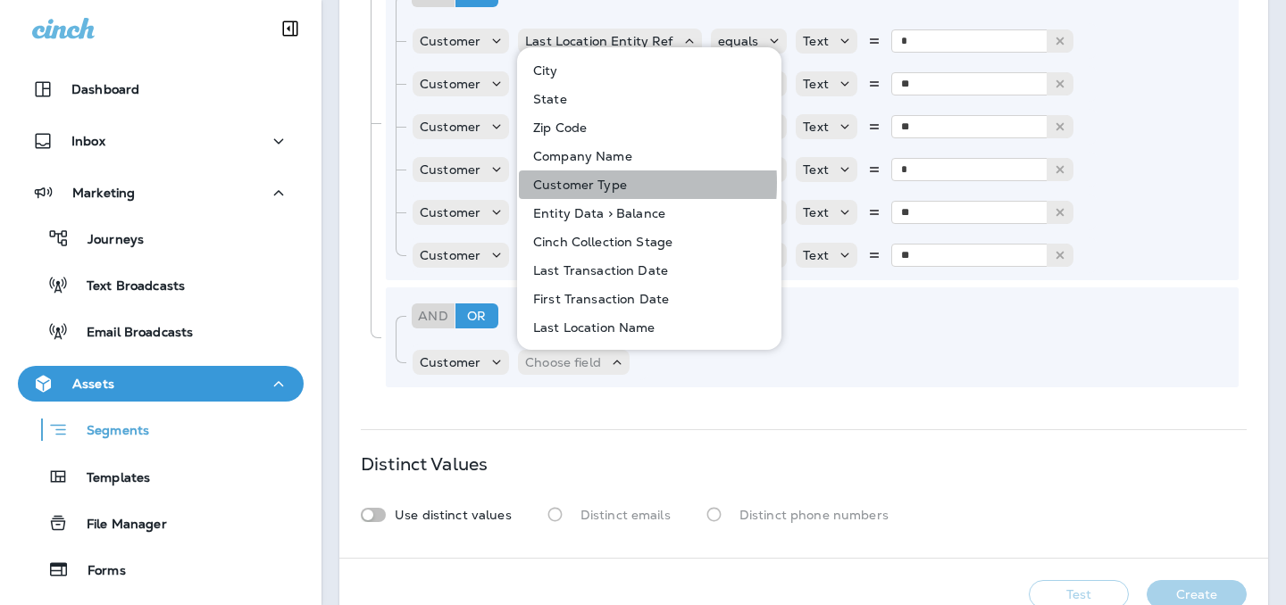
click at [568, 183] on p "Customer Type" at bounding box center [576, 185] width 101 height 14
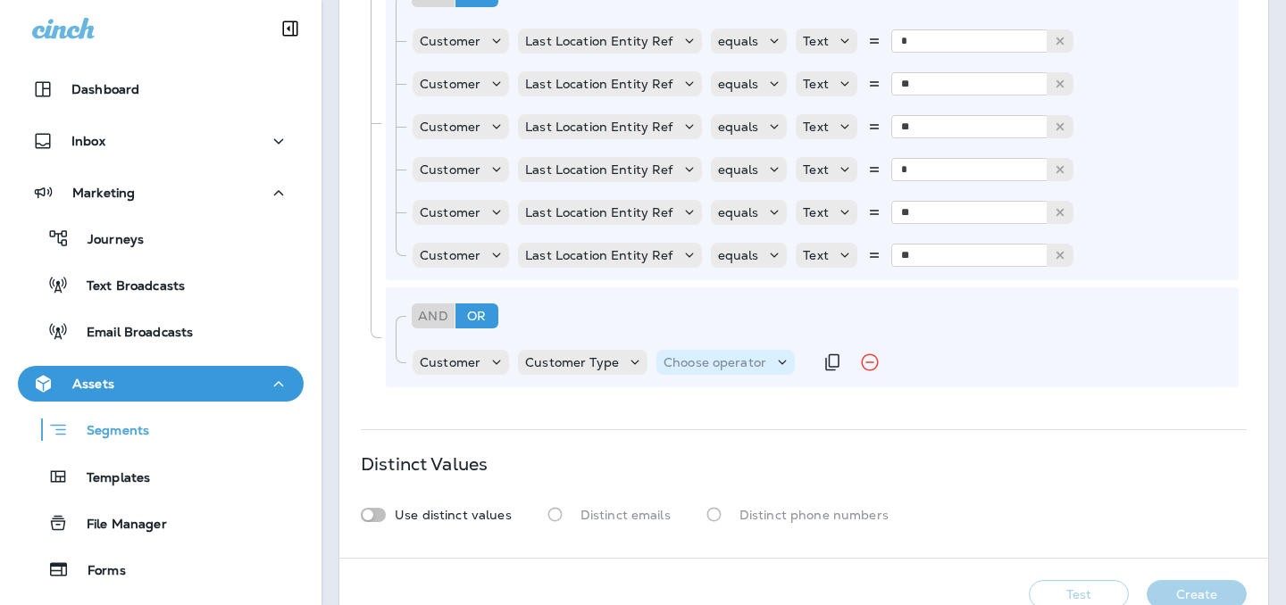
click at [707, 355] on p "Choose operator" at bounding box center [715, 362] width 103 height 14
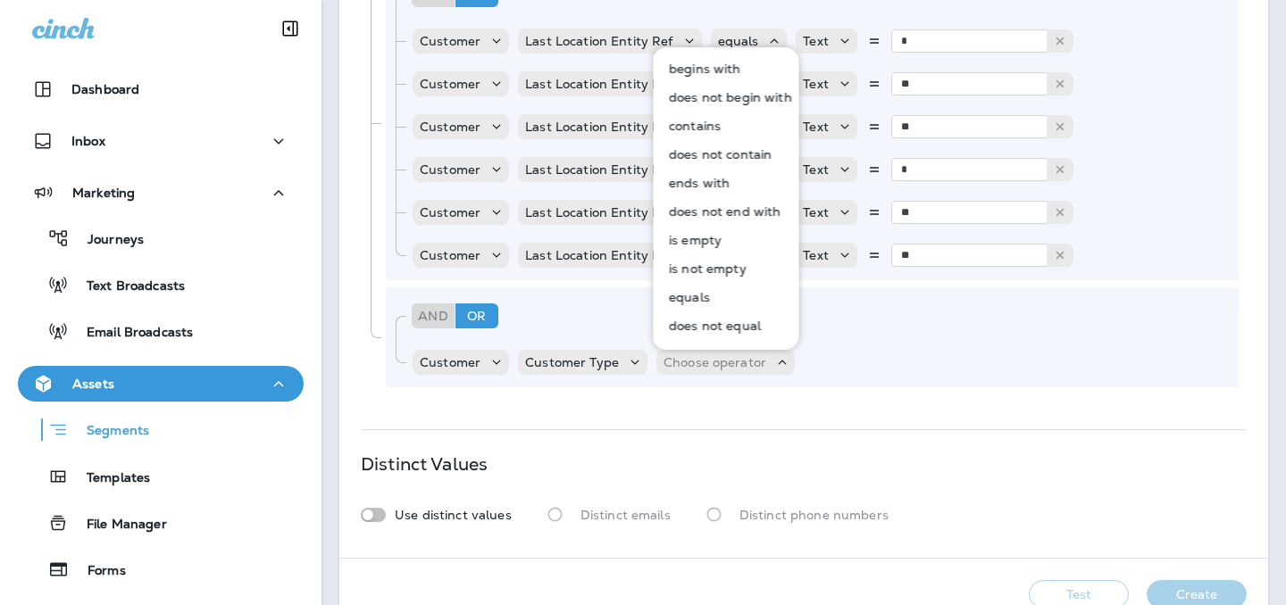
click at [707, 299] on p "equals" at bounding box center [686, 297] width 48 height 14
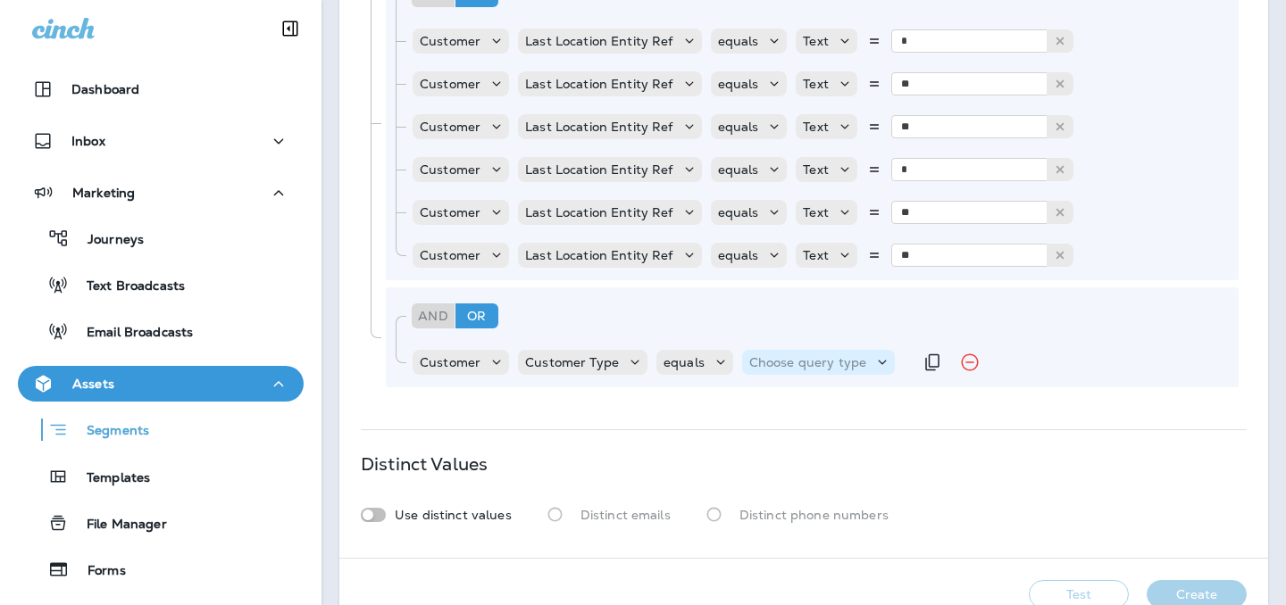
click at [817, 372] on div "Choose query type" at bounding box center [818, 362] width 153 height 25
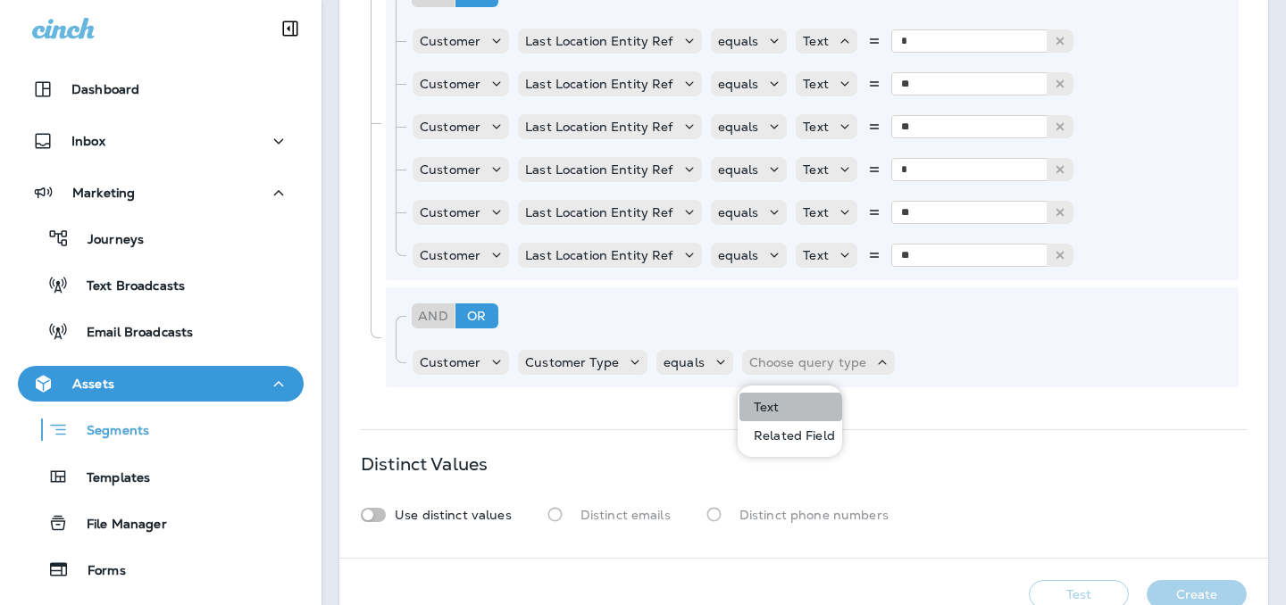
click at [798, 405] on button "Text" at bounding box center [790, 407] width 103 height 29
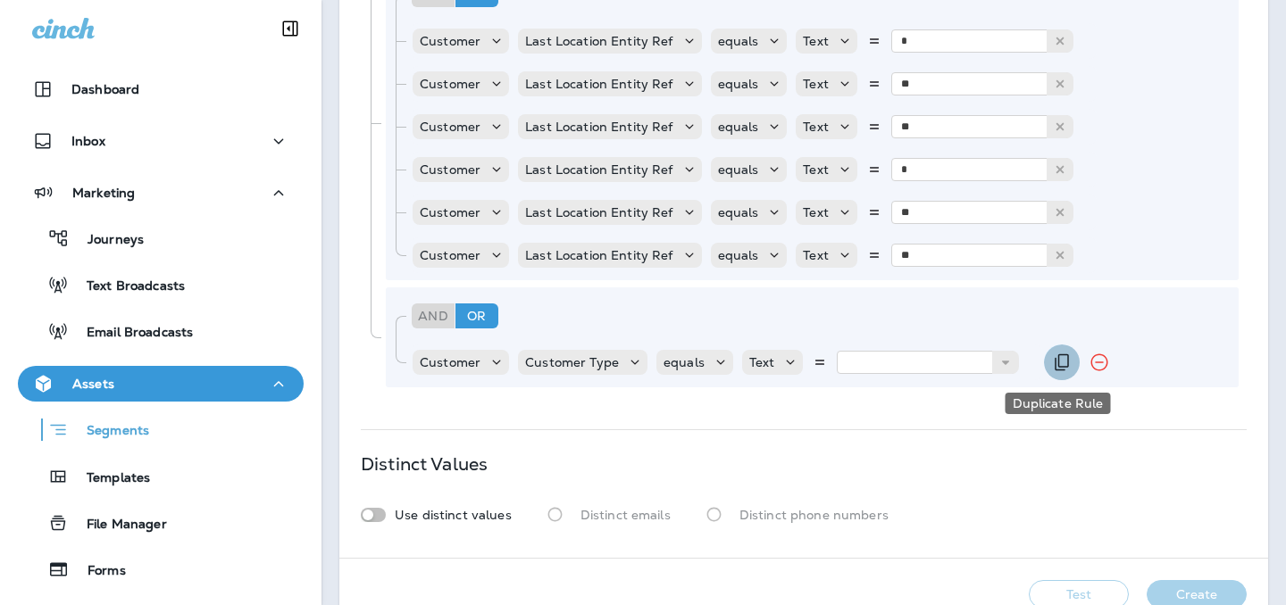
click at [1059, 368] on icon "Duplicate Rule" at bounding box center [1061, 362] width 21 height 21
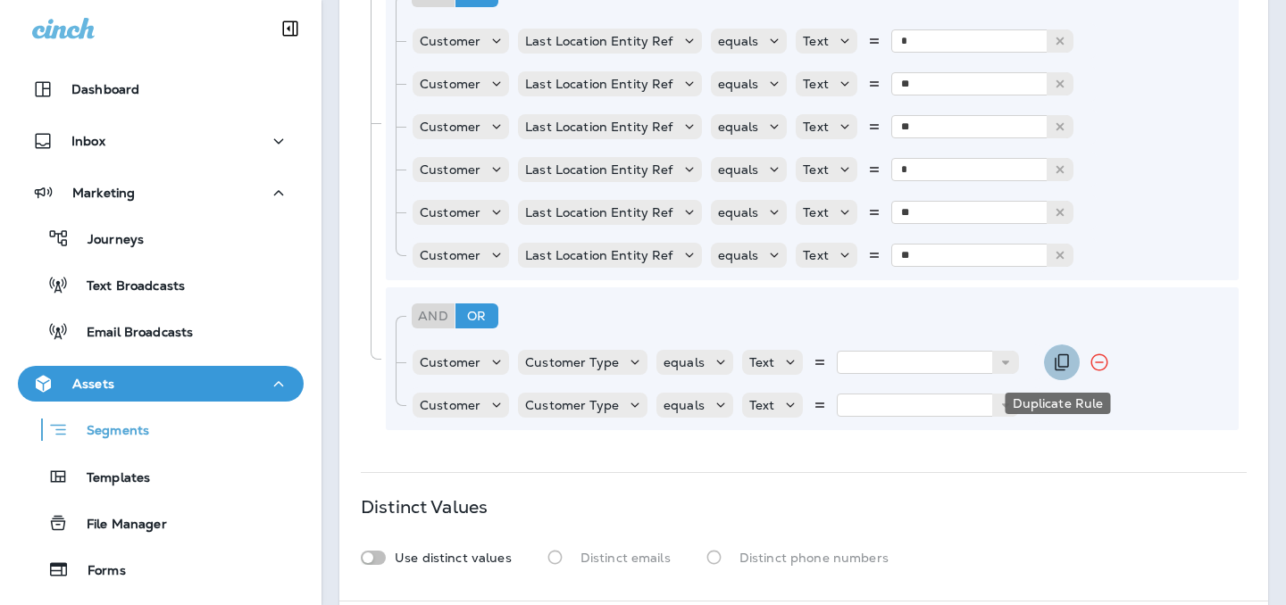
click at [1059, 369] on icon "Duplicate Rule" at bounding box center [1061, 362] width 21 height 21
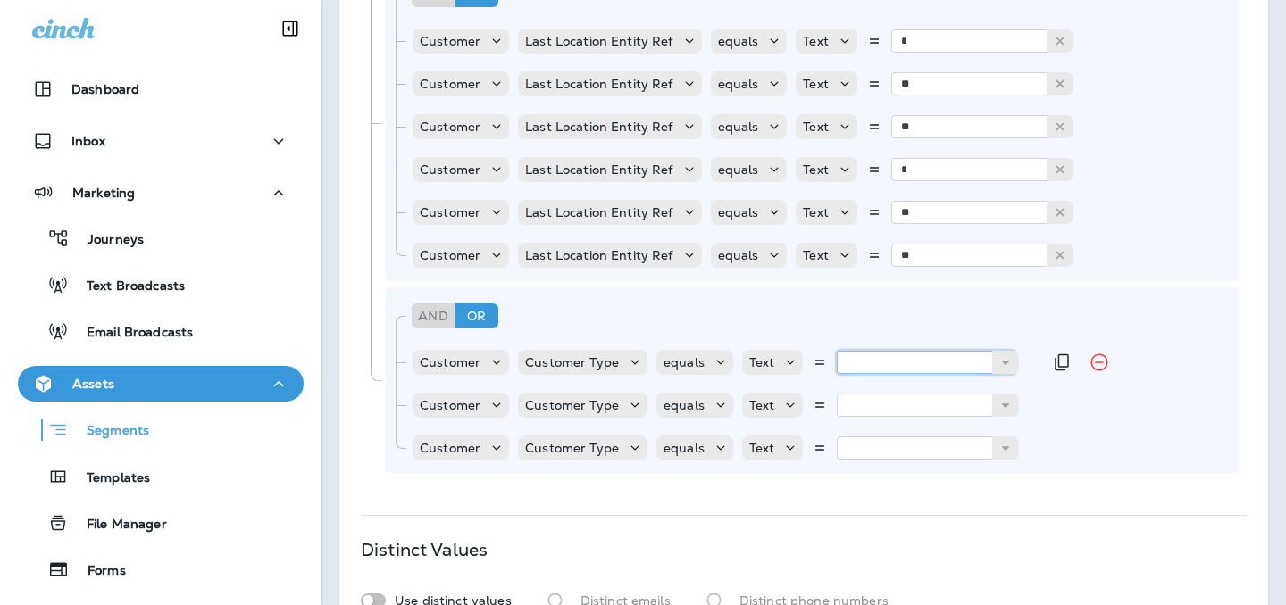
click at [906, 359] on input "text" at bounding box center [926, 362] width 179 height 23
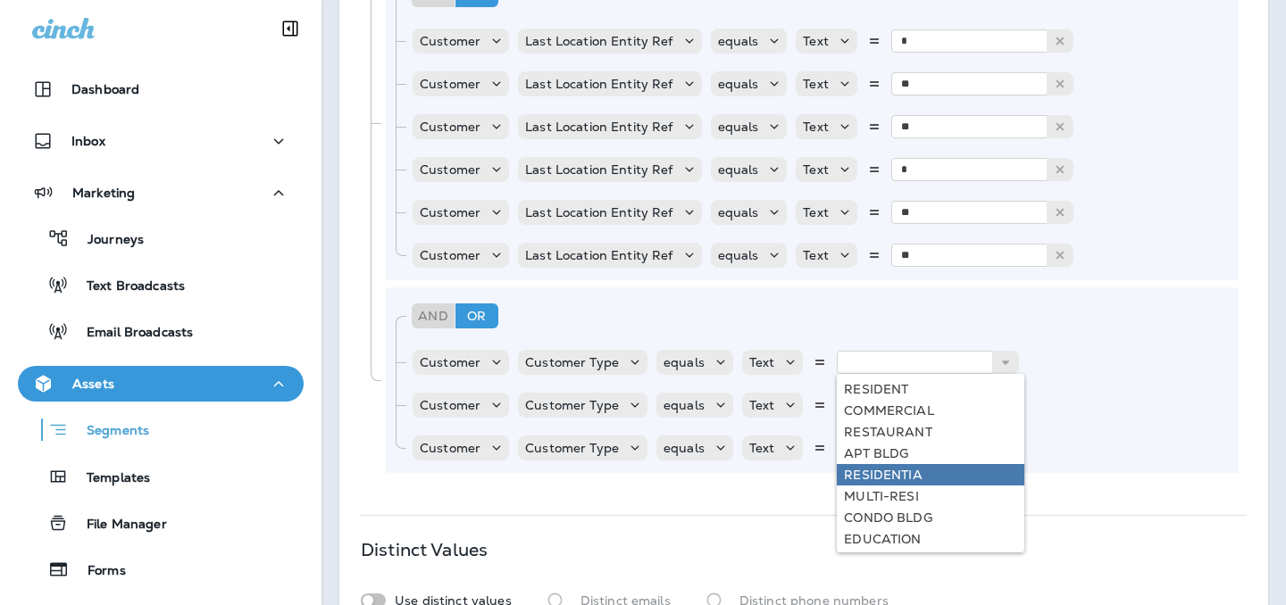
type input "**********"
click at [890, 477] on div "**********" at bounding box center [803, 151] width 885 height 657
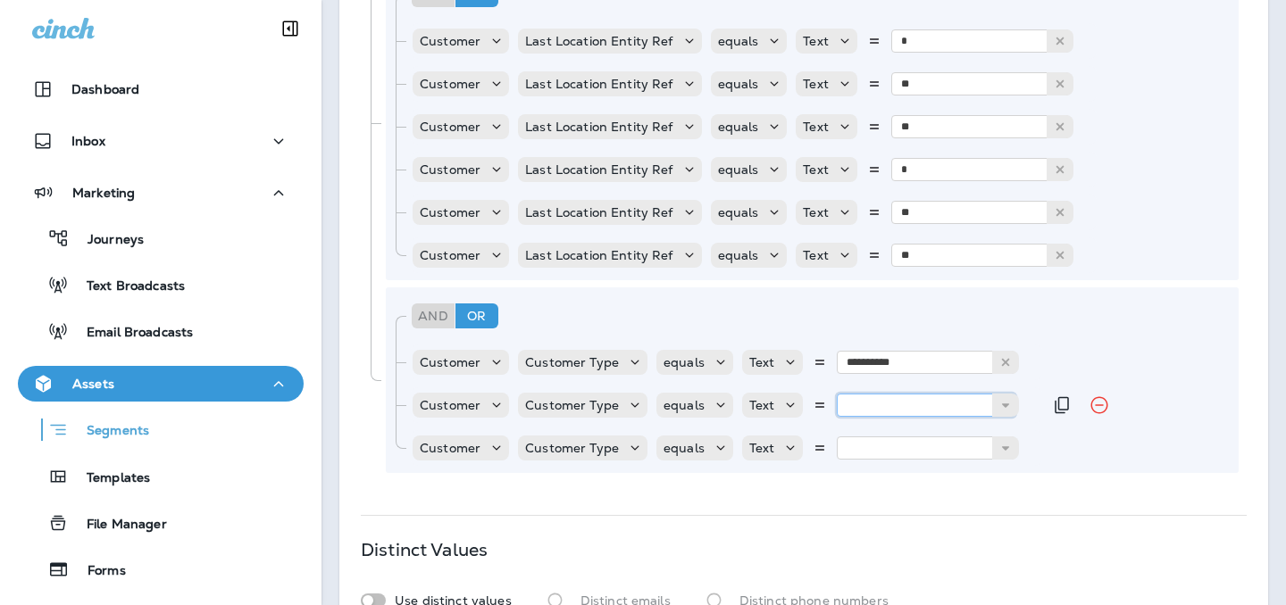
click at [887, 405] on input "text" at bounding box center [926, 405] width 179 height 23
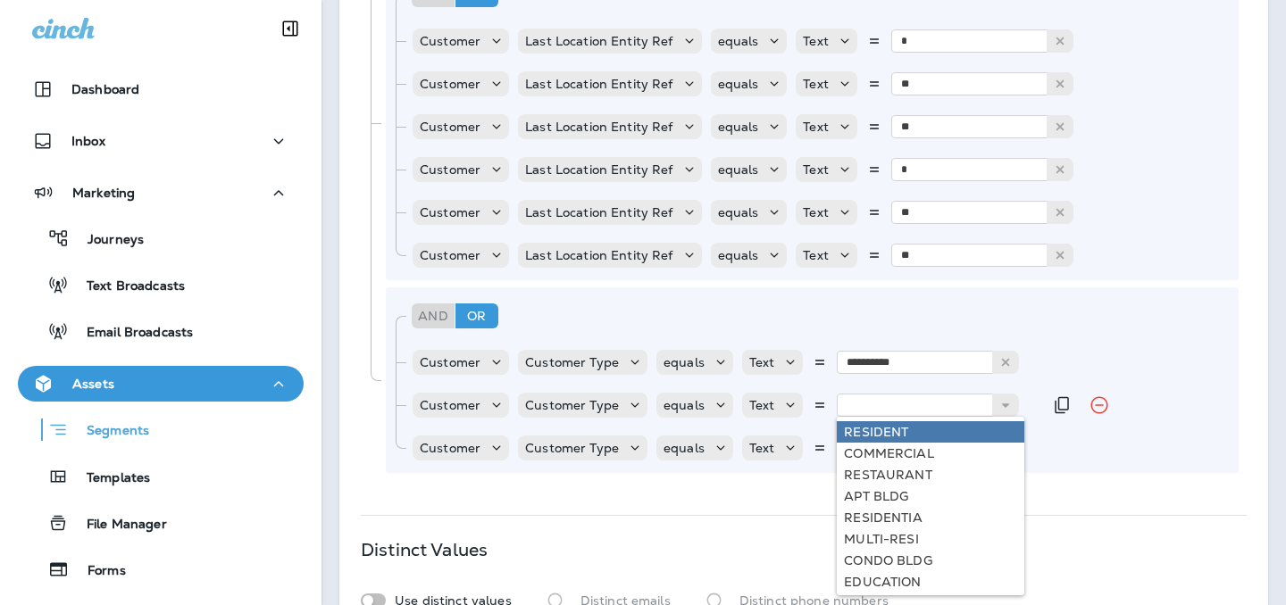
type input "********"
click at [896, 436] on div "**********" at bounding box center [812, 381] width 853 height 186
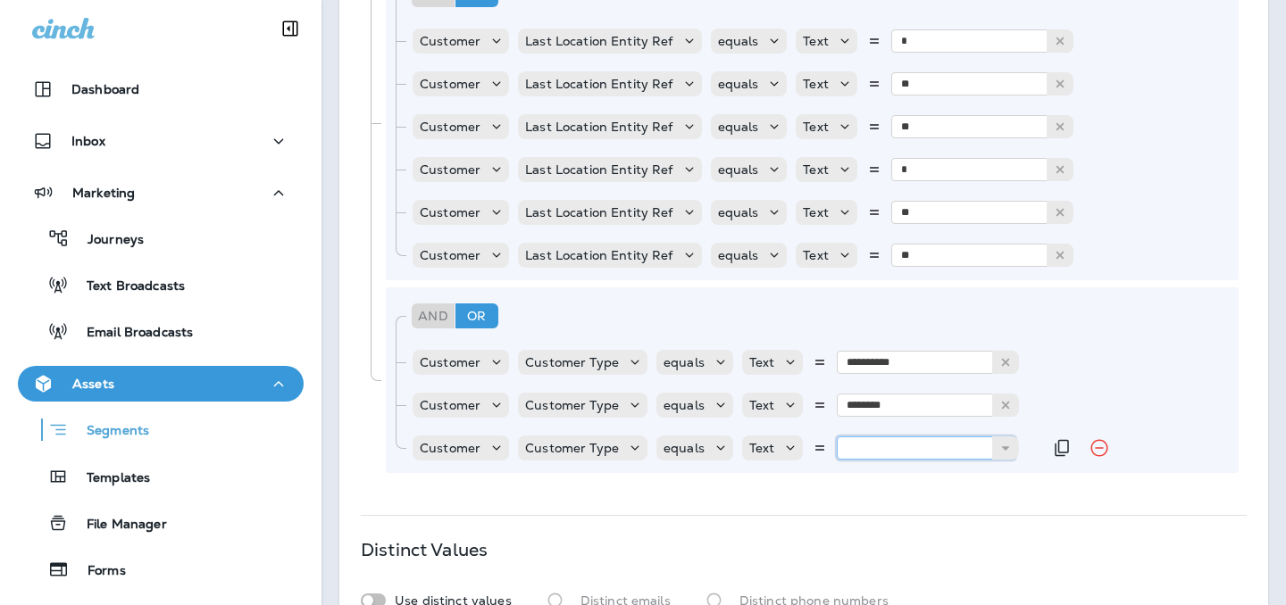
click at [896, 449] on input "text" at bounding box center [926, 448] width 179 height 23
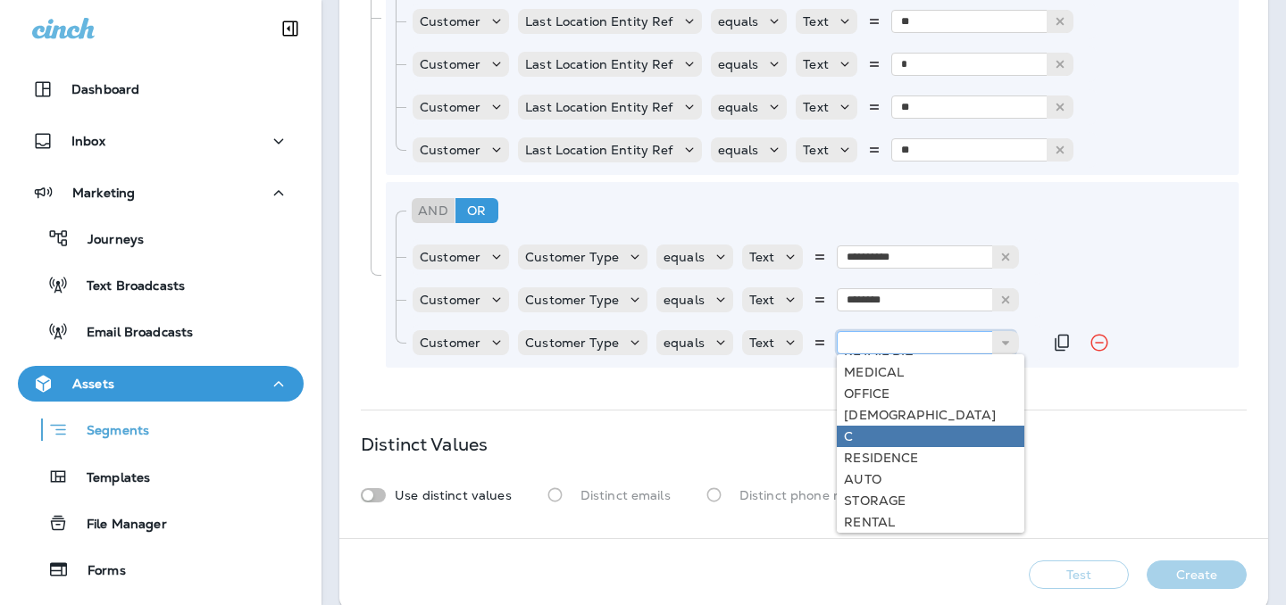
scroll to position [321, 0]
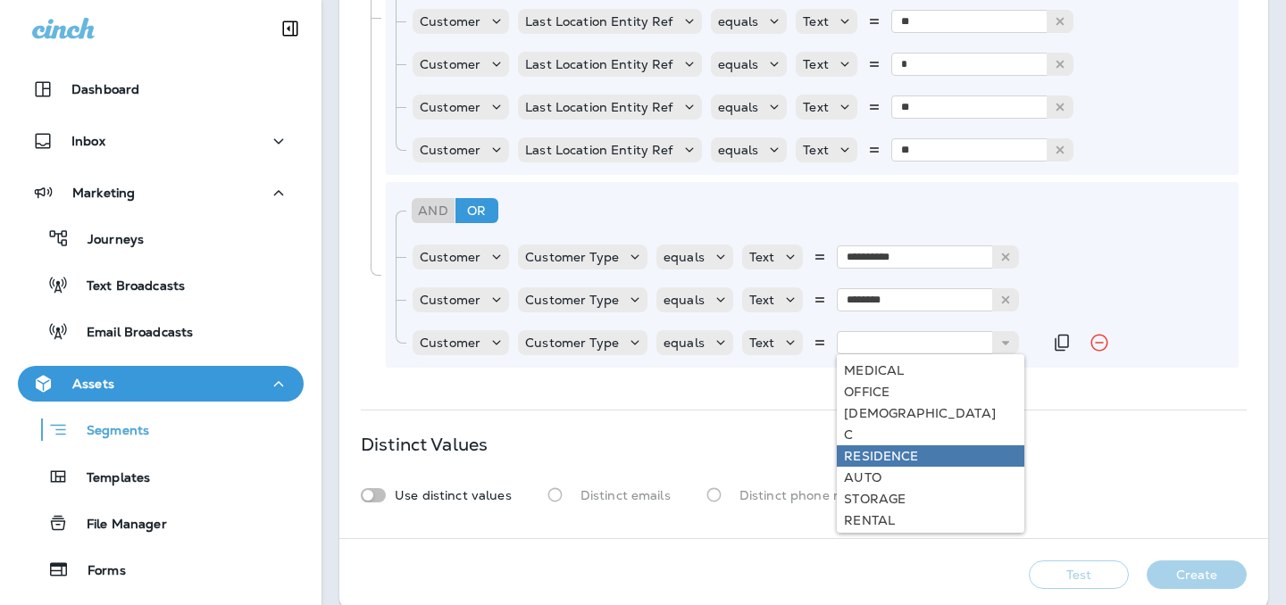
type input "*********"
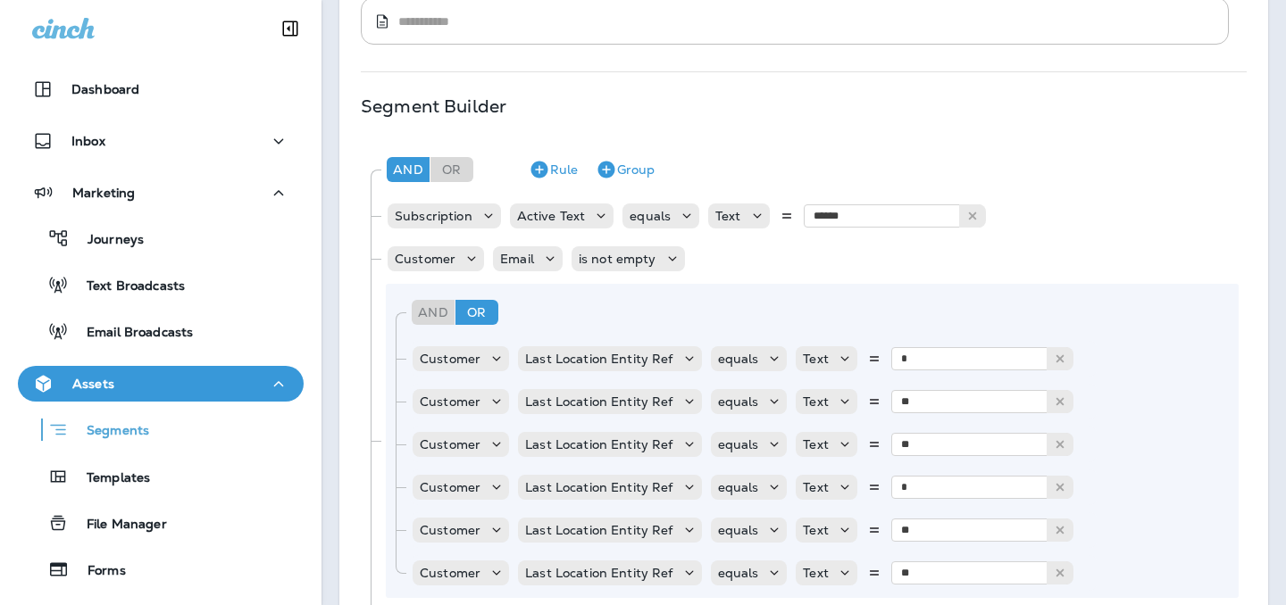
scroll to position [248, 0]
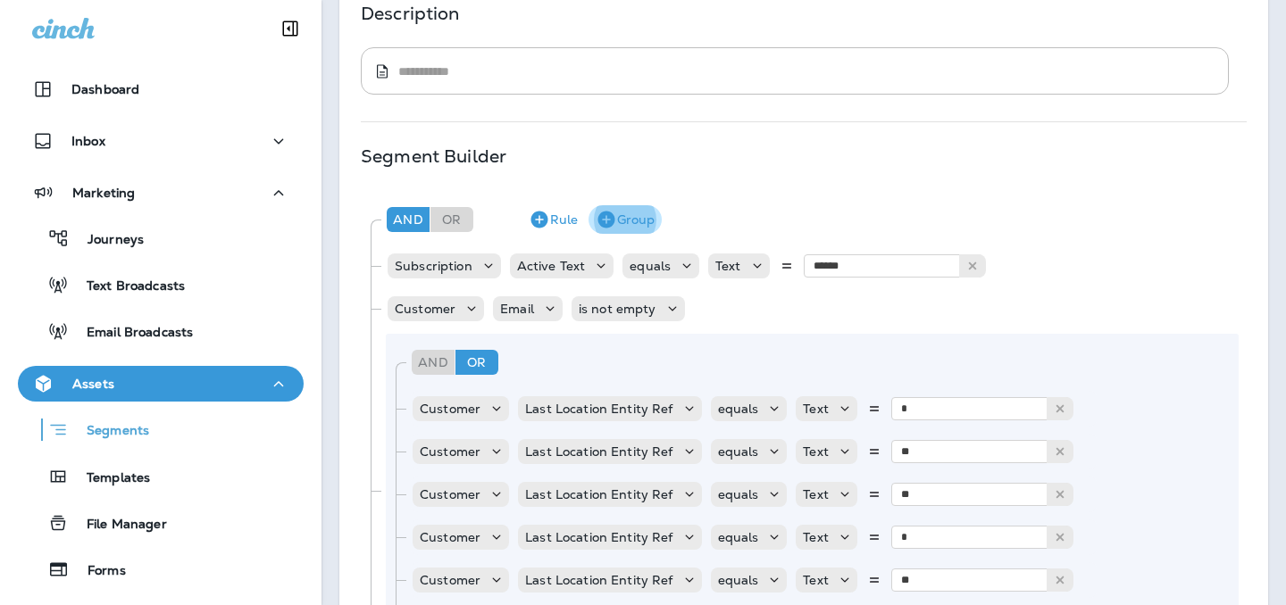
click at [636, 214] on button "Group" at bounding box center [624, 219] width 73 height 29
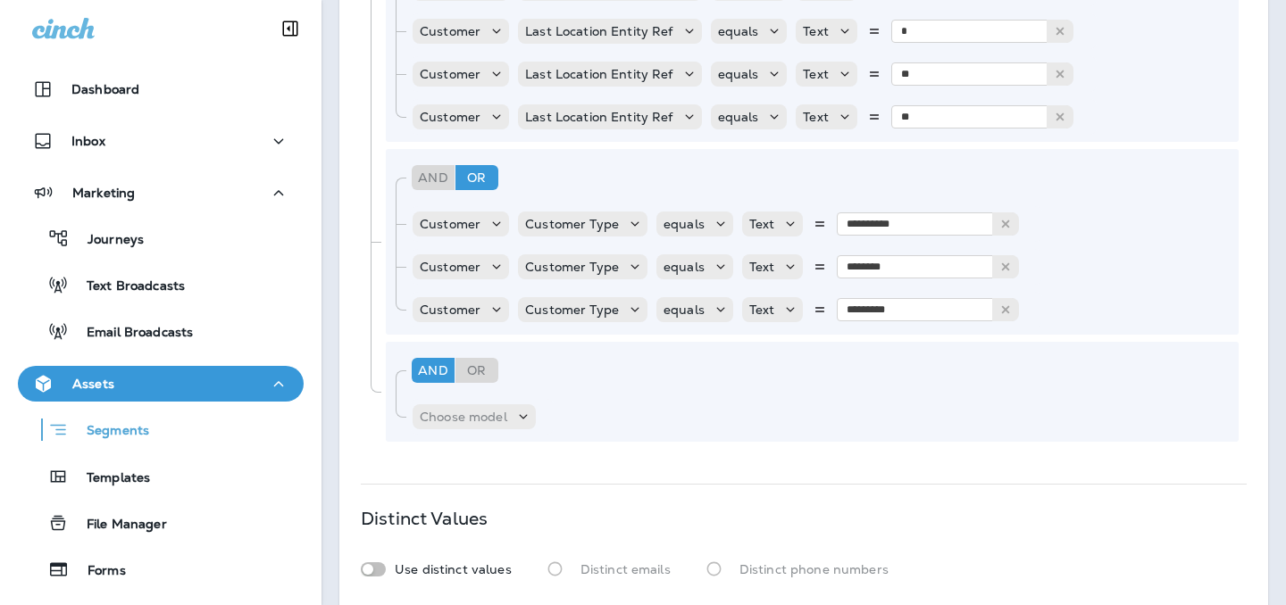
scroll to position [825, 0]
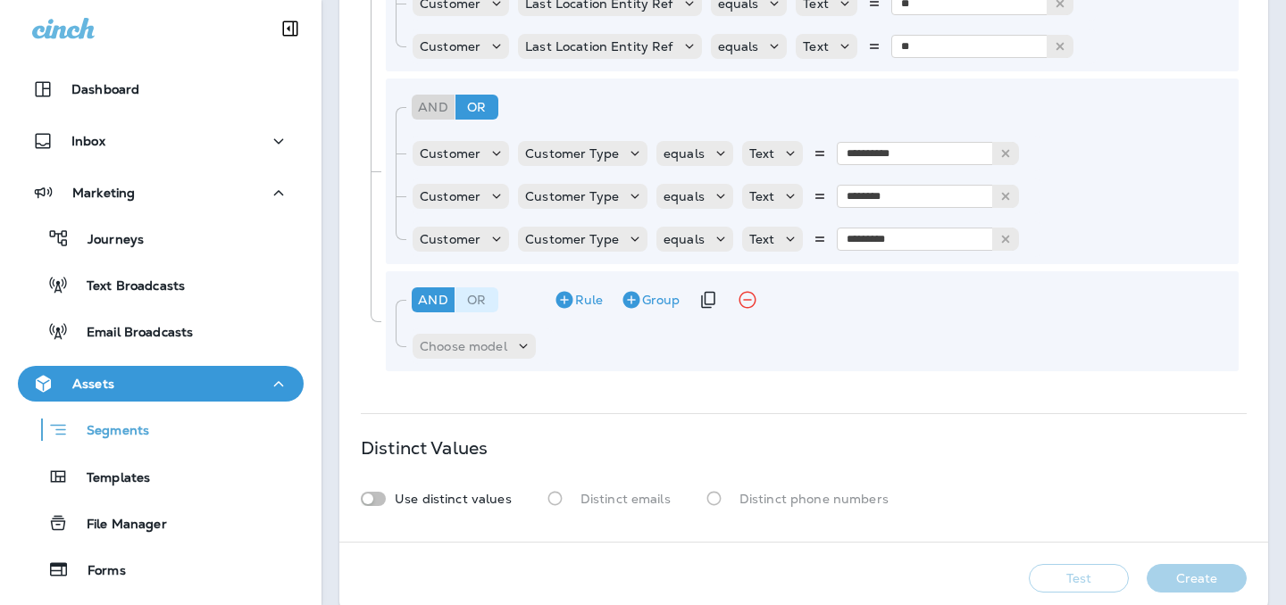
click at [485, 296] on div "Or" at bounding box center [476, 300] width 43 height 25
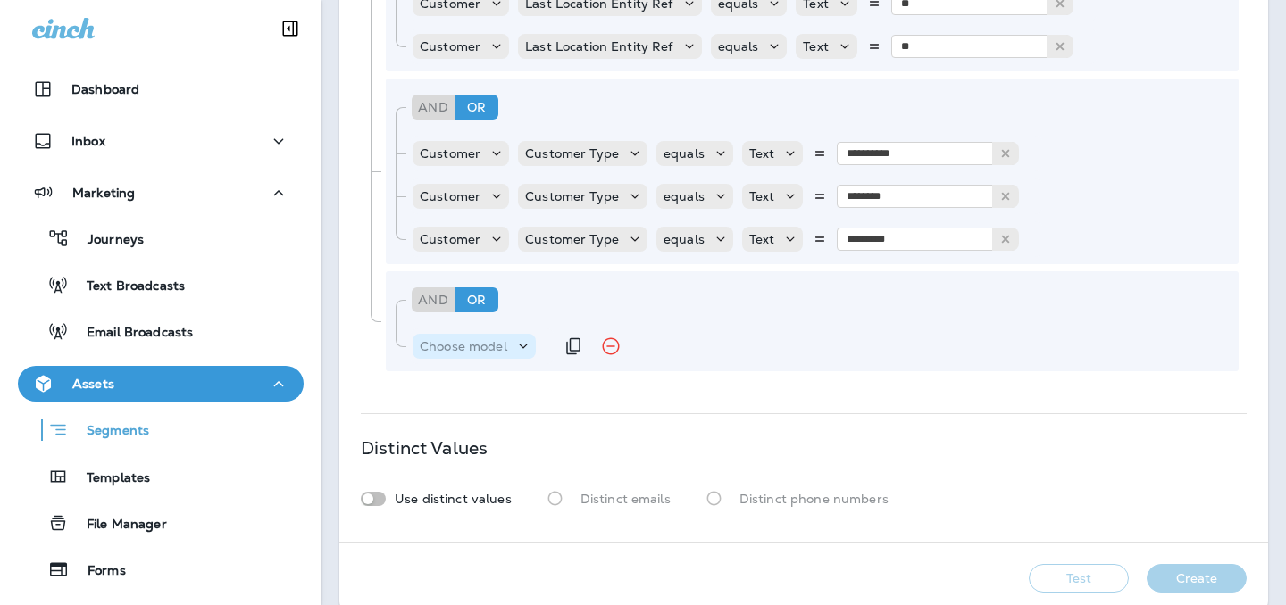
click at [514, 346] on icon at bounding box center [523, 347] width 18 height 18
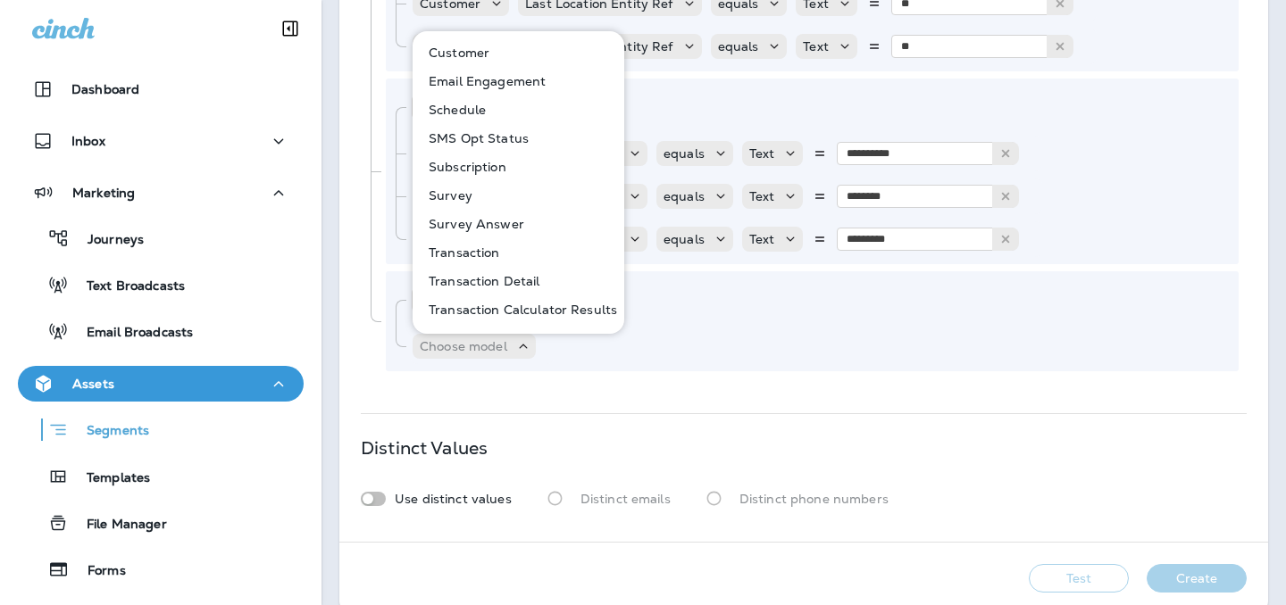
click at [488, 171] on p "Subscription" at bounding box center [464, 167] width 85 height 14
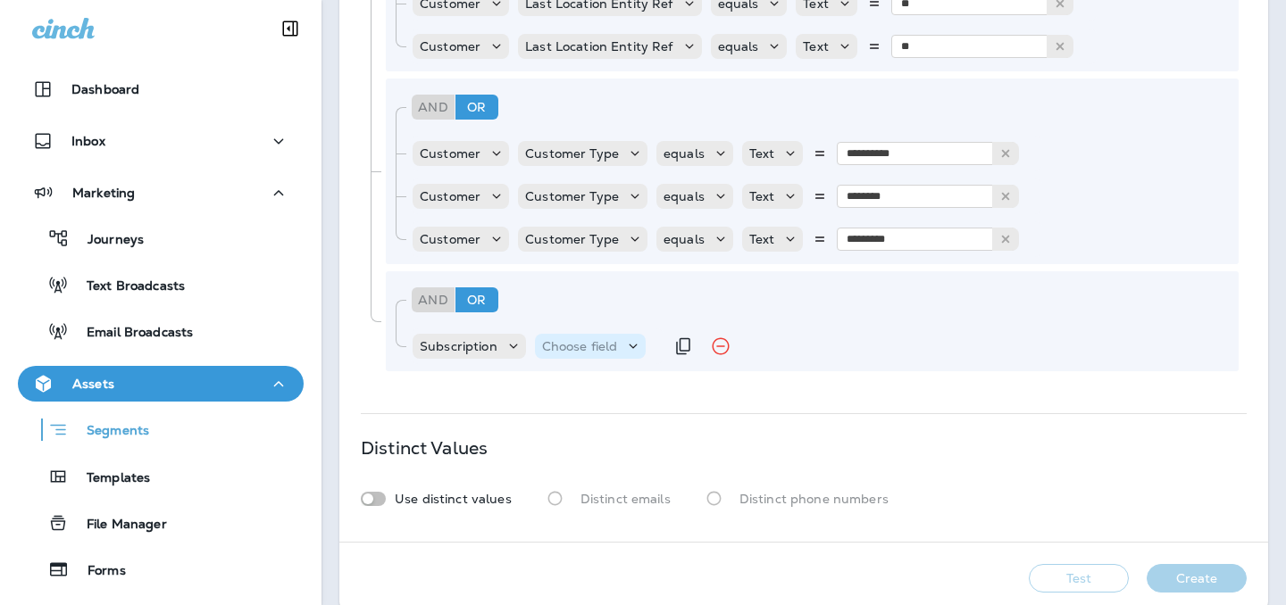
click at [598, 351] on p "Choose field" at bounding box center [580, 346] width 76 height 14
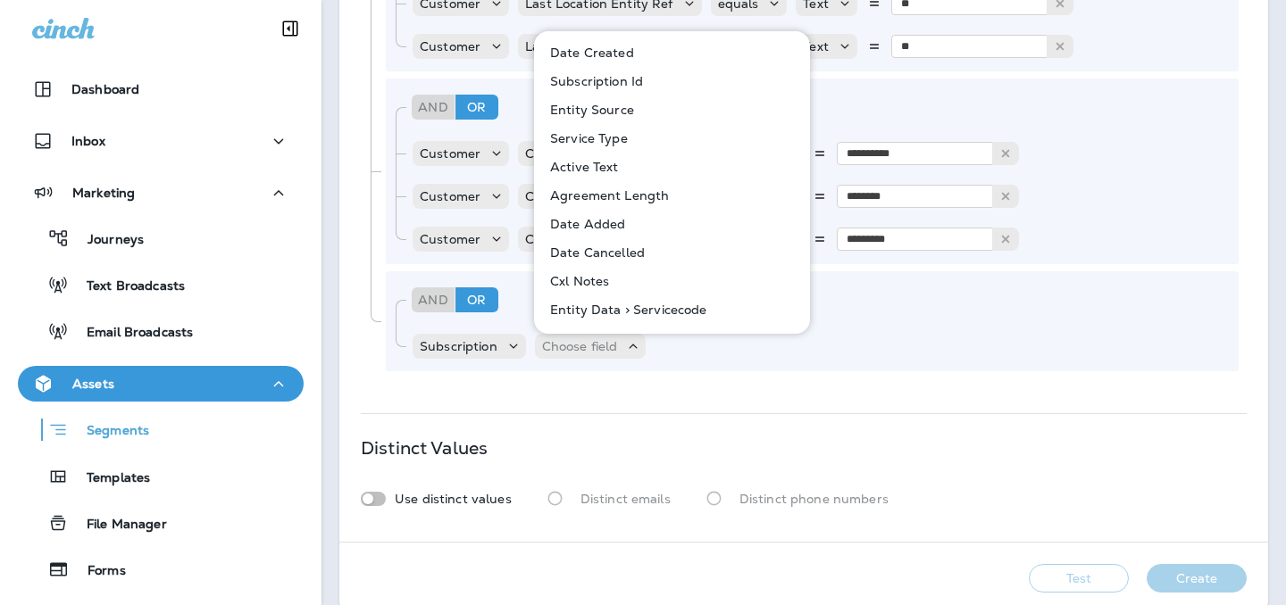
click at [625, 143] on button "Service Type" at bounding box center [673, 138] width 274 height 29
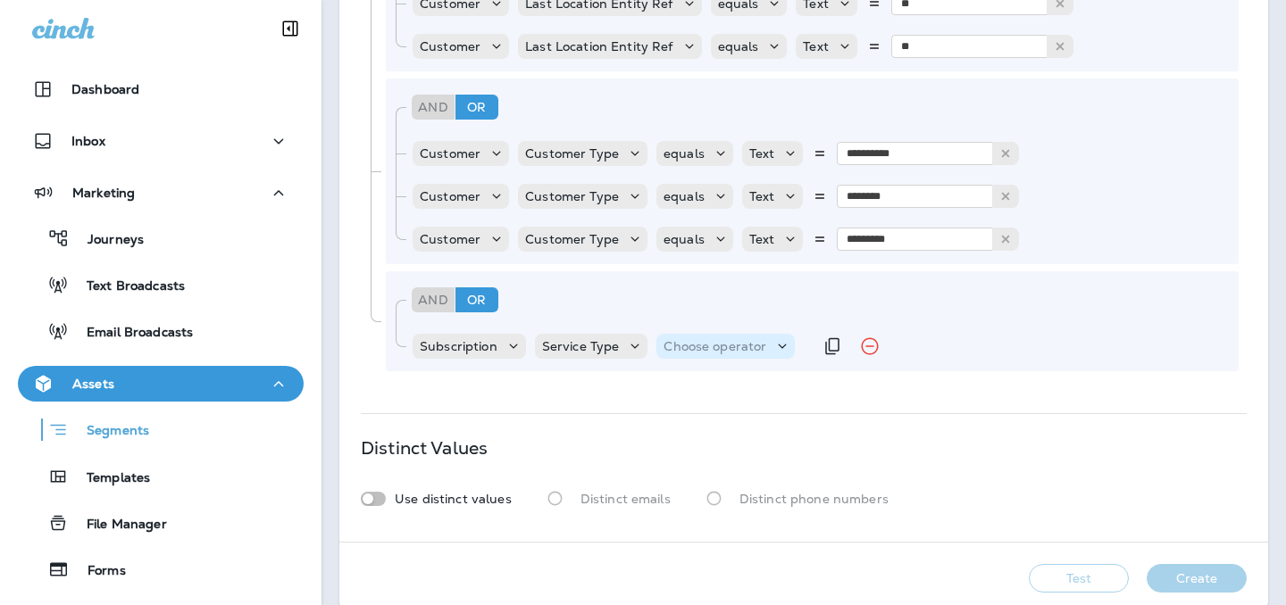
click at [706, 346] on p "Choose operator" at bounding box center [715, 346] width 103 height 14
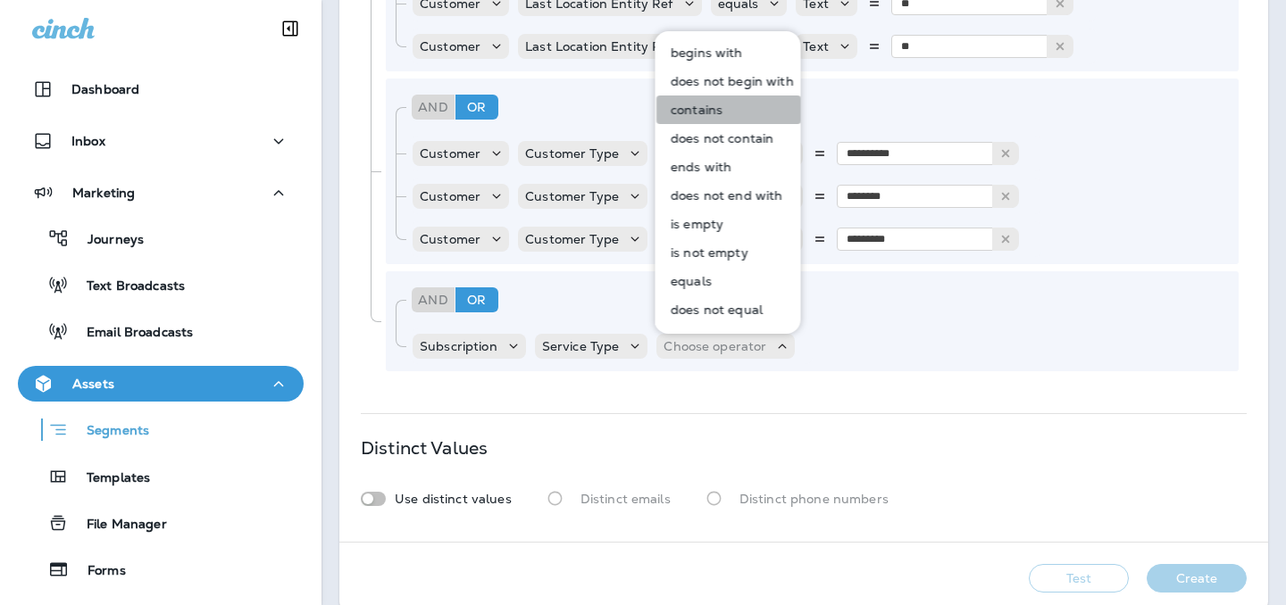
click at [739, 107] on button "contains" at bounding box center [728, 110] width 145 height 29
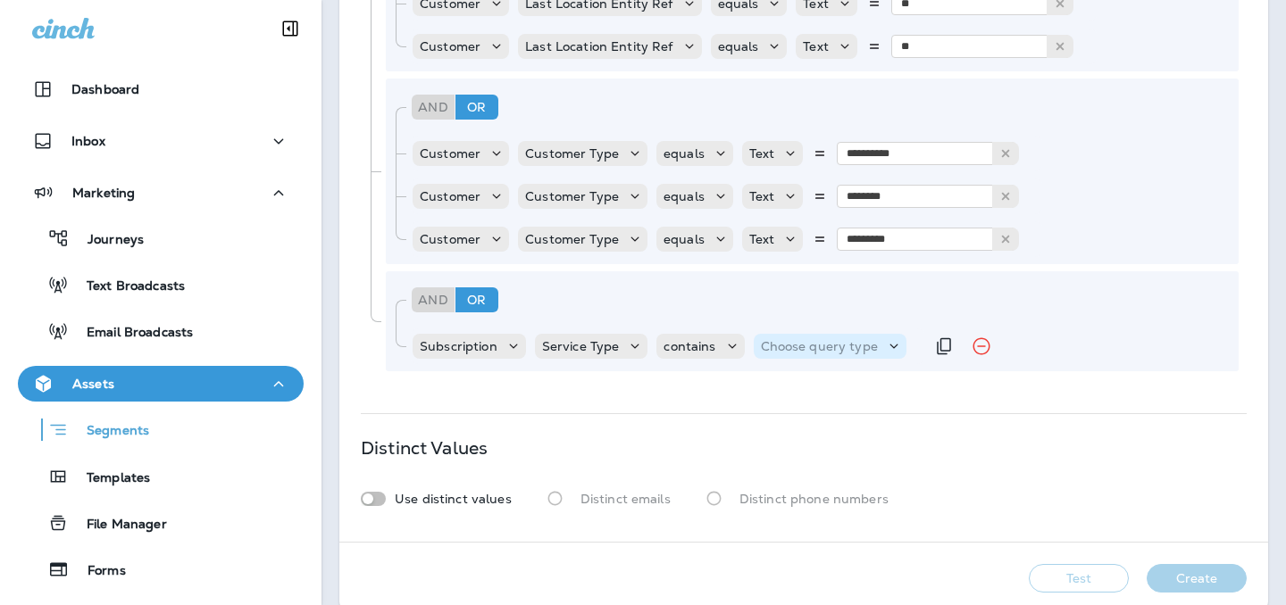
click at [872, 340] on div "Choose query type" at bounding box center [819, 346] width 131 height 14
click at [813, 382] on button "Text" at bounding box center [803, 391] width 103 height 29
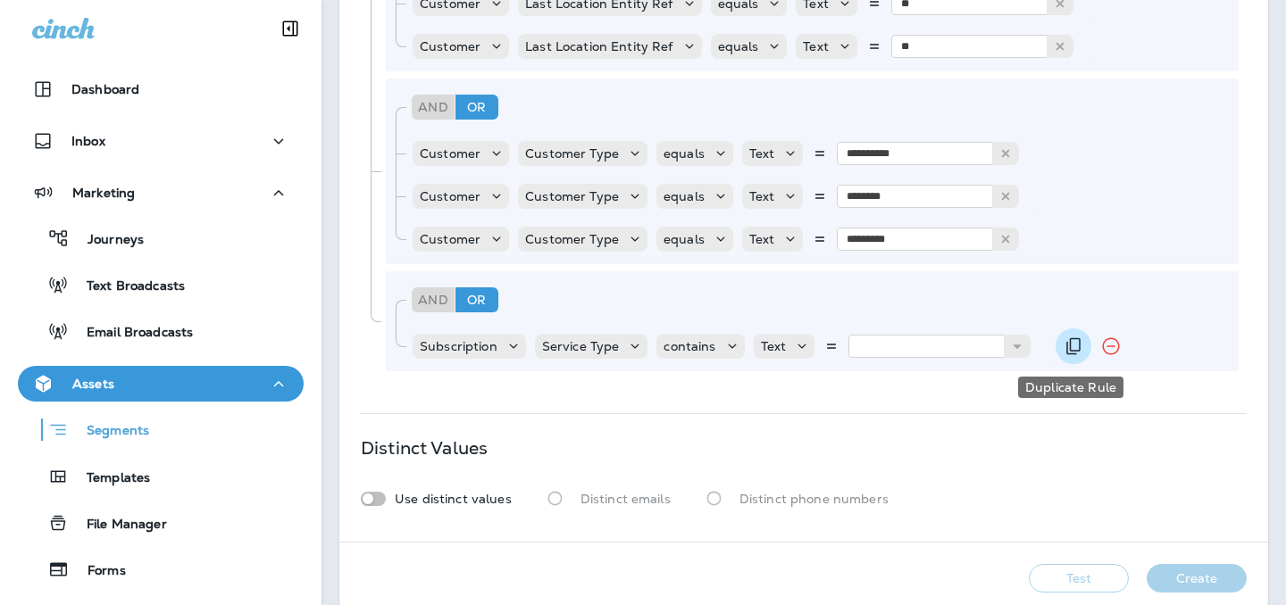
click at [1072, 345] on icon "Duplicate Rule" at bounding box center [1073, 346] width 21 height 21
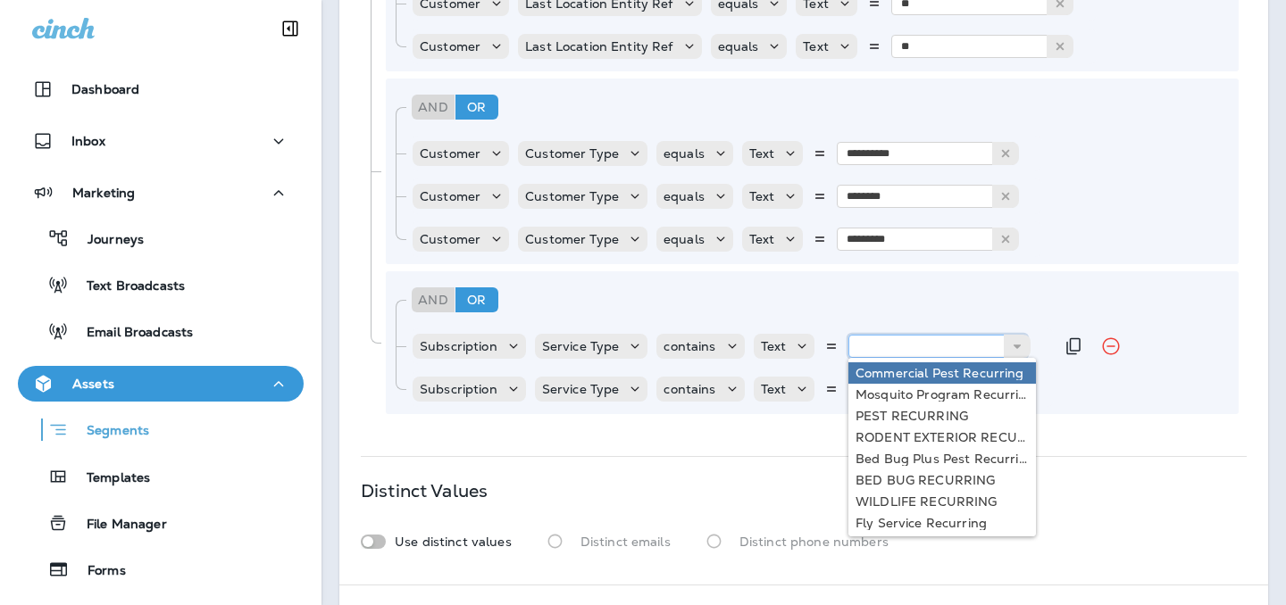
click at [888, 350] on input "text" at bounding box center [937, 346] width 179 height 23
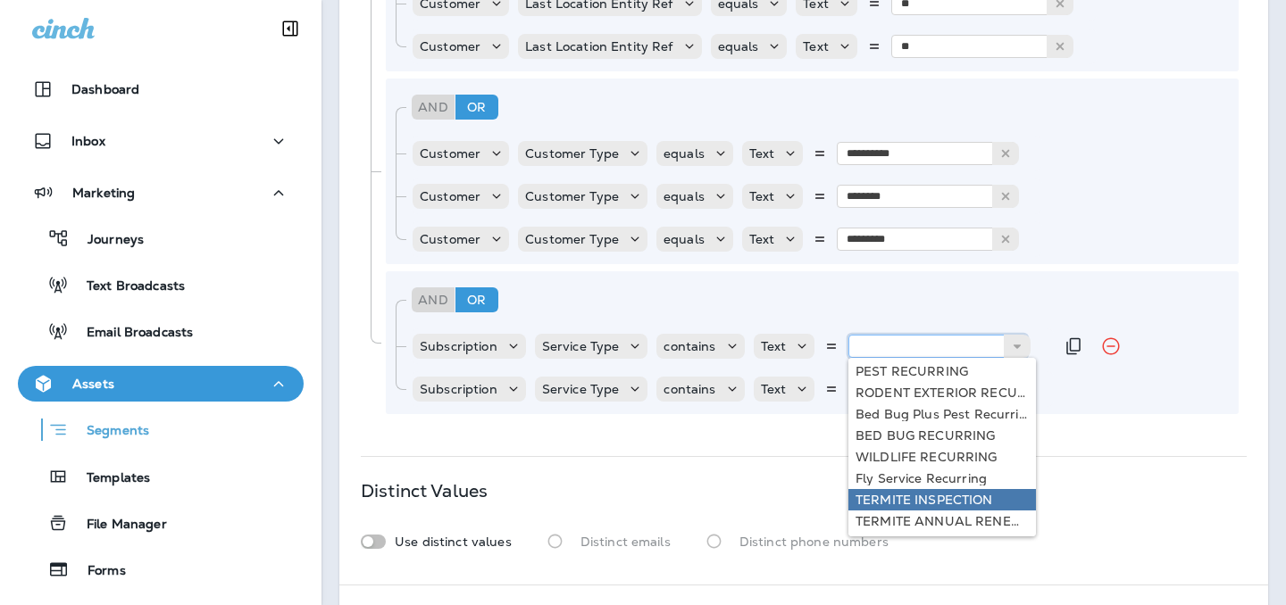
scroll to position [0, 0]
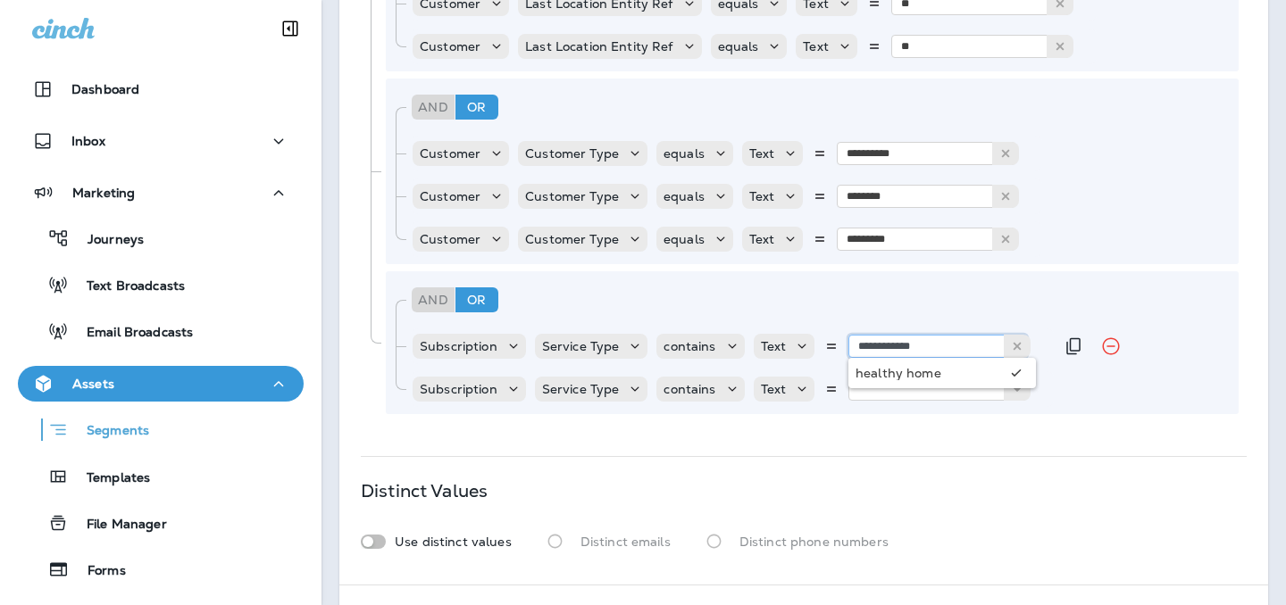
type input "**********"
click at [931, 373] on div "**********" at bounding box center [812, 342] width 853 height 143
click at [926, 388] on input "text" at bounding box center [937, 389] width 179 height 23
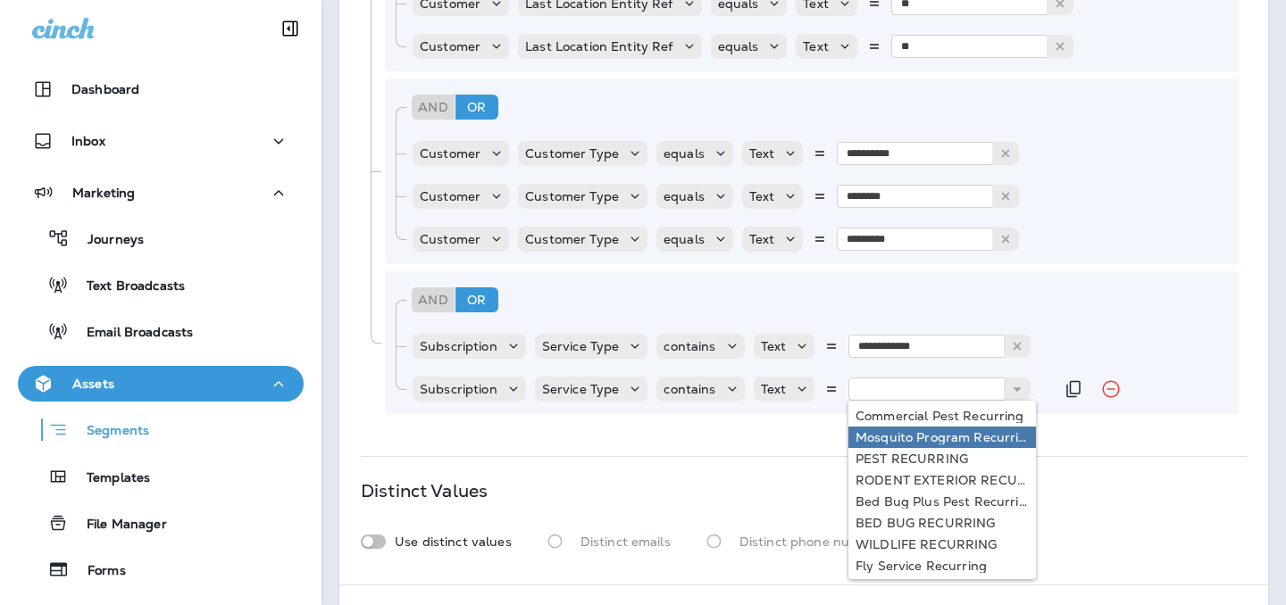
type input "**********"
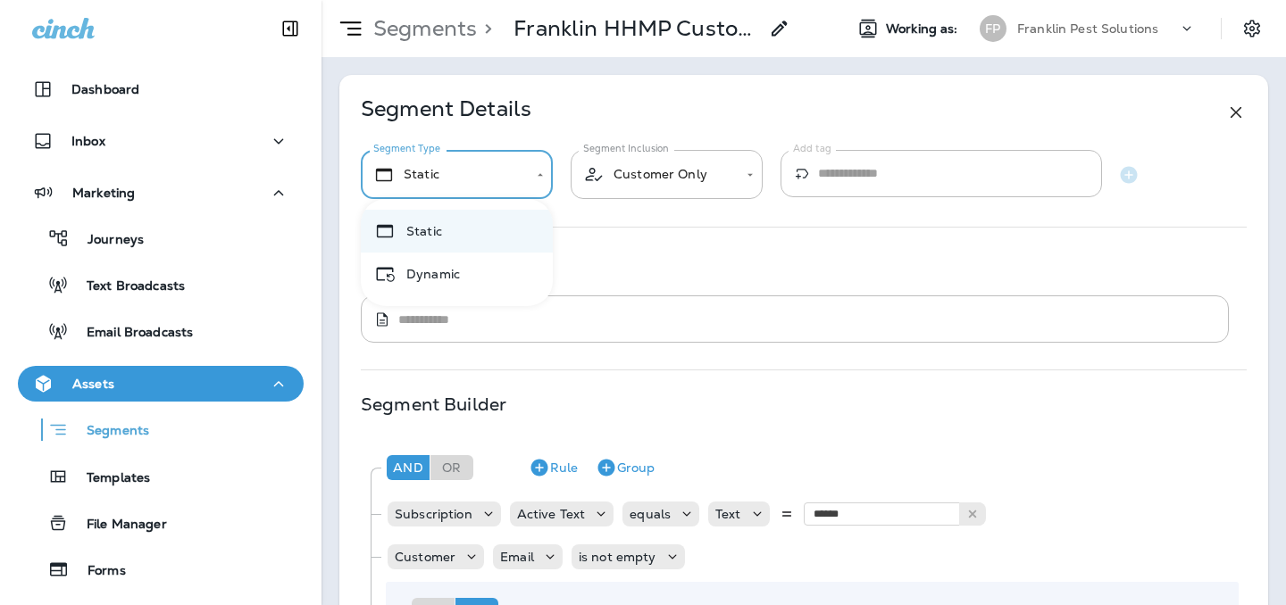
click at [451, 0] on body "**********" at bounding box center [643, 0] width 1286 height 0
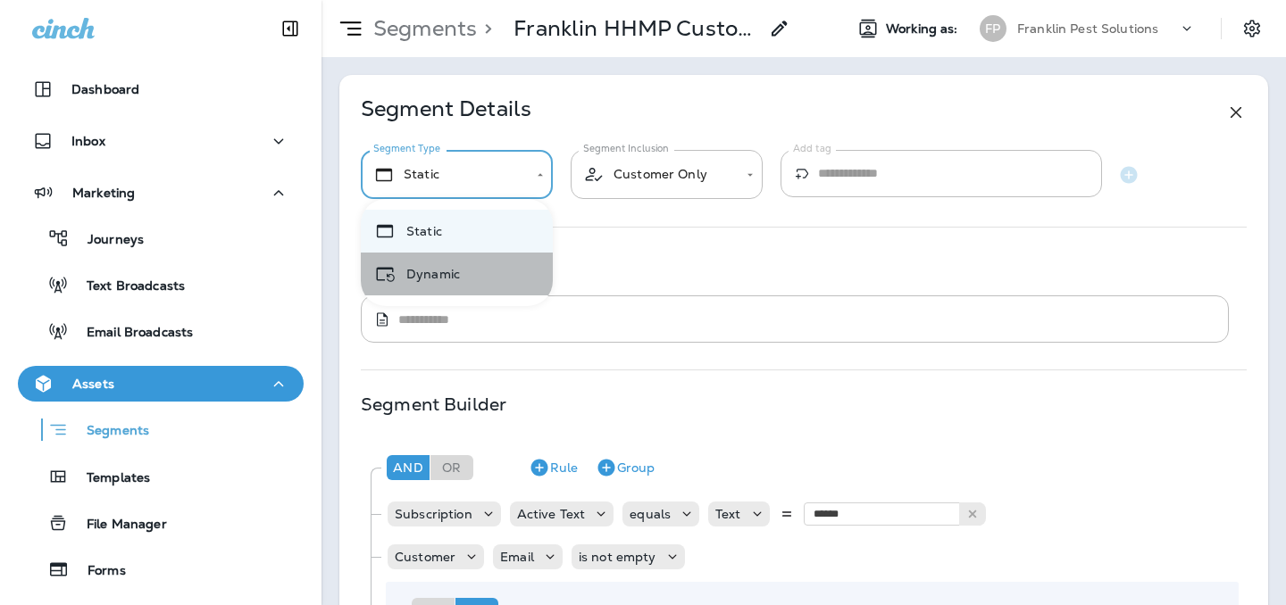
click at [445, 268] on li "Dynamic" at bounding box center [457, 274] width 192 height 43
type input "*******"
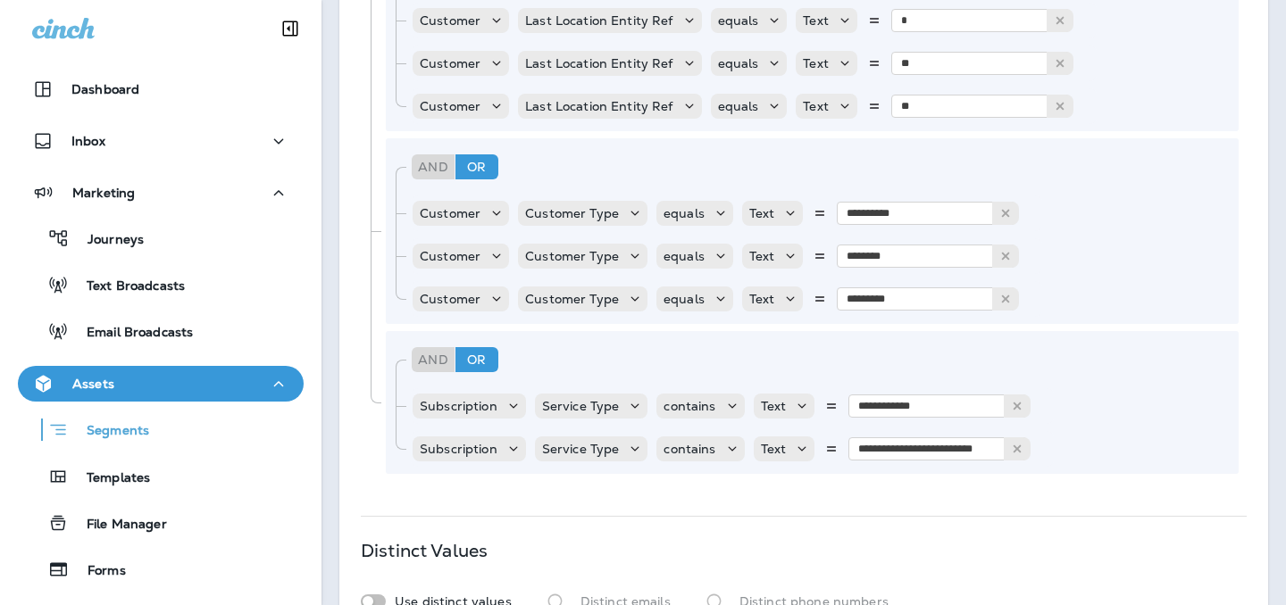
scroll to position [895, 0]
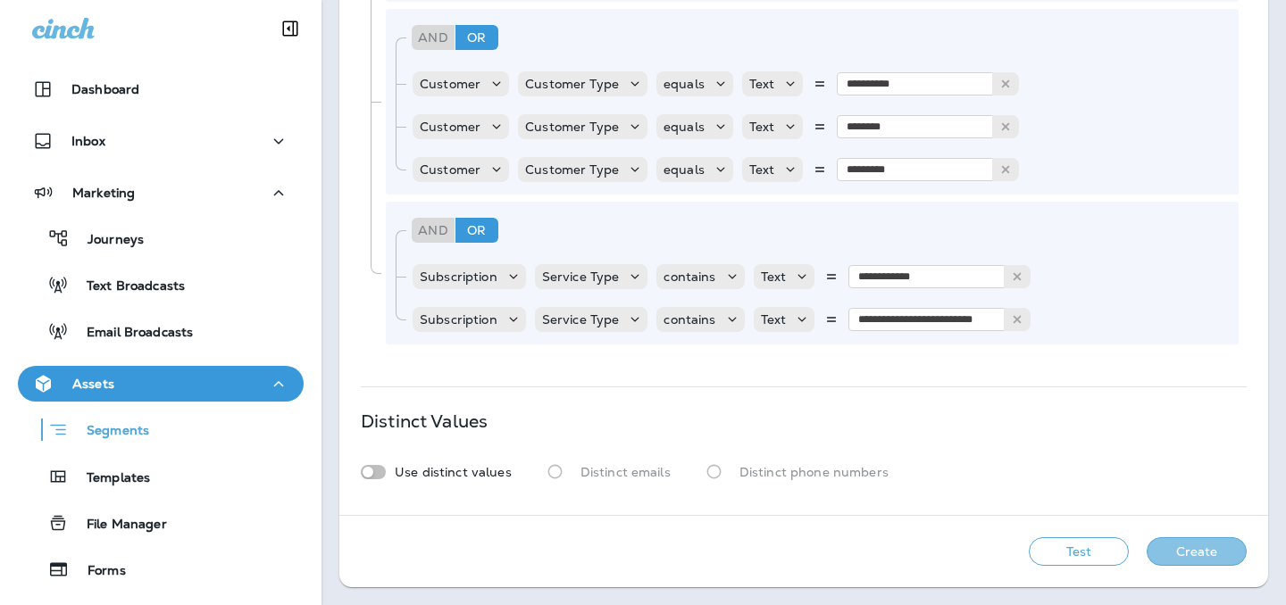
click at [1195, 557] on button "Create" at bounding box center [1197, 552] width 100 height 29
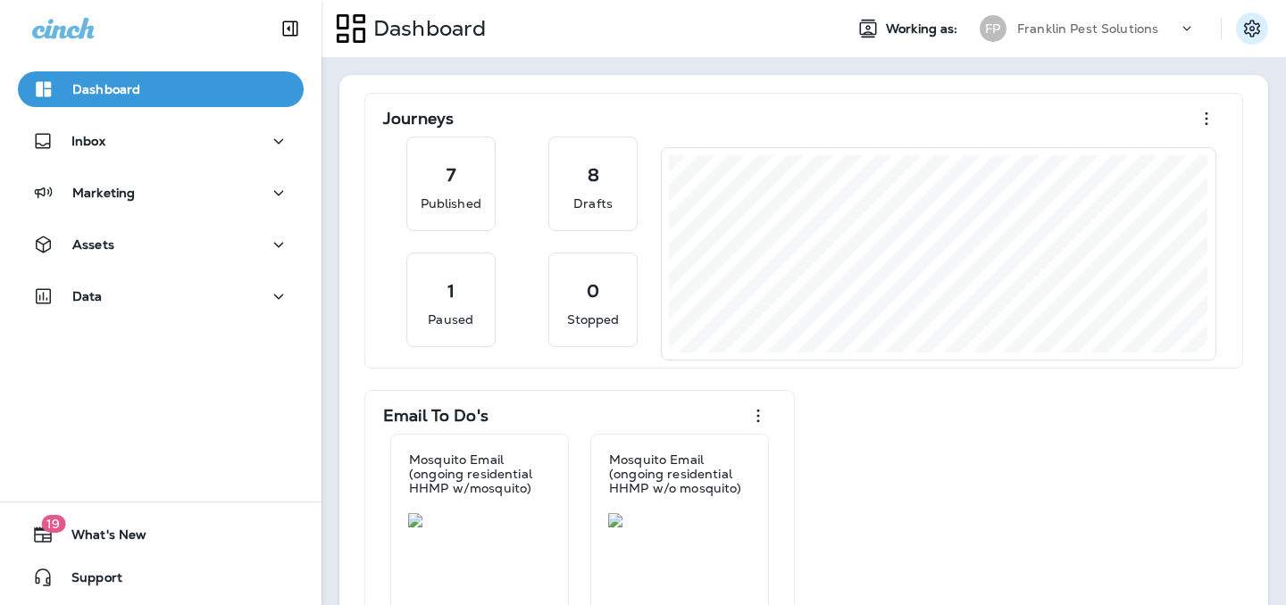
click at [1256, 32] on icon "Settings" at bounding box center [1251, 28] width 21 height 21
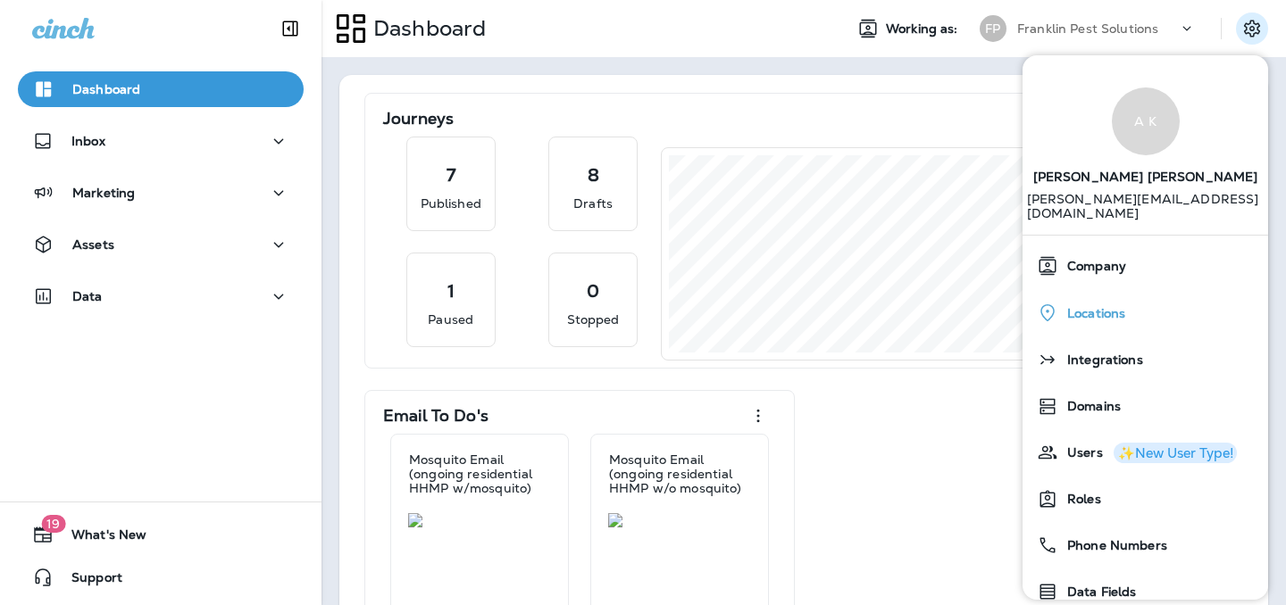
click at [1098, 306] on span "Locations" at bounding box center [1091, 313] width 67 height 15
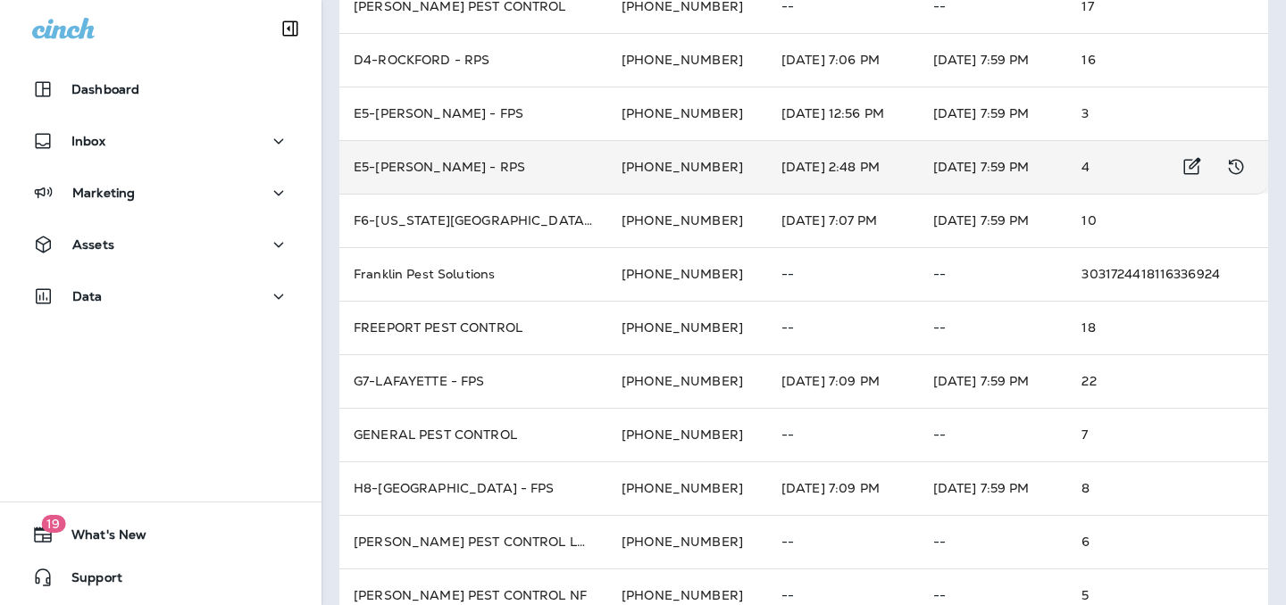
scroll to position [678, 0]
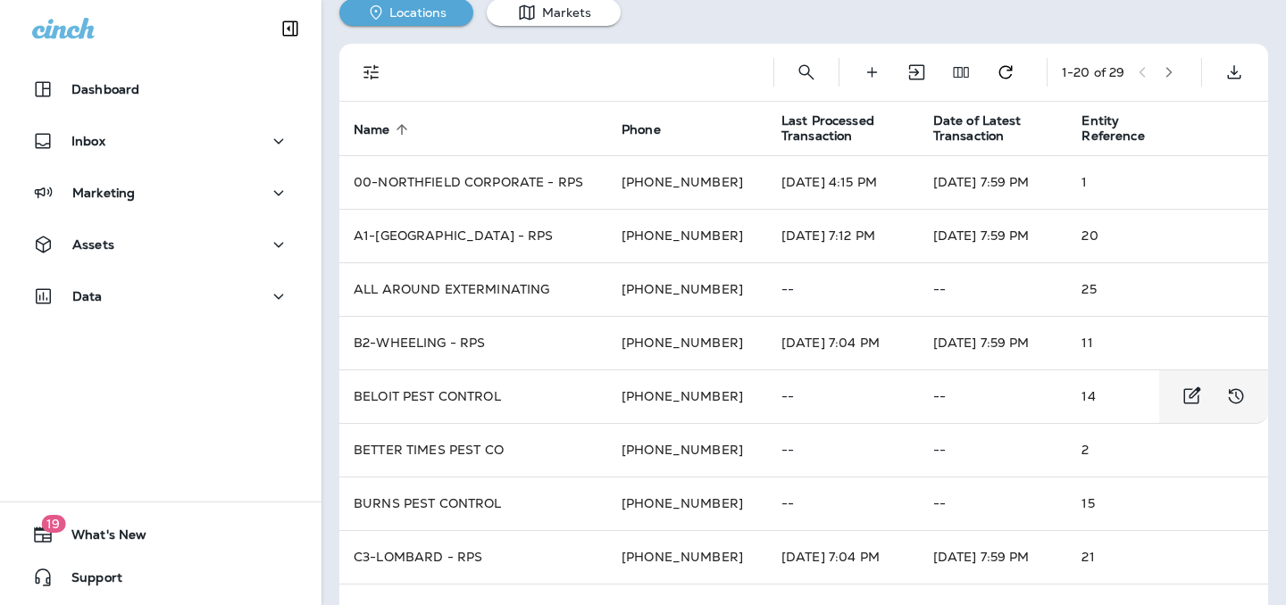
scroll to position [43, 0]
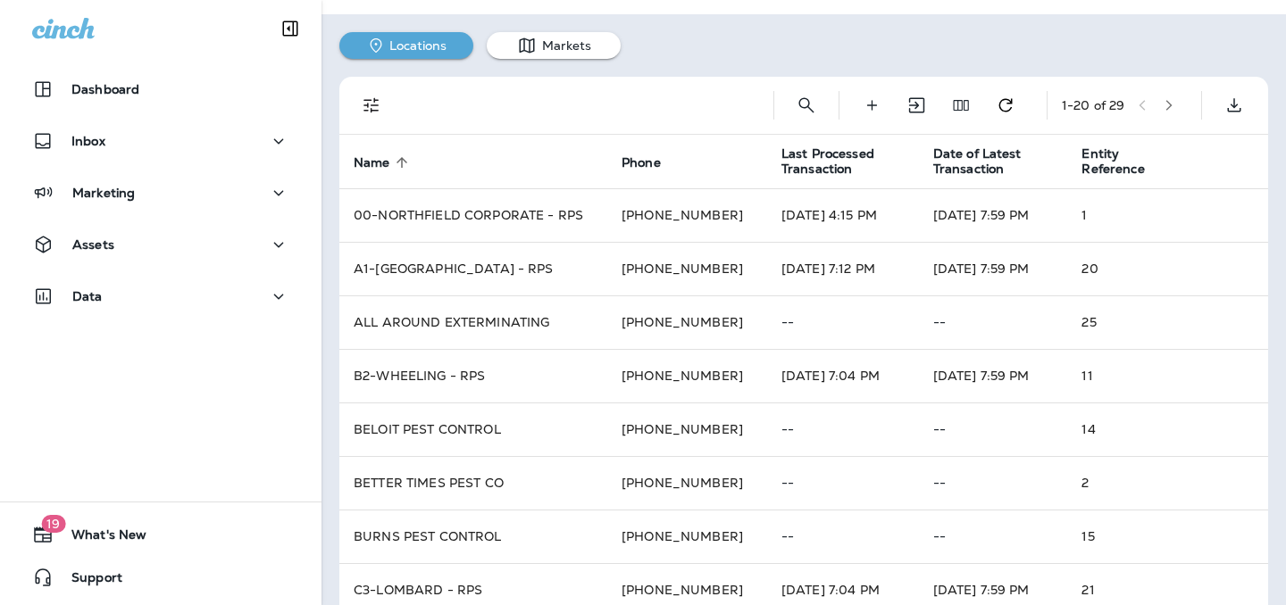
click at [1169, 96] on button "button" at bounding box center [1169, 105] width 27 height 27
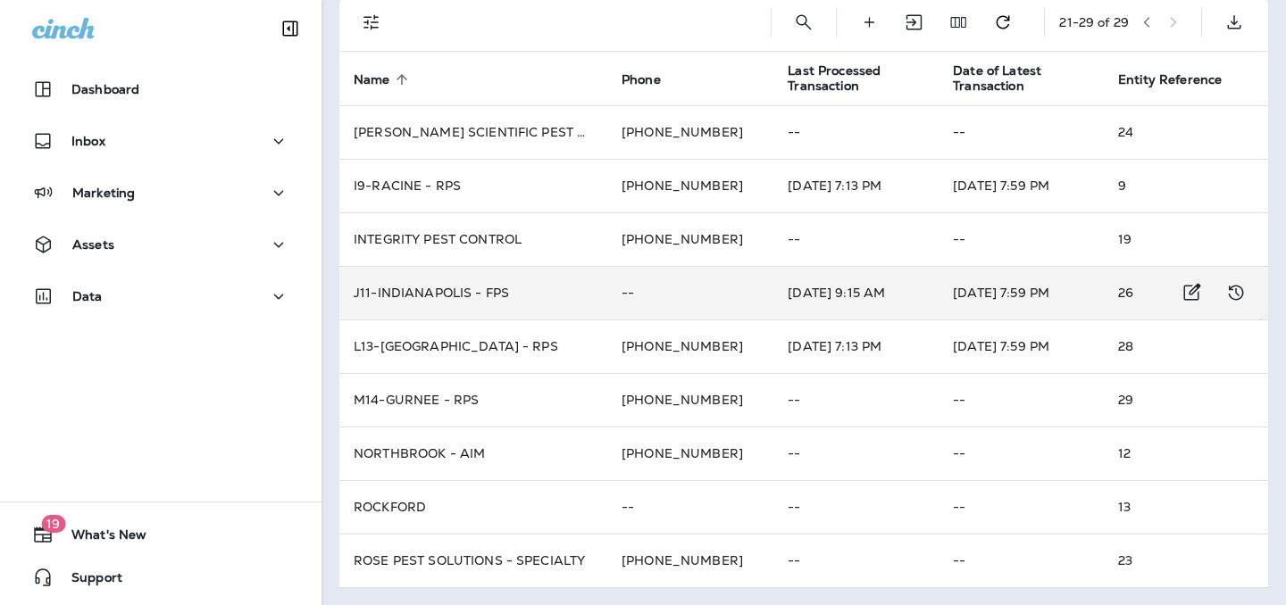
scroll to position [122, 0]
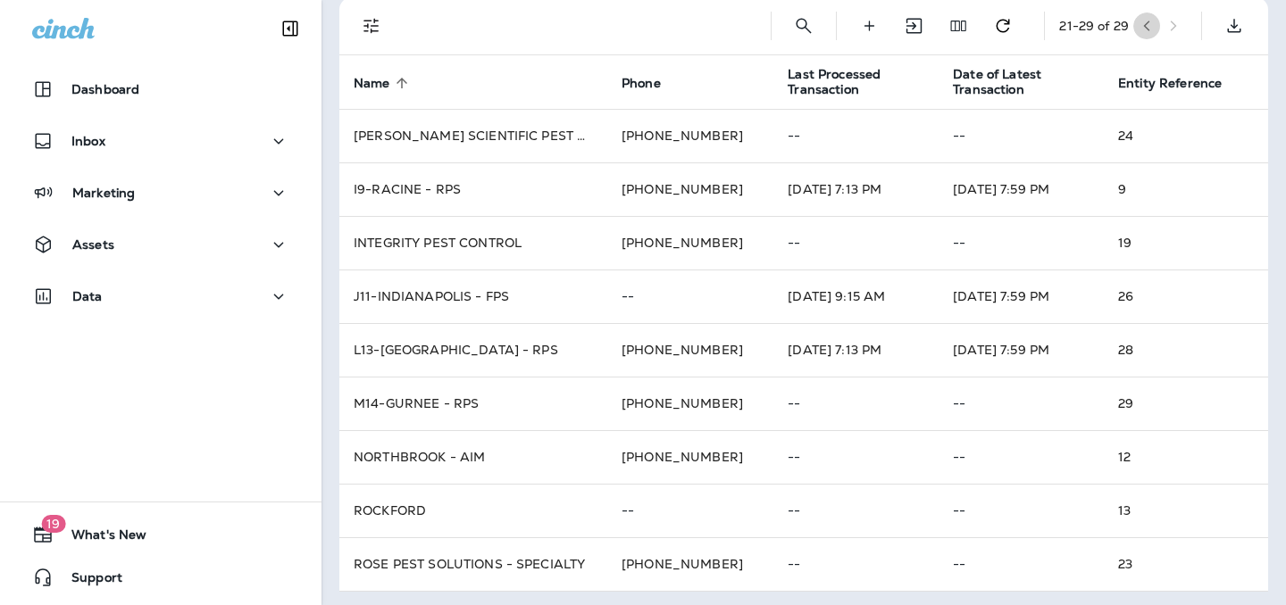
click at [1143, 23] on icon "button" at bounding box center [1146, 26] width 13 height 13
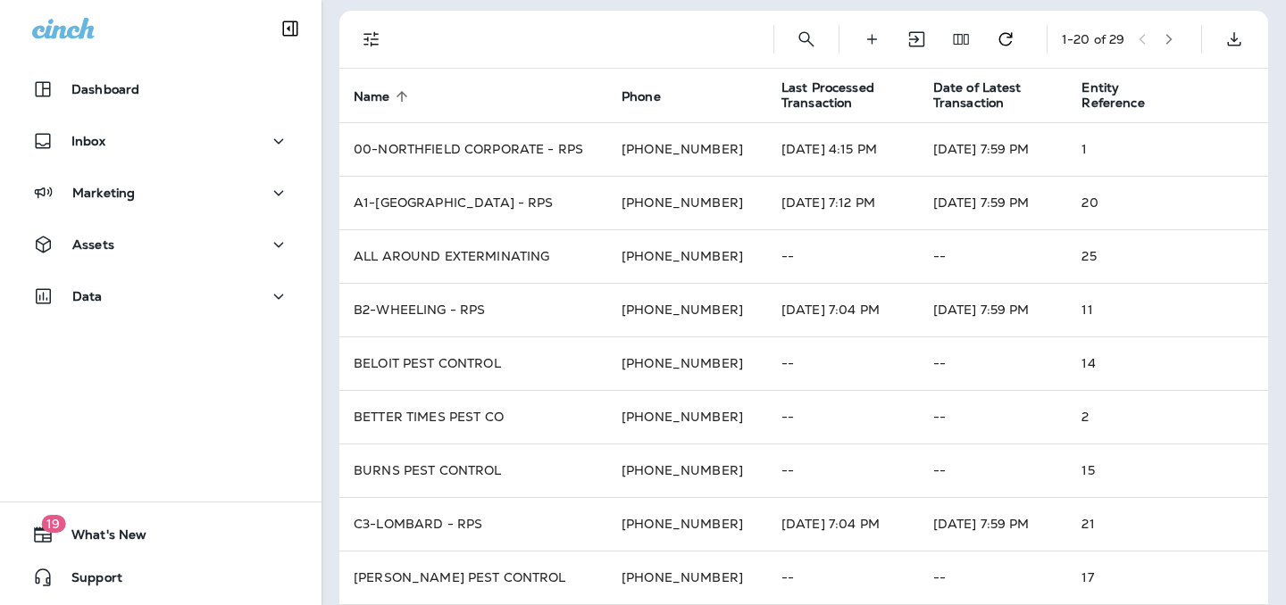
scroll to position [0, 0]
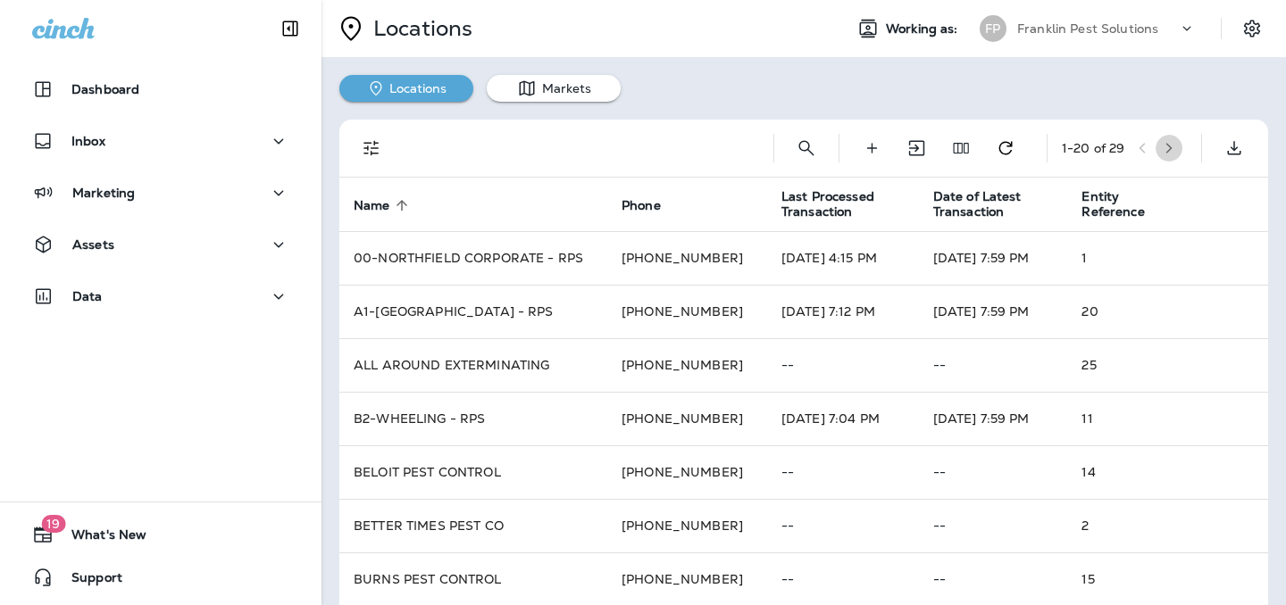
click at [1175, 146] on icon "button" at bounding box center [1169, 148] width 13 height 13
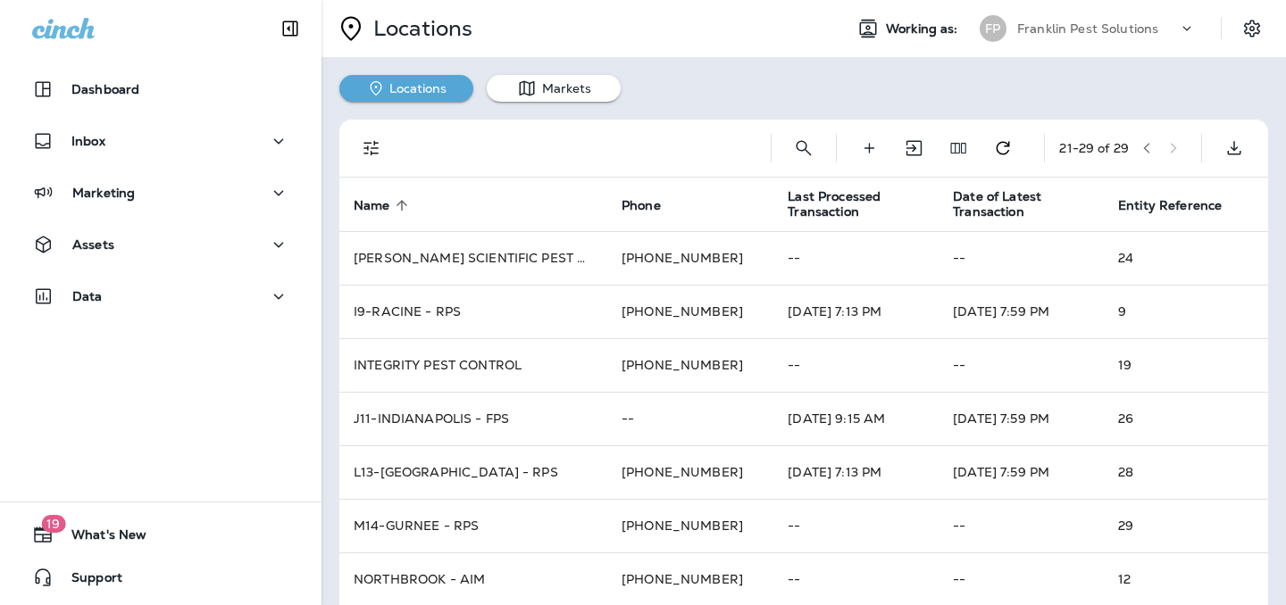
click at [1142, 29] on p "Franklin Pest Solutions" at bounding box center [1087, 28] width 141 height 14
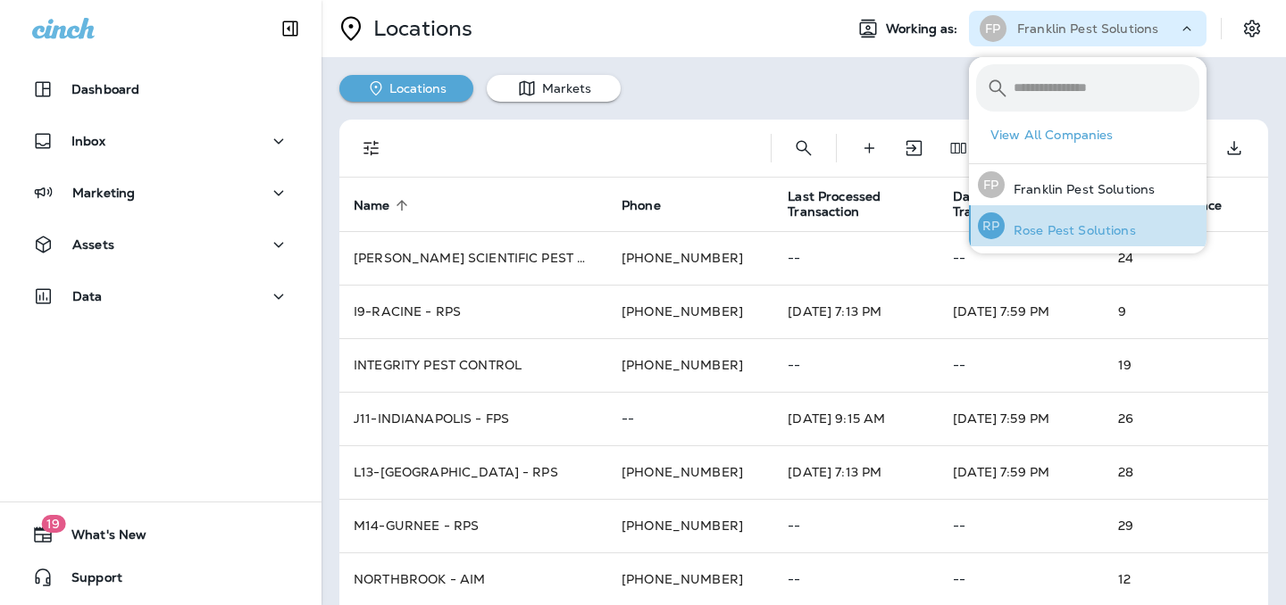
click at [1094, 218] on div "[PERSON_NAME] Pest Solutions" at bounding box center [1057, 225] width 172 height 41
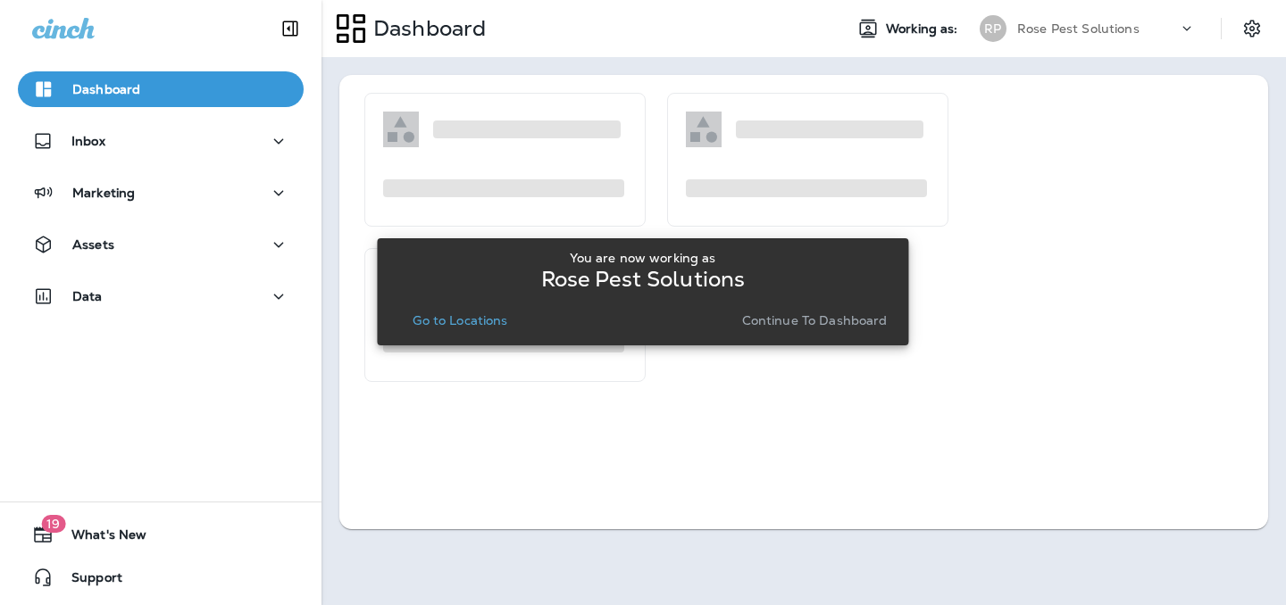
click at [479, 330] on button "Go to Locations" at bounding box center [459, 320] width 109 height 25
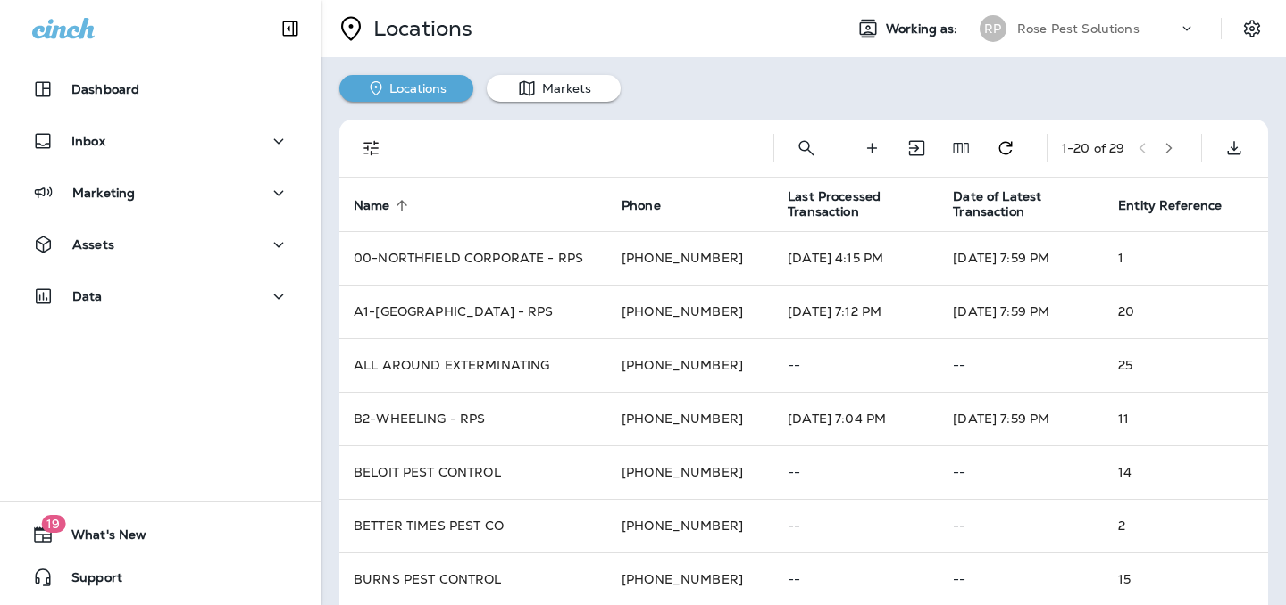
click at [1175, 146] on icon "button" at bounding box center [1169, 148] width 13 height 13
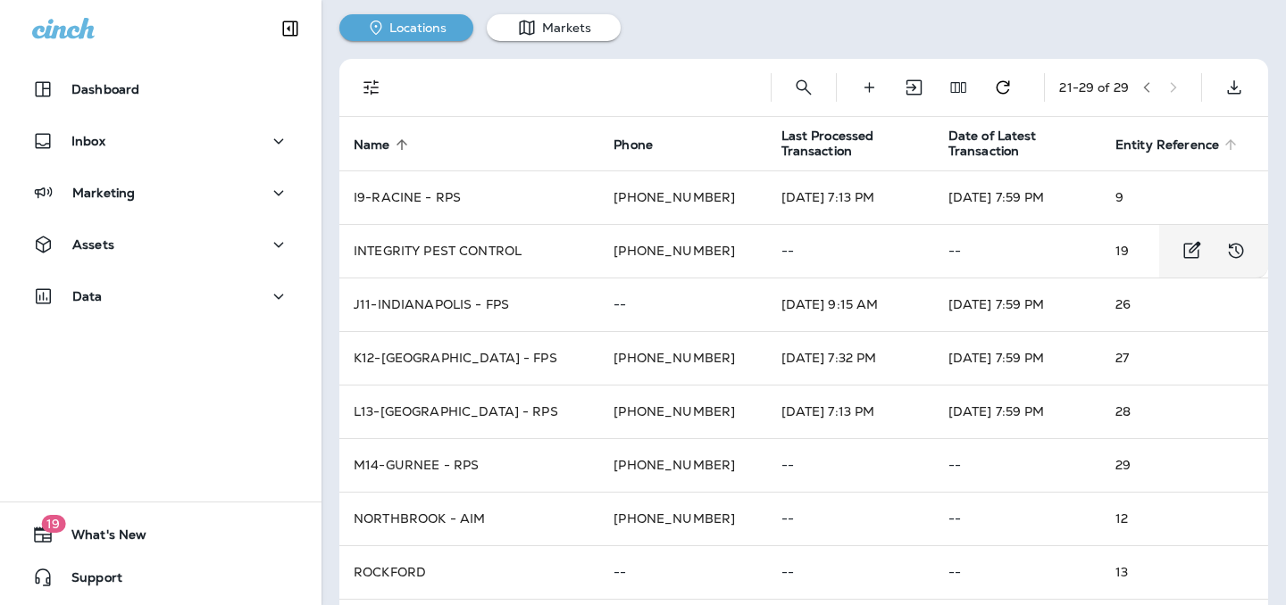
scroll to position [126, 0]
